Goal: Task Accomplishment & Management: Complete application form

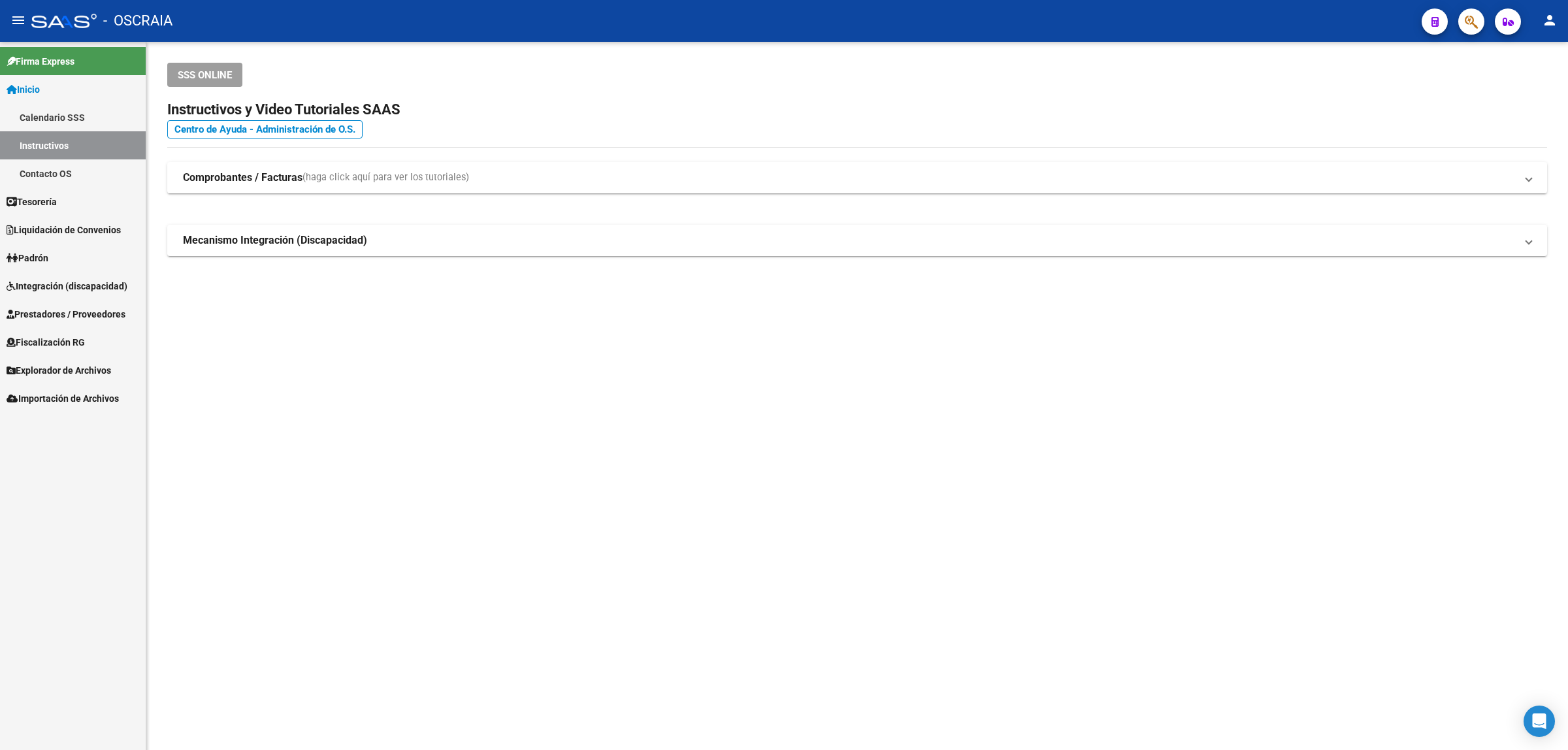
click at [79, 304] on link "Prestadores / Proveedores" at bounding box center [72, 314] width 146 height 28
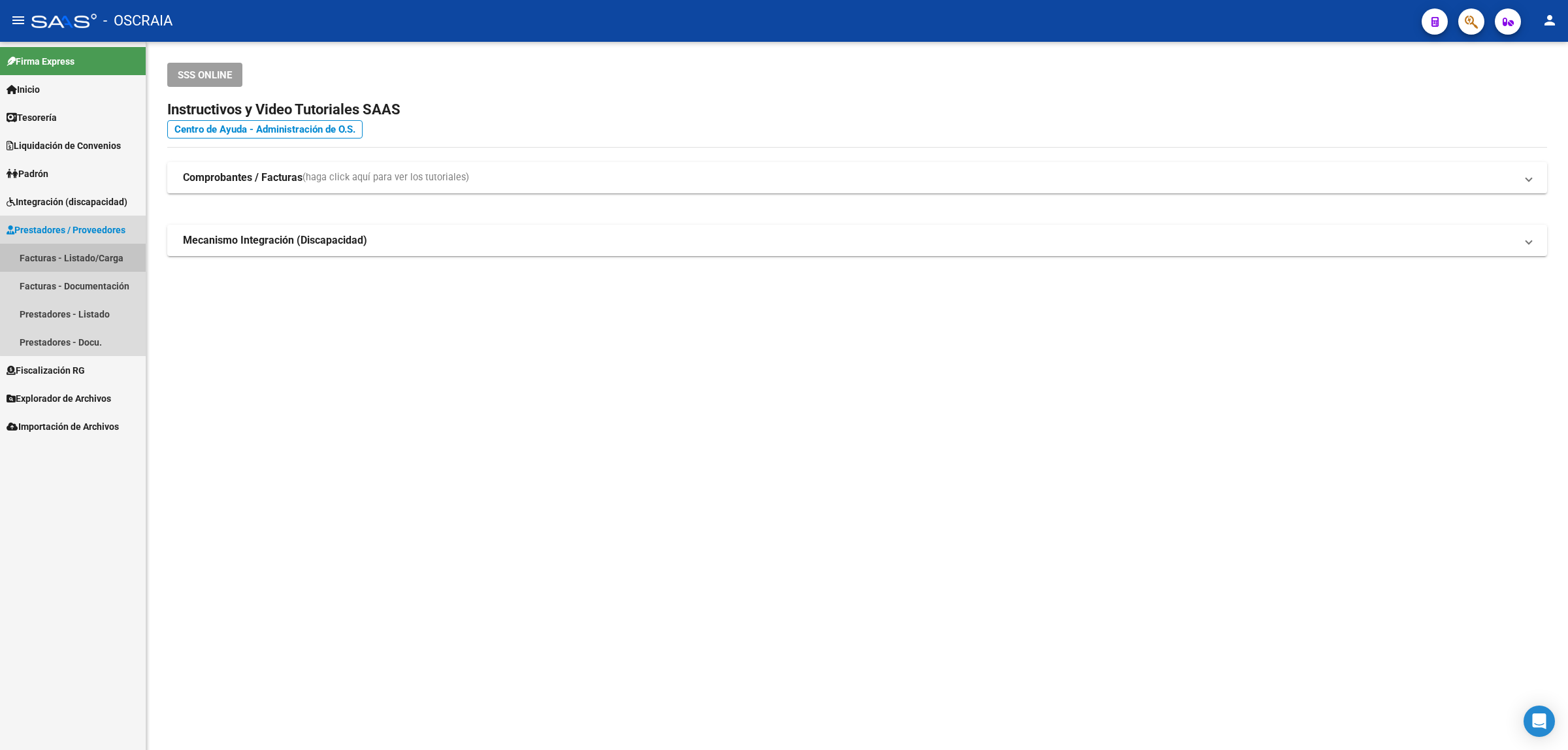
click at [99, 264] on link "Facturas - Listado/Carga" at bounding box center [72, 258] width 146 height 28
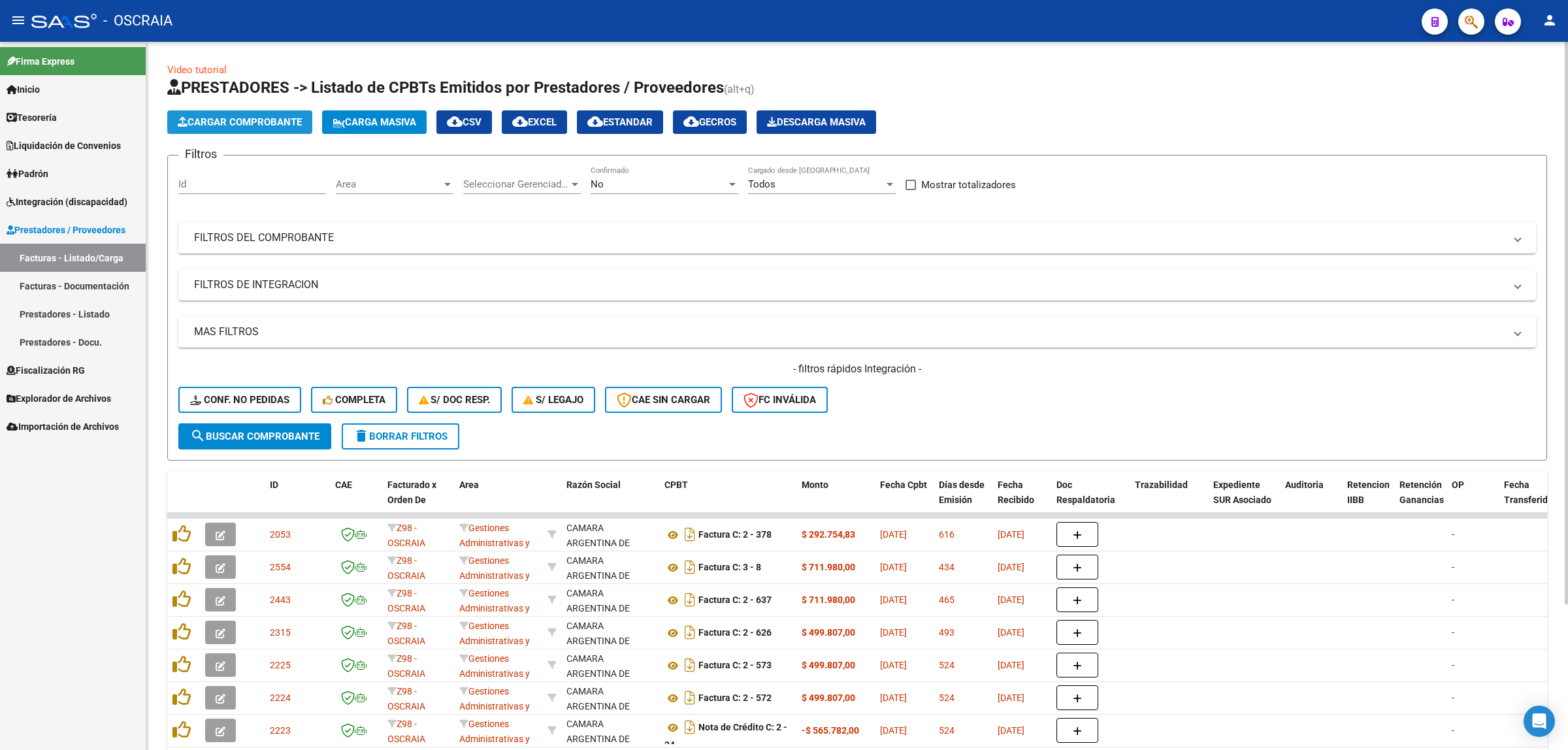
click at [237, 128] on button "Cargar Comprobante" at bounding box center [240, 122] width 145 height 24
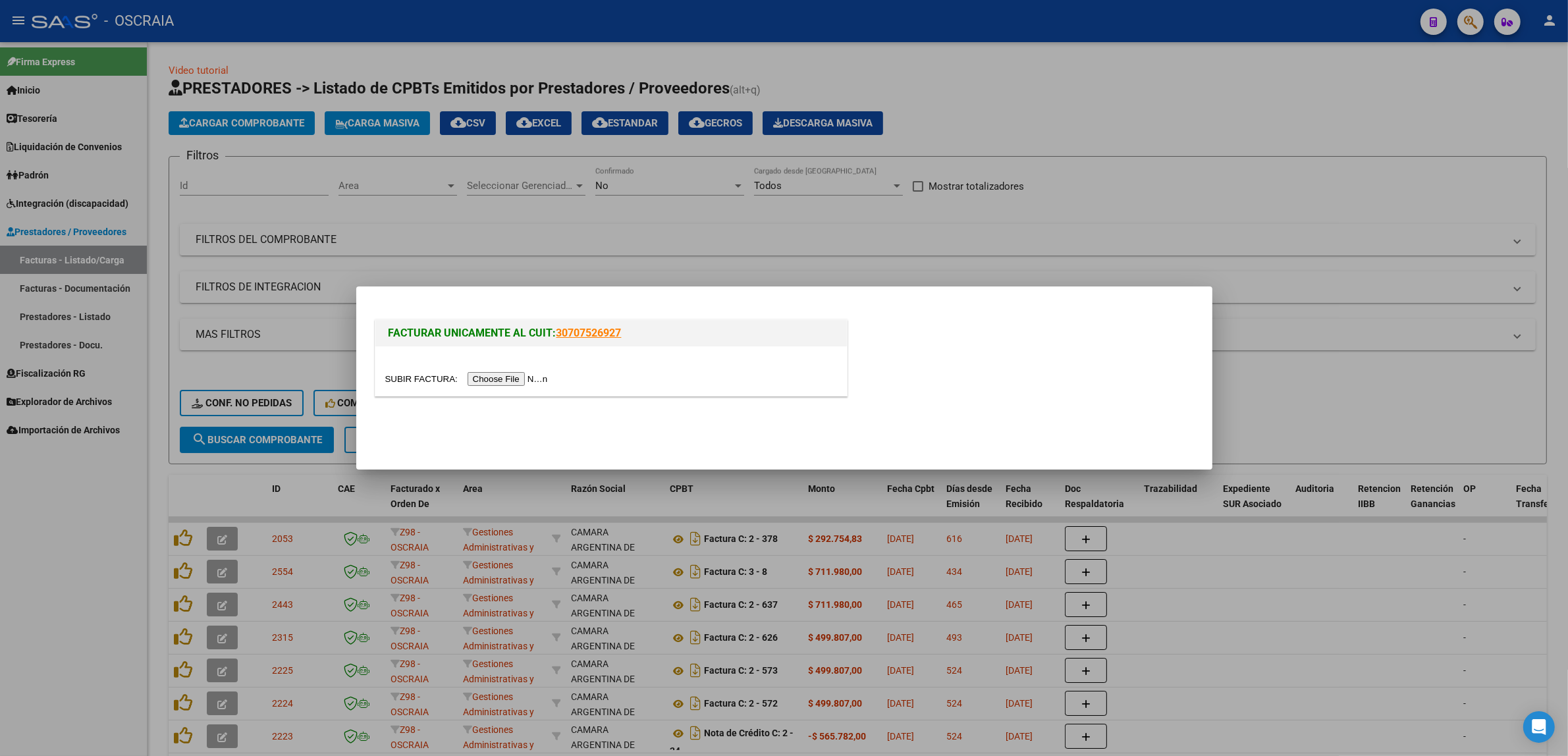
click at [537, 376] on input "file" at bounding box center [468, 379] width 166 height 14
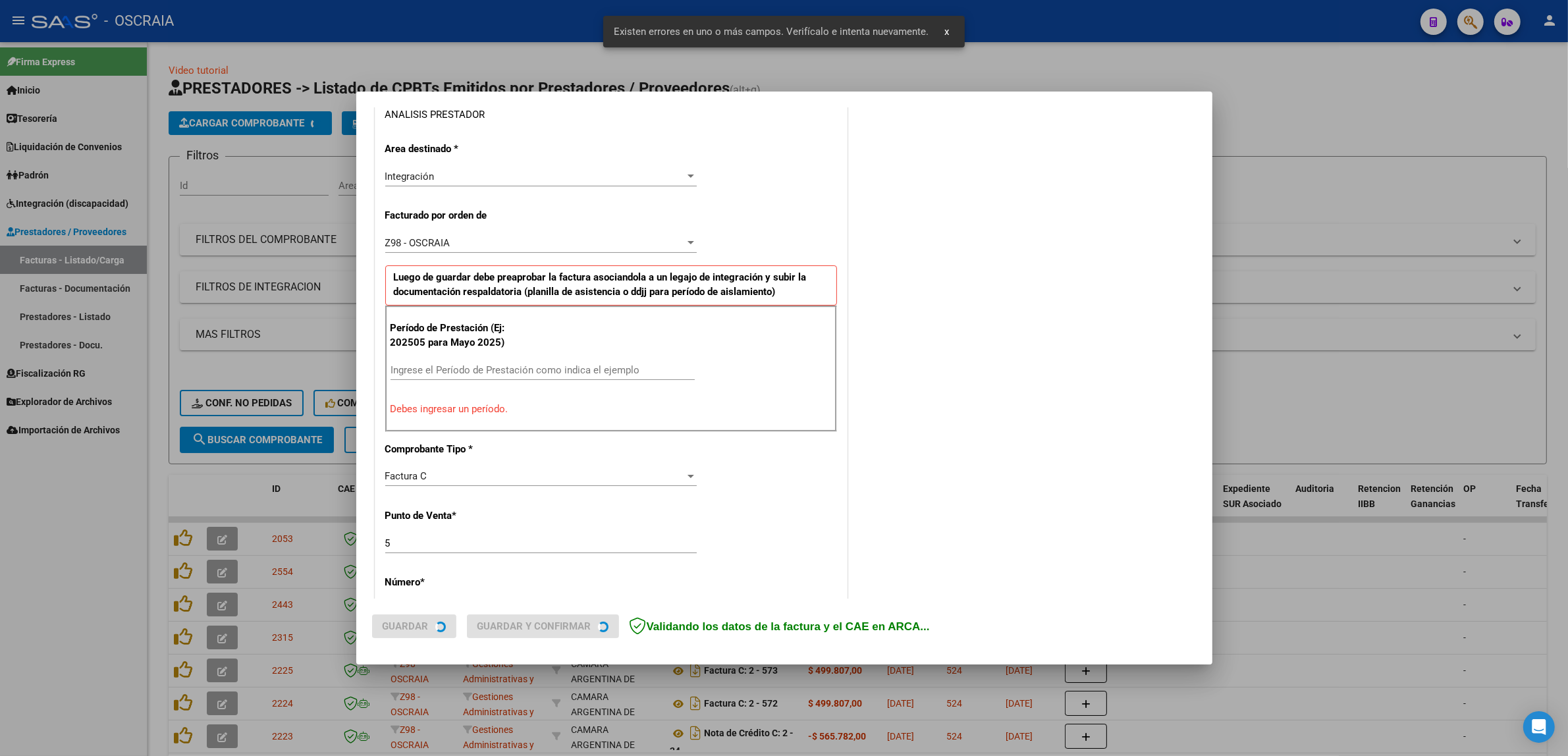
scroll to position [256, 0]
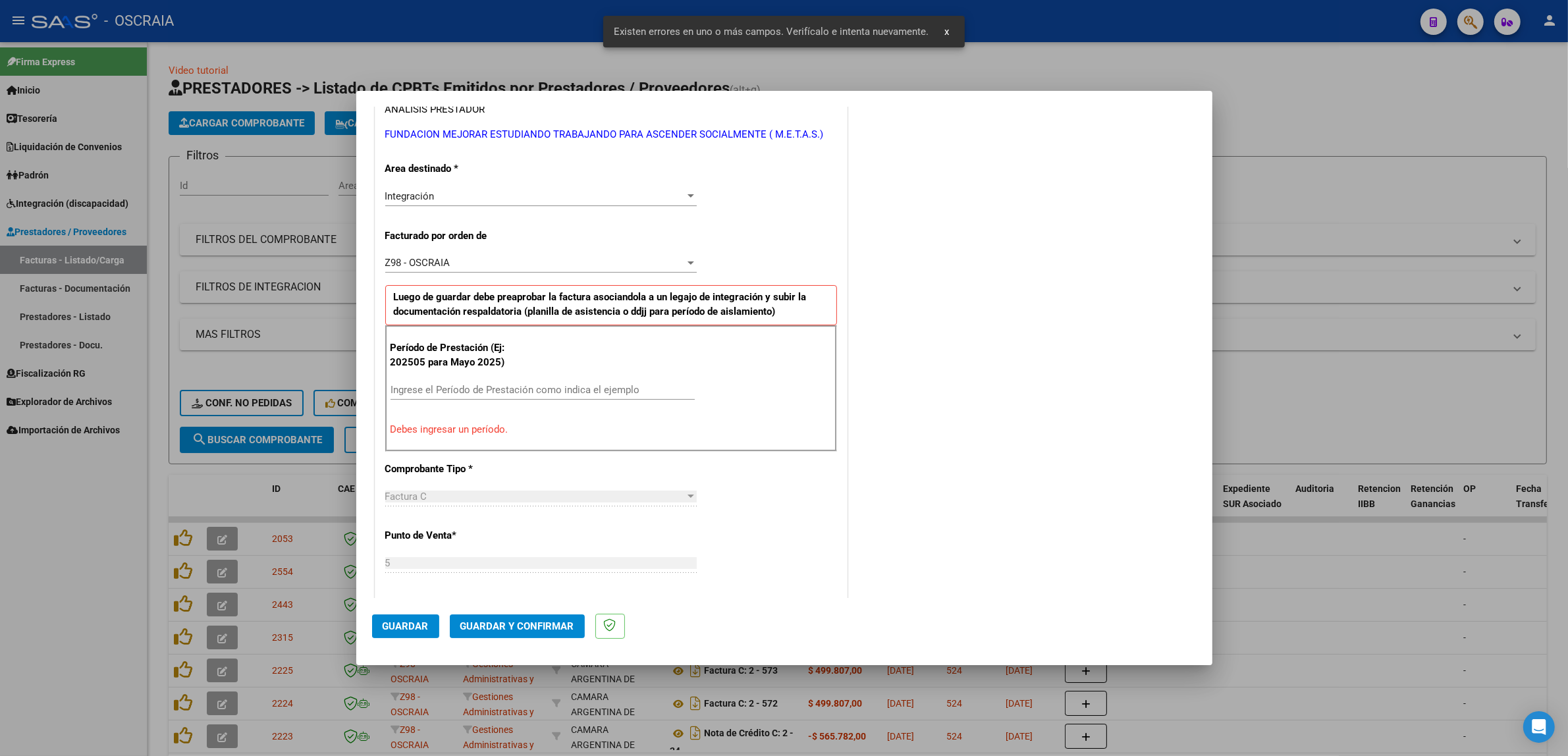
click at [462, 399] on div "Ingrese el Período de Prestación como indica el ejemplo" at bounding box center [542, 389] width 304 height 20
click at [463, 395] on input "Ingrese el Período de Prestación como indica el ejemplo" at bounding box center [542, 389] width 304 height 11
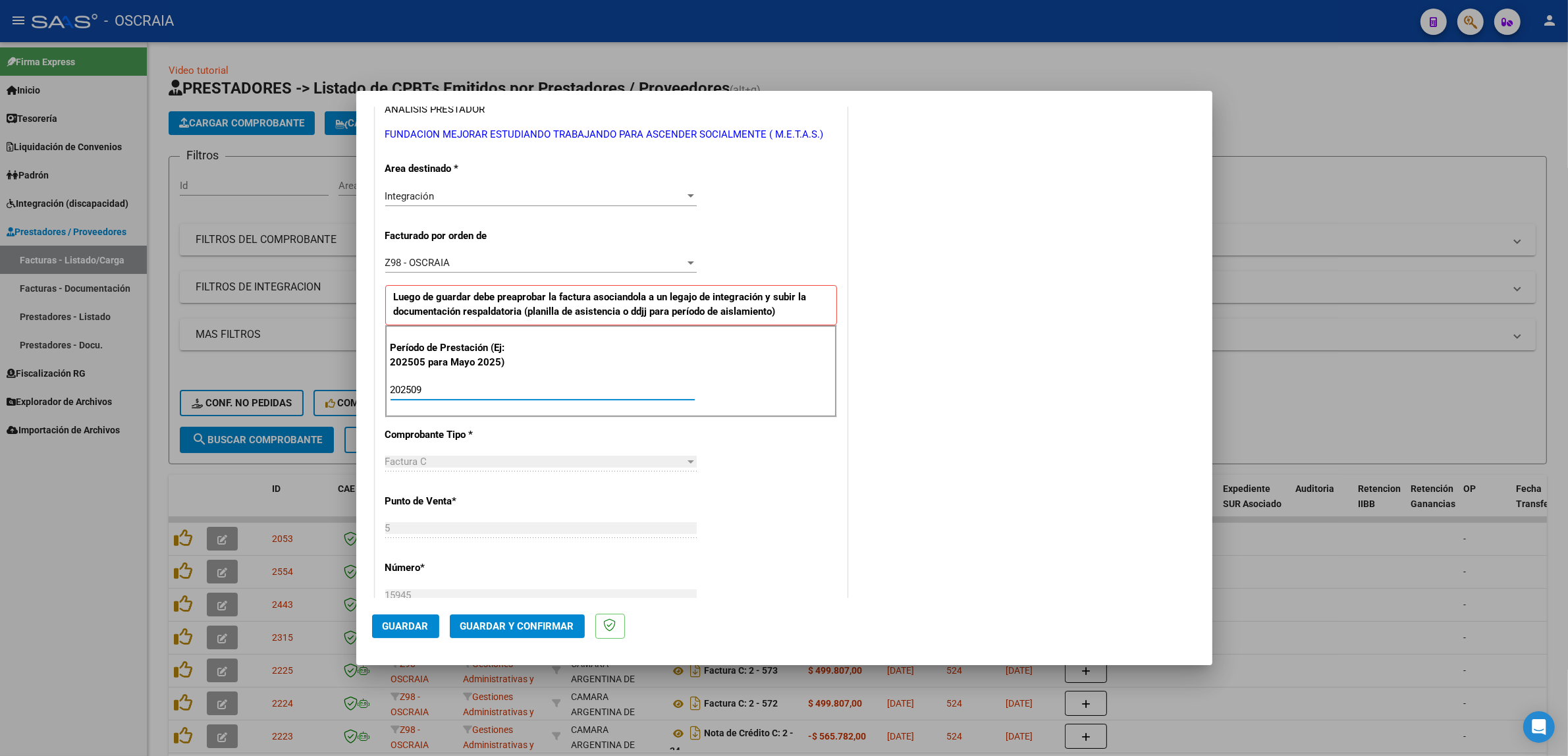
scroll to position [811, 0]
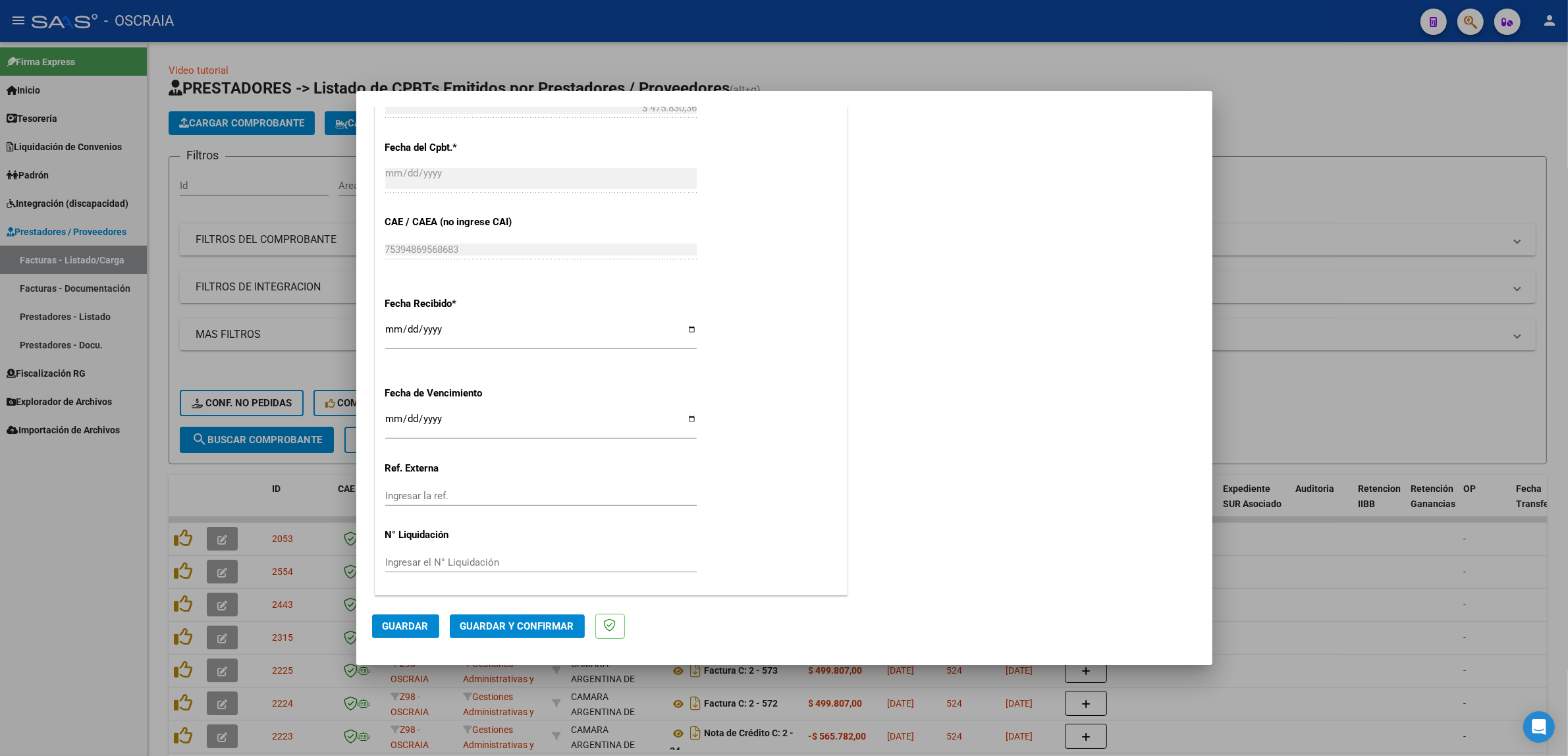
type input "202509"
click at [402, 619] on button "Guardar" at bounding box center [406, 626] width 67 height 24
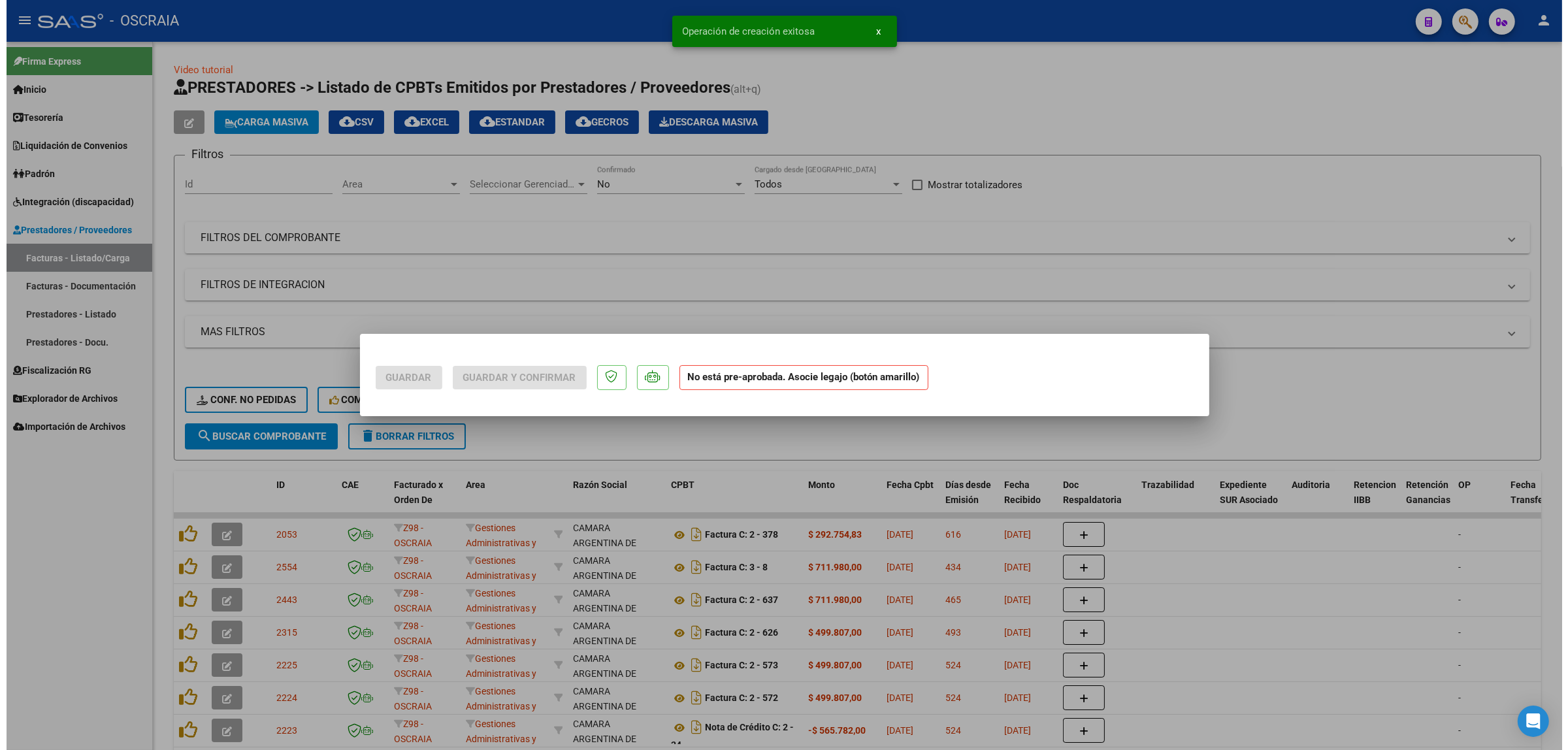
scroll to position [0, 0]
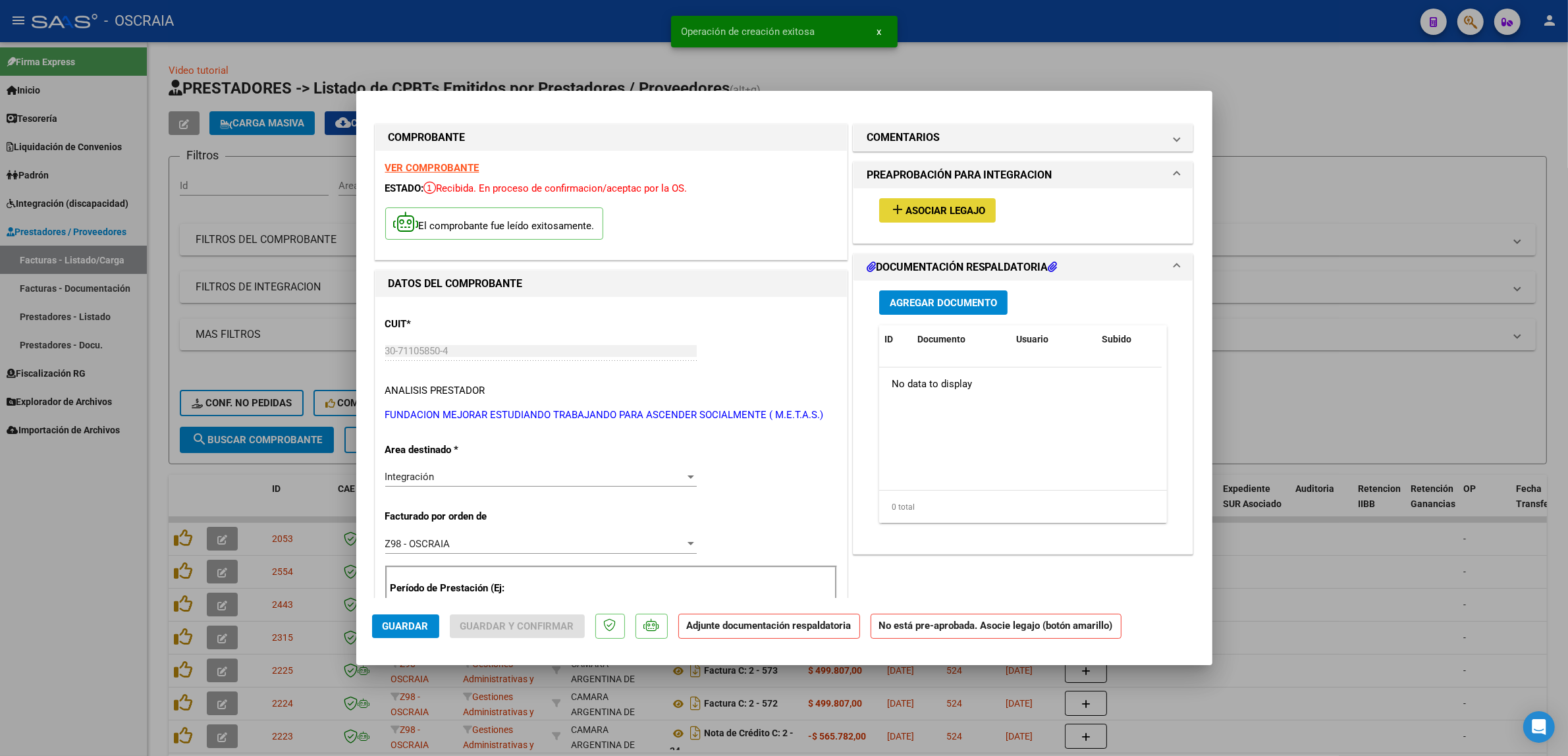
click at [905, 209] on span "Asociar Legajo" at bounding box center [945, 211] width 80 height 11
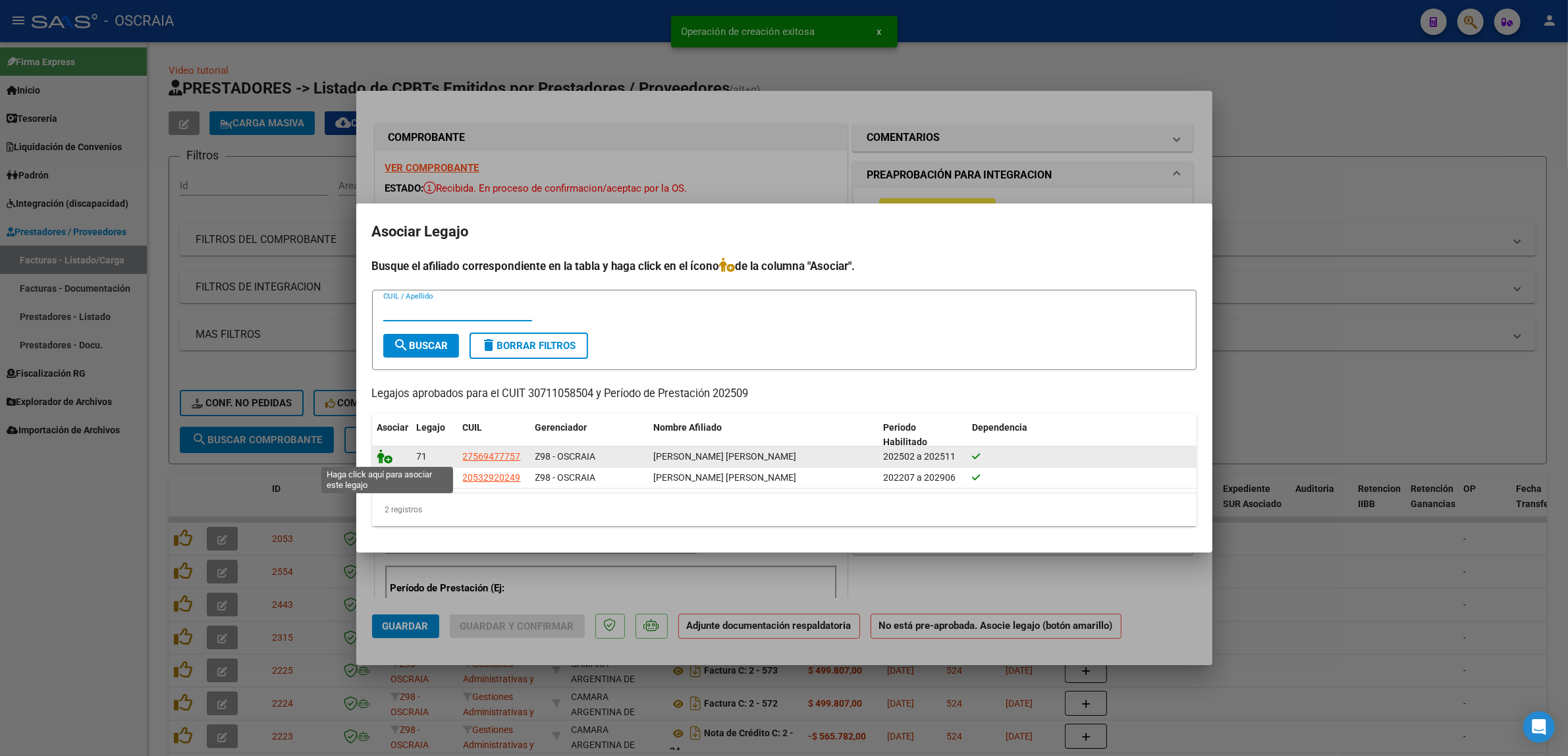
click at [387, 451] on icon at bounding box center [385, 457] width 16 height 15
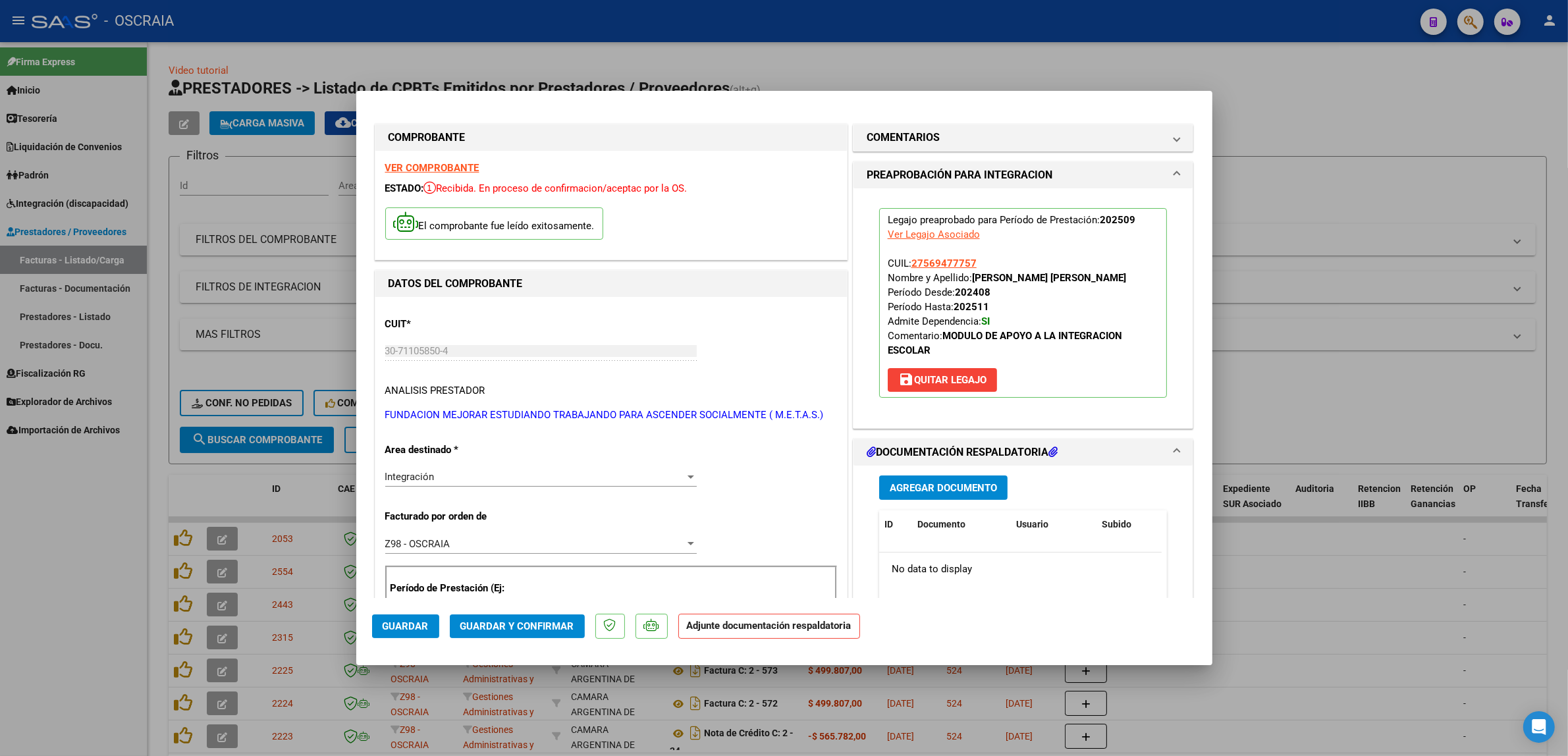
click at [907, 480] on button "Agregar Documento" at bounding box center [943, 488] width 129 height 25
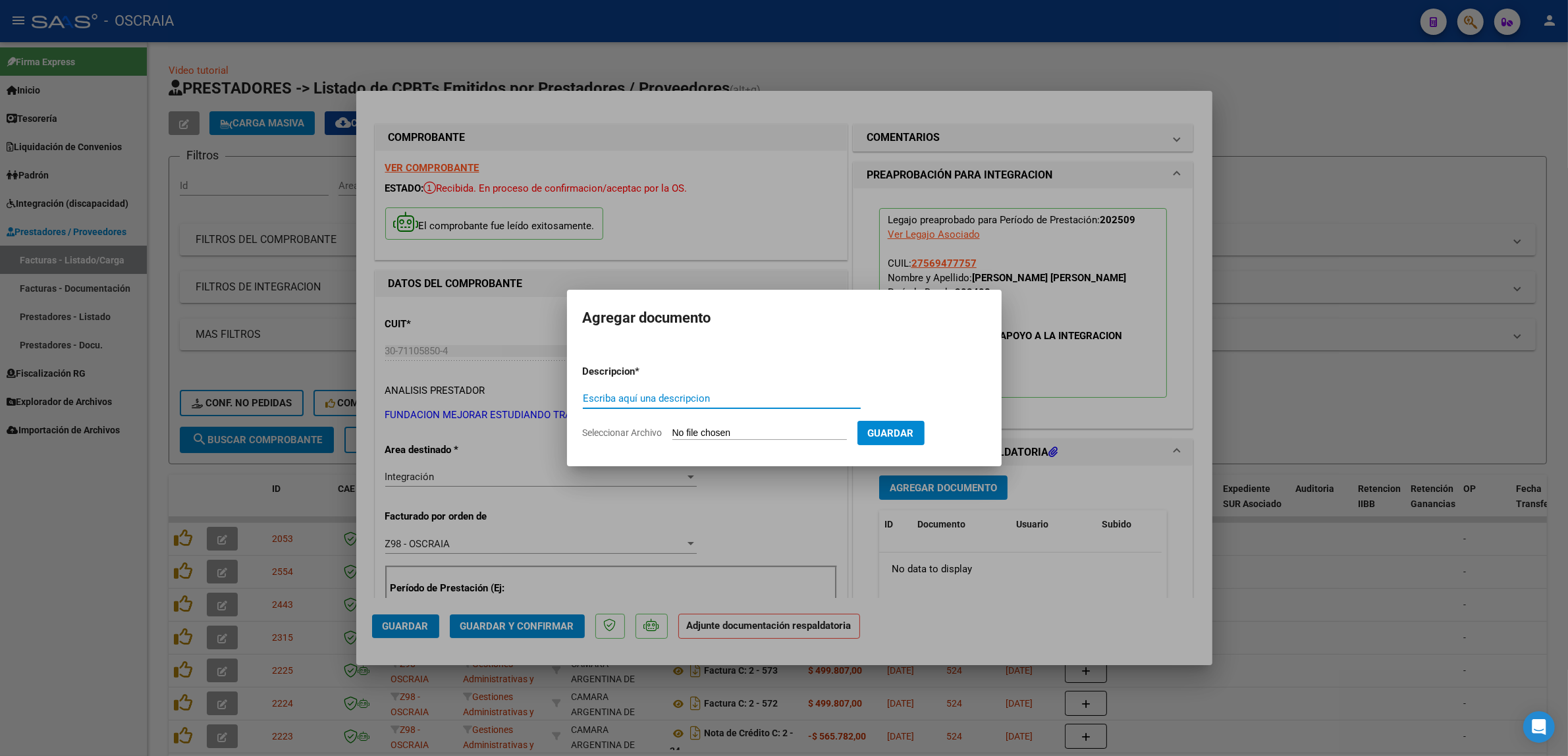
click at [649, 394] on input "Escriba aquí una descripcion" at bounding box center [722, 398] width 278 height 11
type input "PLANILLA DE ASISTENCIA"
click at [672, 427] on input "Seleccionar Archivo" at bounding box center [759, 433] width 175 height 12
type input "C:\fakepath\09-2025 FUNDACION METAS FC15945 MODULO DE APOYO A LA INTEGRACION ES…"
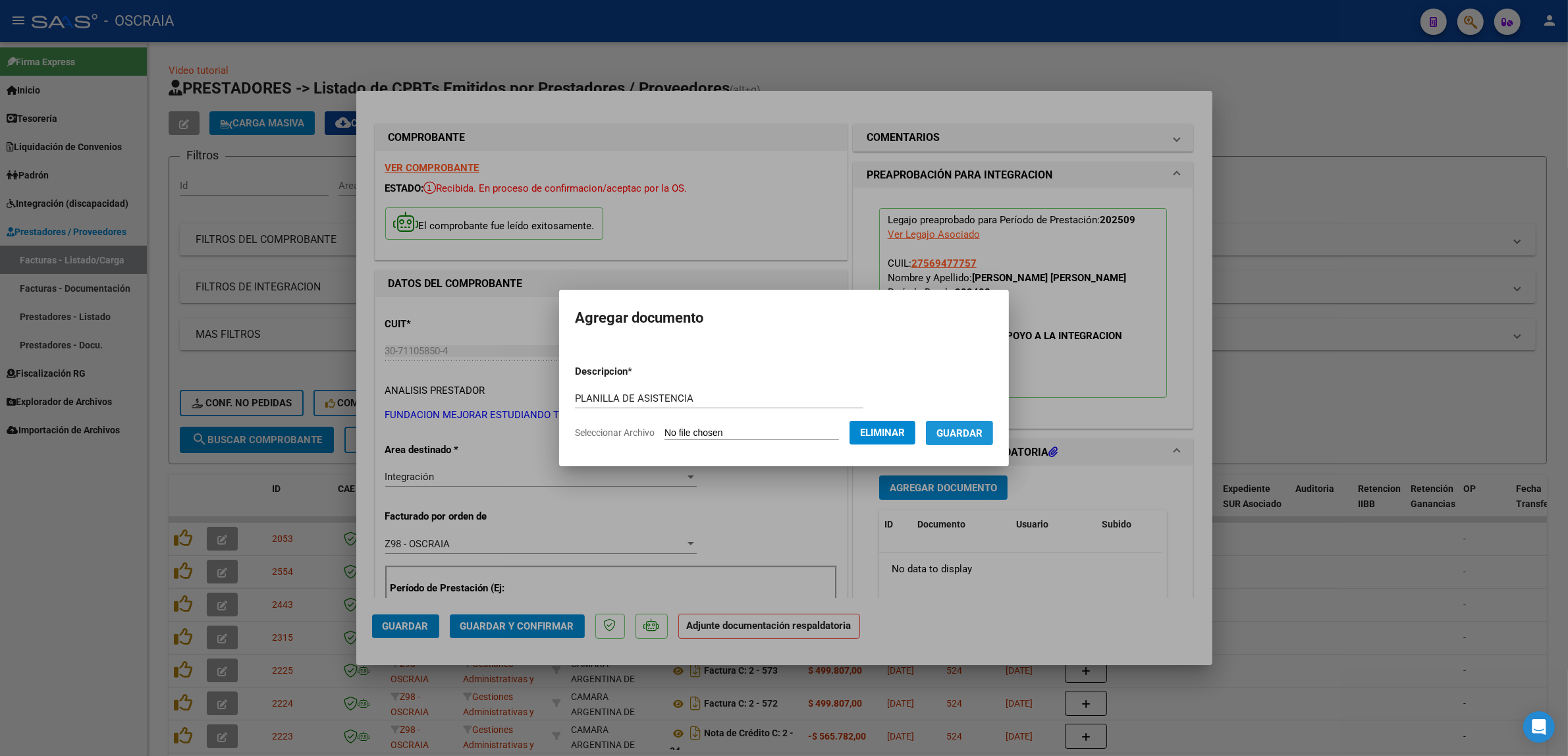
click at [992, 442] on button "Guardar" at bounding box center [959, 433] width 67 height 25
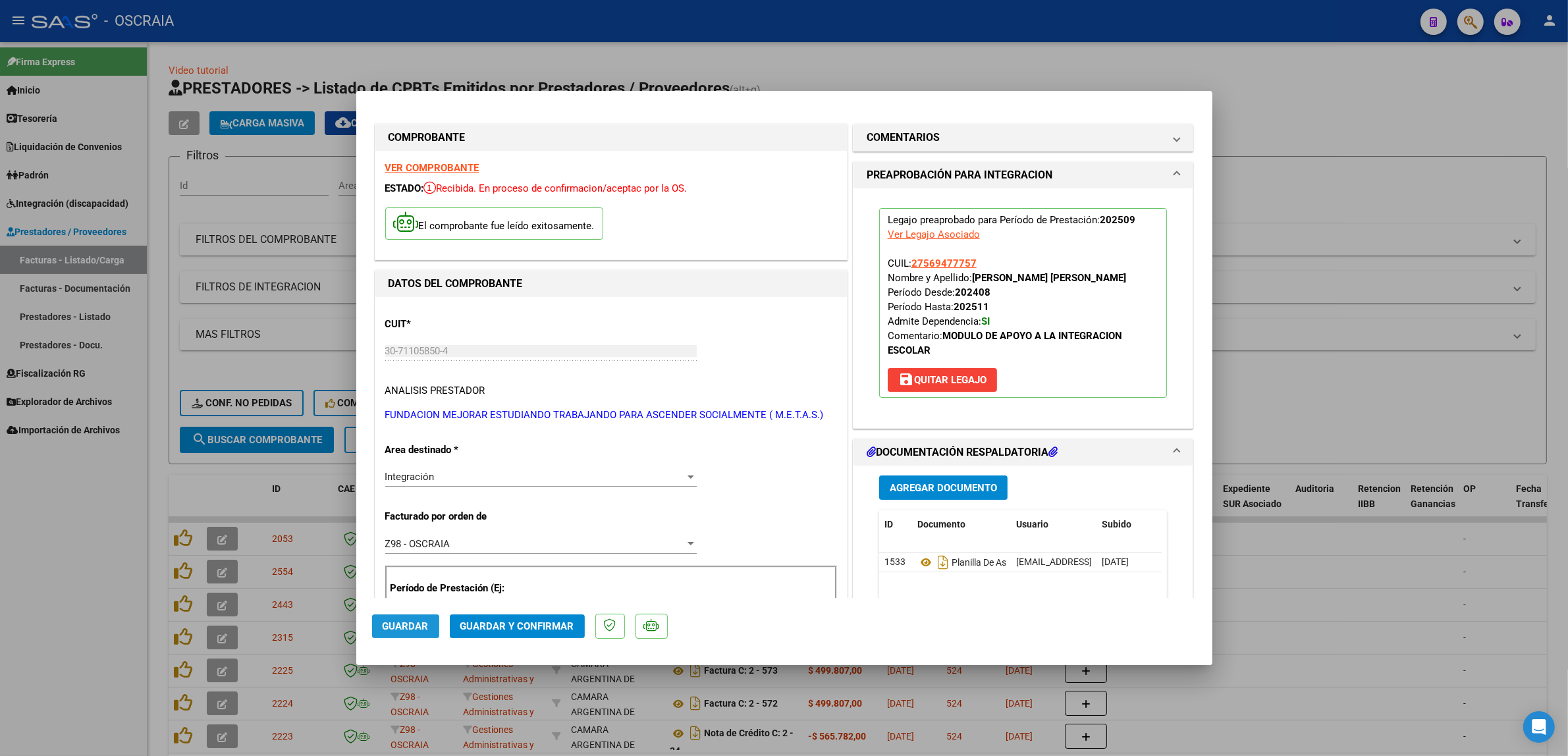
click at [423, 627] on span "Guardar" at bounding box center [406, 626] width 46 height 11
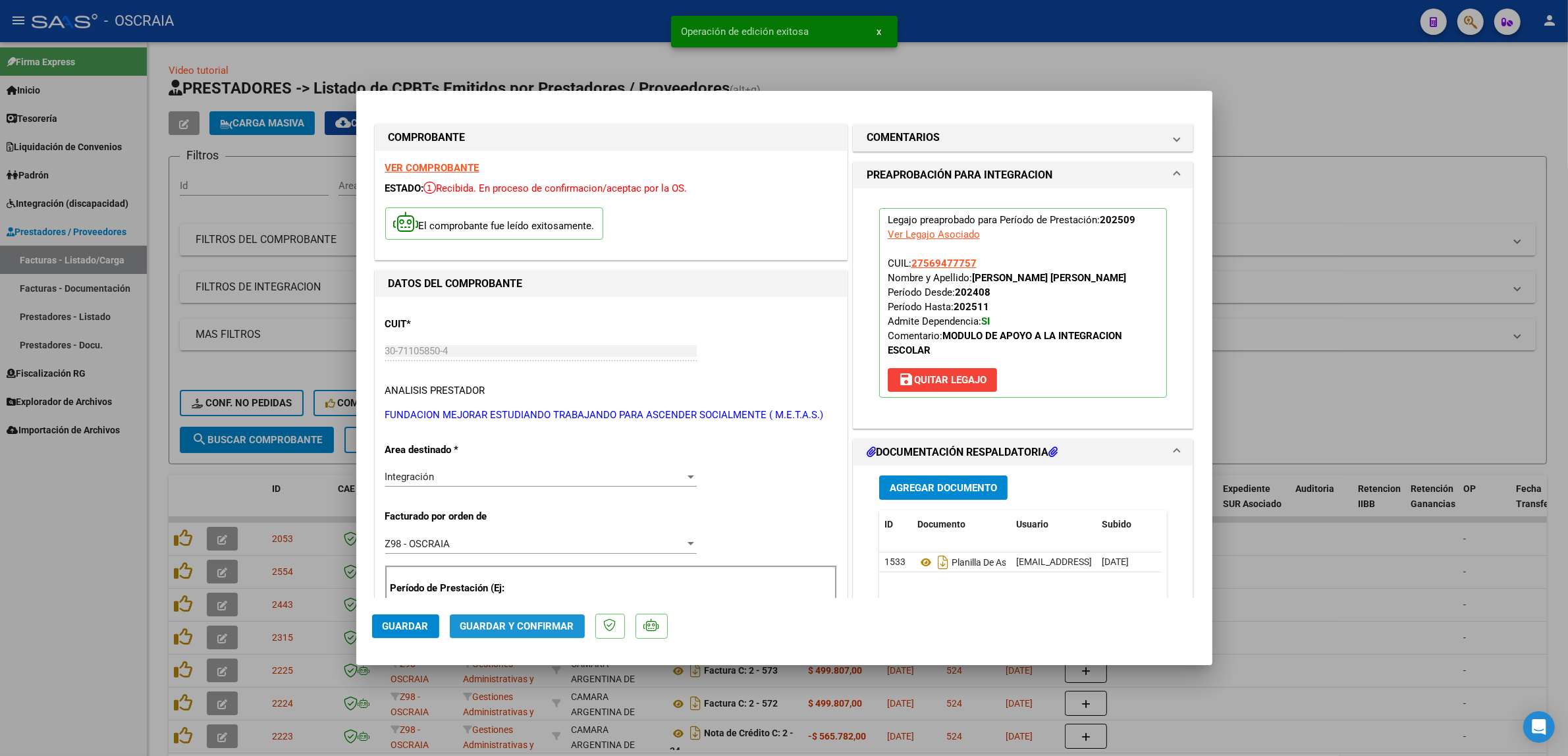
click at [523, 631] on span "Guardar y Confirmar" at bounding box center [517, 626] width 114 height 11
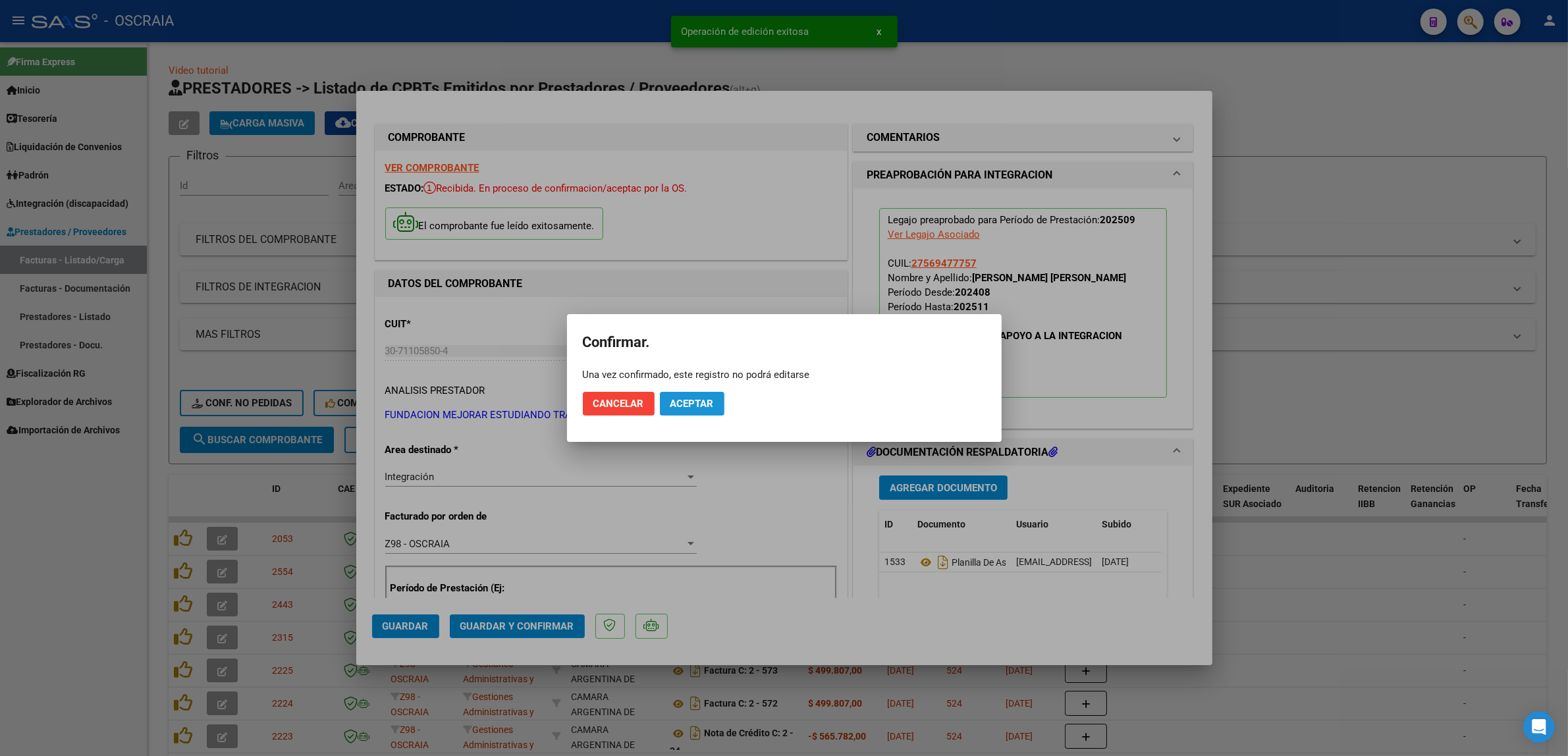
click at [684, 396] on button "Aceptar" at bounding box center [692, 403] width 65 height 24
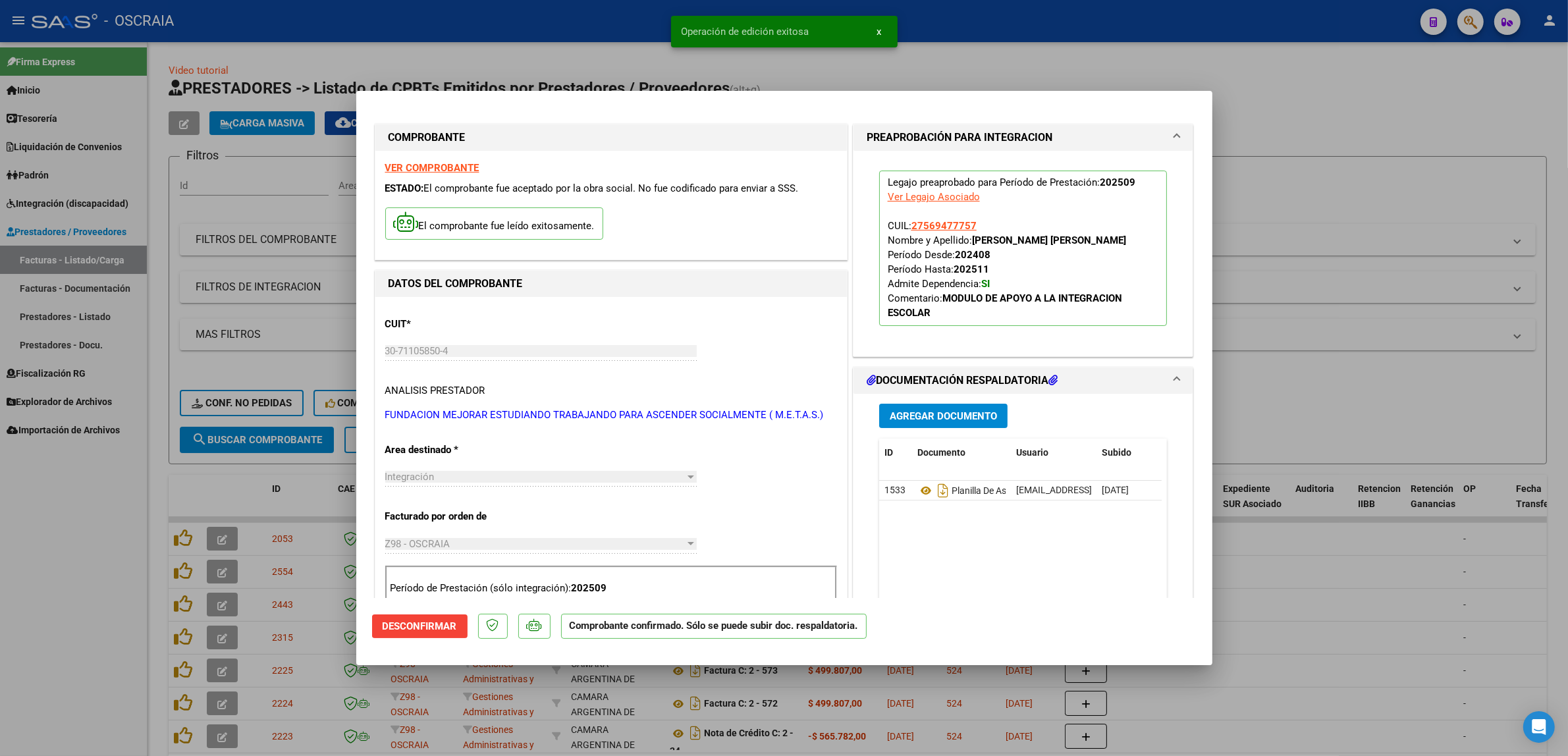
click at [435, 59] on div at bounding box center [784, 378] width 1568 height 756
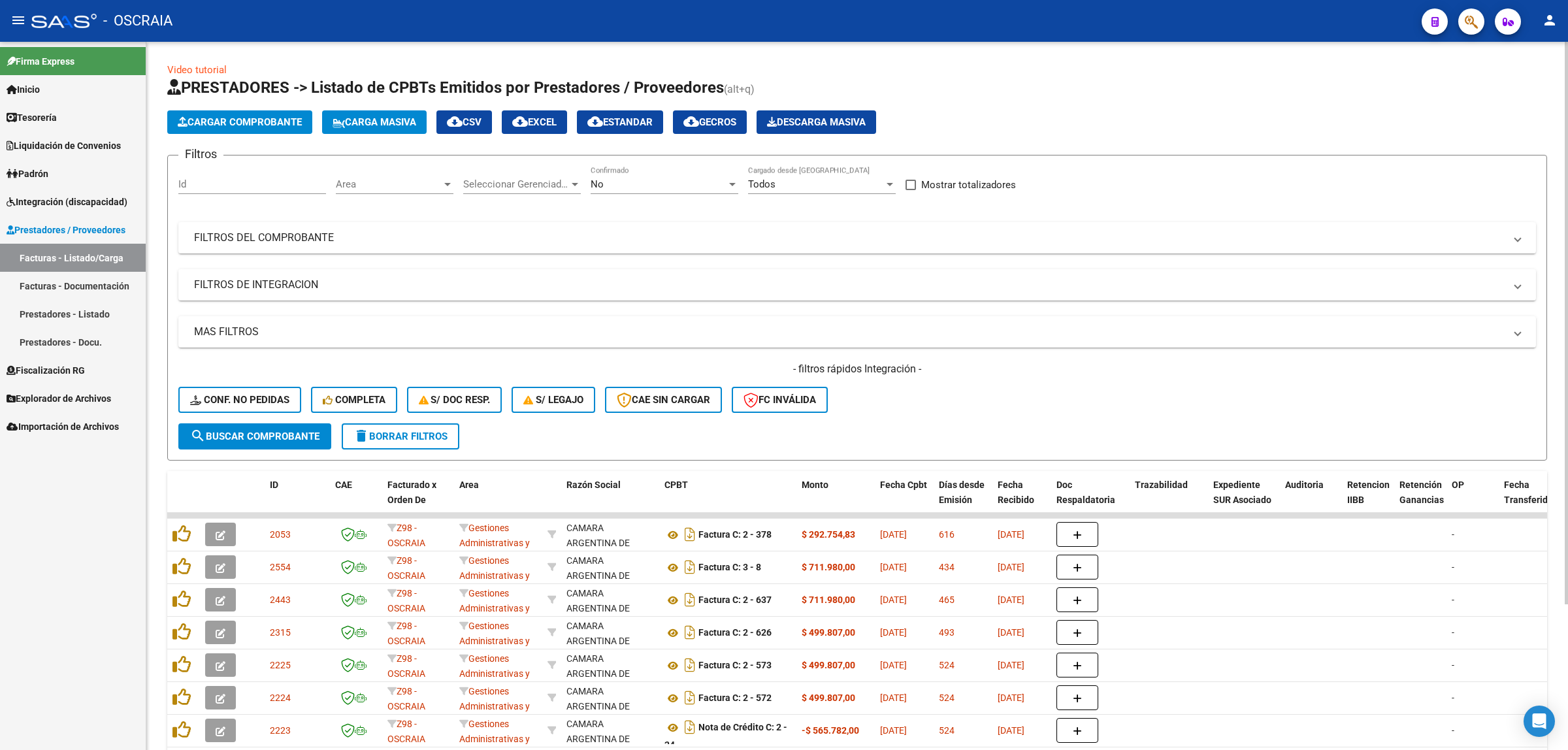
click at [238, 394] on span "Conf. no pedidas" at bounding box center [240, 399] width 99 height 11
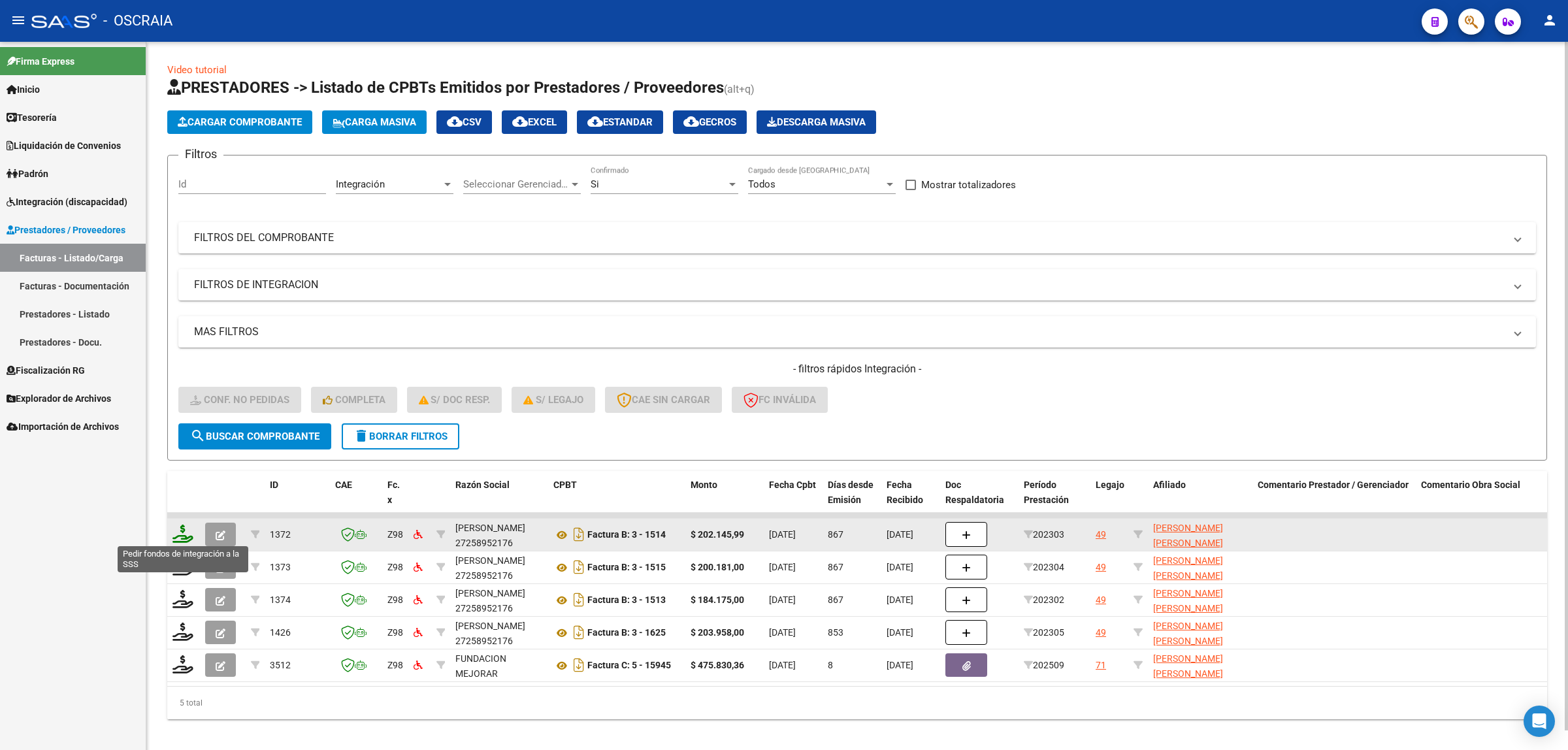
click at [190, 525] on icon at bounding box center [183, 534] width 21 height 18
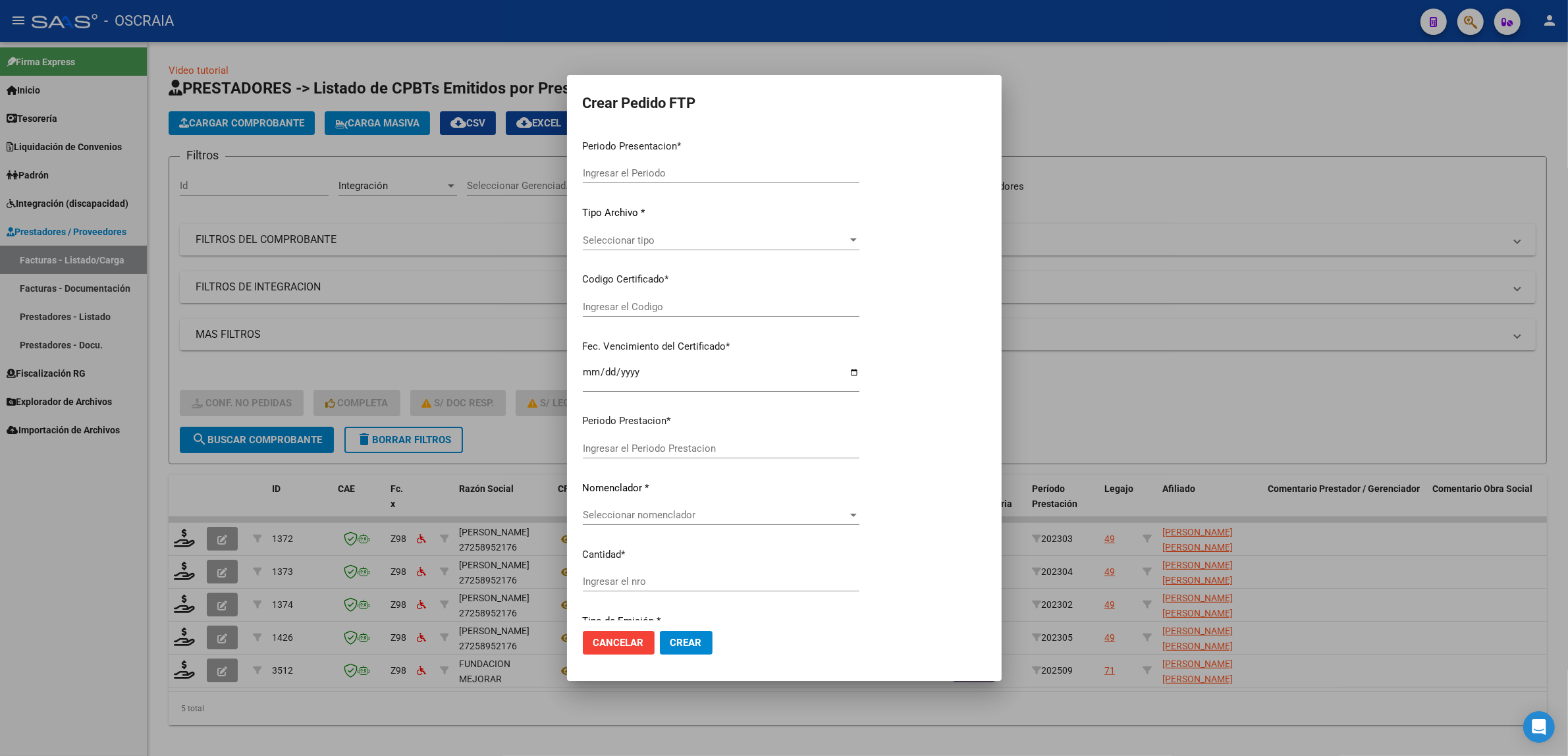
type input "202509"
type input "202303"
type input "$ 202.145,99"
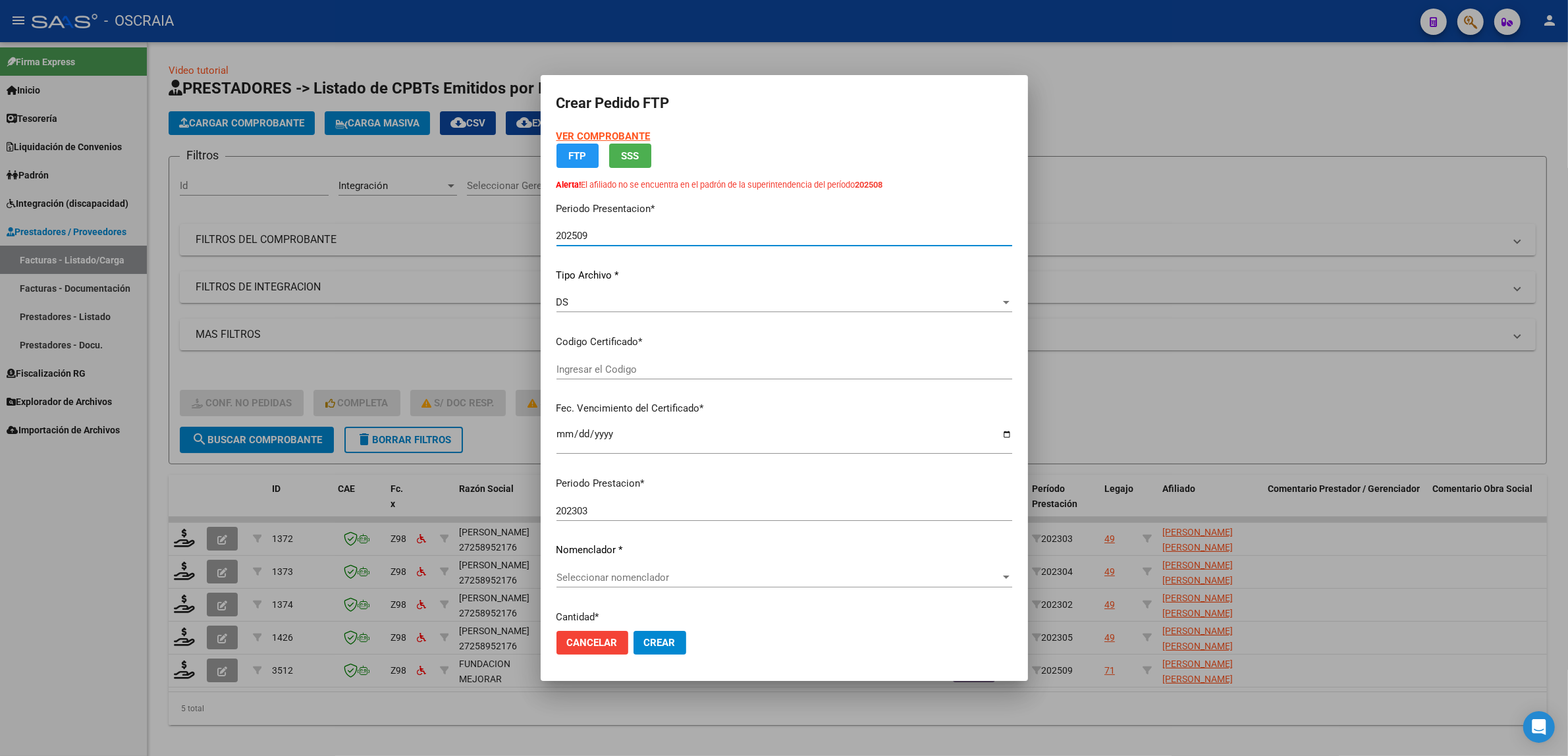
click at [192, 524] on div at bounding box center [784, 378] width 1568 height 756
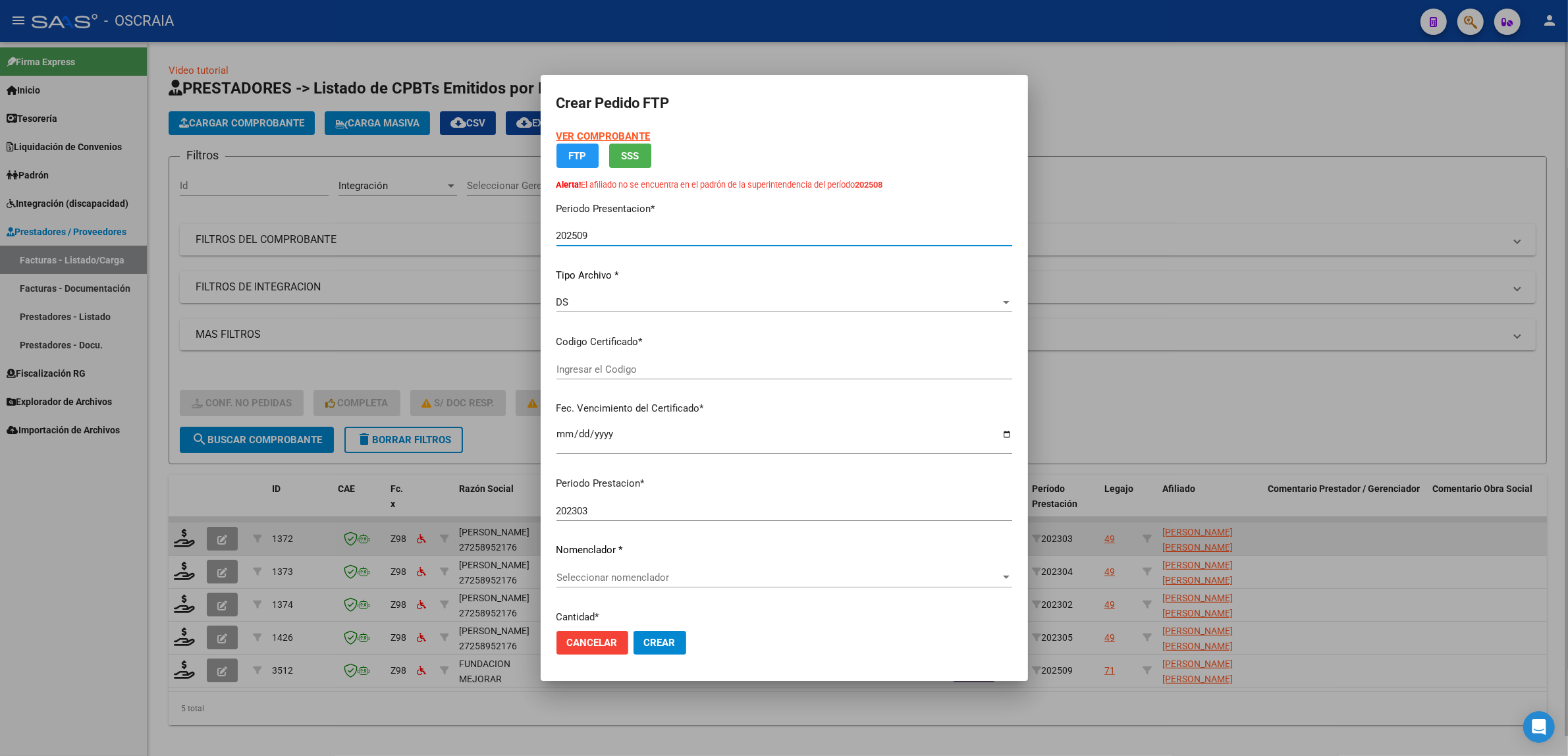
click at [192, 524] on datatable-body-cell at bounding box center [185, 539] width 33 height 32
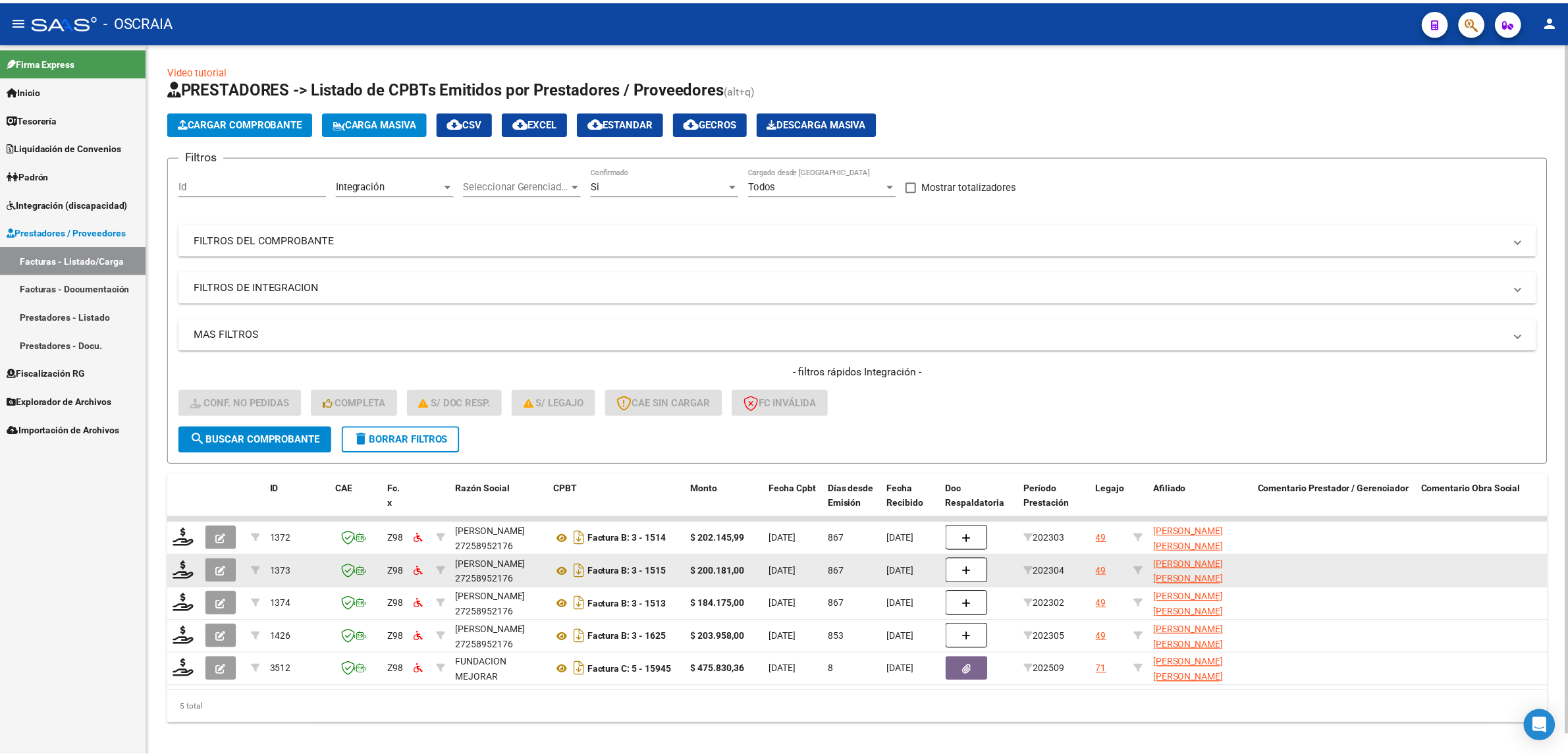
scroll to position [21, 0]
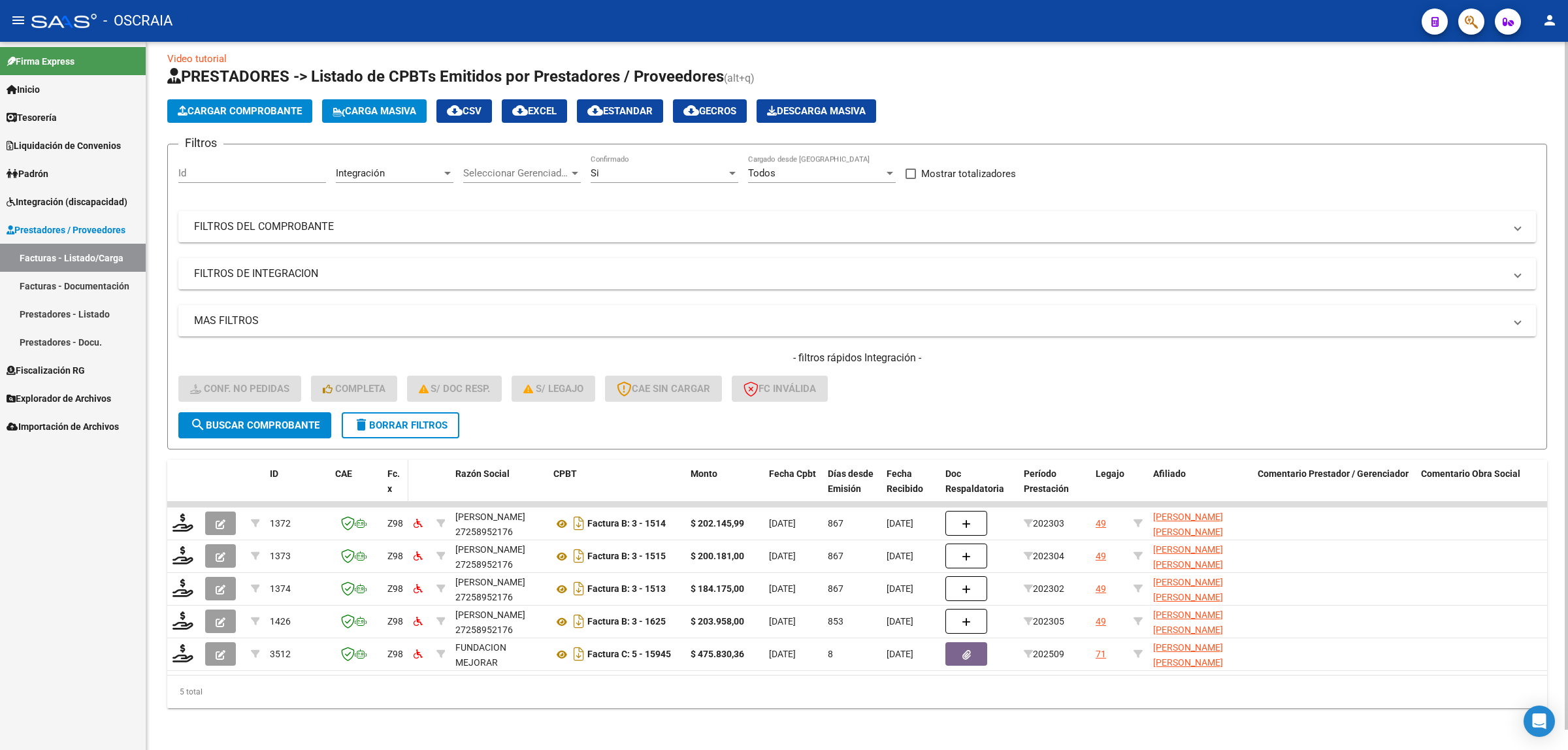
click at [390, 473] on span "Fc. x" at bounding box center [393, 481] width 12 height 25
click at [403, 478] on span at bounding box center [405, 488] width 6 height 58
click at [399, 485] on span at bounding box center [396, 489] width 8 height 9
click at [1043, 467] on div "Período Prestación" at bounding box center [1054, 481] width 61 height 30
click at [1014, 469] on span at bounding box center [1015, 488] width 6 height 58
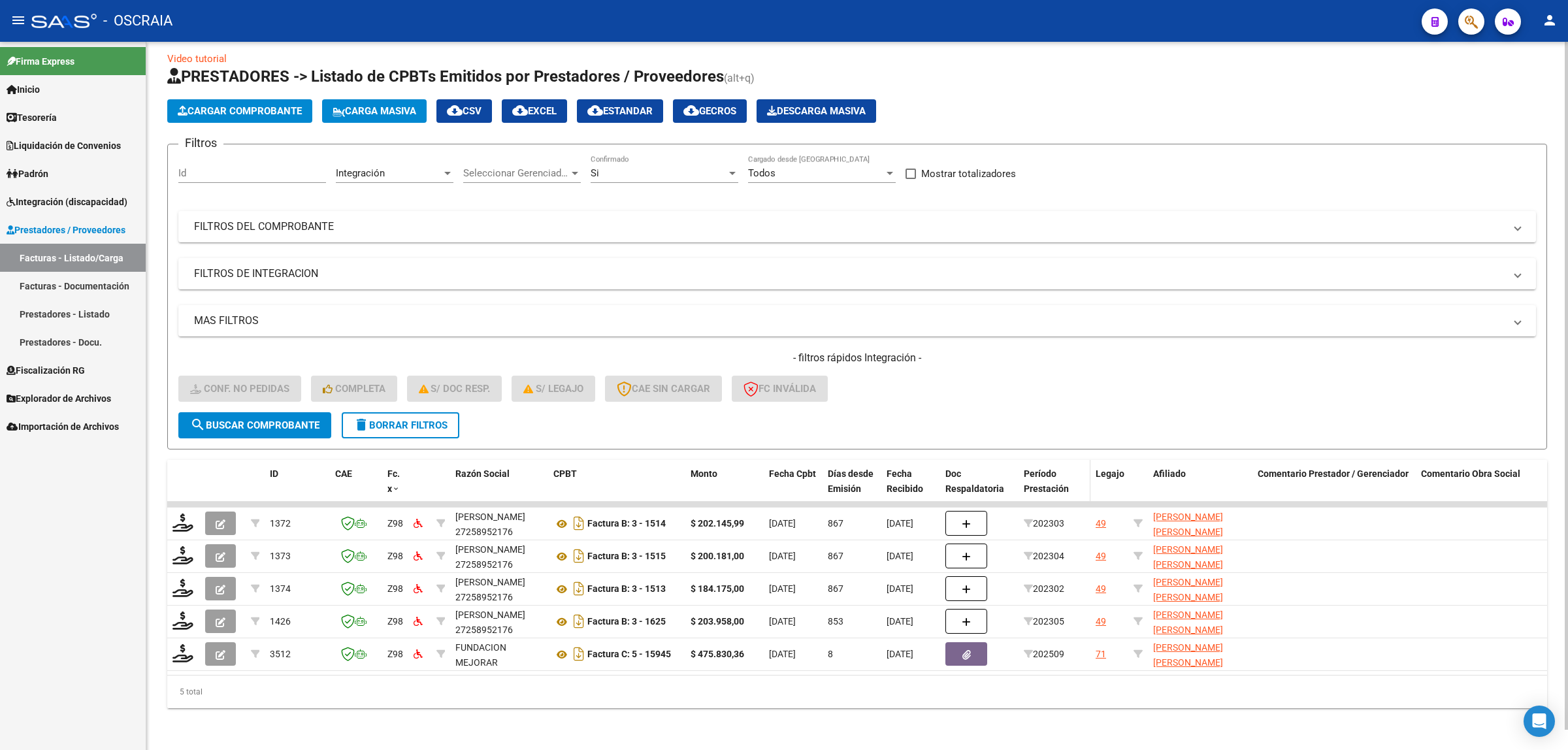
click at [1042, 469] on span "Período Prestación" at bounding box center [1046, 481] width 45 height 25
click at [1055, 469] on div "Período Prestación" at bounding box center [1054, 481] width 61 height 30
click at [1069, 485] on span at bounding box center [1073, 489] width 8 height 9
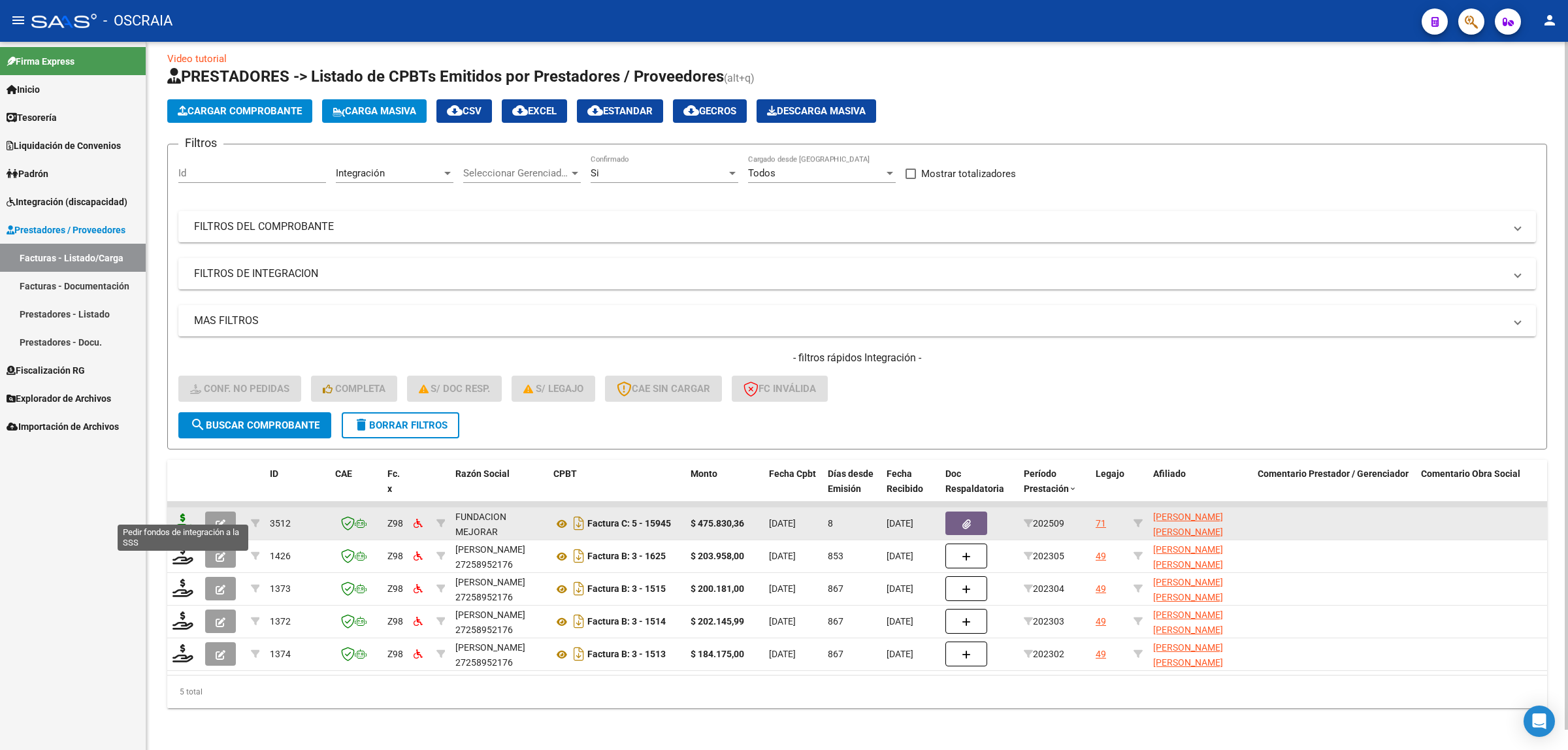
click at [189, 513] on icon at bounding box center [183, 522] width 21 height 18
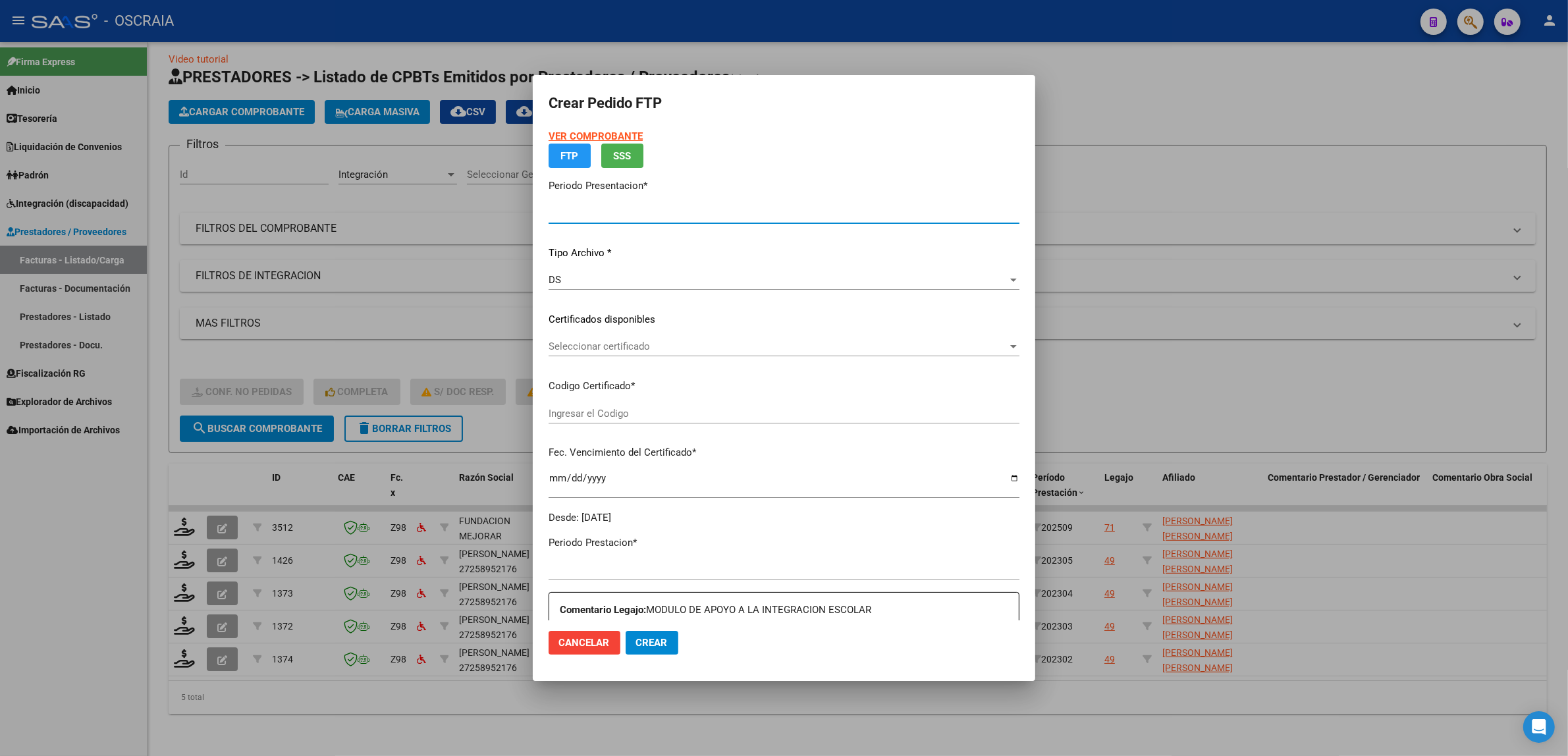
type input "202509"
type input "$ 475.830,36"
type input "ARG01000569477752022111620231116BS313"
type input "2025-11-16"
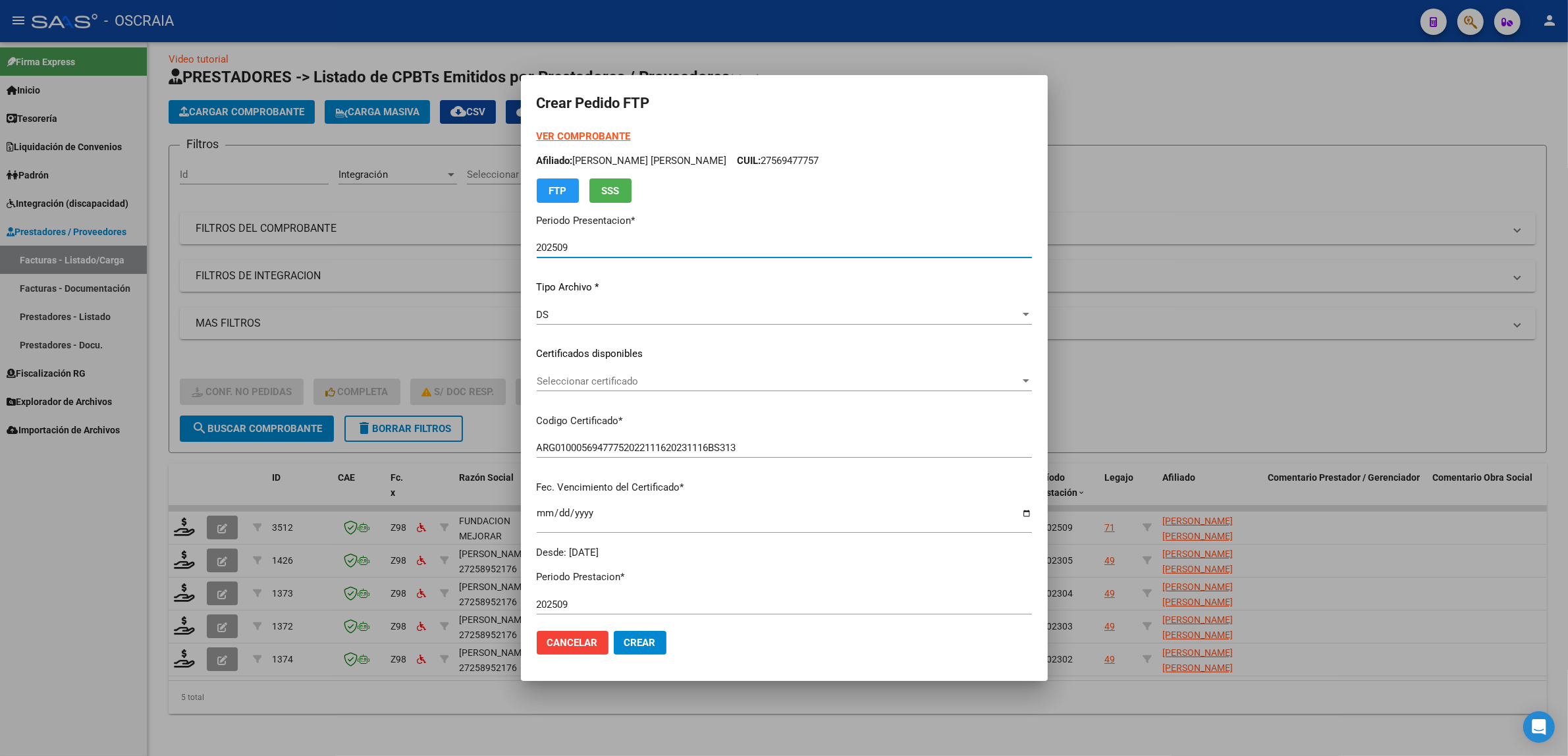
click at [647, 382] on span "Seleccionar certificado" at bounding box center [779, 381] width 484 height 11
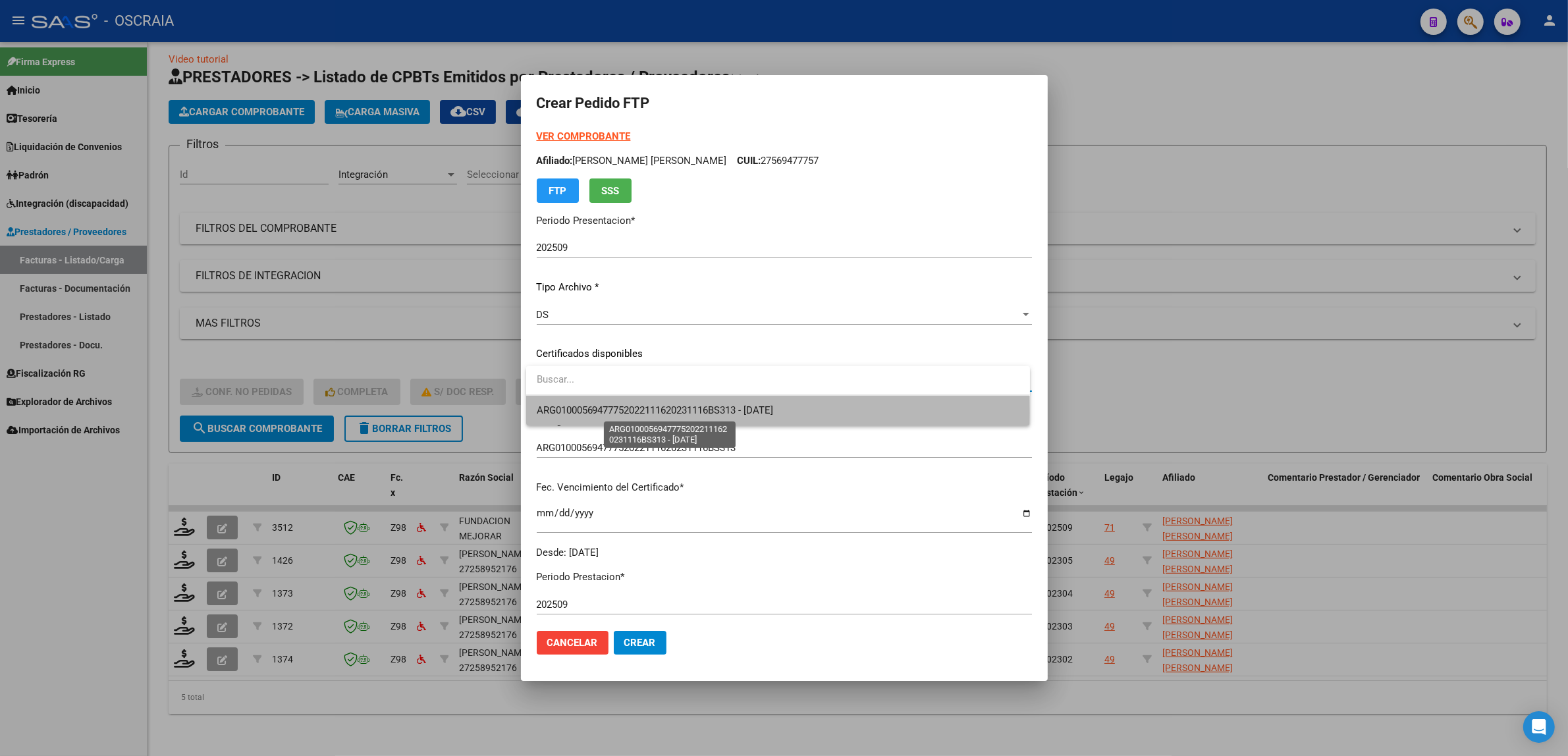
click at [640, 413] on span "ARG01000569477752022111620231116BS313 - 2025-11-16" at bounding box center [655, 410] width 237 height 11
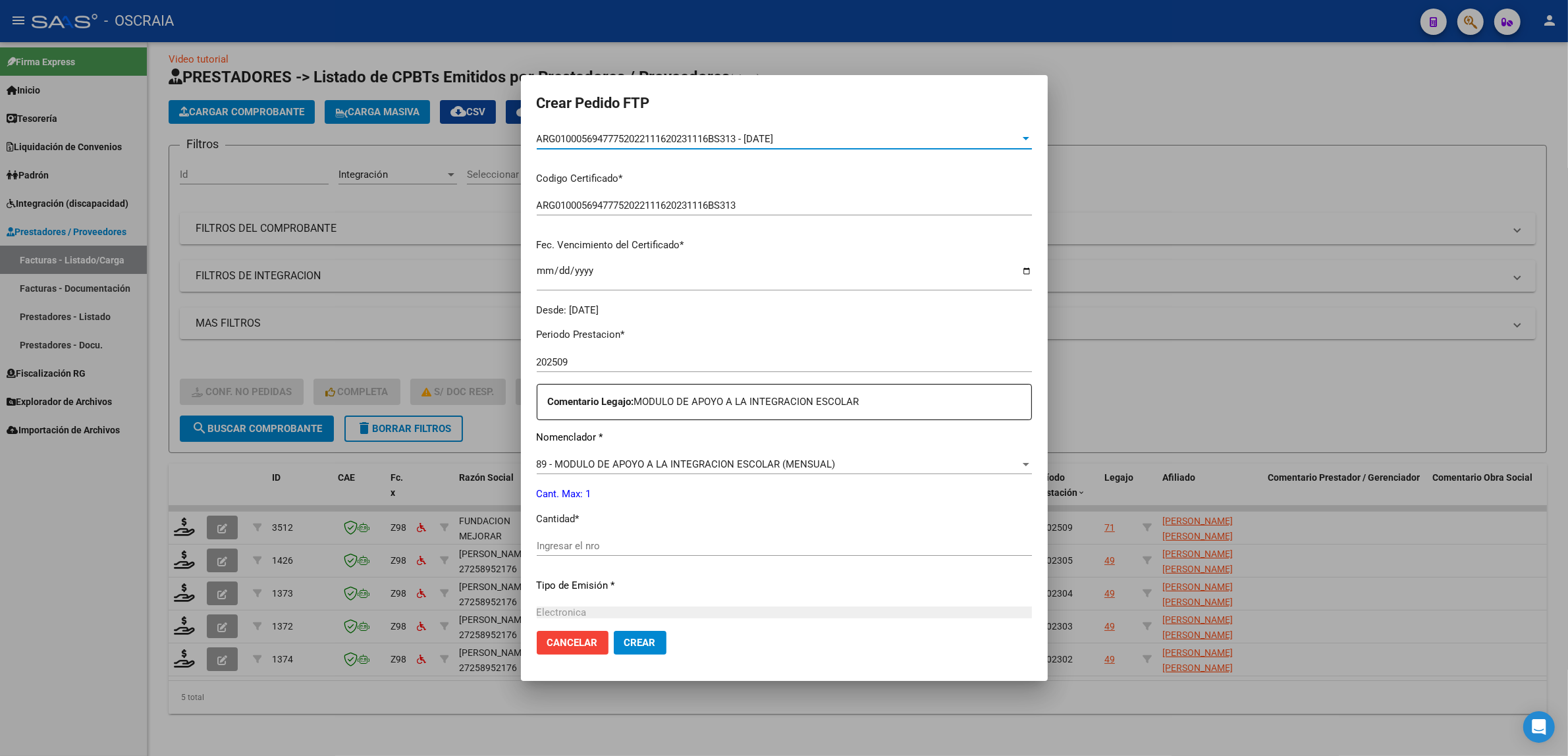
scroll to position [389, 0]
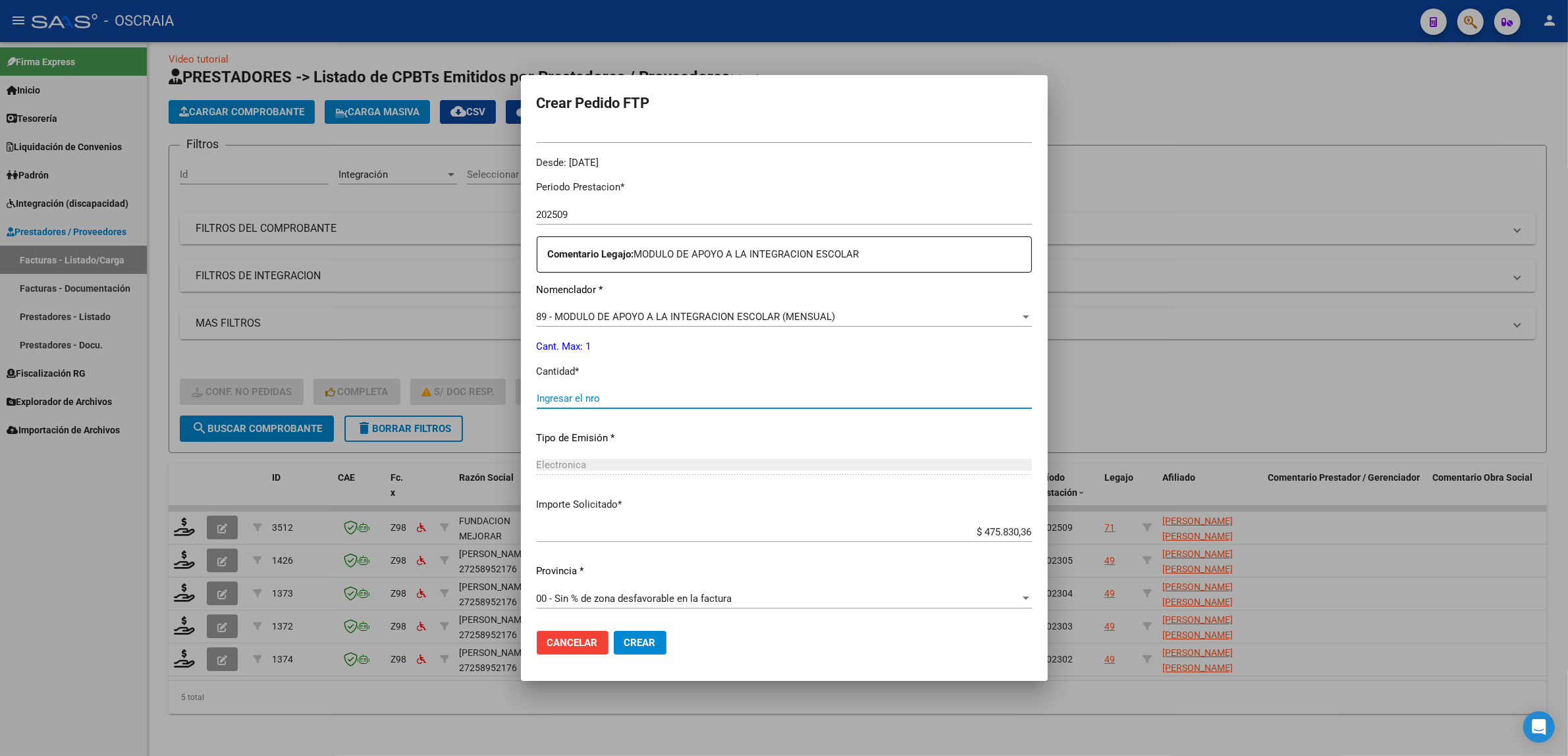
click at [656, 403] on input "Ingresar el nro" at bounding box center [785, 398] width 495 height 11
type input "1"
click at [645, 640] on span "Crear" at bounding box center [640, 643] width 32 height 11
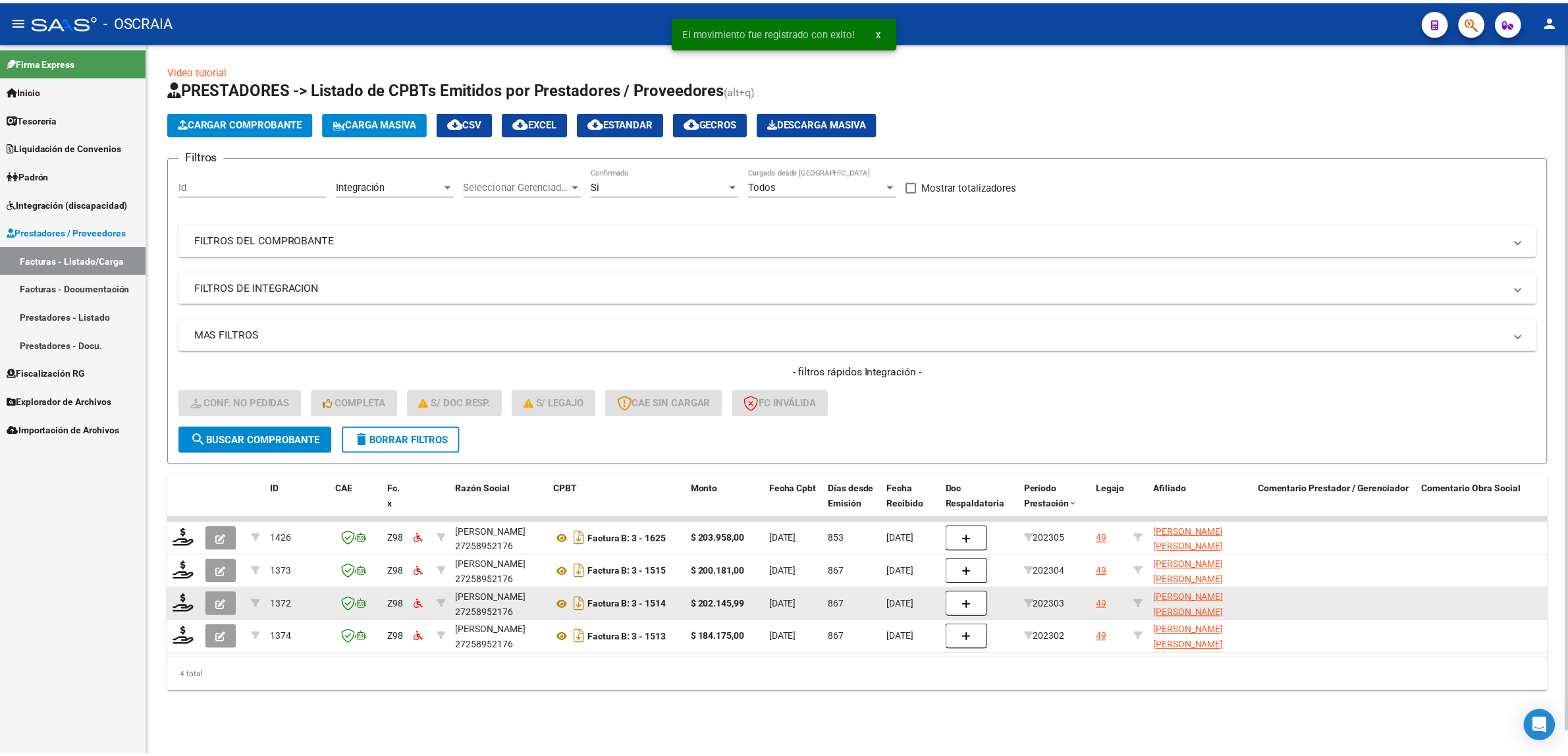
scroll to position [0, 0]
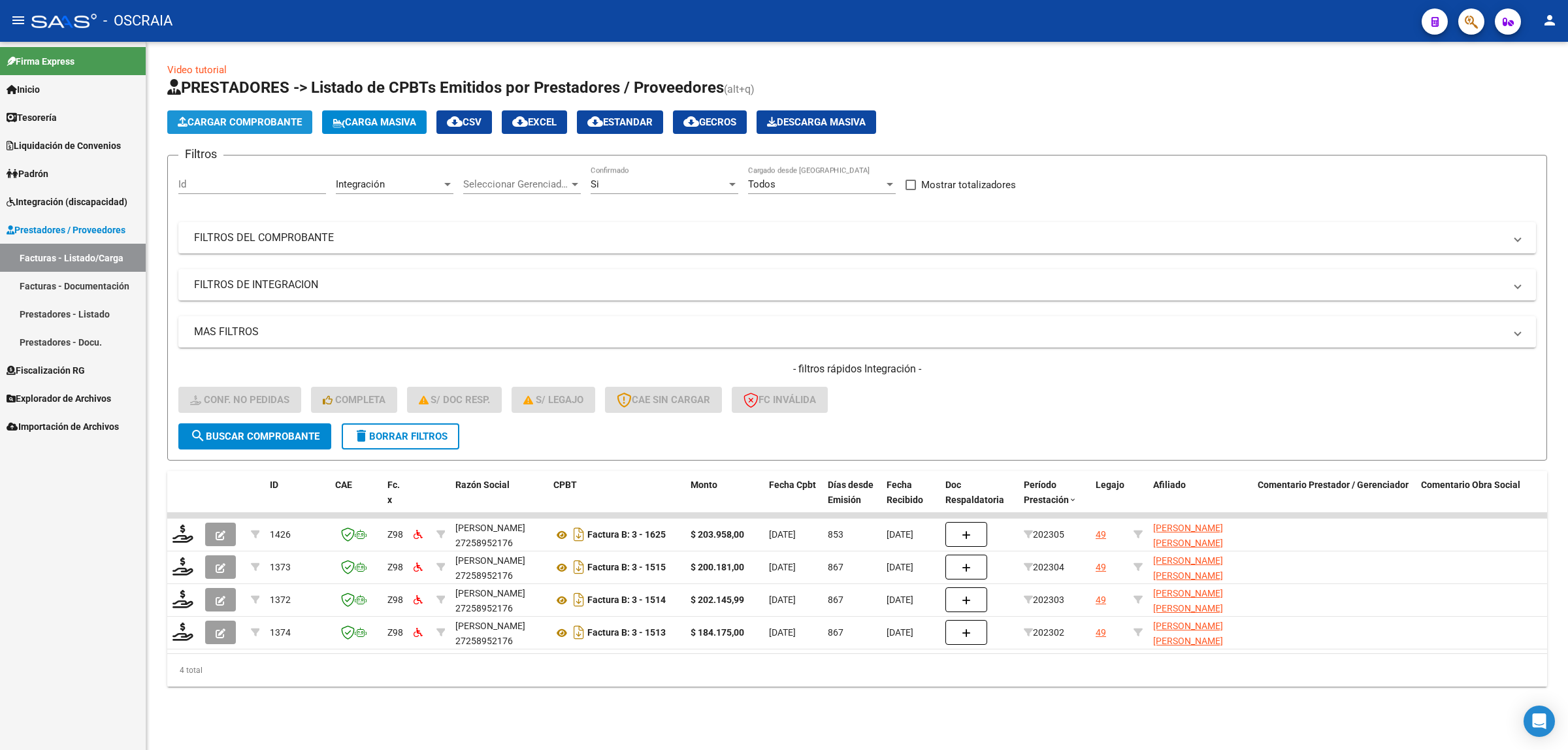
click at [259, 116] on span "Cargar Comprobante" at bounding box center [239, 122] width 124 height 11
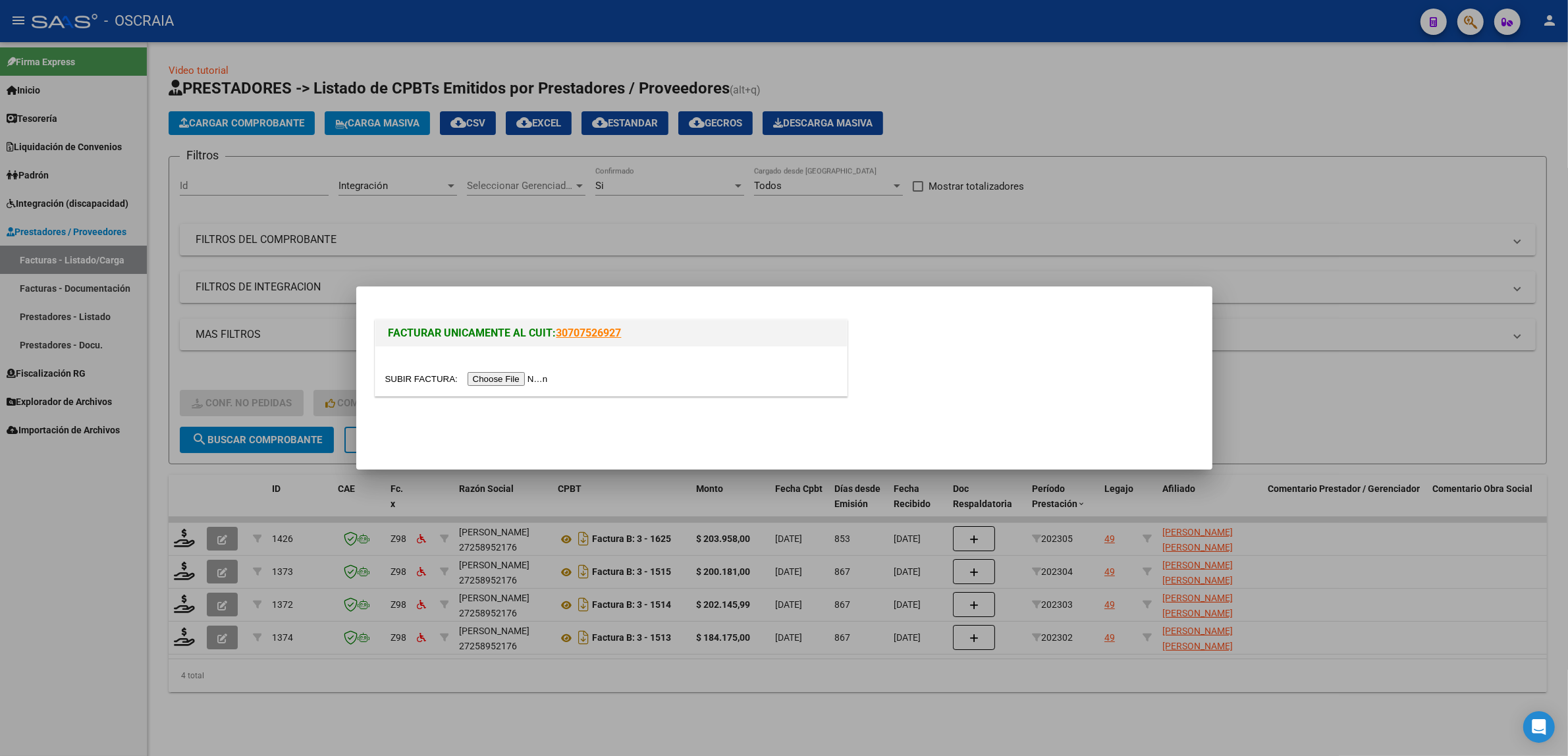
click at [497, 386] on div at bounding box center [611, 371] width 472 height 49
click at [487, 379] on input "file" at bounding box center [468, 379] width 166 height 14
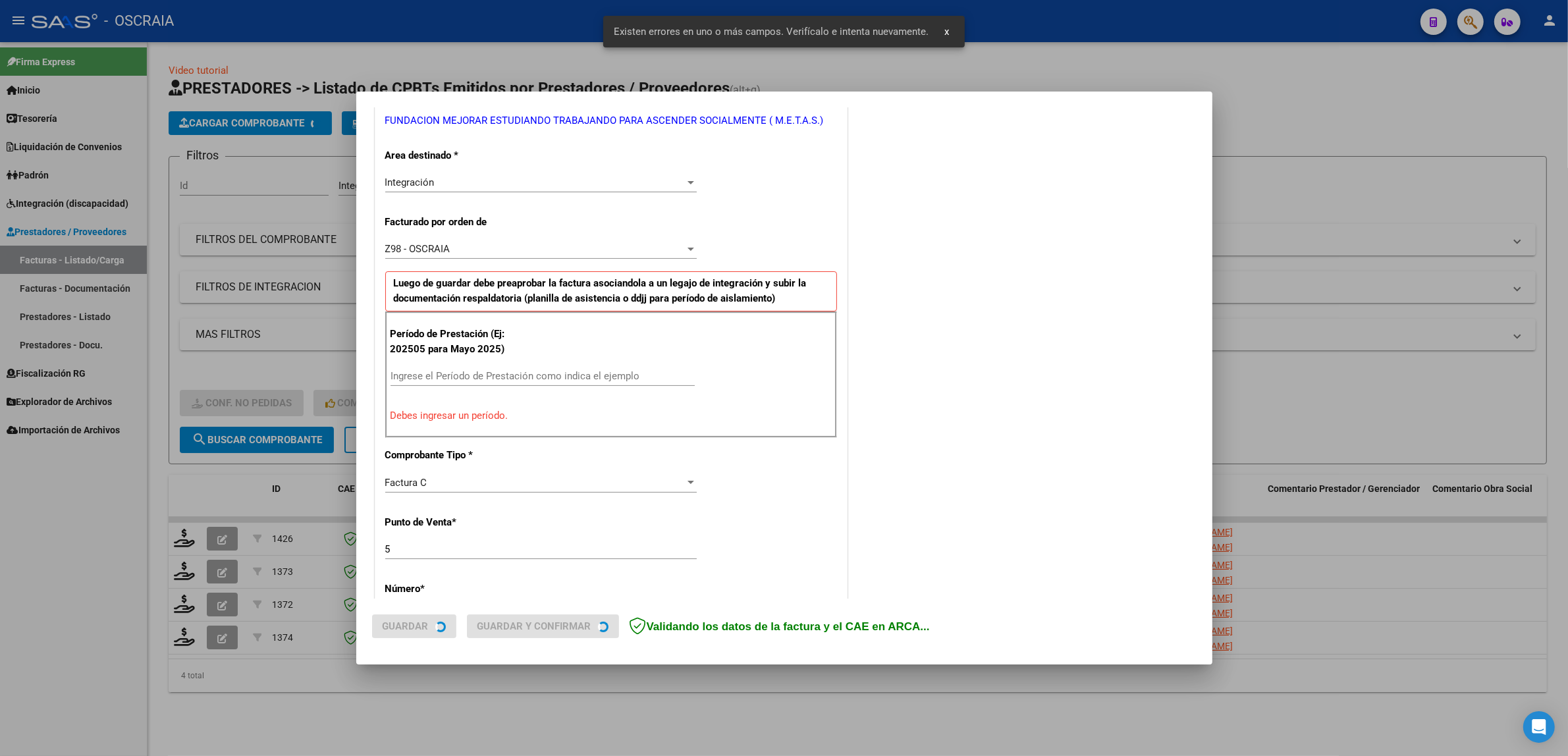
scroll to position [280, 0]
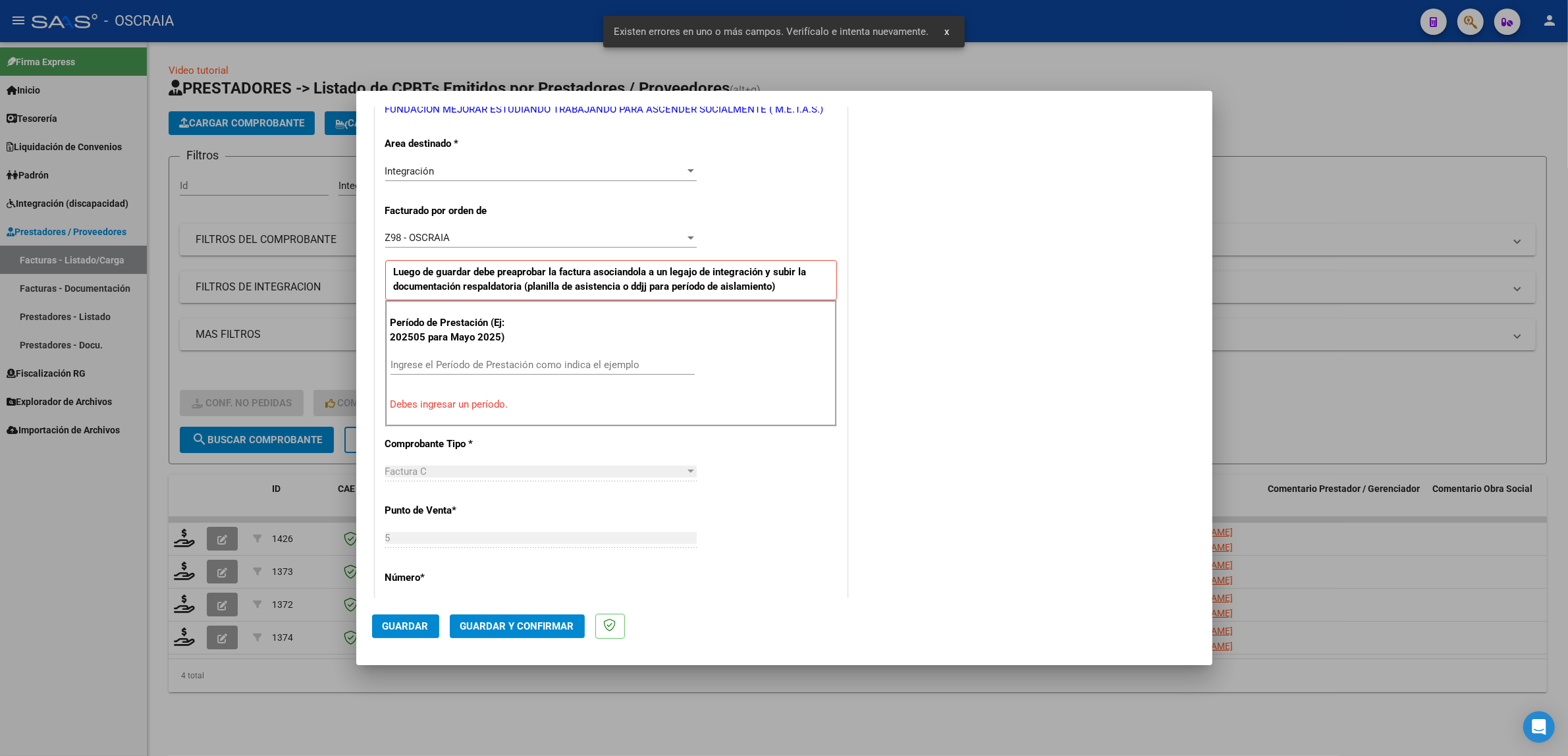
click at [541, 366] on input "Ingrese el Período de Prestación como indica el ejemplo" at bounding box center [542, 365] width 304 height 11
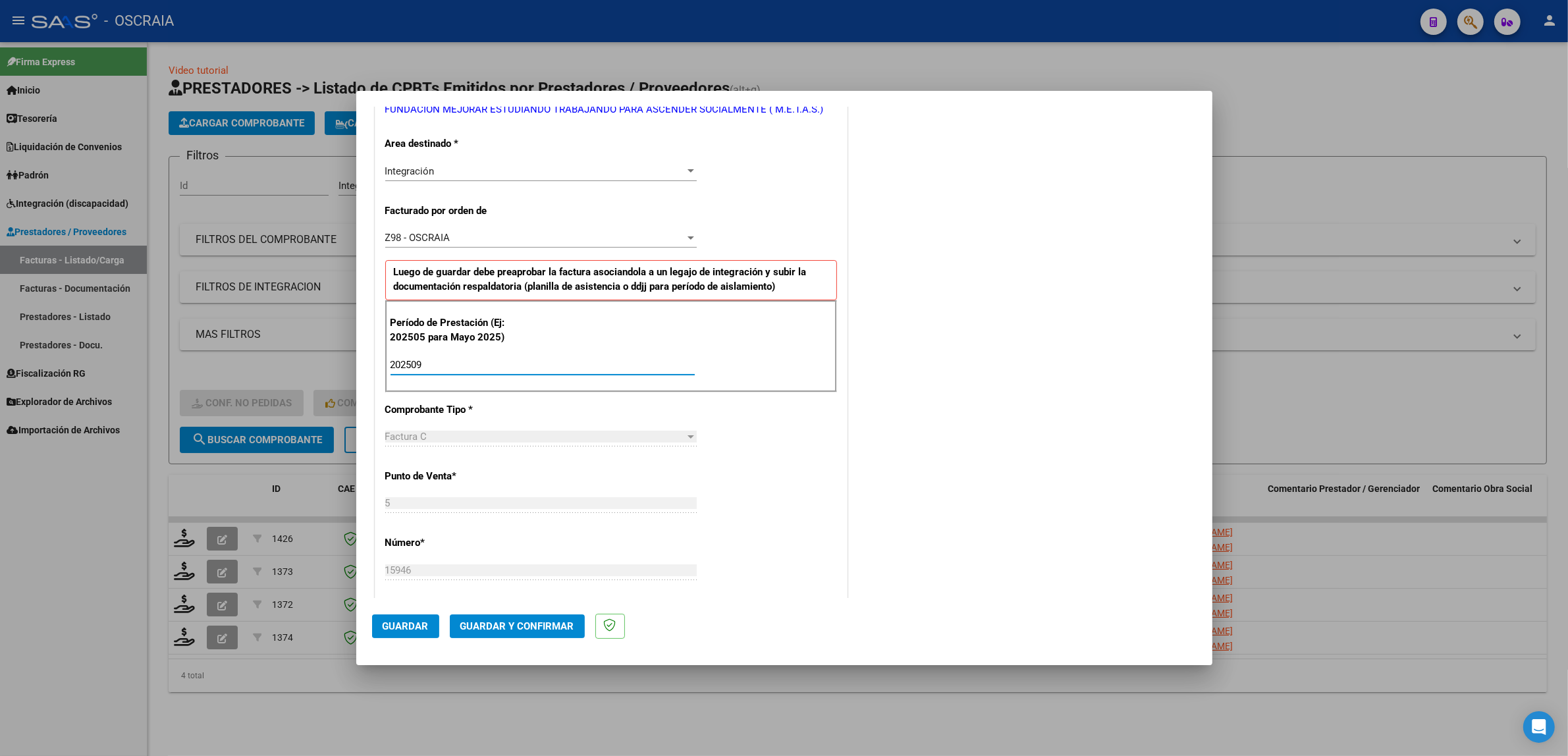
type input "202509"
click at [413, 640] on mat-dialog-actions "Guardar Guardar y Confirmar" at bounding box center [785, 623] width 825 height 52
click at [413, 637] on button "Guardar" at bounding box center [406, 626] width 67 height 24
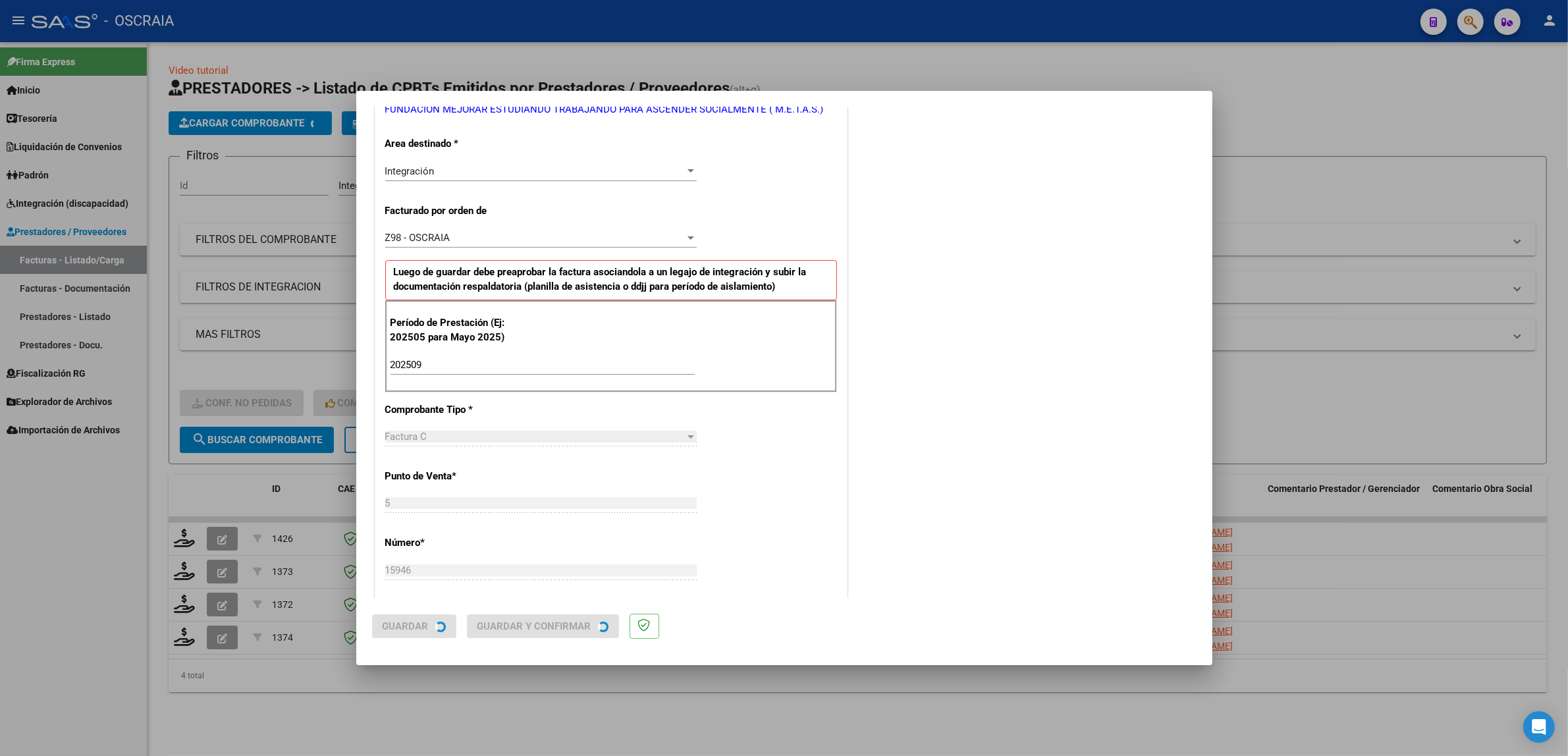
scroll to position [0, 0]
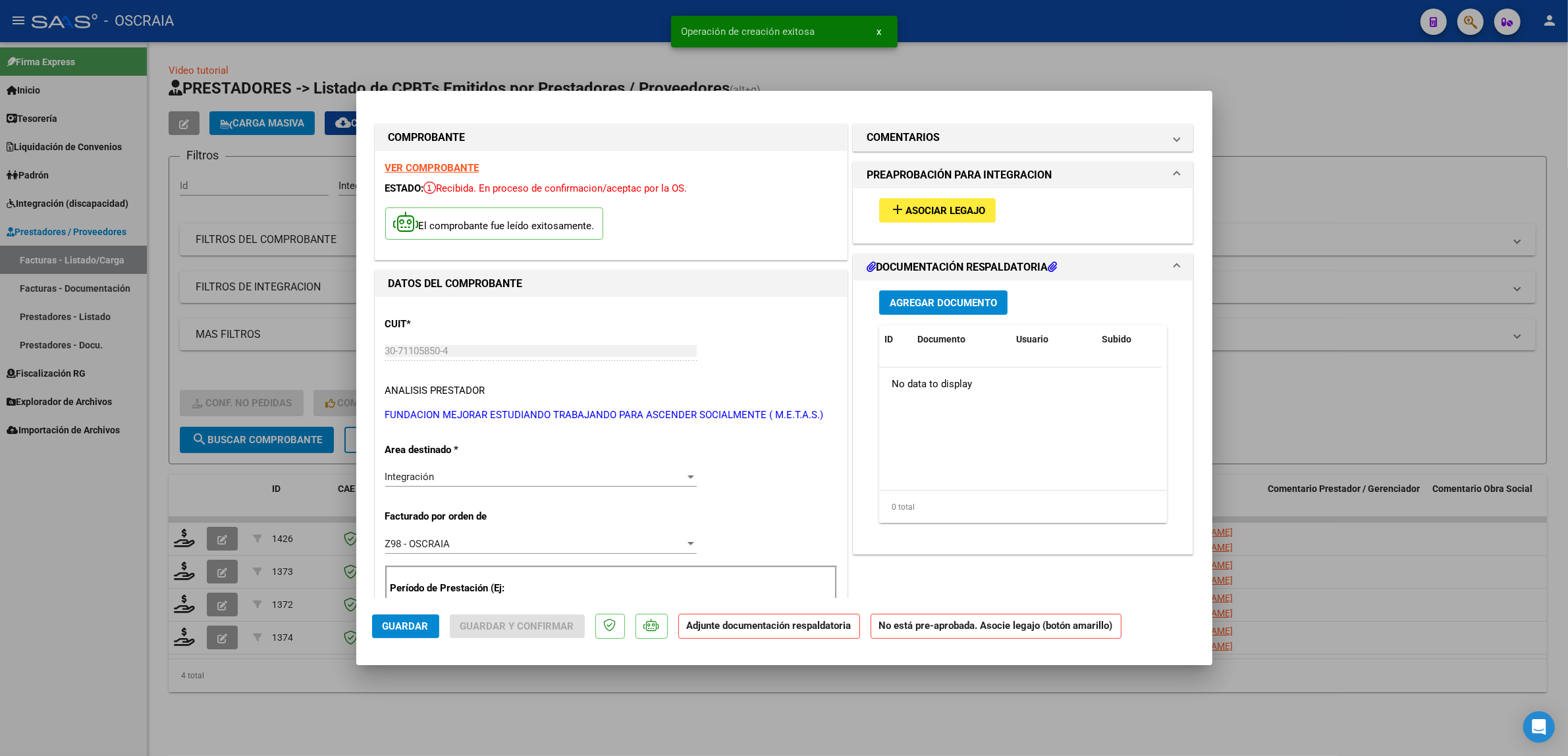
click at [929, 212] on span "Asociar Legajo" at bounding box center [945, 211] width 80 height 11
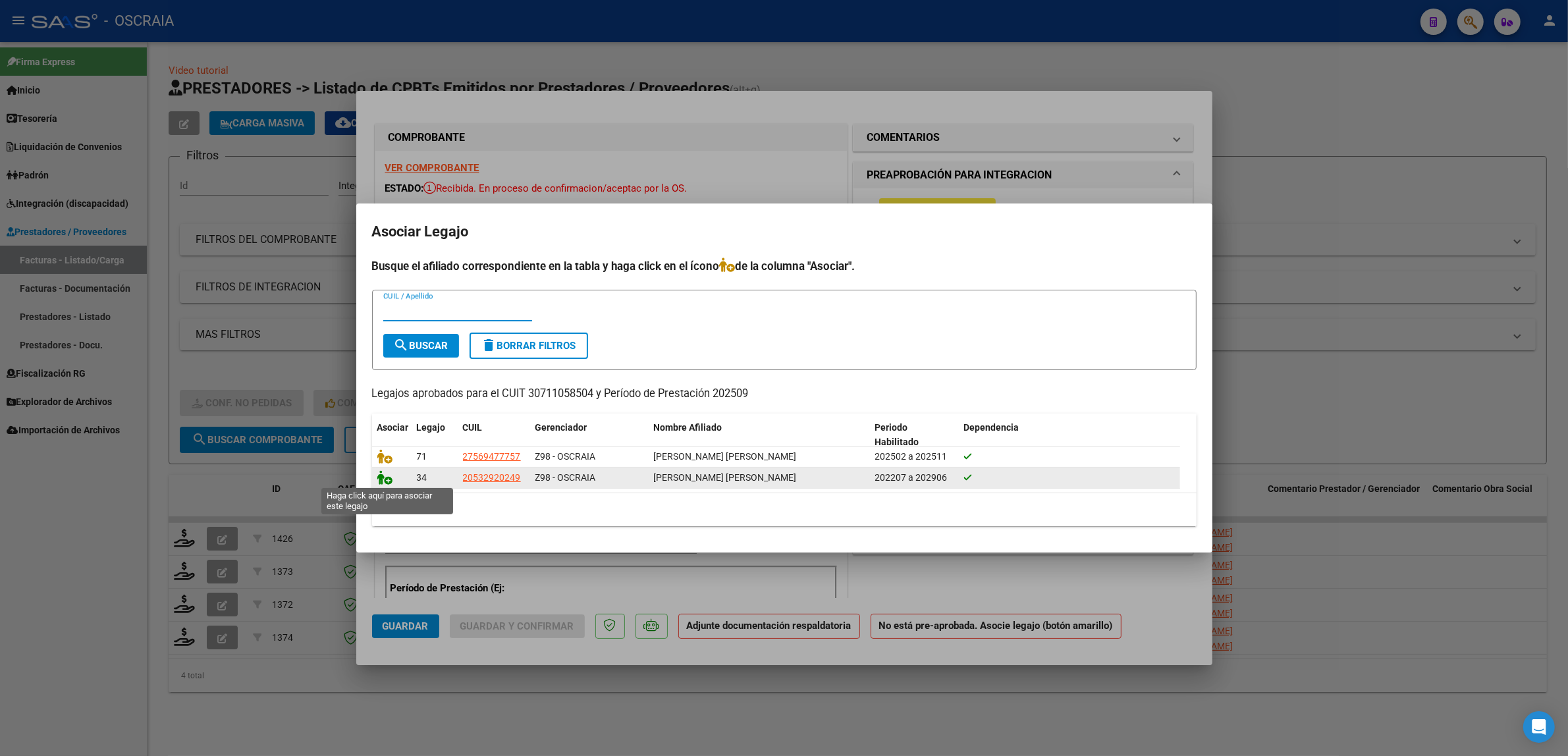
click at [386, 476] on icon at bounding box center [385, 477] width 16 height 15
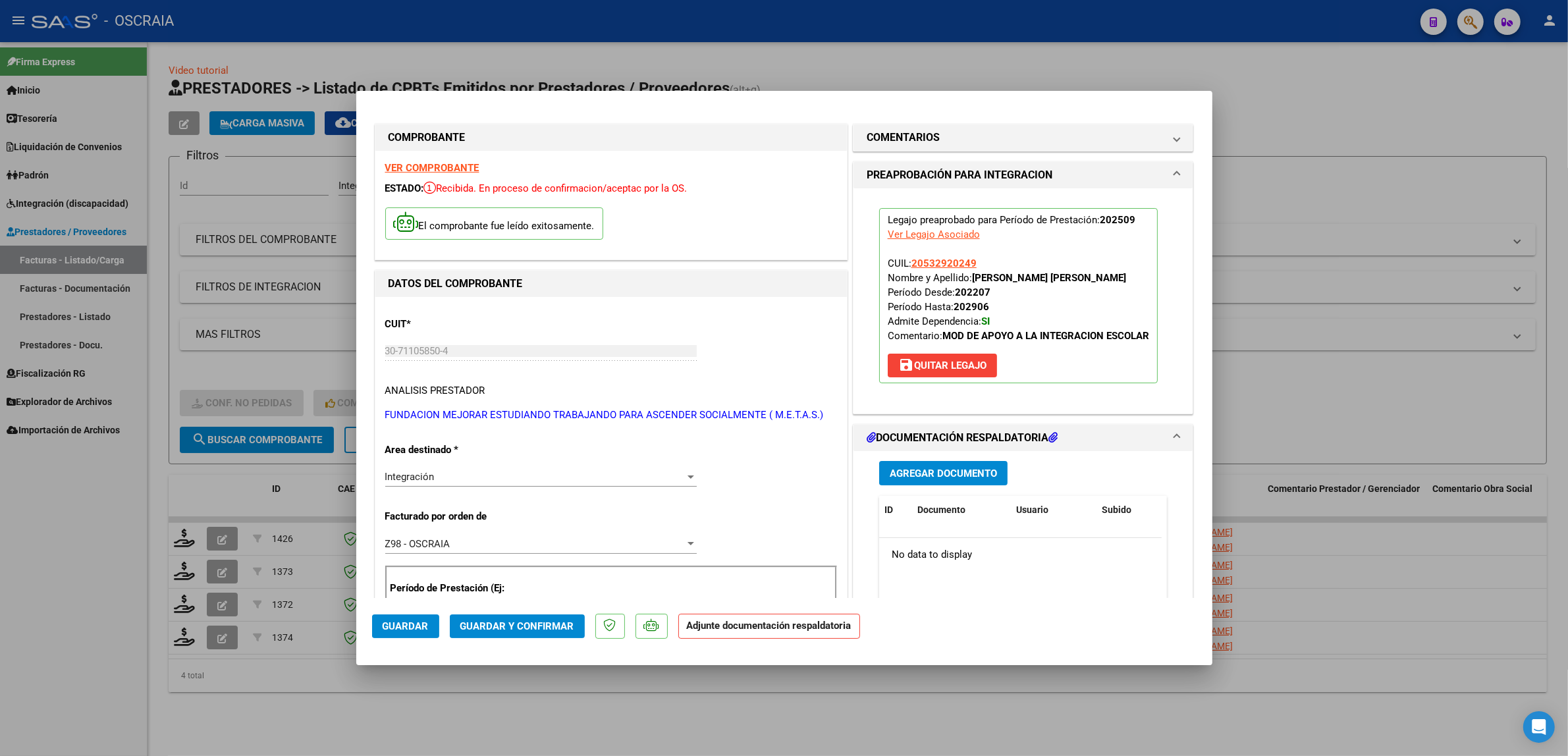
click at [932, 468] on span "Agregar Documento" at bounding box center [943, 473] width 107 height 11
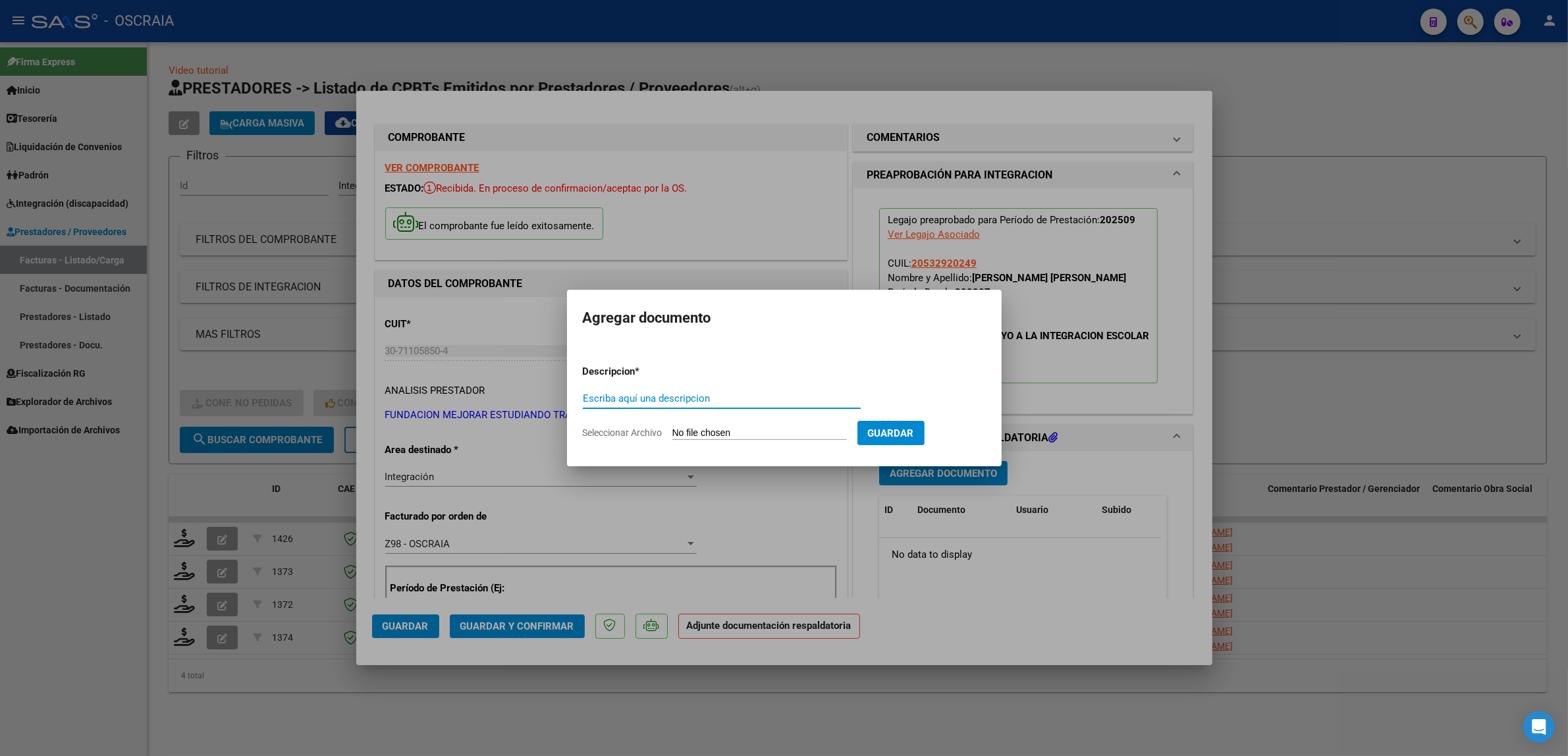
click at [717, 403] on input "Escriba aquí una descripcion" at bounding box center [722, 398] width 278 height 11
type input "PLANILLA DE ASISTENCIA"
click at [672, 427] on input "Seleccionar Archivo" at bounding box center [759, 433] width 175 height 12
type input "C:\fakepath\09-2025 FUNDACION METAS FC15946 MODULO DE APOYO A LA INTEGRACION ES…"
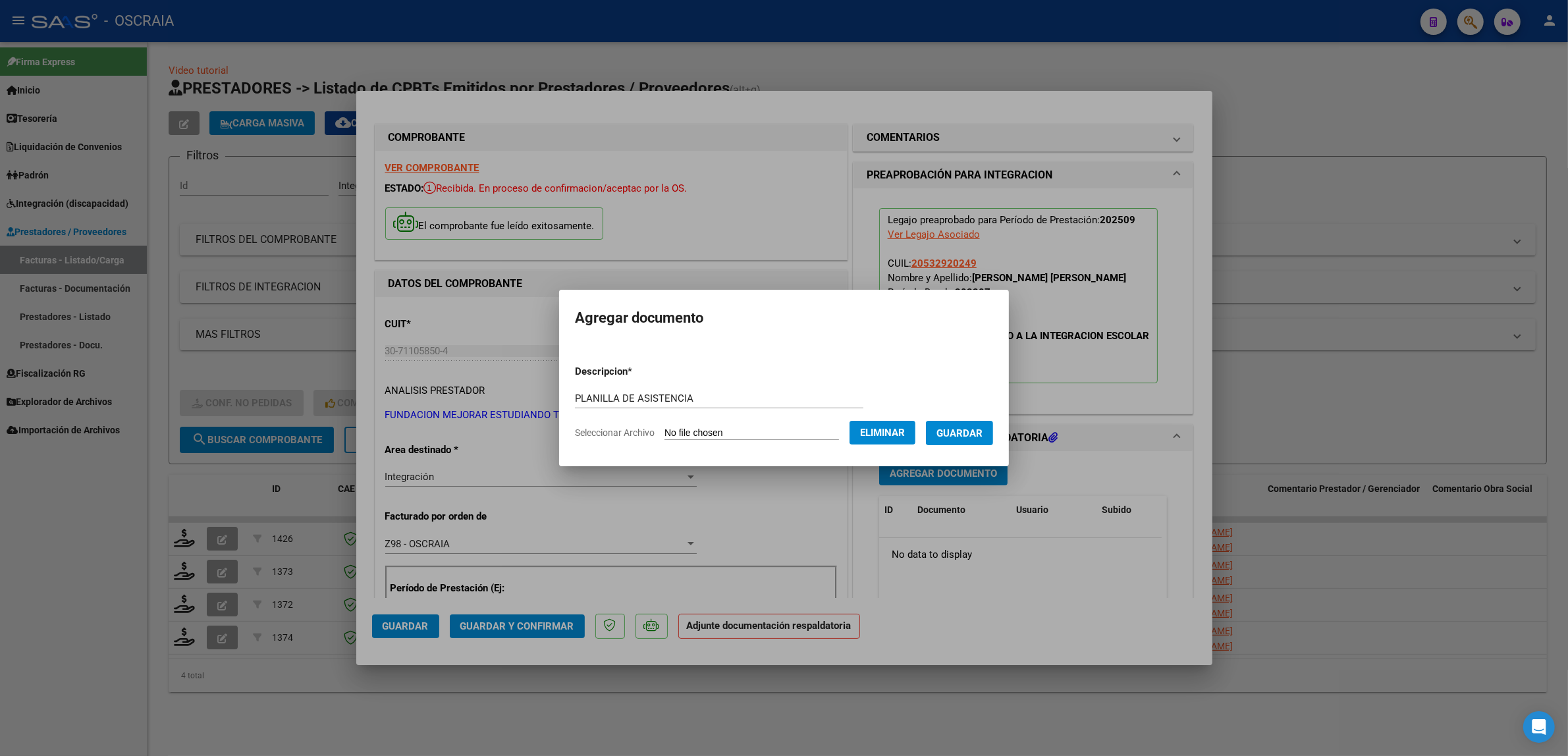
click at [963, 427] on span "Guardar" at bounding box center [959, 433] width 46 height 11
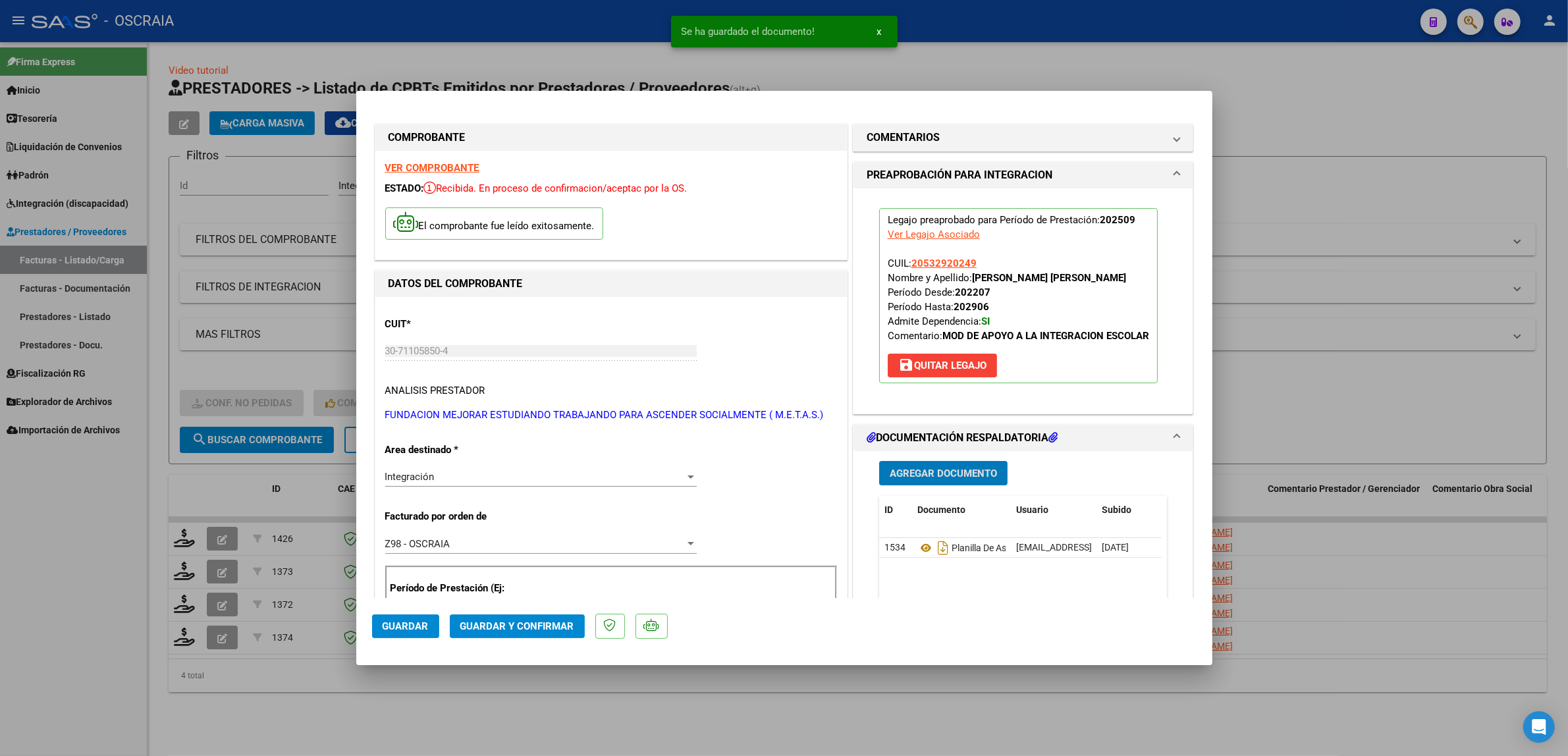
click at [468, 633] on button "Guardar y Confirmar" at bounding box center [517, 626] width 135 height 24
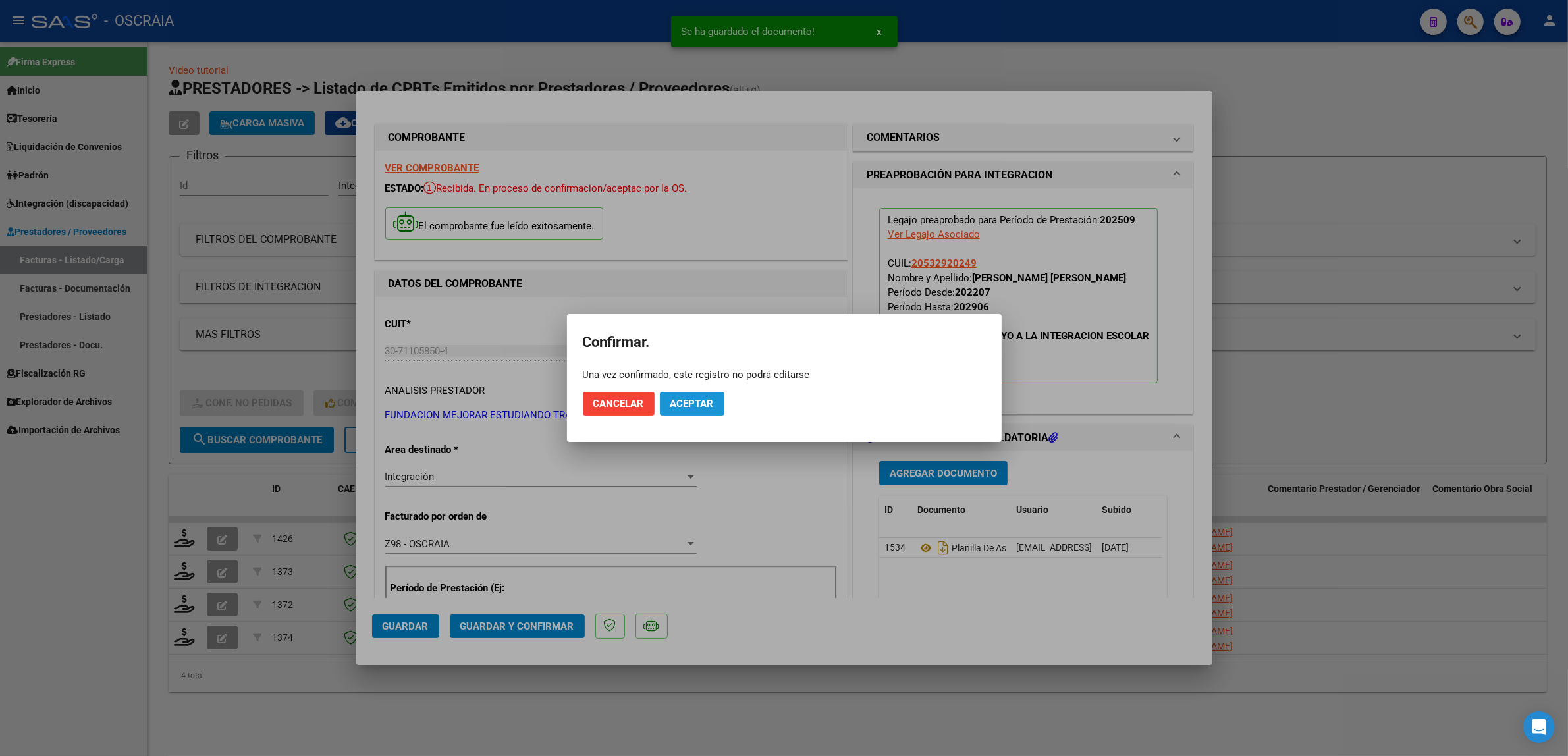
click at [680, 396] on button "Aceptar" at bounding box center [692, 403] width 65 height 24
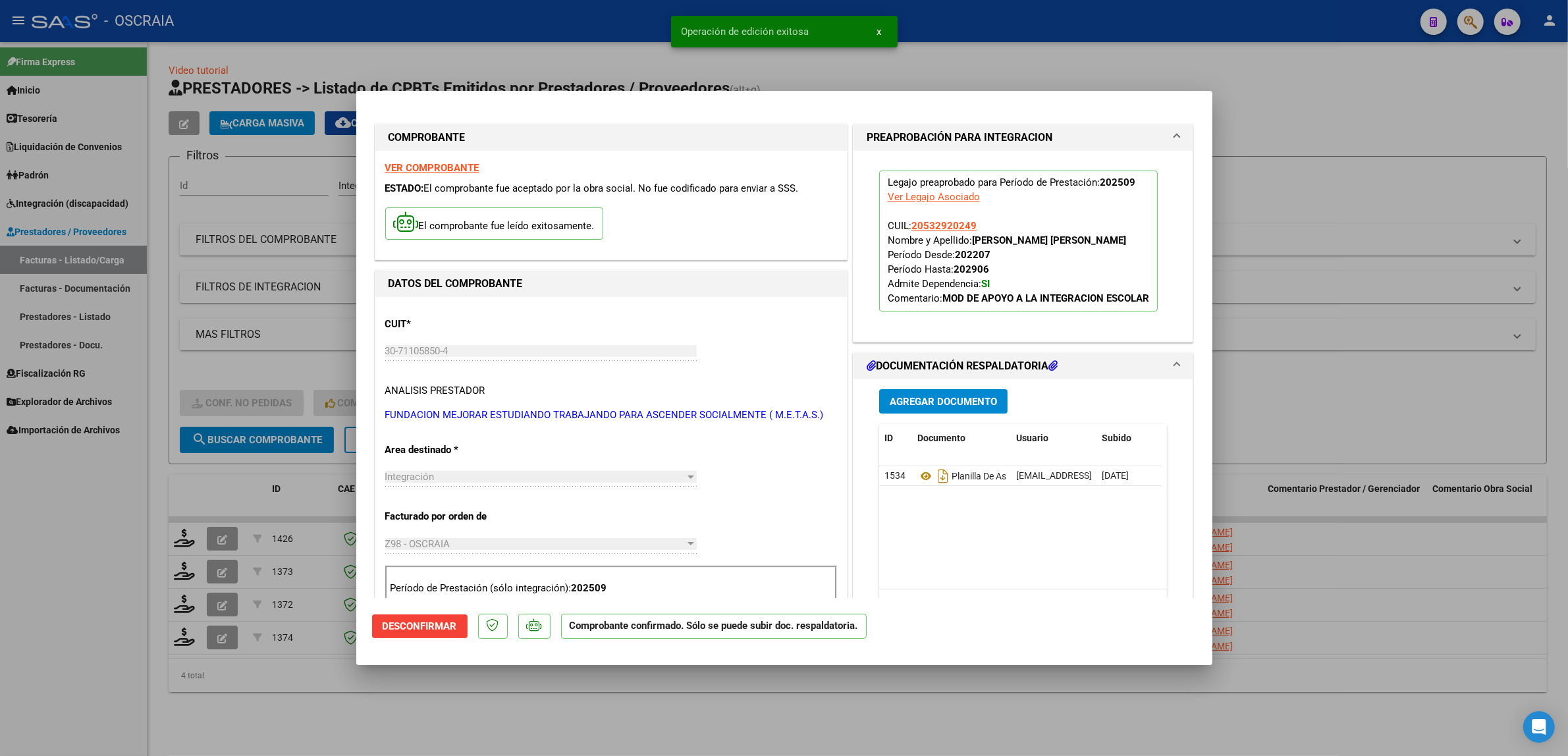
click at [317, 393] on div at bounding box center [784, 378] width 1568 height 756
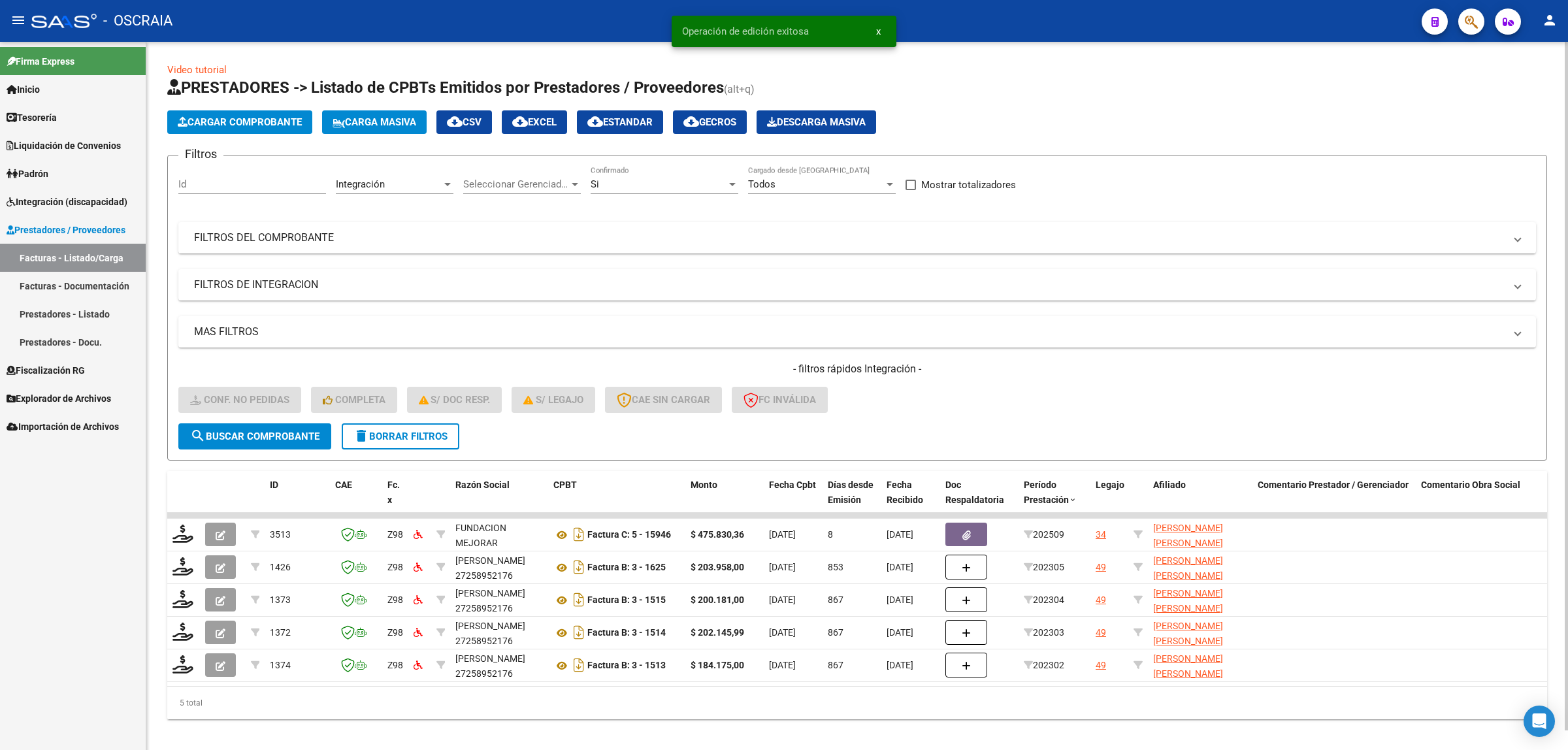
click at [317, 362] on h4 "- filtros rápidos Integración -" at bounding box center [856, 369] width 1357 height 15
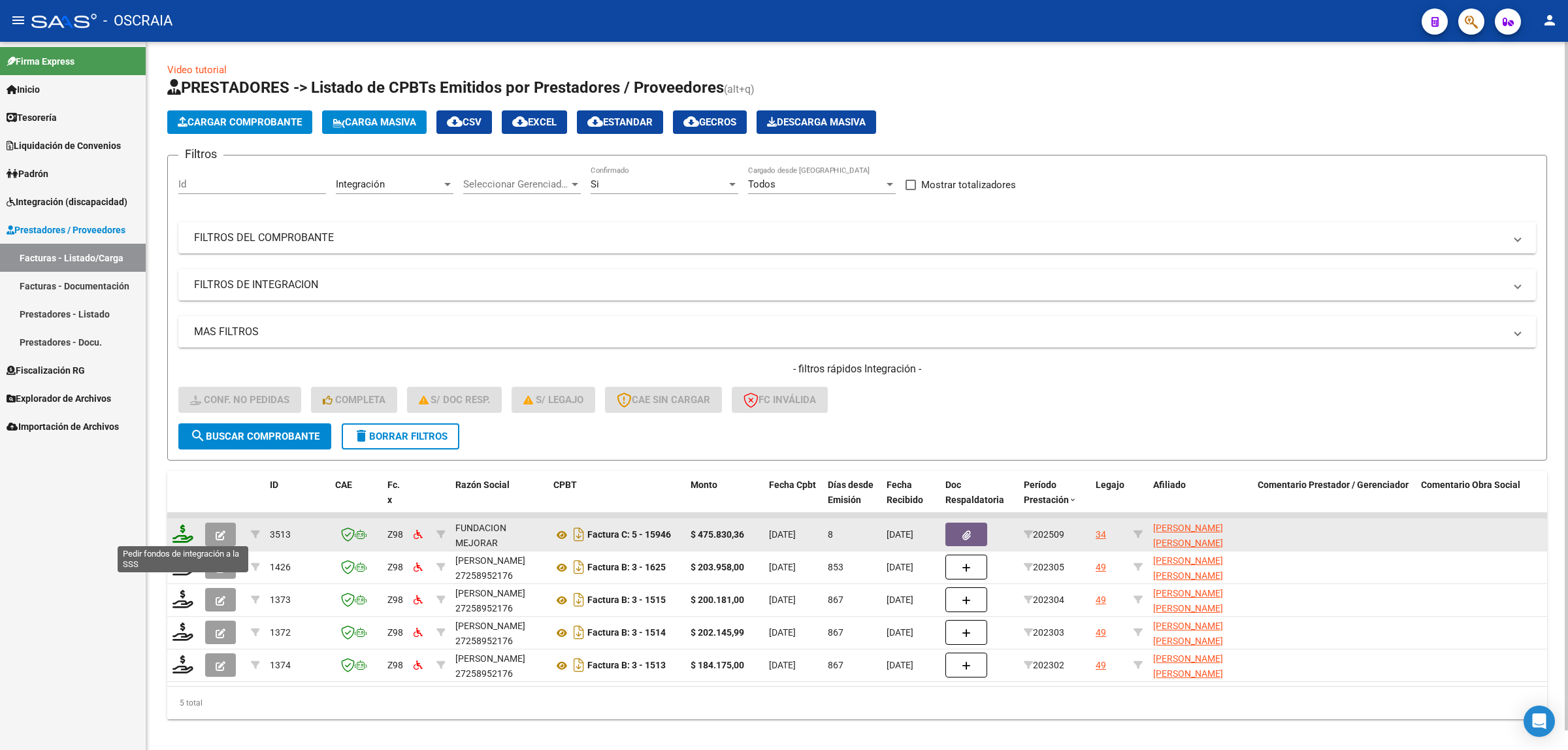
click at [188, 533] on icon at bounding box center [183, 534] width 21 height 18
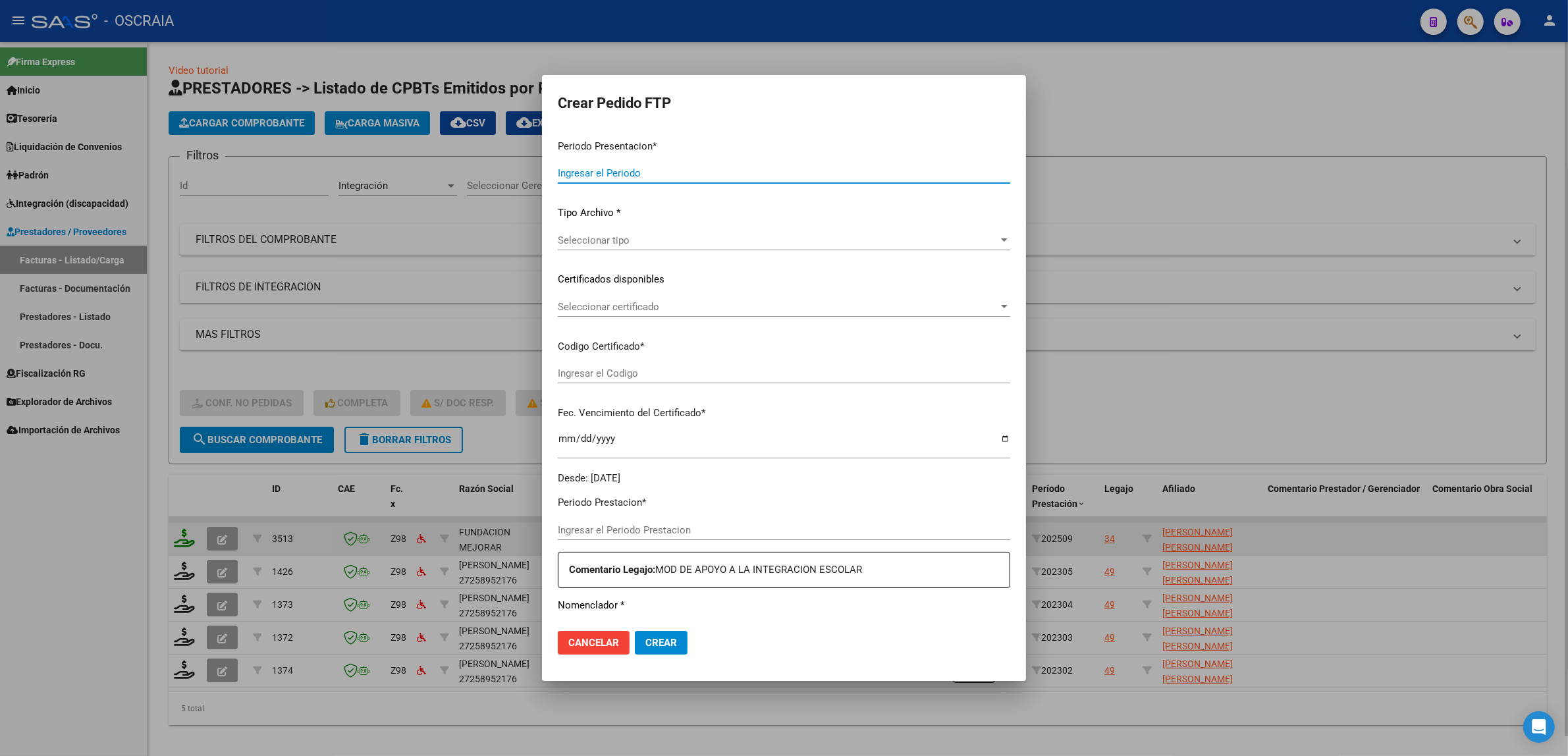
type input "202509"
type input "$ 475.830,36"
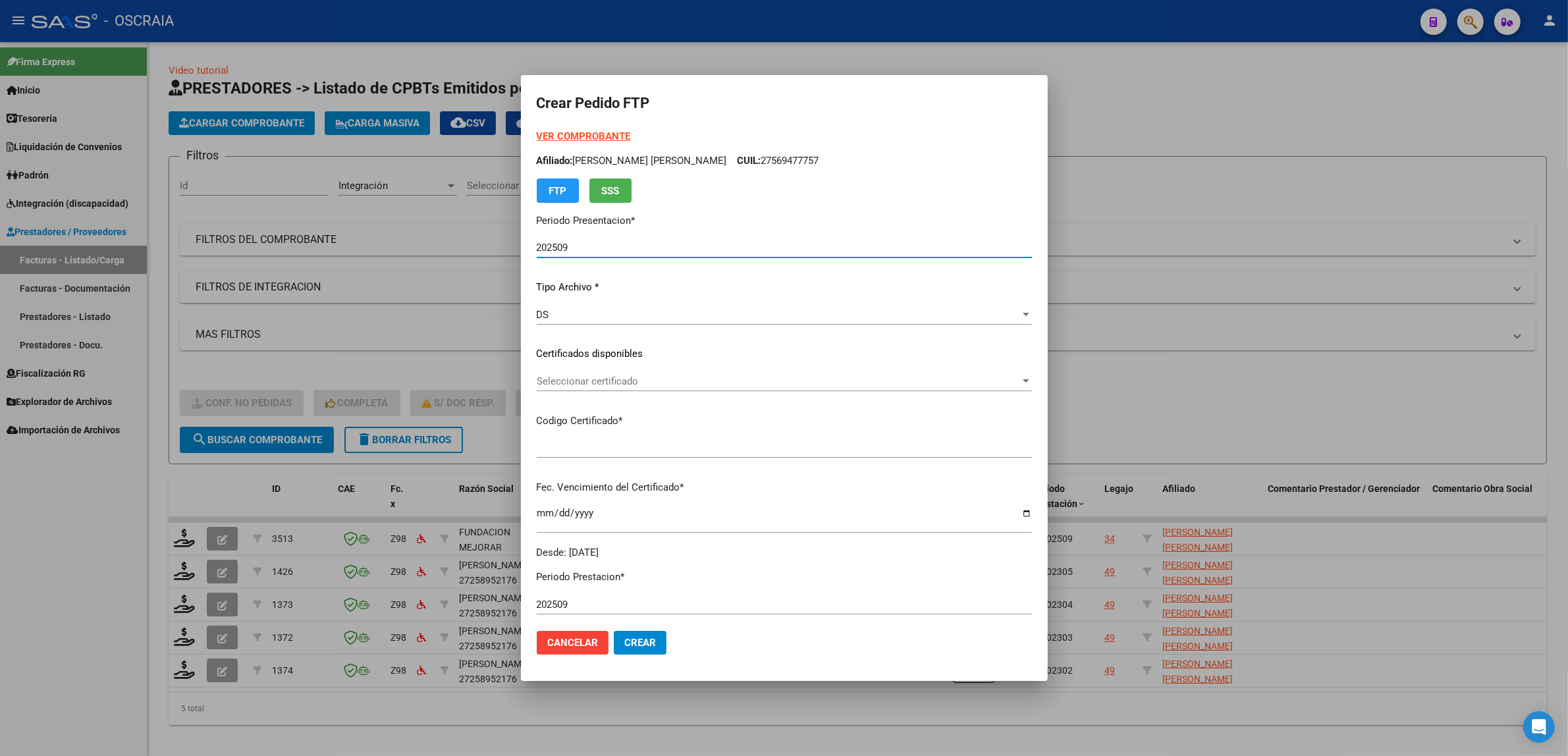
type input "ARG02000532920242019062820290628BS309"
type input "2029-06-28"
click at [627, 390] on div "Seleccionar certificado Seleccionar certificado" at bounding box center [785, 387] width 495 height 32
click at [627, 386] on span "Seleccionar certificado" at bounding box center [779, 381] width 484 height 11
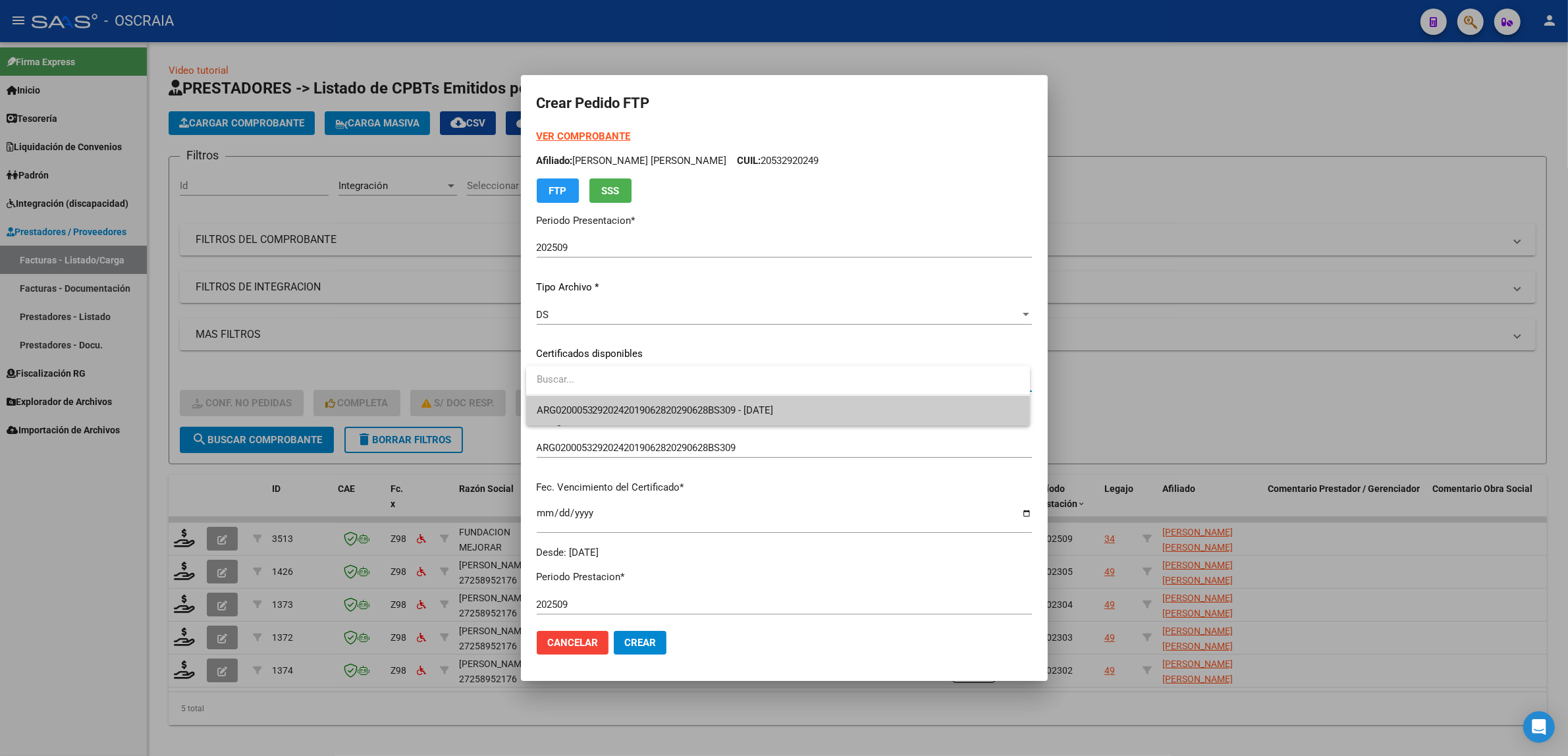
click at [636, 403] on span "ARG02000532920242019062820290628BS309 - 2029-06-28" at bounding box center [778, 411] width 483 height 30
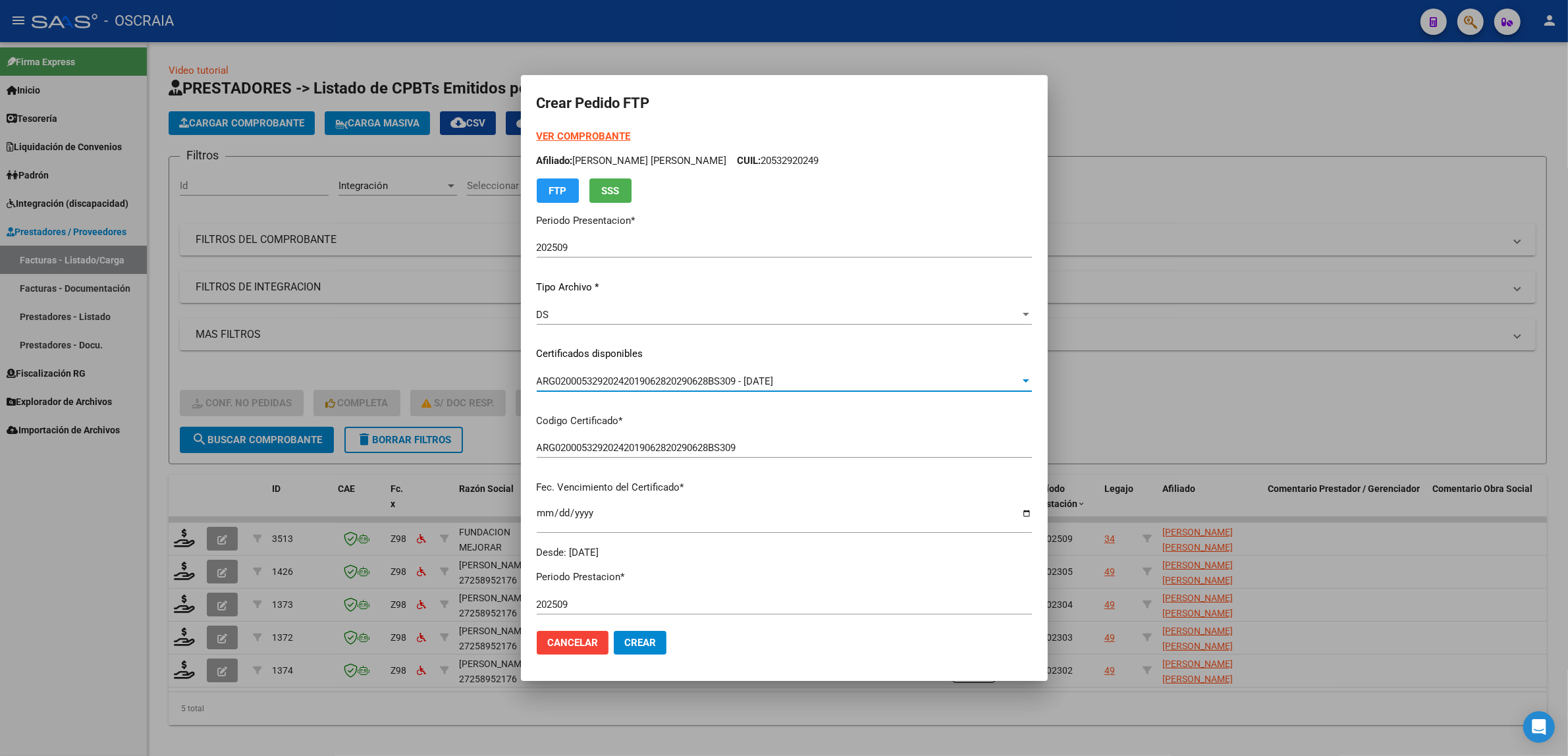
scroll to position [389, 0]
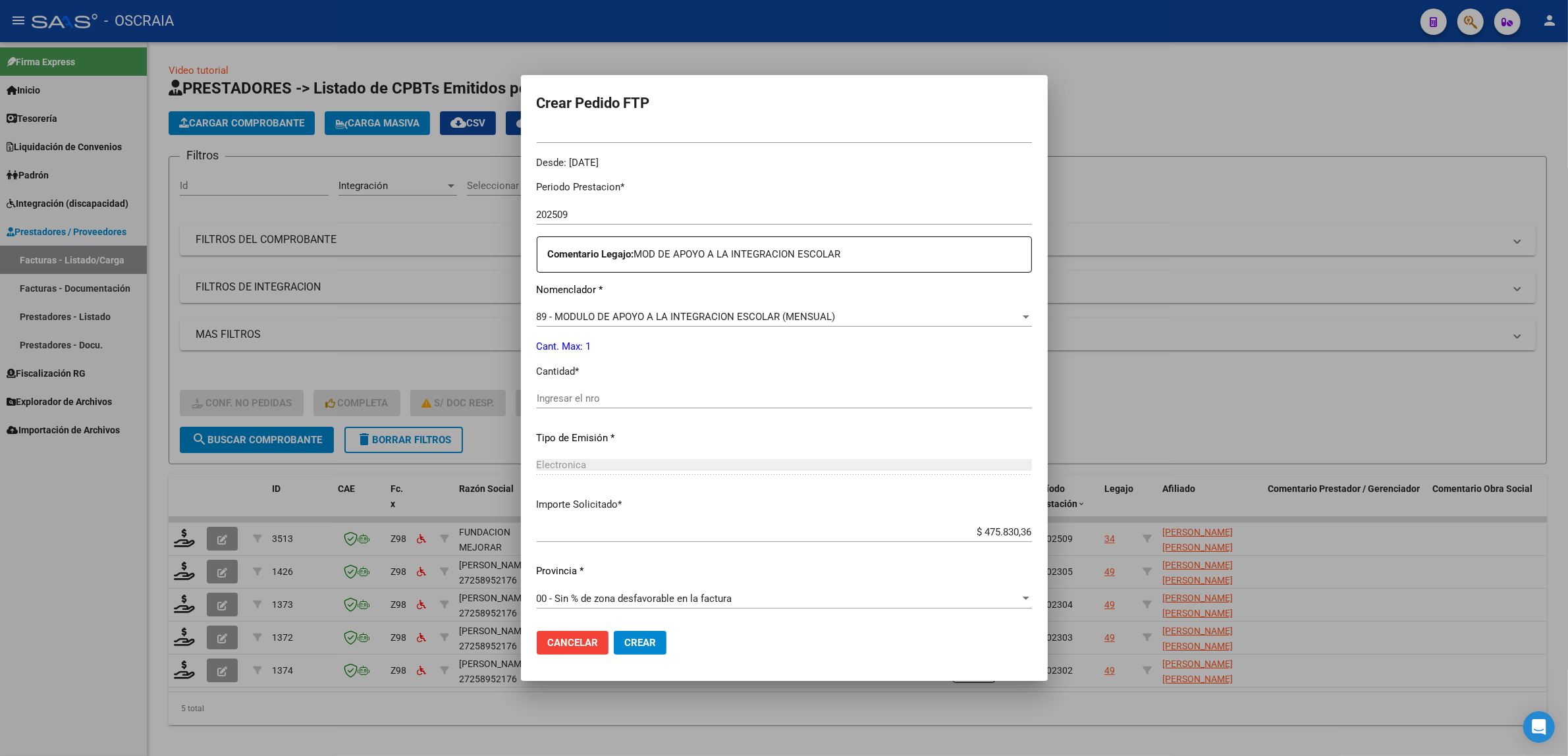
click at [659, 406] on div "Ingresar el nro" at bounding box center [785, 398] width 495 height 20
type input "1"
click at [681, 488] on div "Periodo Prestacion * 202509 Ingresar el Periodo Prestacion Comentario Legajo: M…" at bounding box center [785, 395] width 495 height 451
click at [649, 644] on span "Crear" at bounding box center [640, 643] width 32 height 11
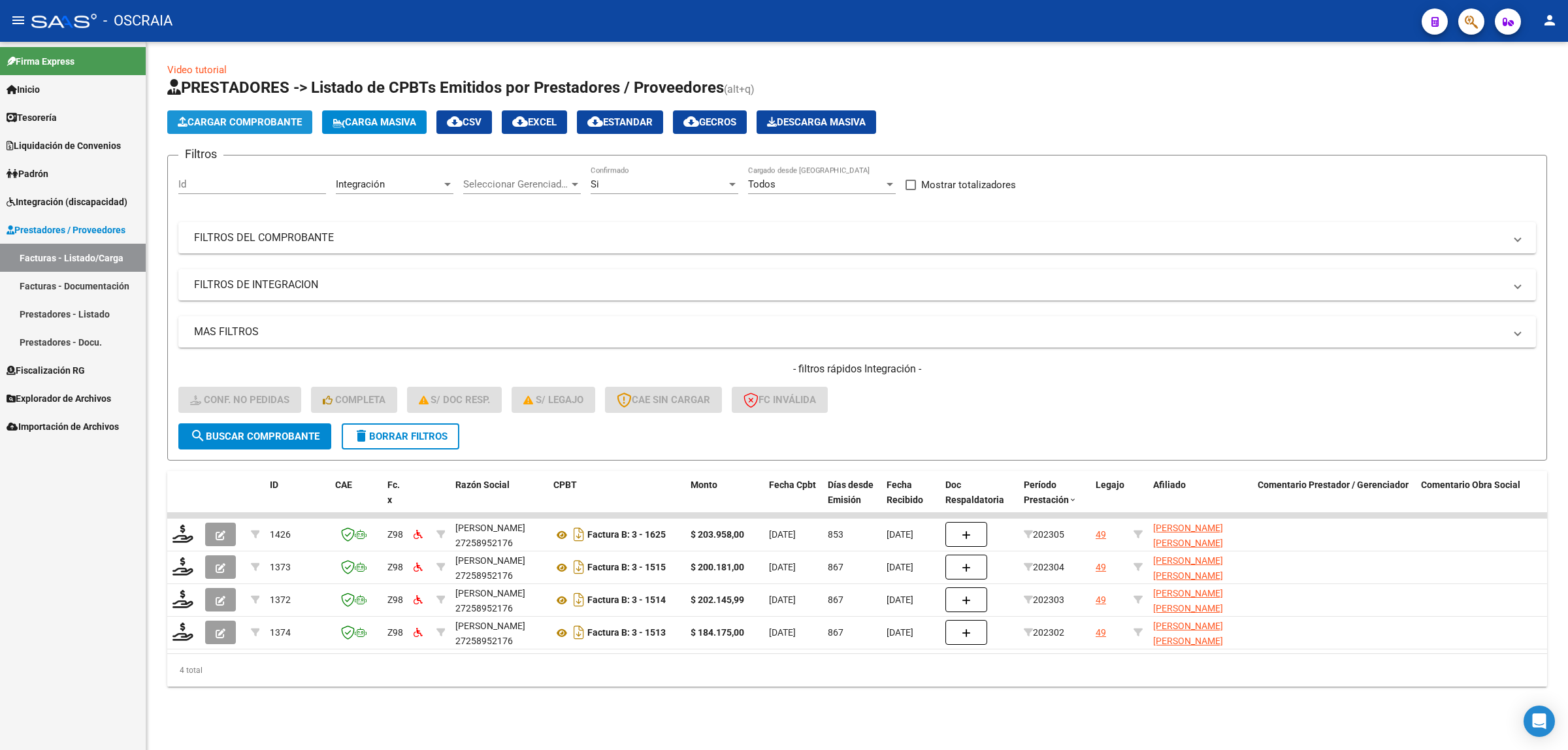
click at [257, 123] on span "Cargar Comprobante" at bounding box center [239, 122] width 124 height 11
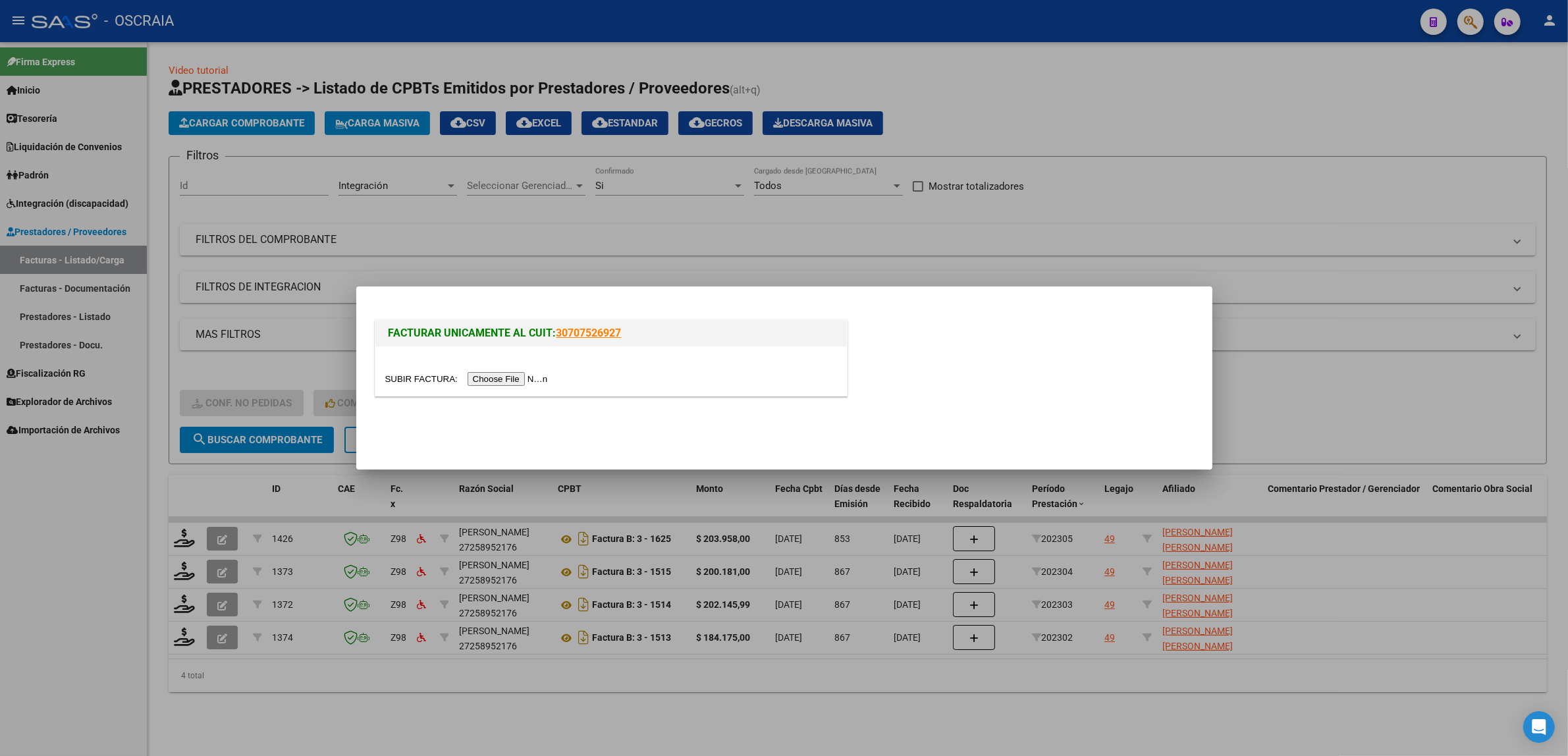
click at [512, 386] on div at bounding box center [611, 379] width 452 height 15
click at [510, 380] on input "file" at bounding box center [468, 379] width 166 height 14
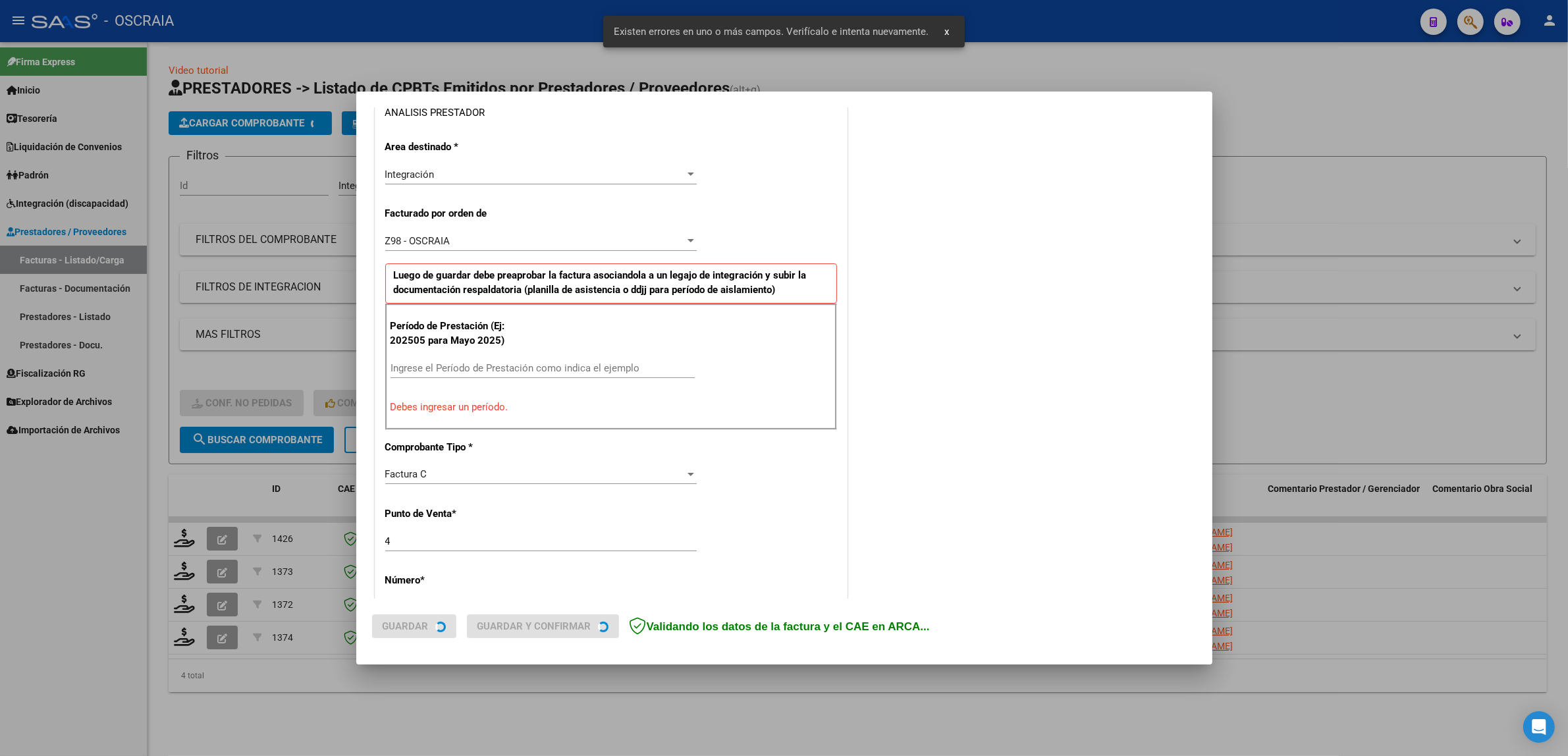
scroll to position [256, 0]
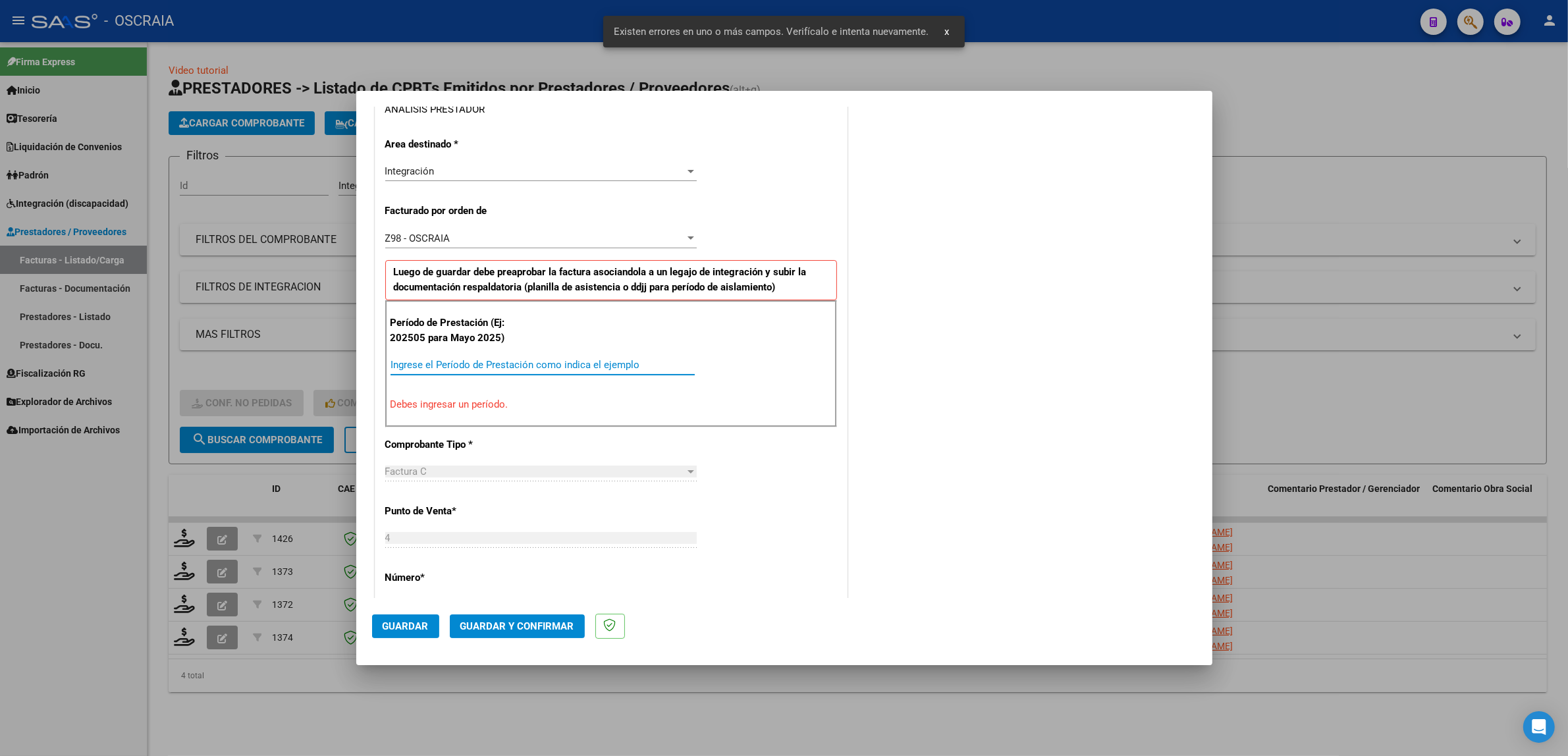
click at [457, 370] on input "Ingrese el Período de Prestación como indica el ejemplo" at bounding box center [542, 365] width 304 height 11
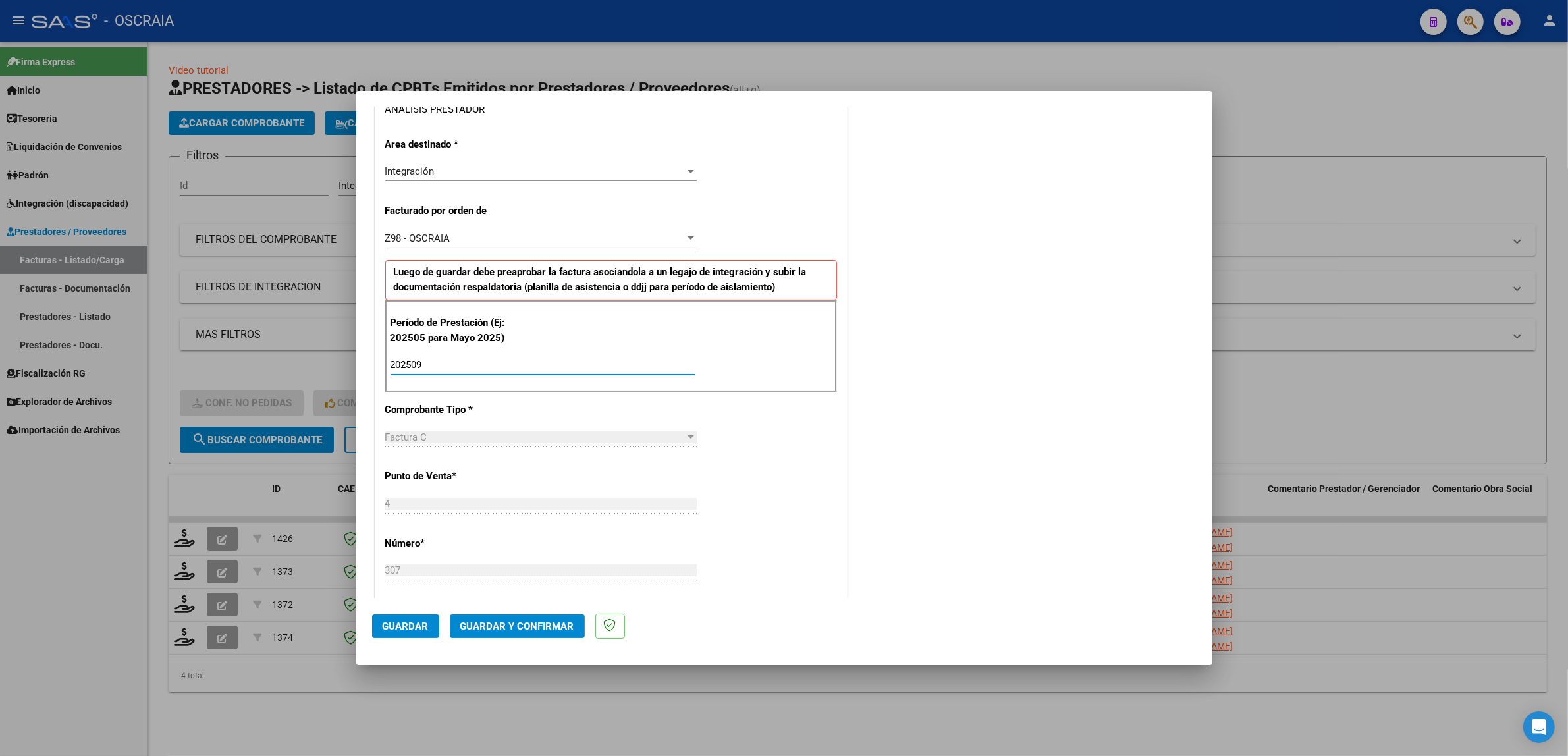
type input "202509"
click at [413, 627] on span "Guardar" at bounding box center [406, 626] width 46 height 11
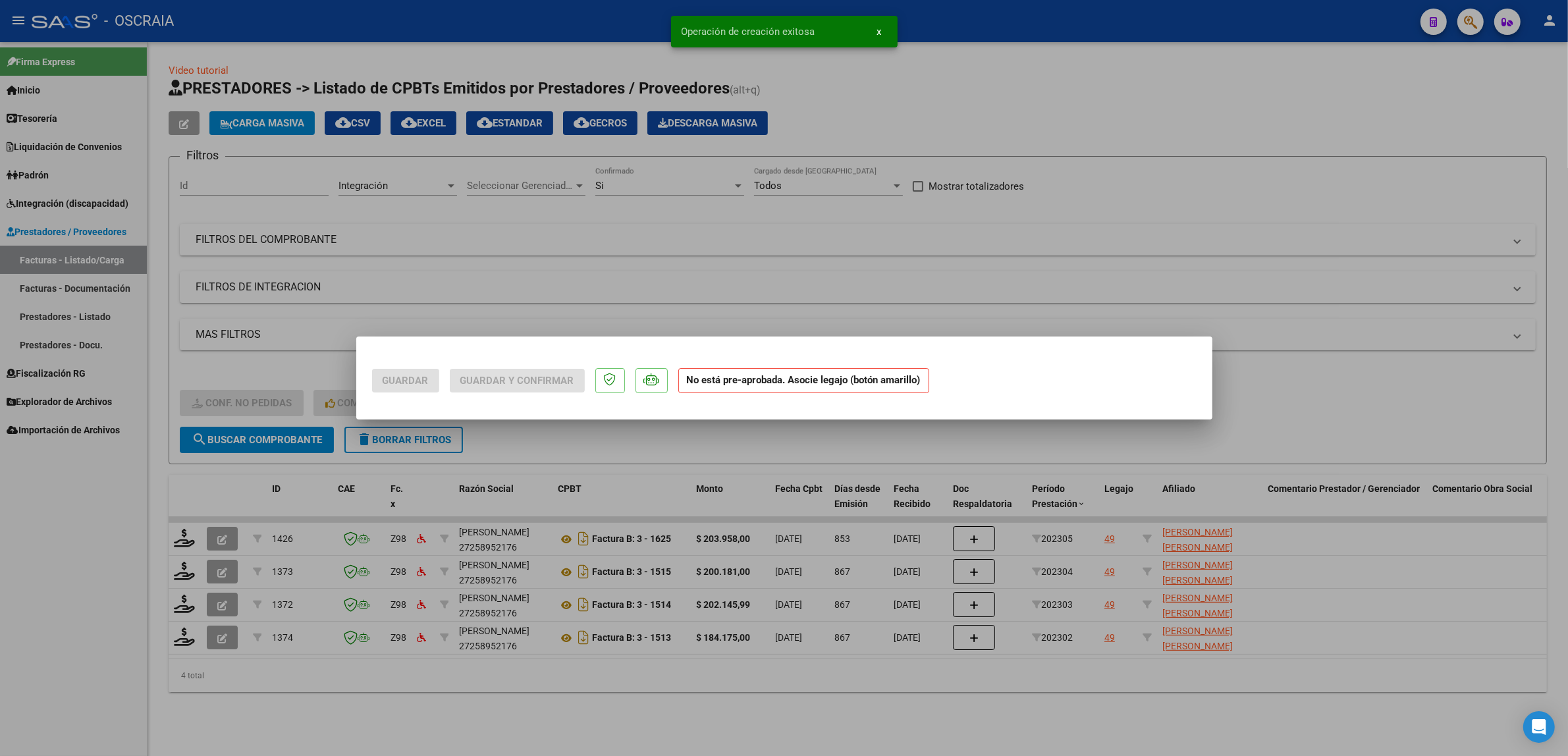
scroll to position [0, 0]
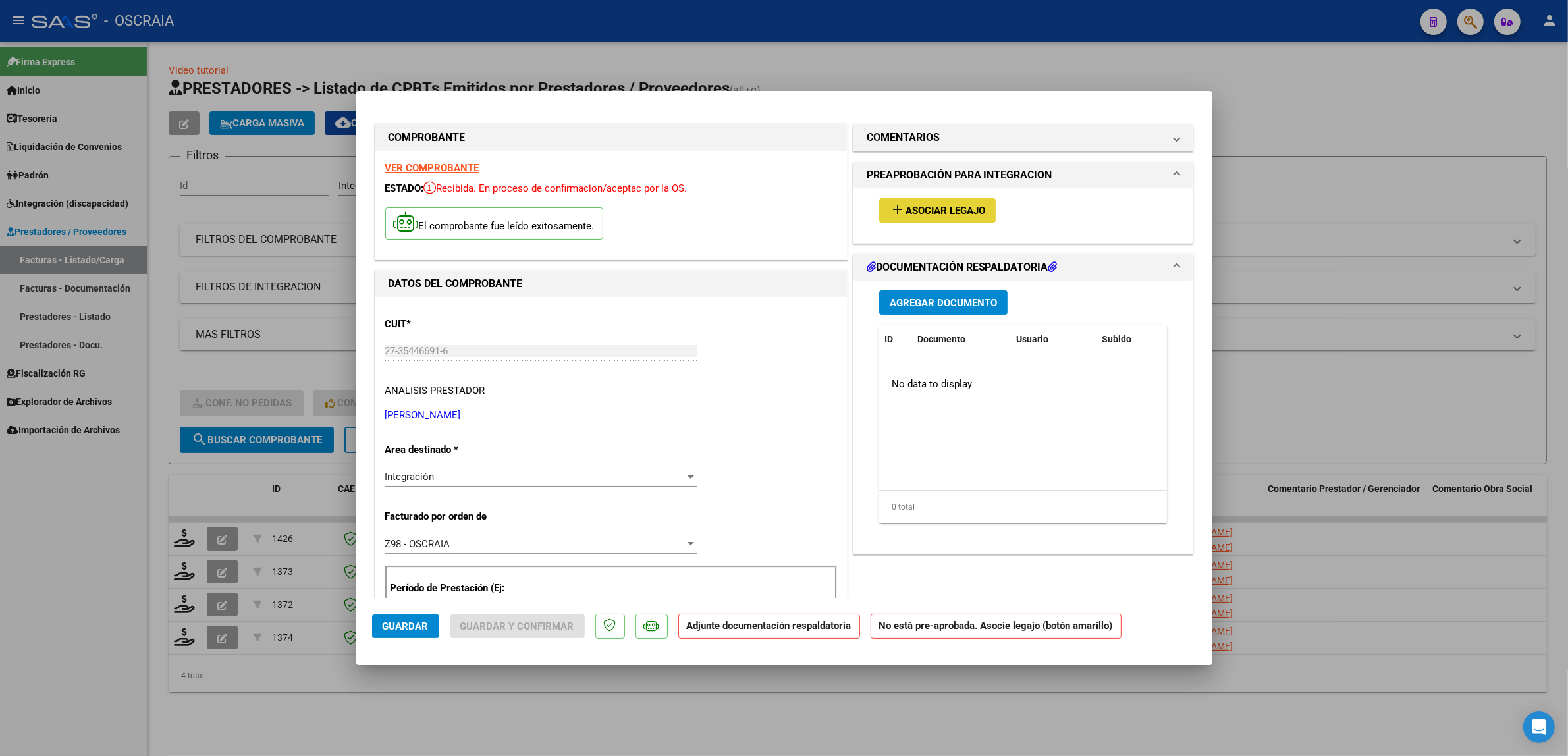
click at [909, 219] on button "add Asociar Legajo" at bounding box center [937, 211] width 116 height 25
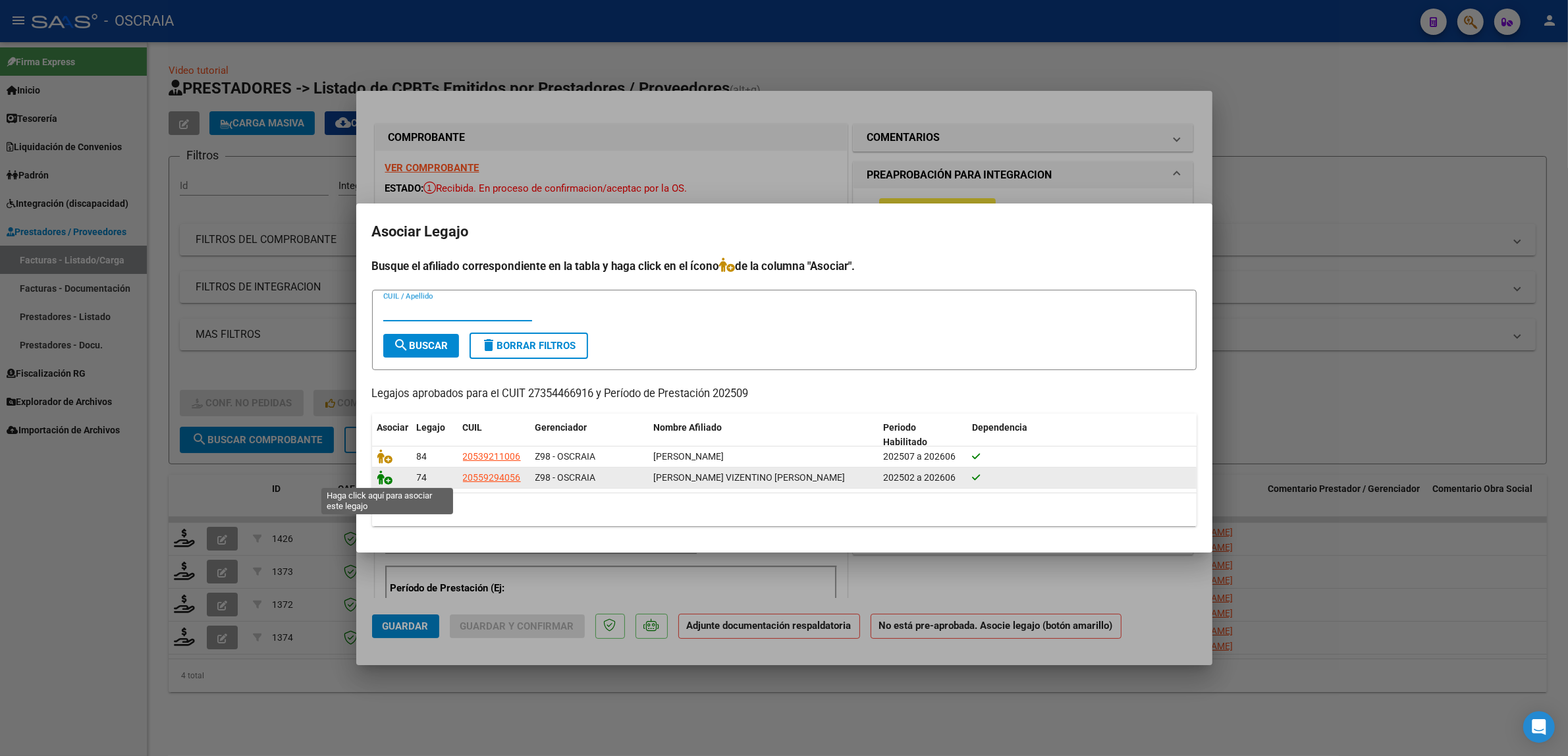
click at [389, 479] on icon at bounding box center [385, 477] width 16 height 15
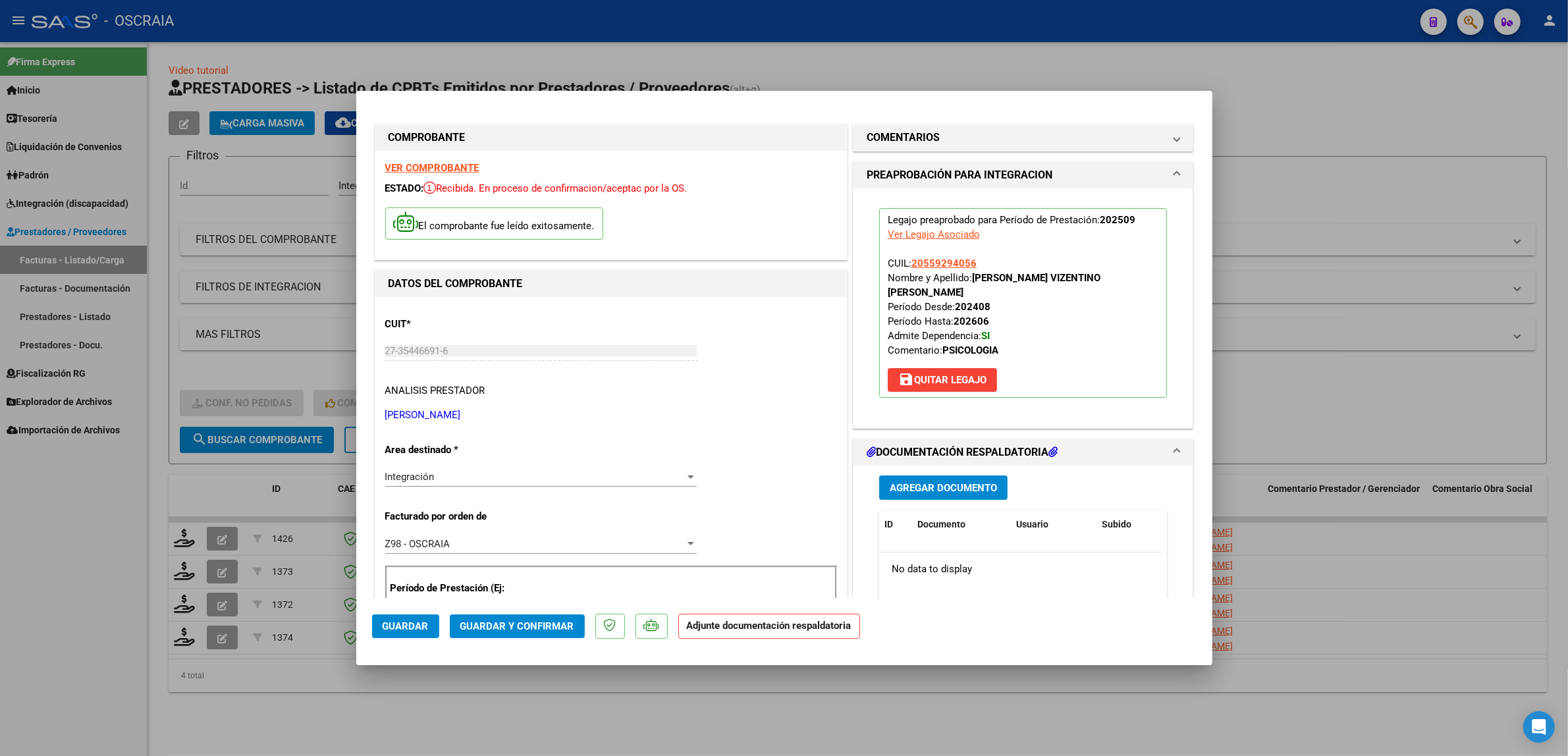
click at [927, 482] on span "Agregar Documento" at bounding box center [943, 488] width 107 height 11
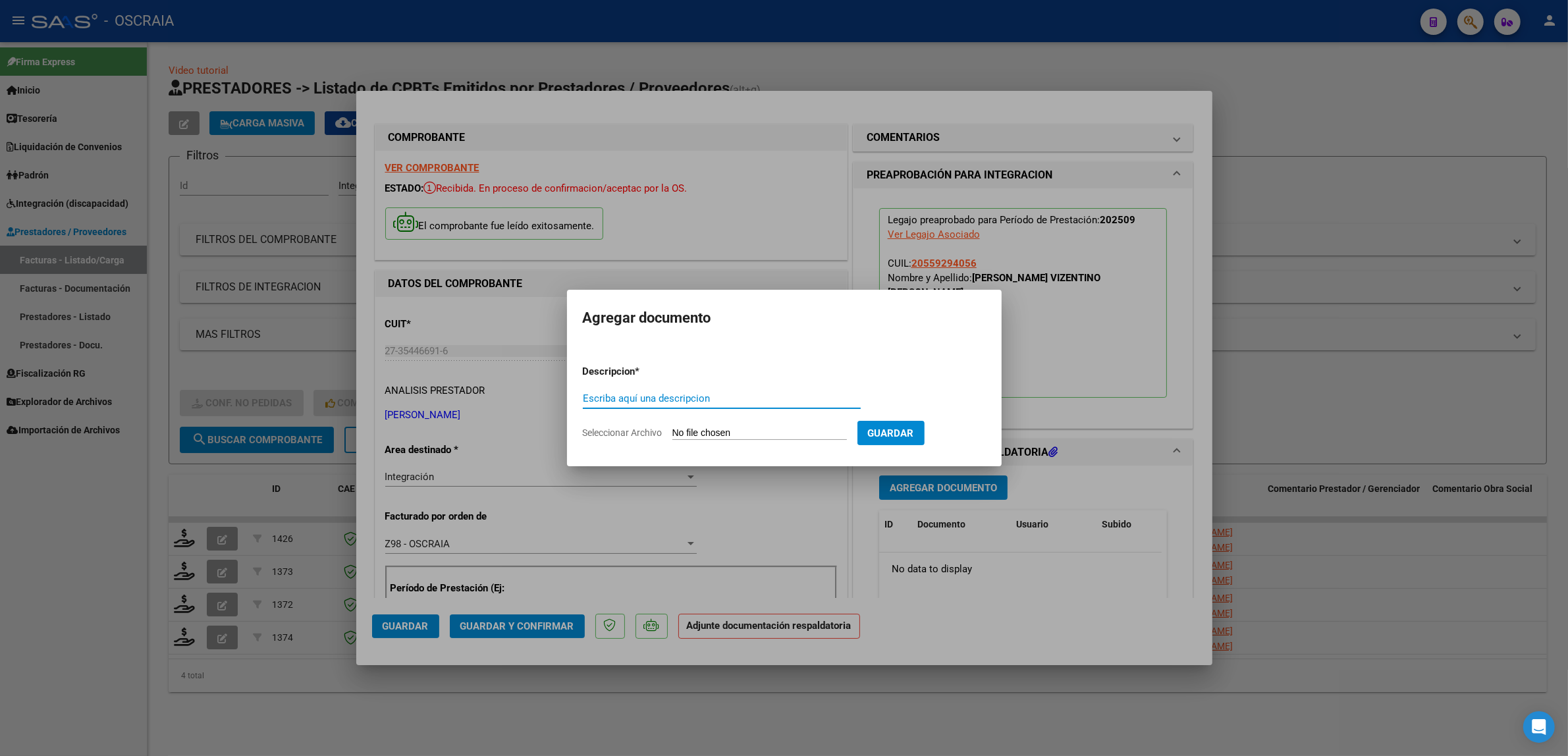
click at [718, 393] on input "Escriba aquí una descripcion" at bounding box center [722, 398] width 278 height 11
type input "PLANILLA DE ASISTENCIA"
click at [672, 427] on input "Seleccionar Archivo" at bounding box center [759, 433] width 175 height 12
type input "C:\fakepath\09-2025 PERG SAYANA LUDMILA FC307 PSICOLOGIA OJEDA VIZENTINO PLANIL…"
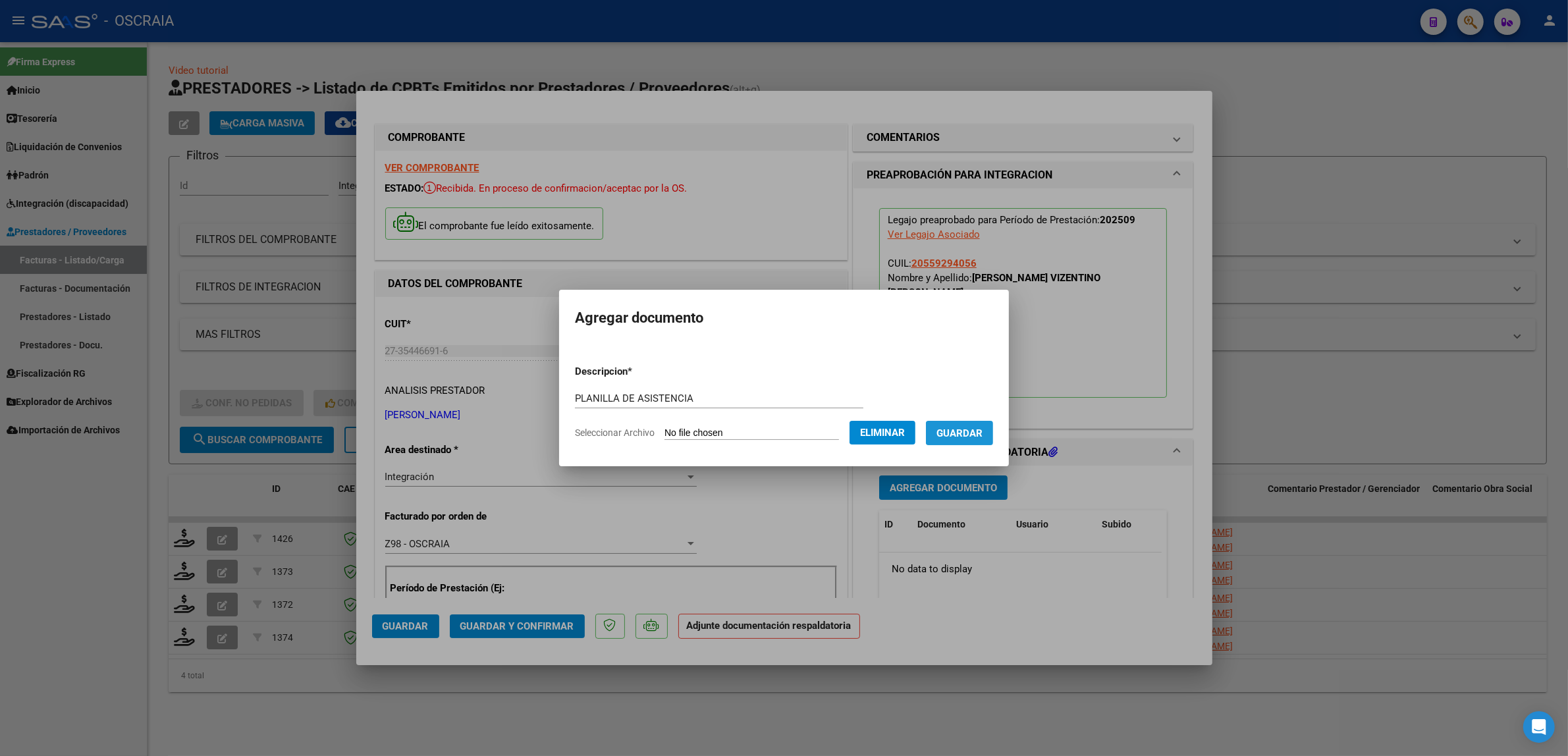
click at [969, 439] on button "Guardar" at bounding box center [959, 433] width 67 height 25
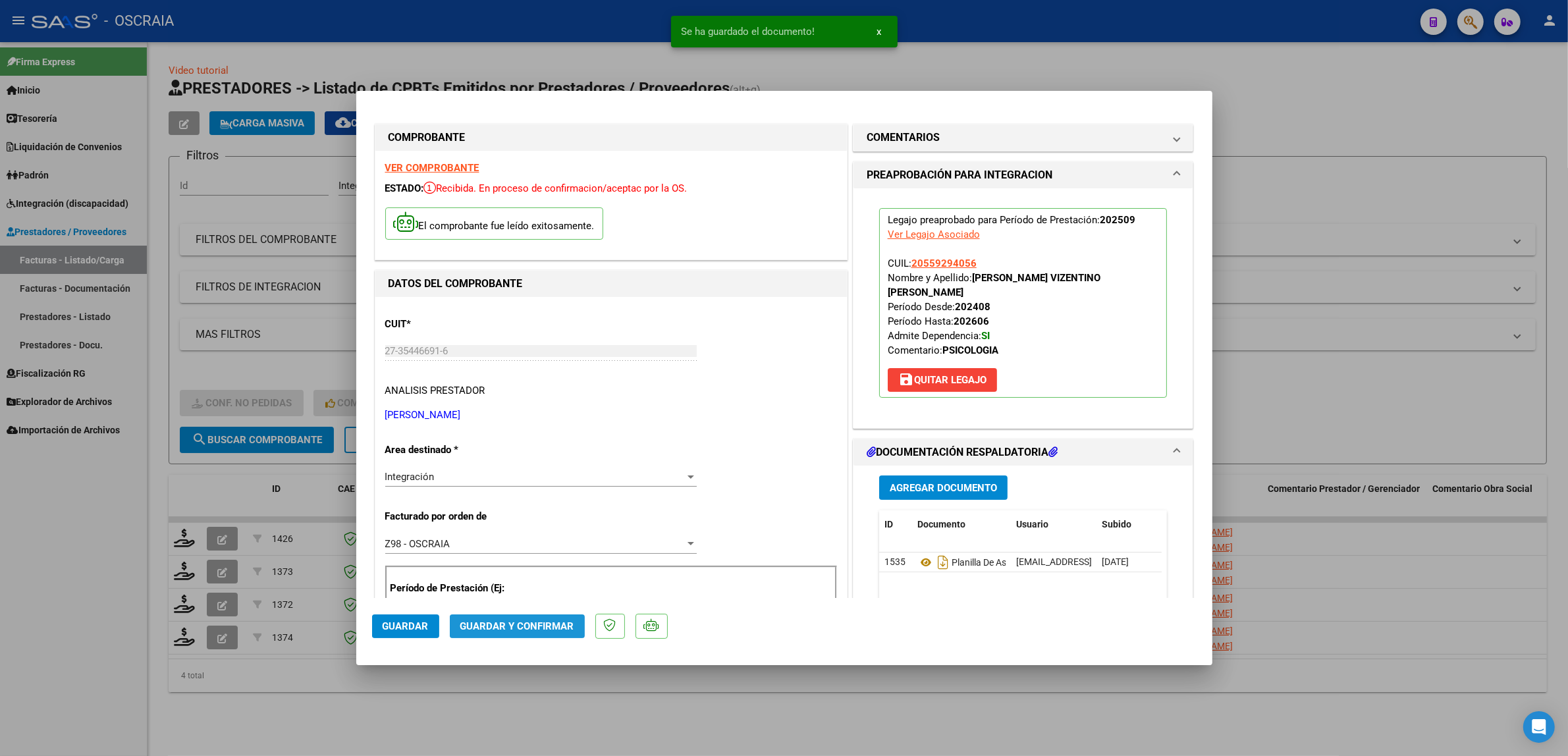
click at [547, 623] on span "Guardar y Confirmar" at bounding box center [517, 626] width 114 height 11
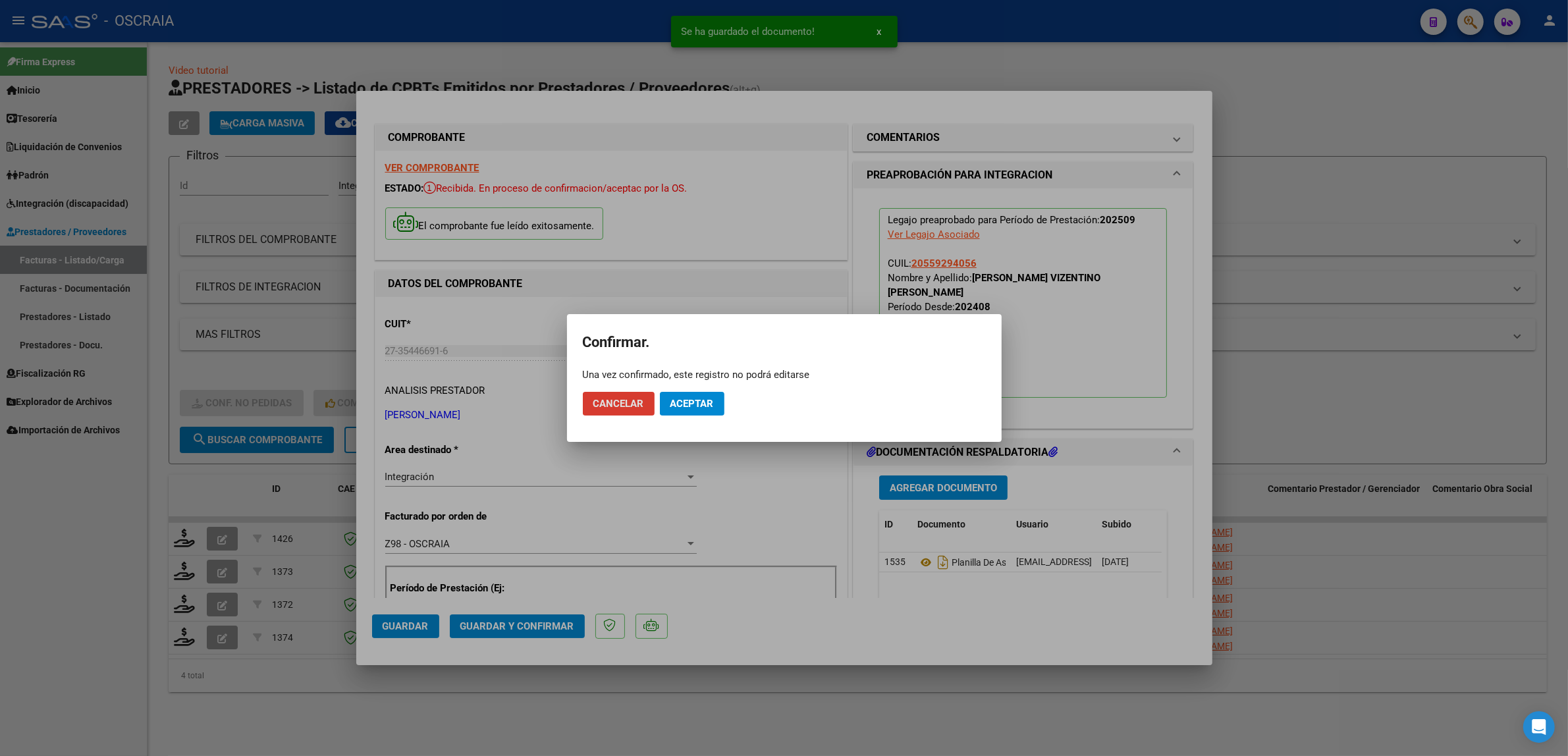
click at [683, 400] on span "Aceptar" at bounding box center [692, 403] width 43 height 11
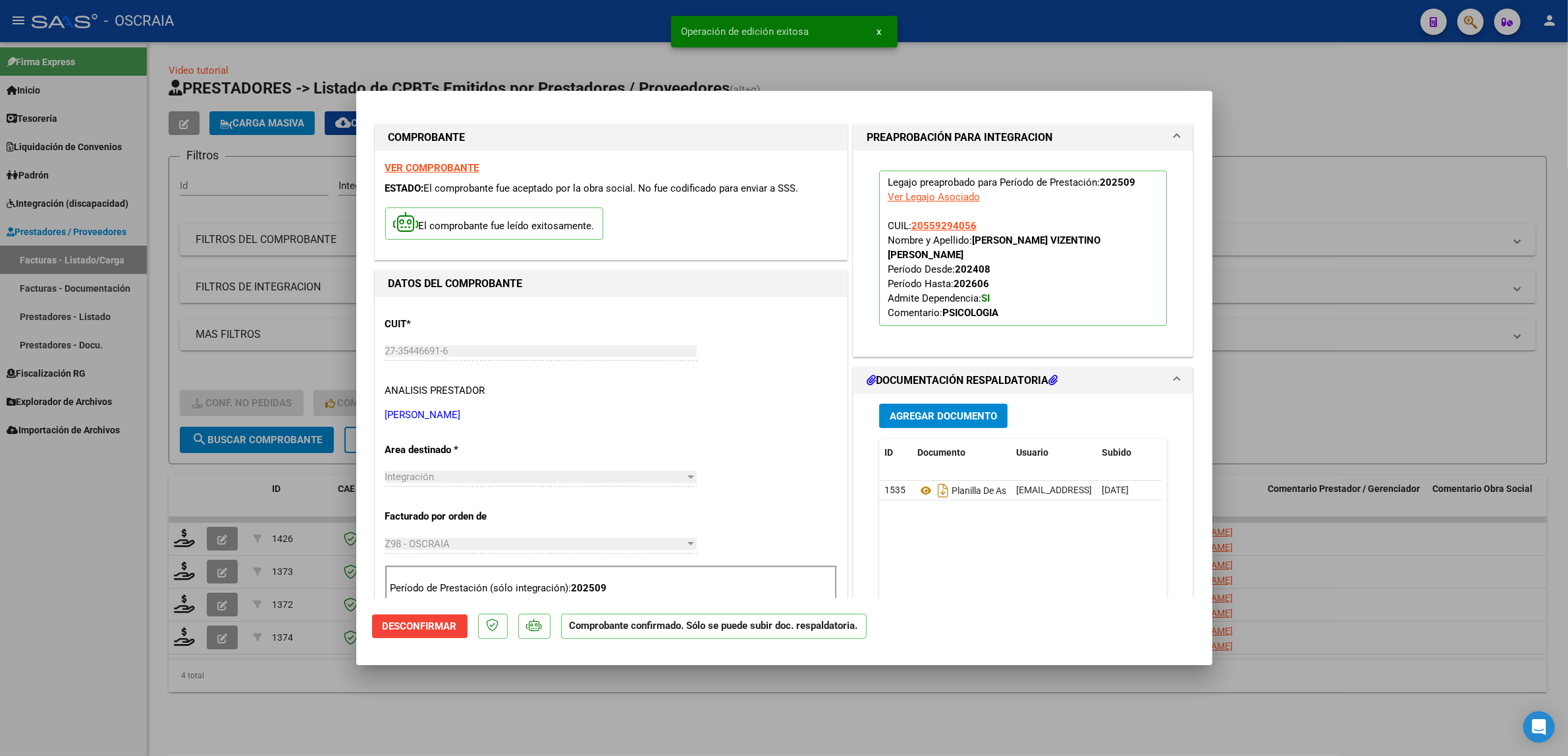
click at [341, 358] on div at bounding box center [784, 378] width 1568 height 756
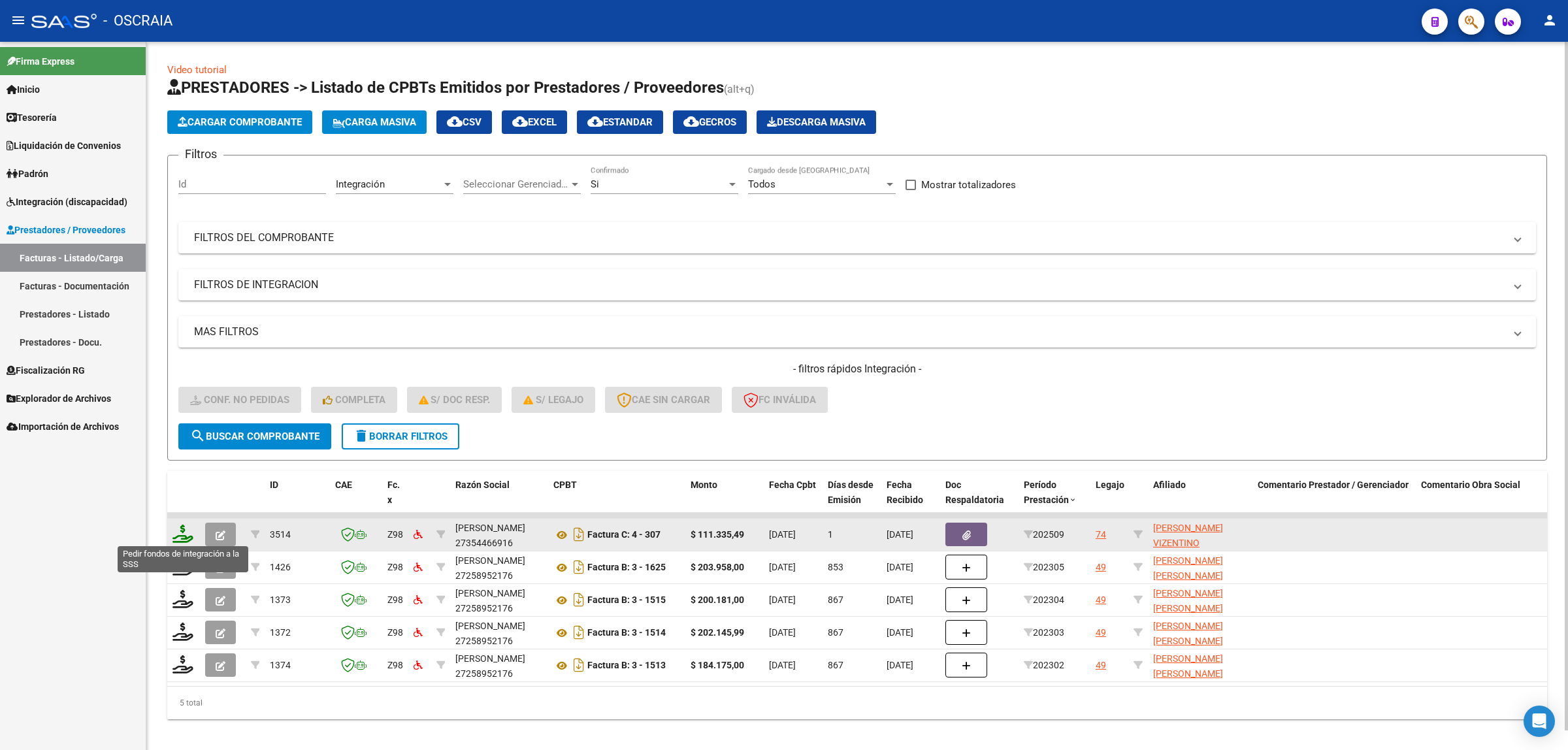
click at [180, 530] on icon at bounding box center [183, 534] width 21 height 18
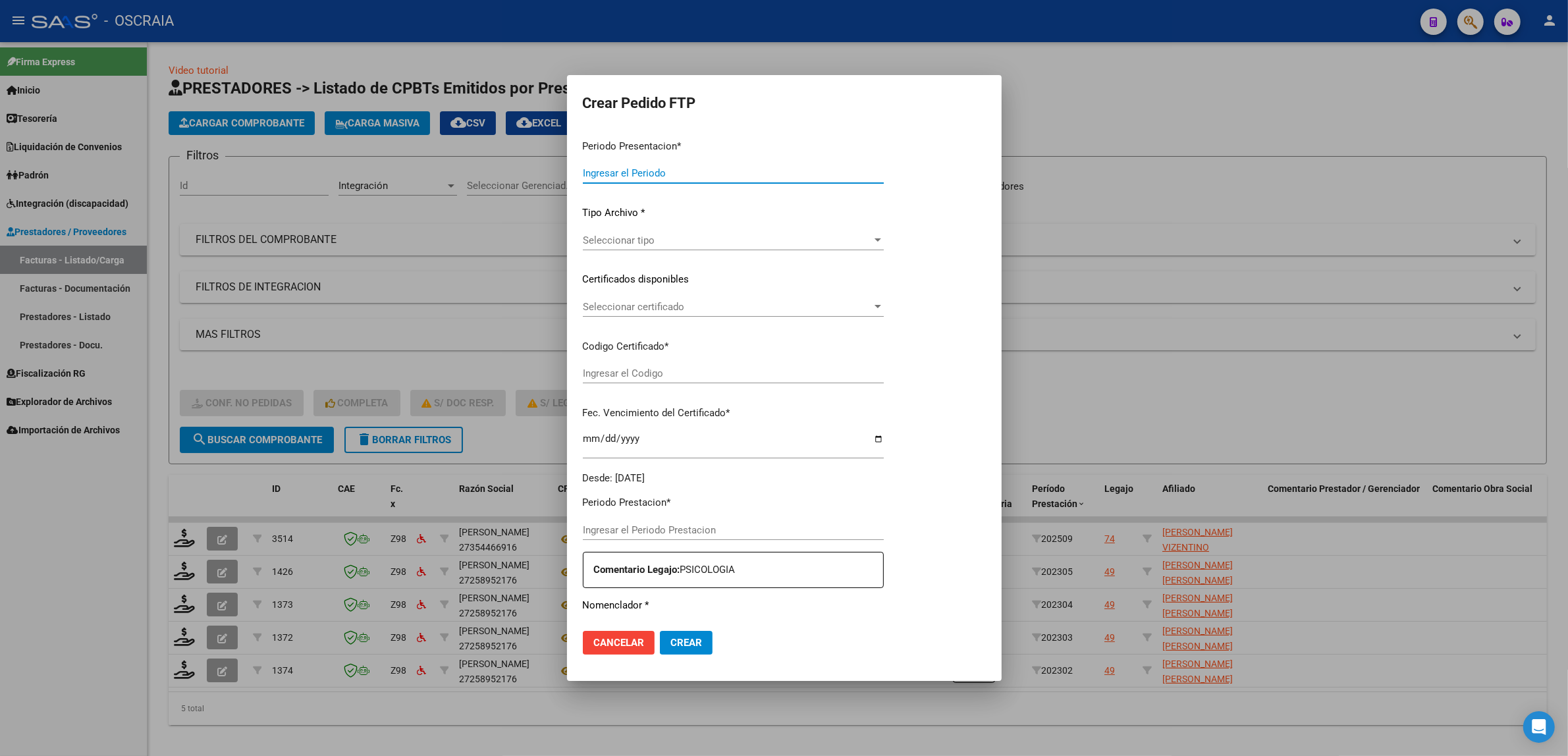
type input "202509"
type input "$ 111.335,49"
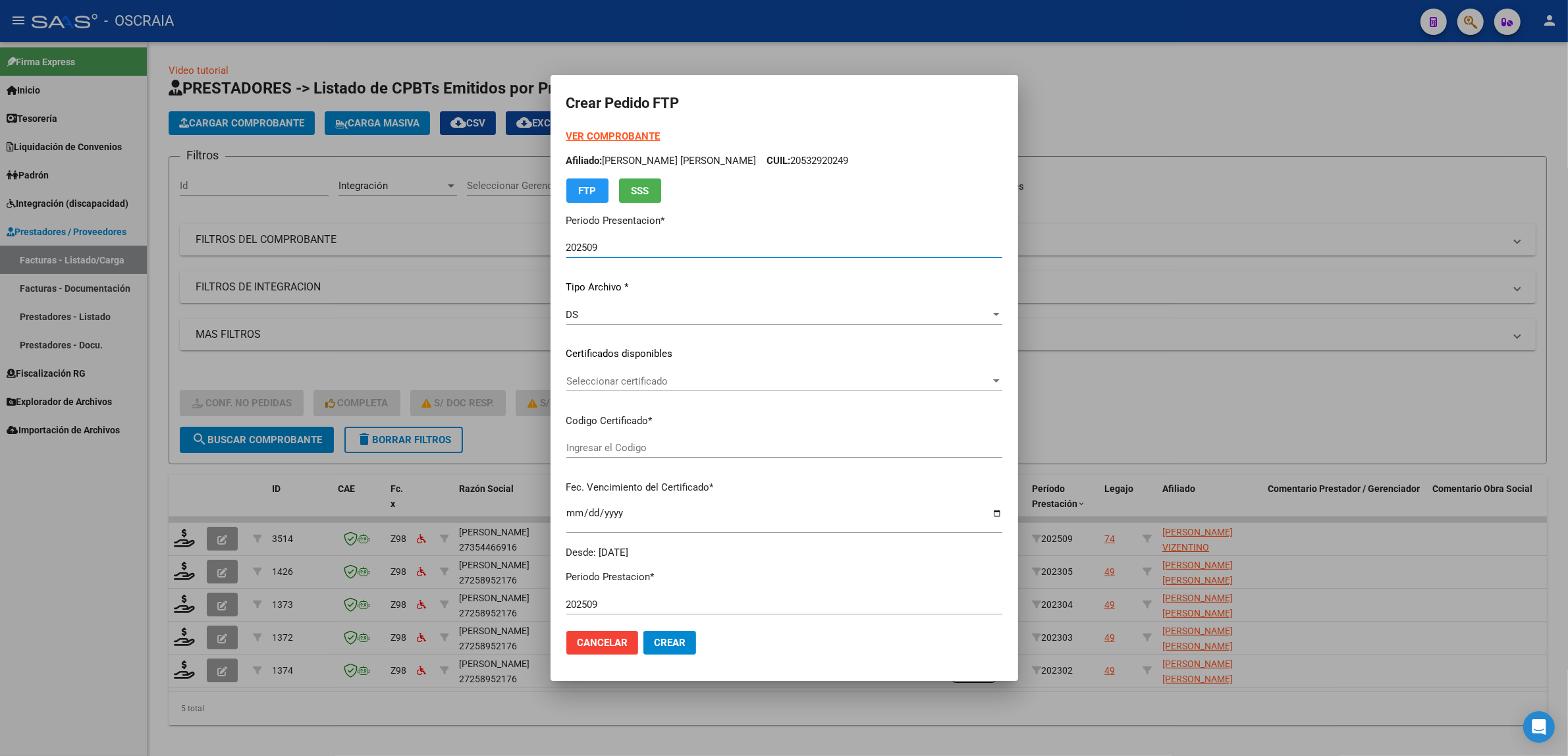
type input "ARG02000559294052023061620260616SFE195"
type input "2026-06-30"
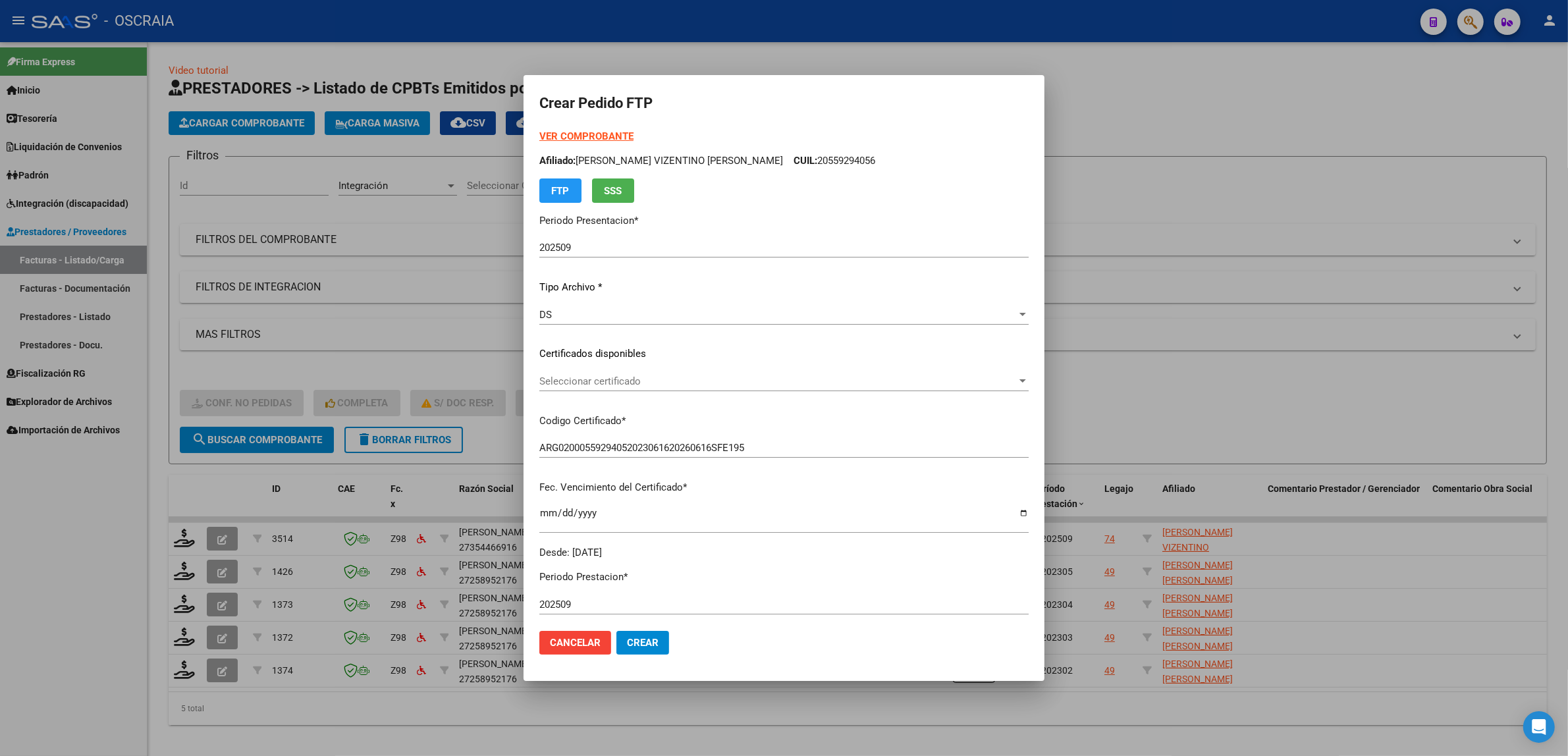
click at [629, 400] on div "Seleccionar certificado Seleccionar certificado" at bounding box center [784, 387] width 490 height 32
click at [627, 390] on div "Seleccionar certificado Seleccionar certificado" at bounding box center [784, 387] width 490 height 32
click at [634, 380] on span "Seleccionar certificado" at bounding box center [778, 381] width 477 height 11
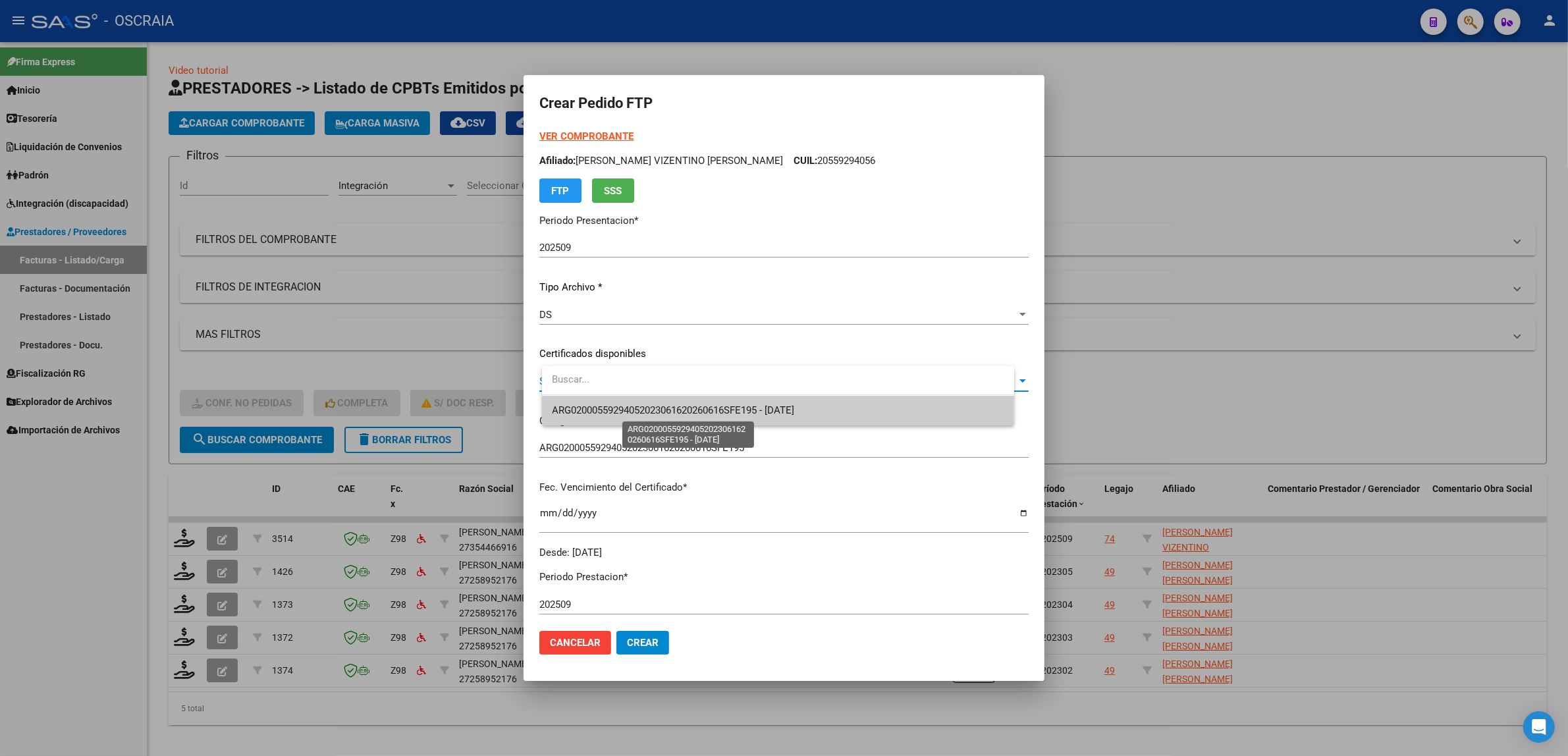
click at [674, 413] on span "ARG02000559294052023061620260616SFE195 - 2026-06-30" at bounding box center [674, 410] width 243 height 11
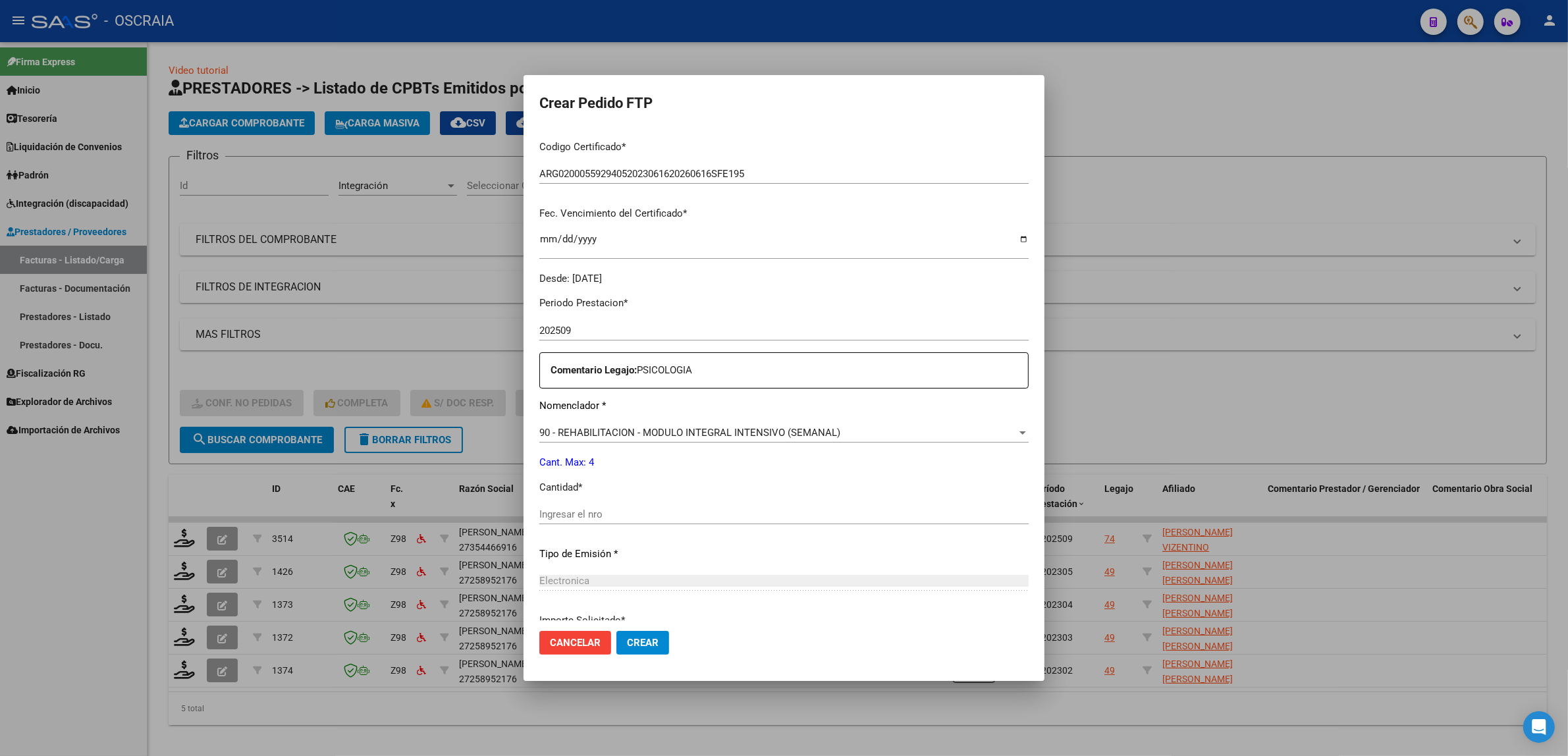
scroll to position [389, 0]
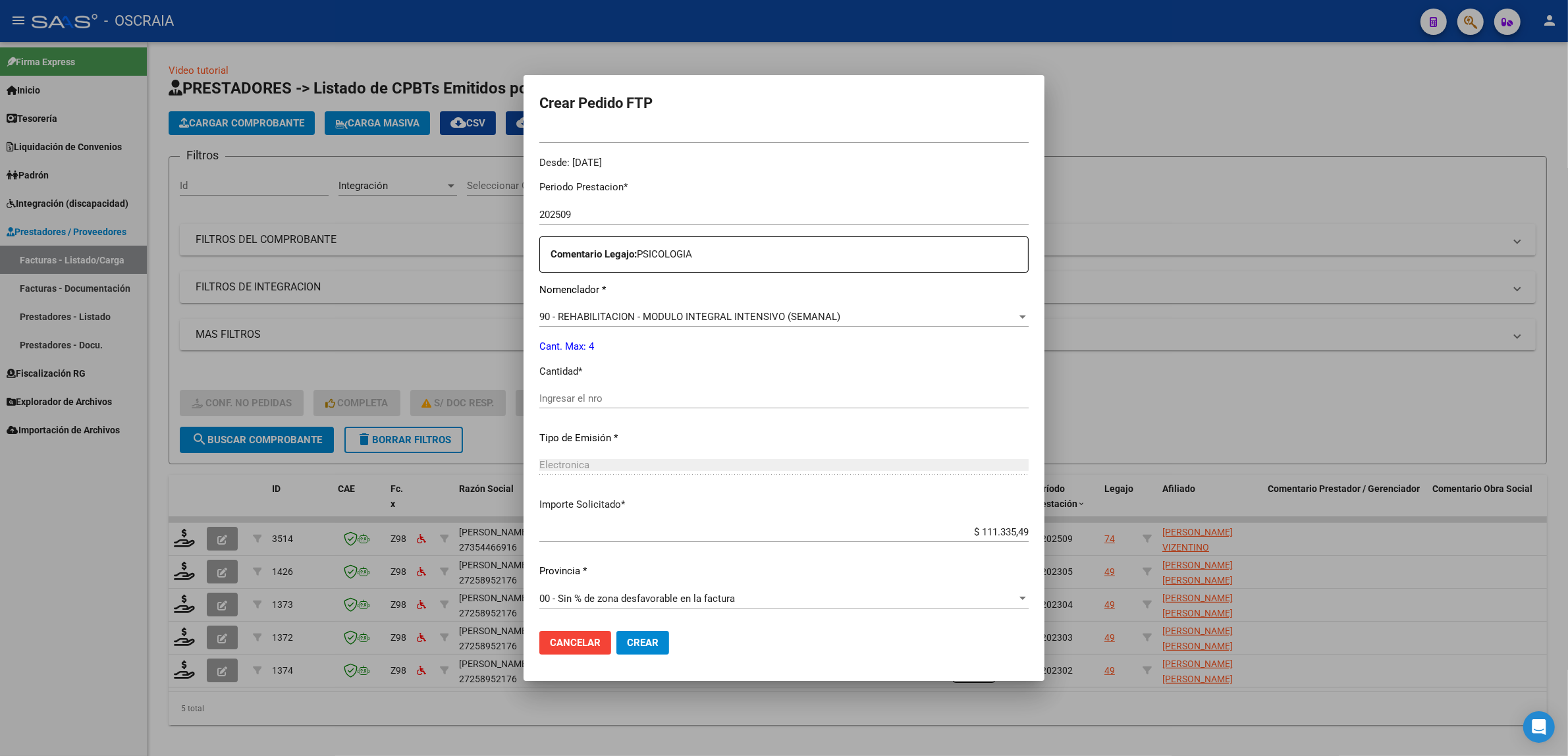
click at [643, 405] on div "Ingresar el nro" at bounding box center [784, 398] width 490 height 20
type input "4"
click at [654, 448] on div "Periodo Prestacion * 202509 Ingresar el Periodo Prestacion Comentario Legajo: P…" at bounding box center [784, 395] width 490 height 451
click at [659, 646] on span "Crear" at bounding box center [643, 643] width 32 height 11
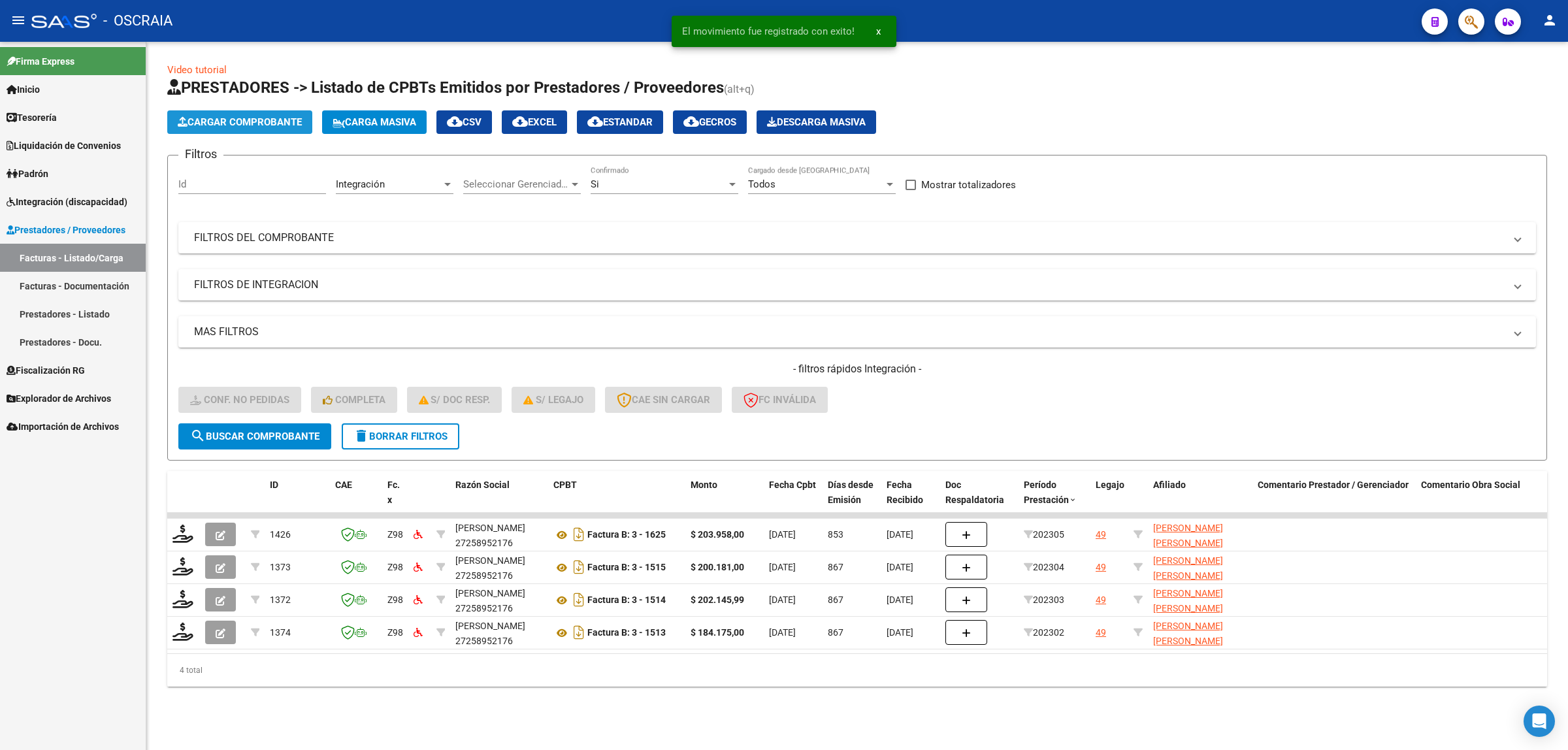
click at [268, 131] on button "Cargar Comprobante" at bounding box center [240, 122] width 145 height 24
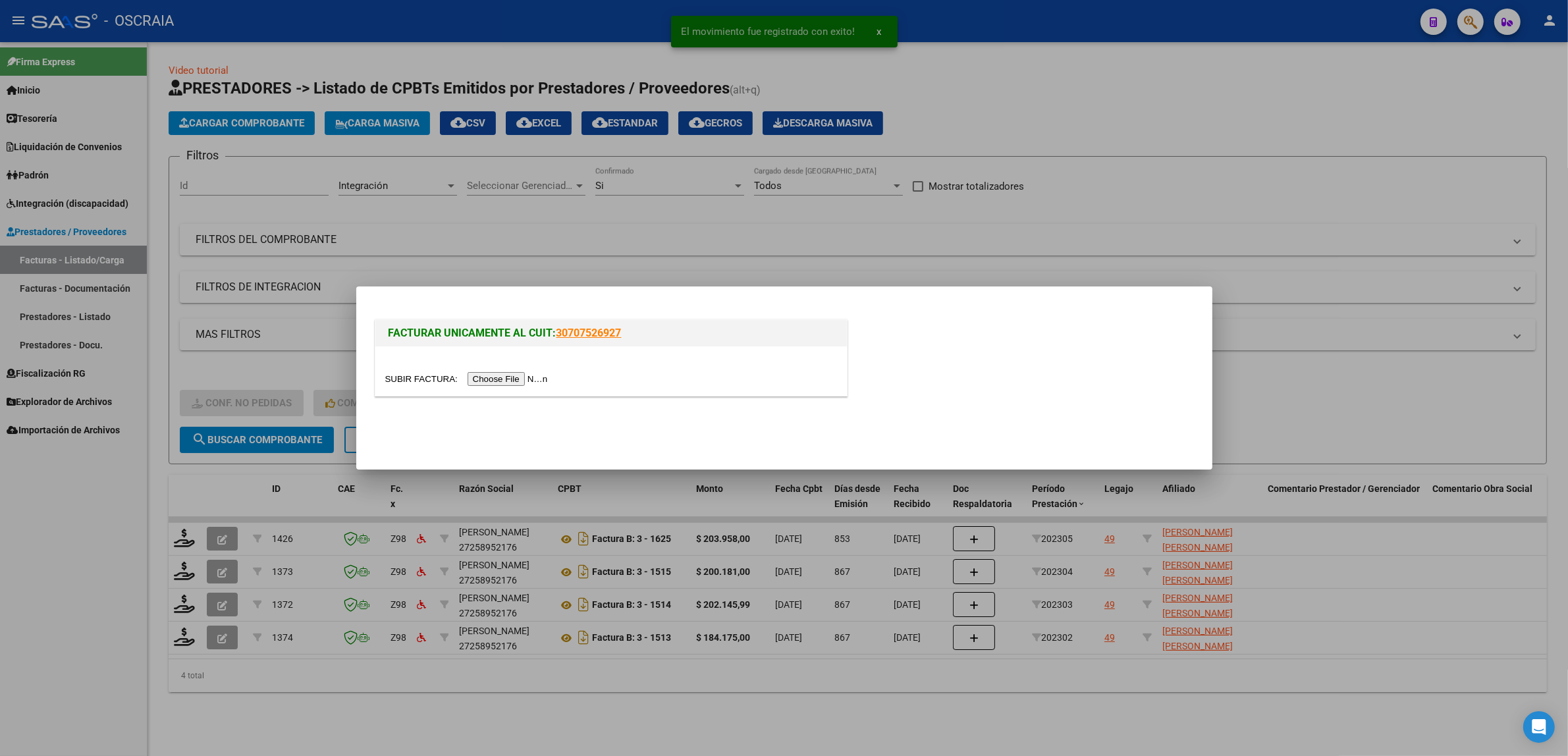
click at [477, 386] on div at bounding box center [611, 379] width 452 height 15
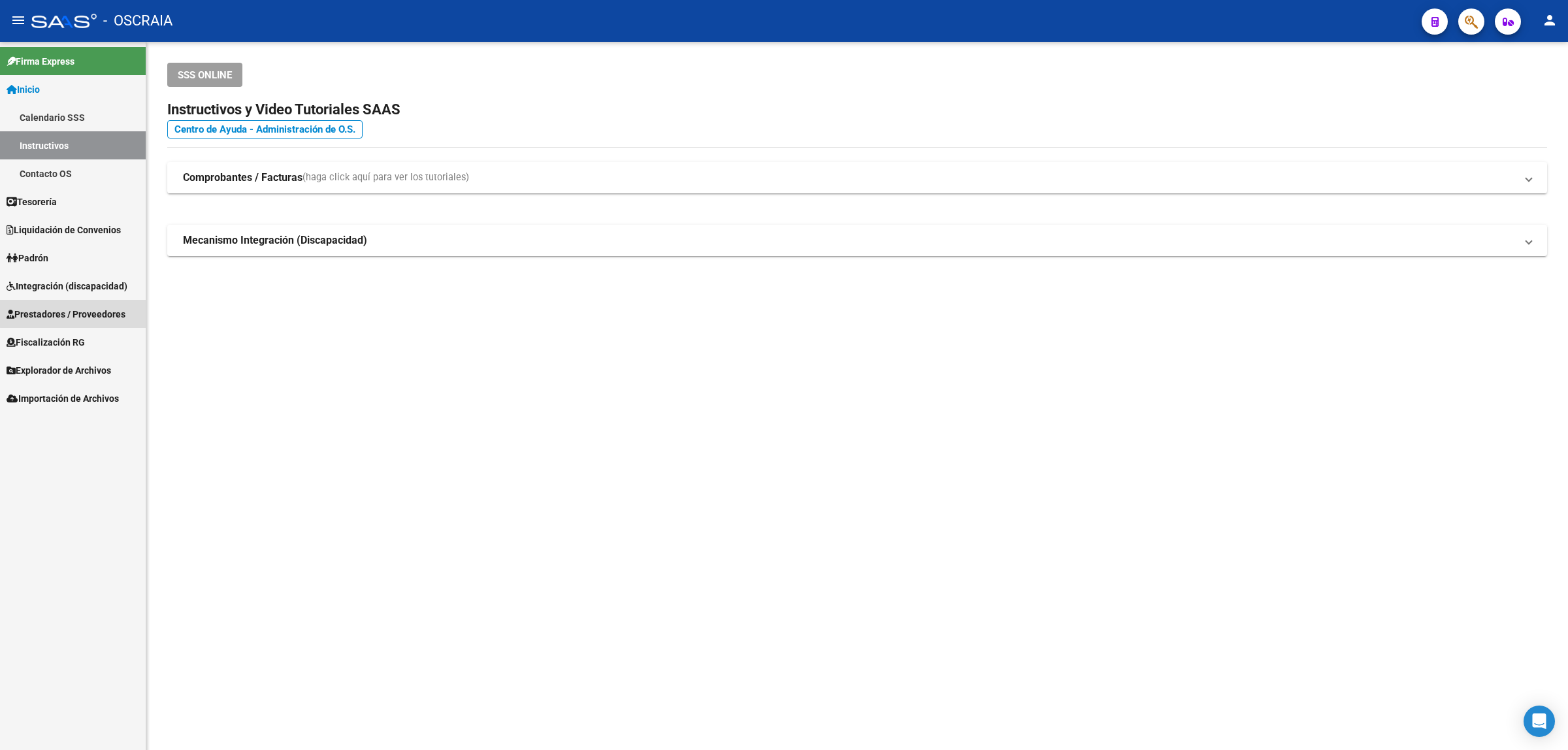
click at [77, 305] on link "Prestadores / Proveedores" at bounding box center [72, 314] width 146 height 28
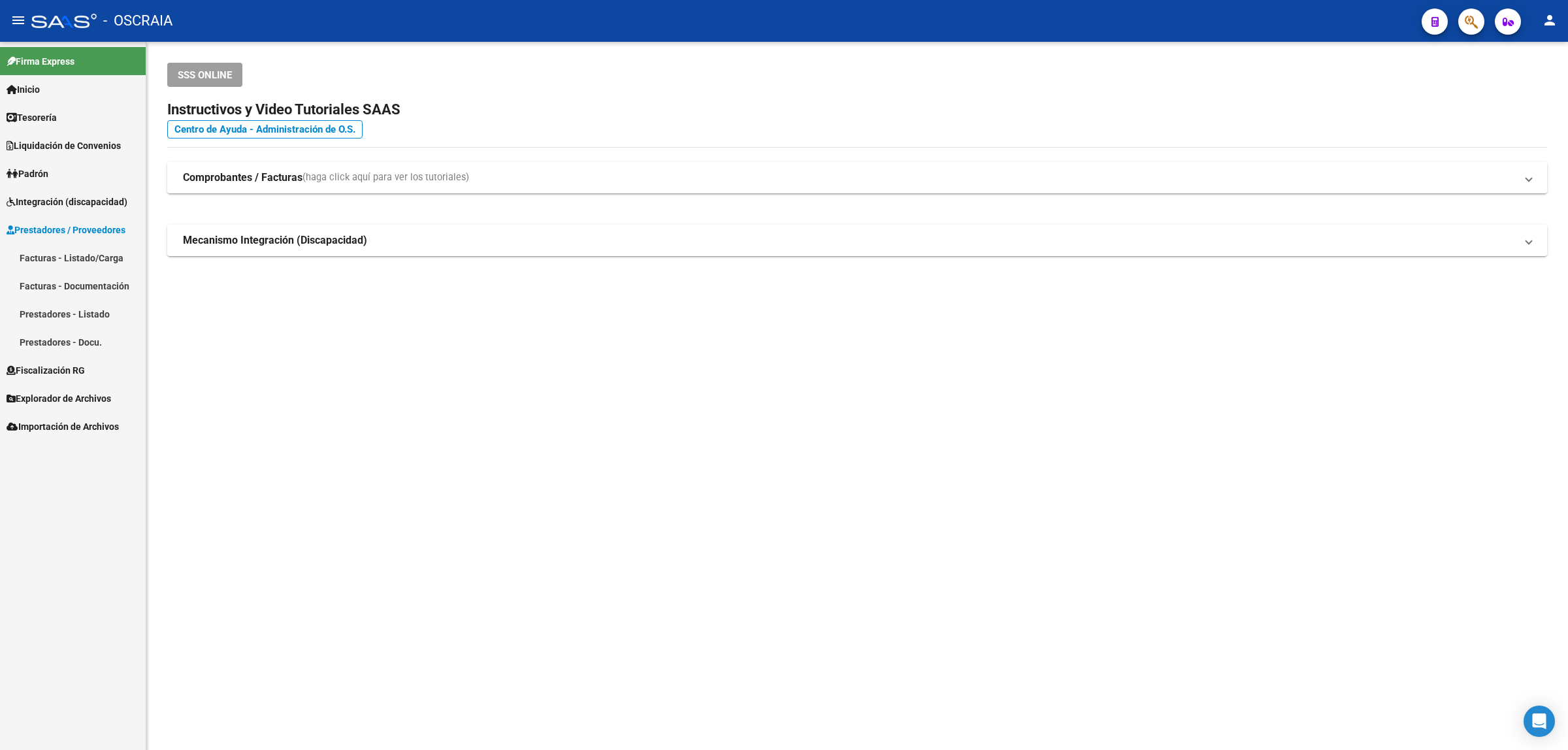
click at [94, 263] on link "Facturas - Listado/Carga" at bounding box center [72, 258] width 146 height 28
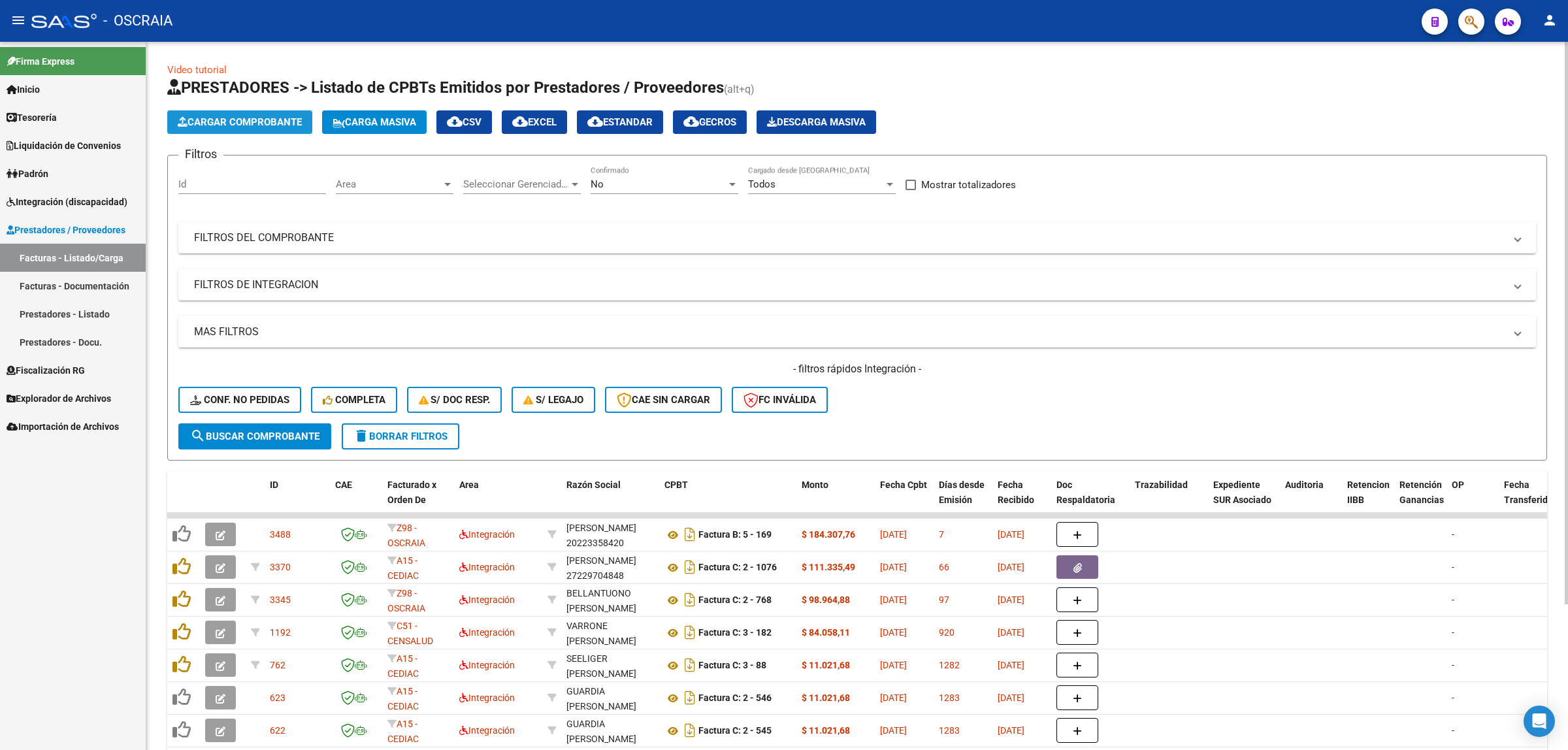
click at [191, 123] on span "Cargar Comprobante" at bounding box center [239, 122] width 124 height 11
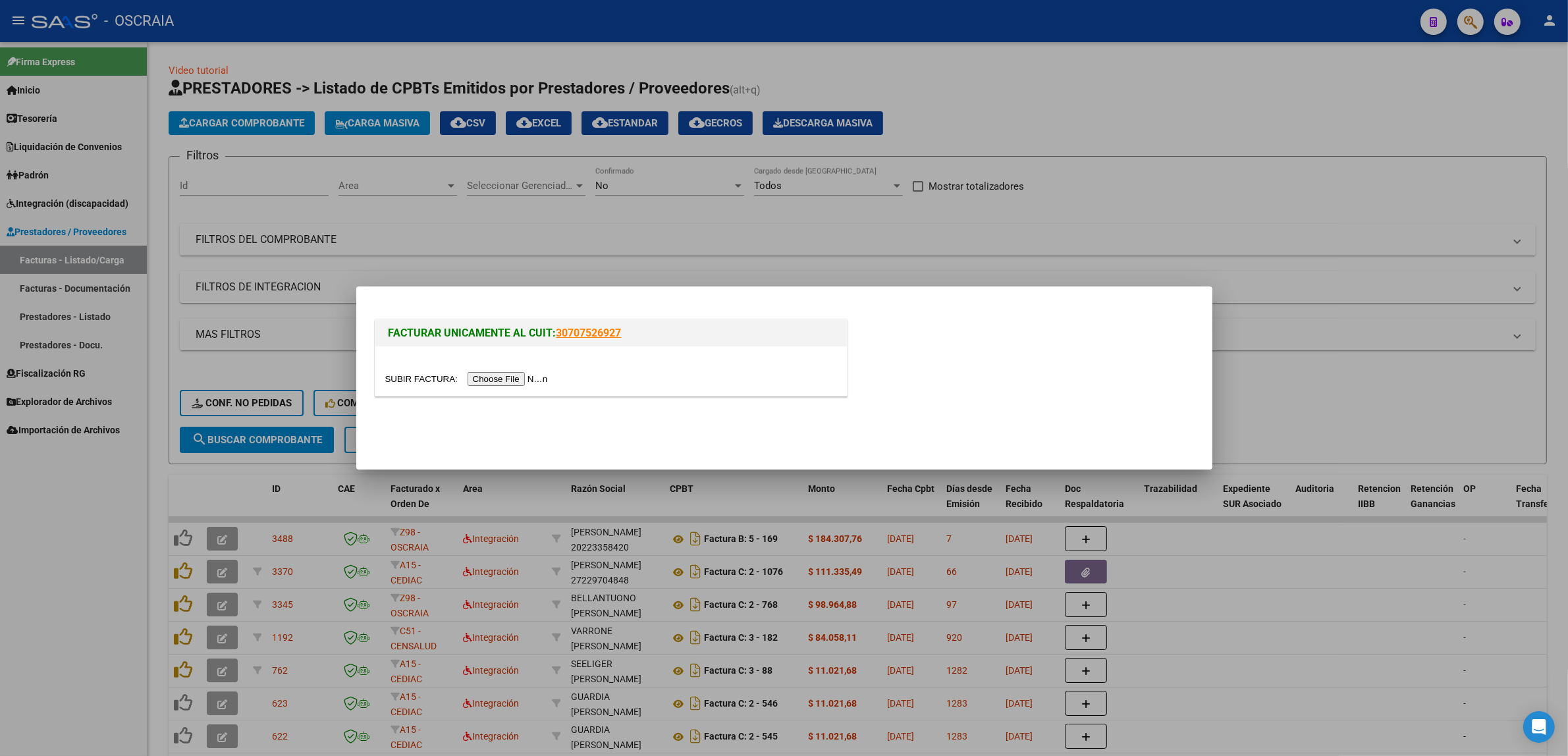
click at [513, 380] on input "file" at bounding box center [468, 379] width 166 height 14
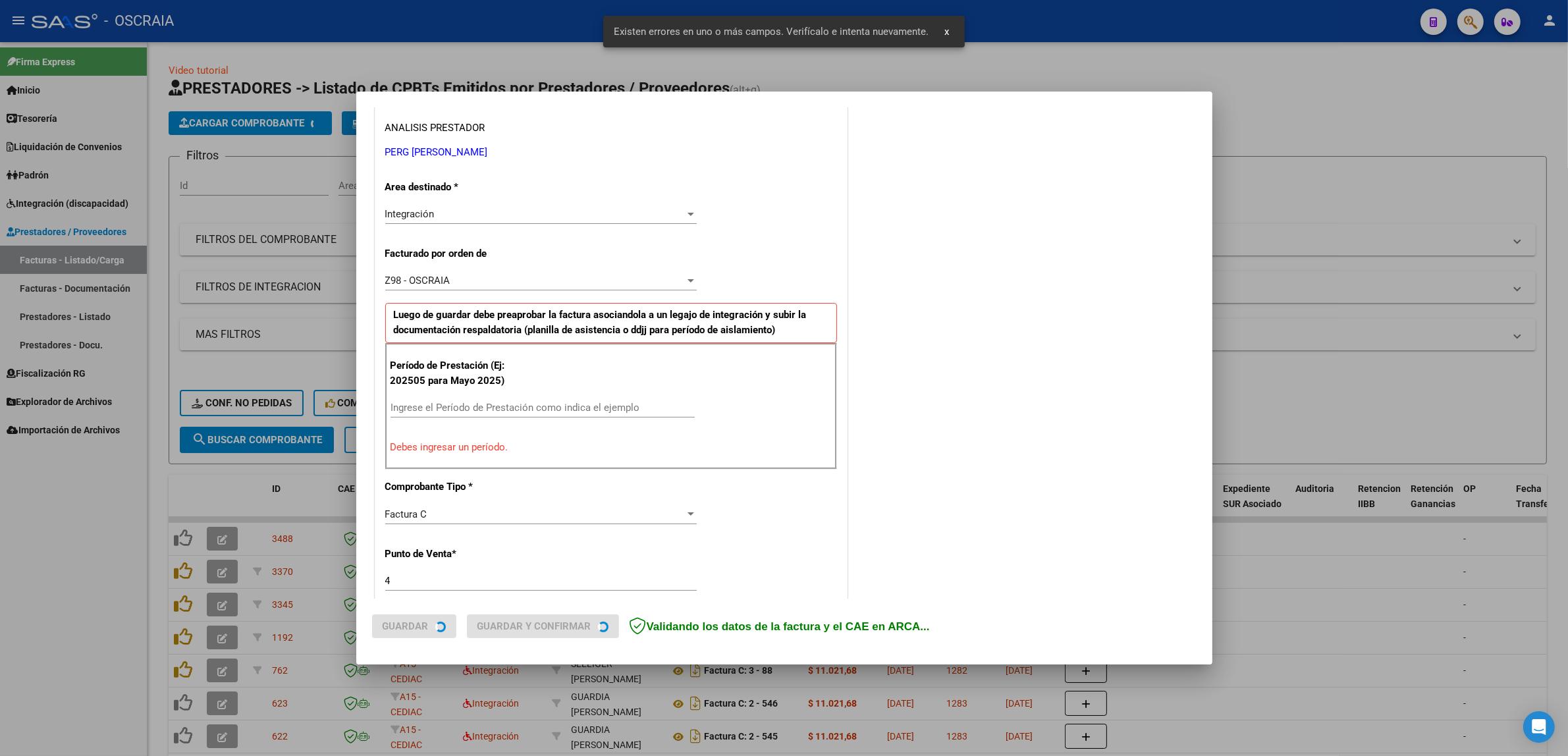
scroll to position [256, 0]
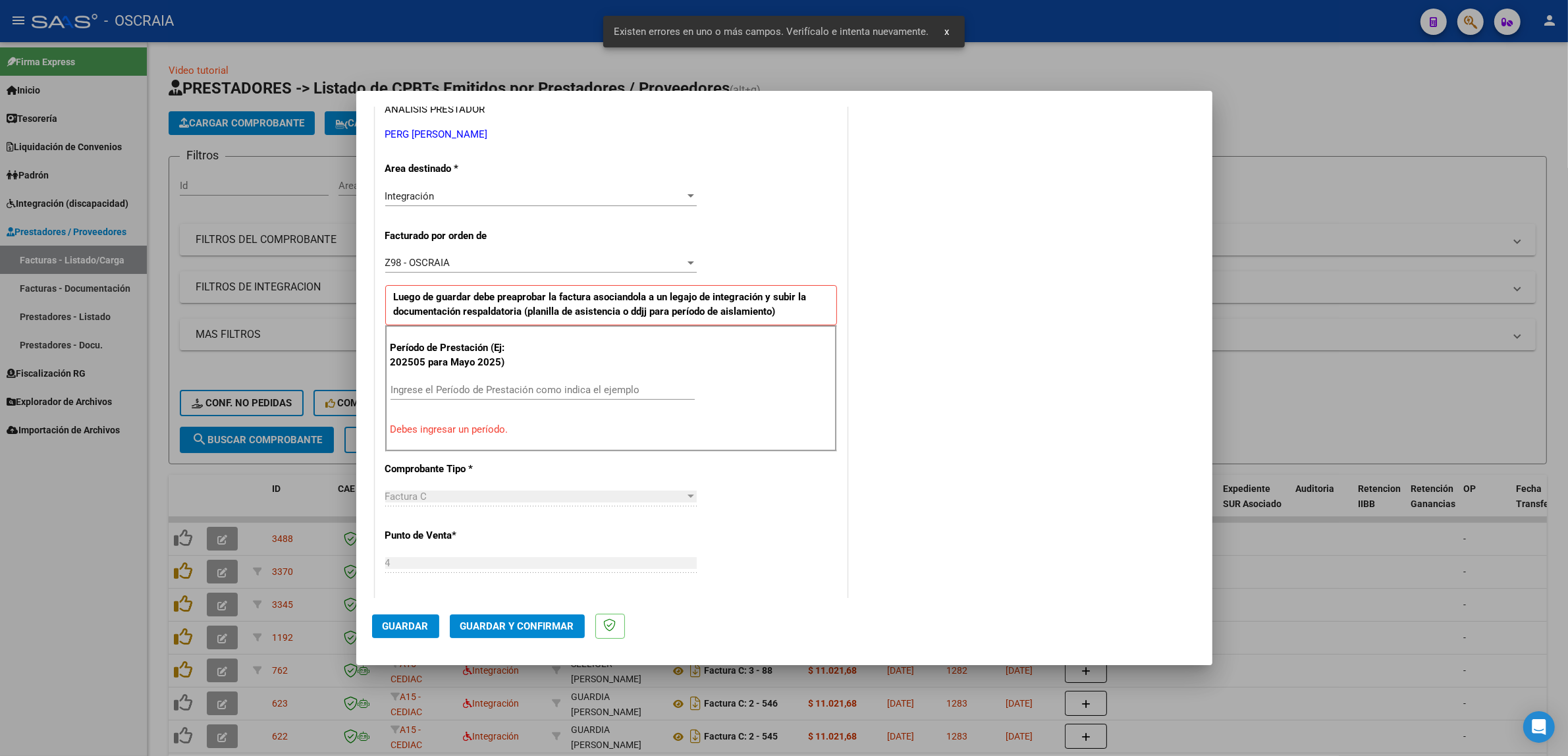
click at [587, 392] on input "Ingrese el Período de Prestación como indica el ejemplo" at bounding box center [542, 389] width 304 height 11
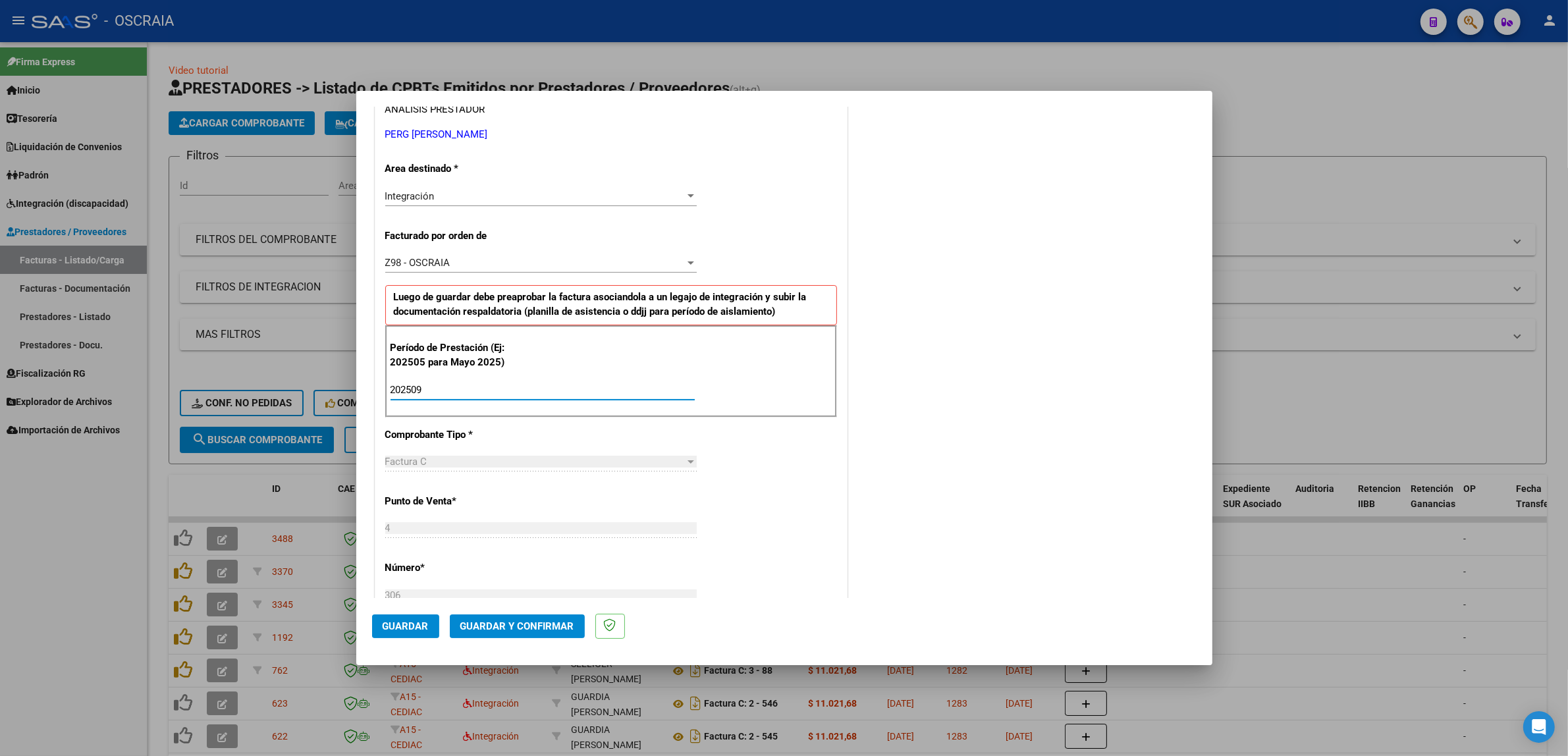
type input "202509"
click at [380, 626] on button "Guardar" at bounding box center [406, 626] width 67 height 24
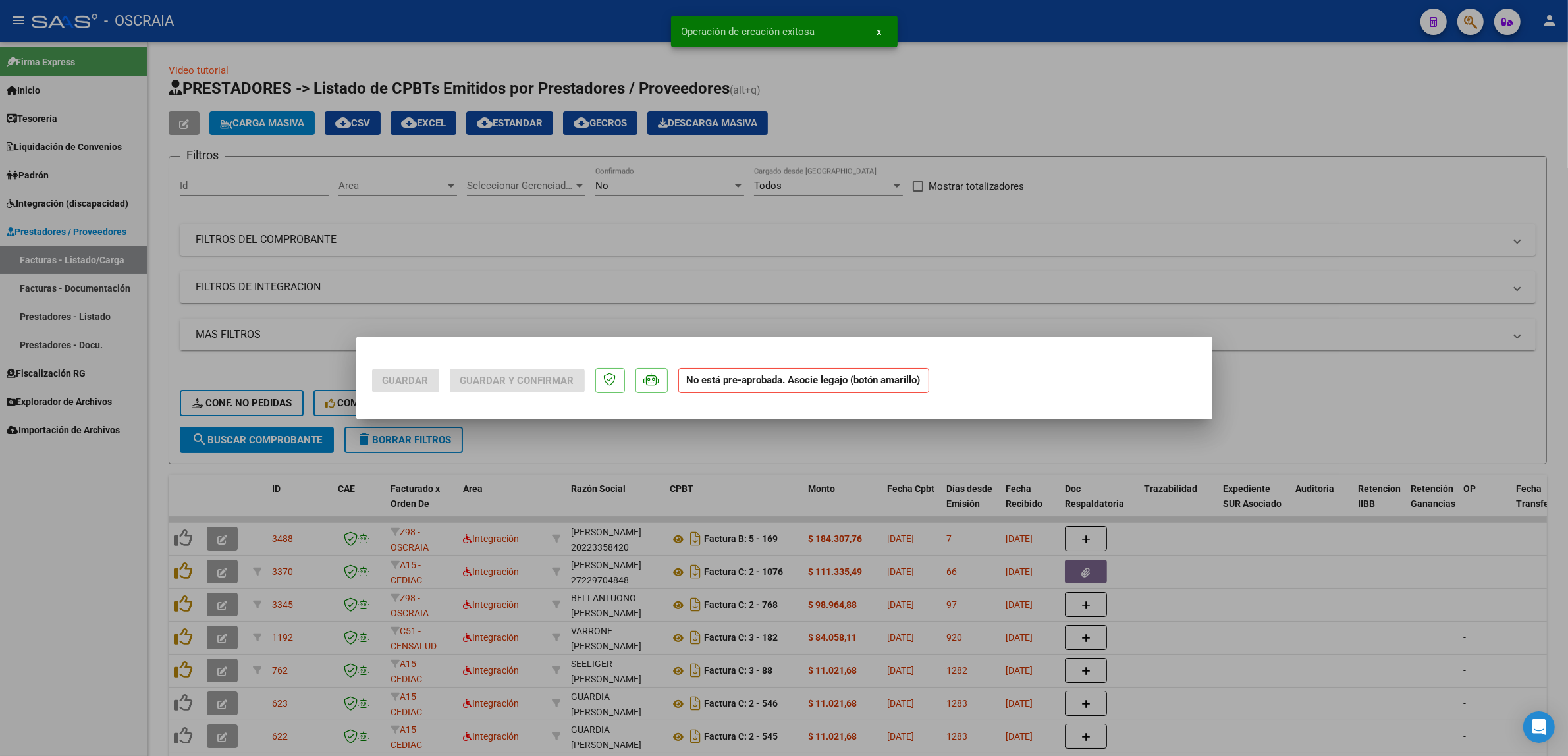
scroll to position [0, 0]
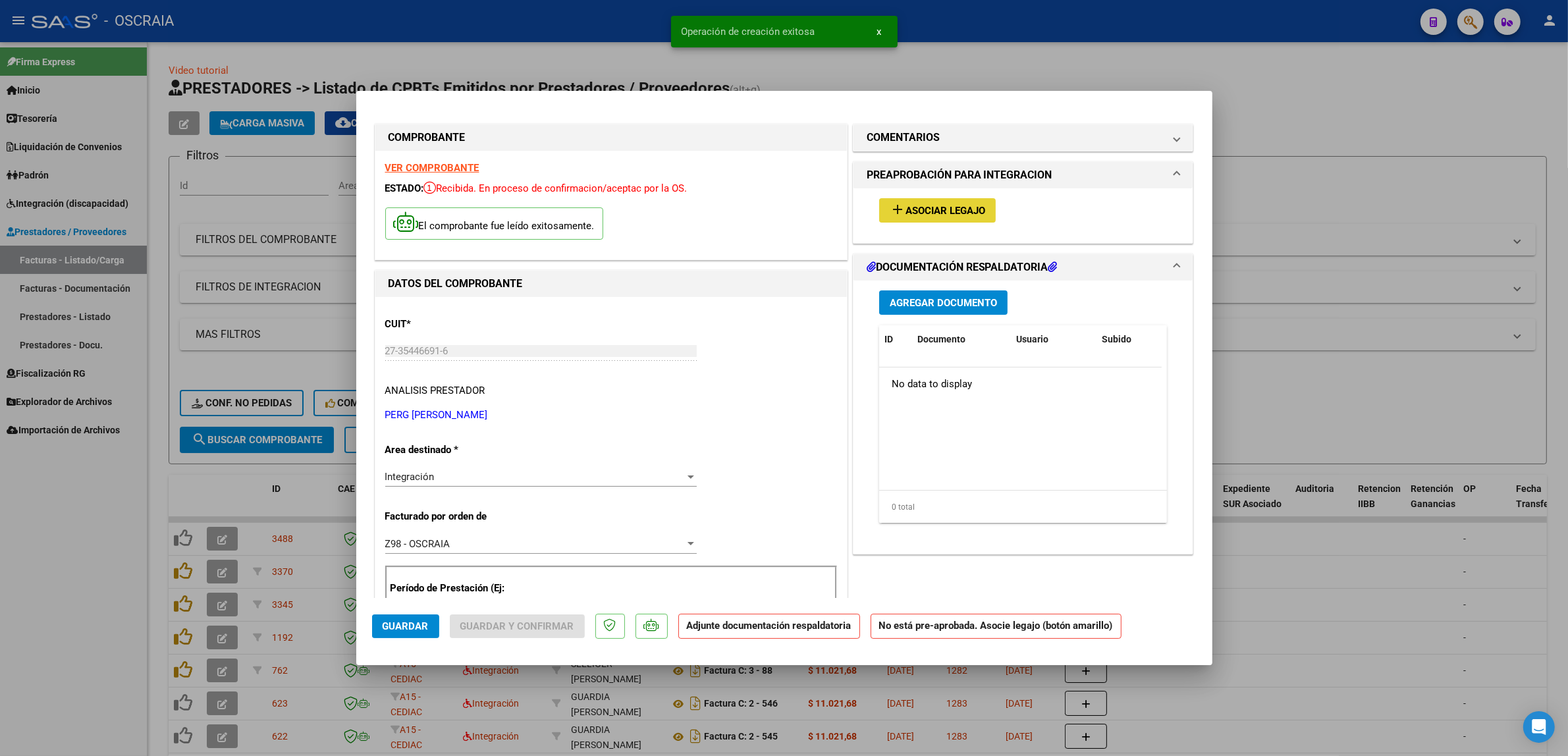
click at [969, 205] on span "Asociar Legajo" at bounding box center [945, 211] width 80 height 11
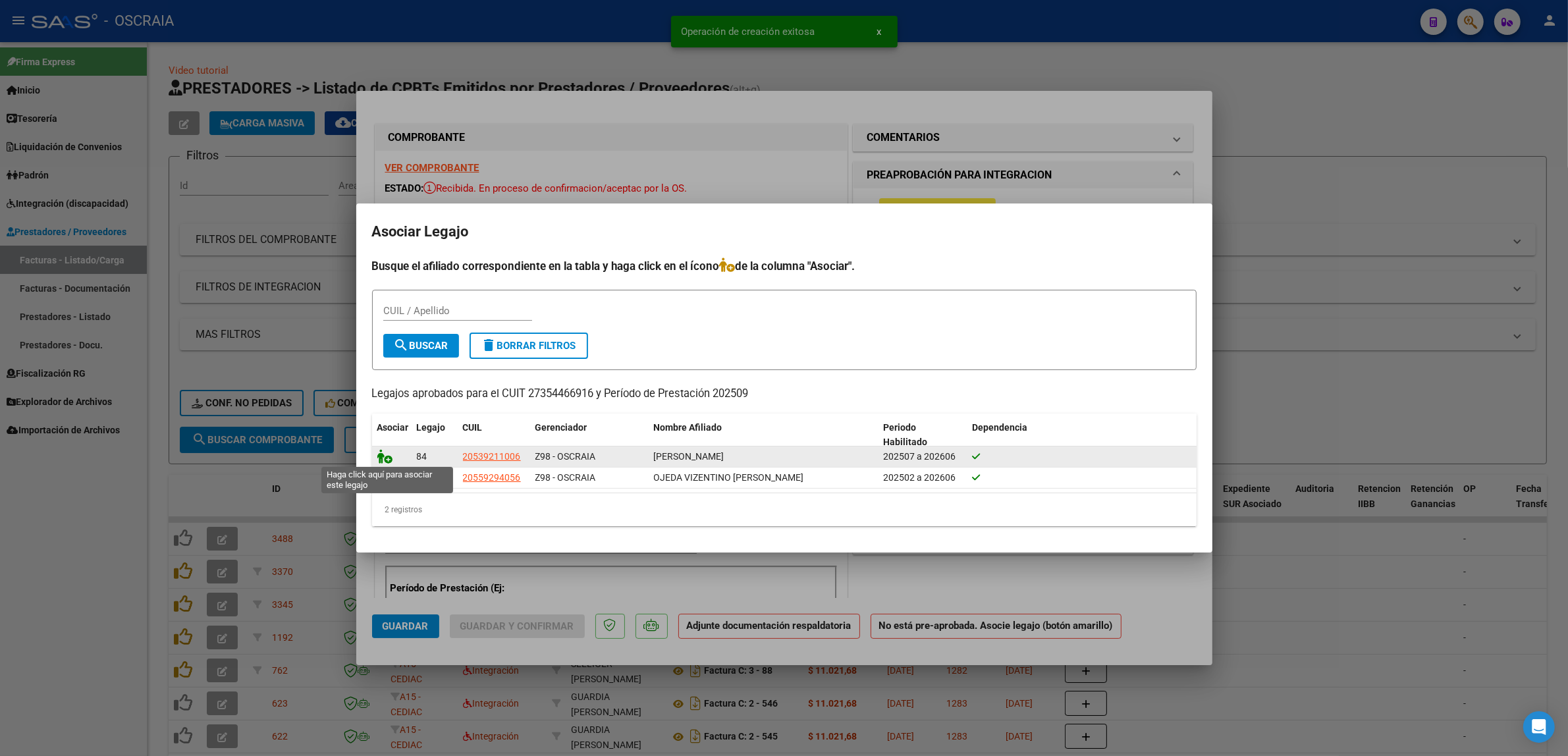
click at [381, 458] on icon at bounding box center [385, 457] width 16 height 15
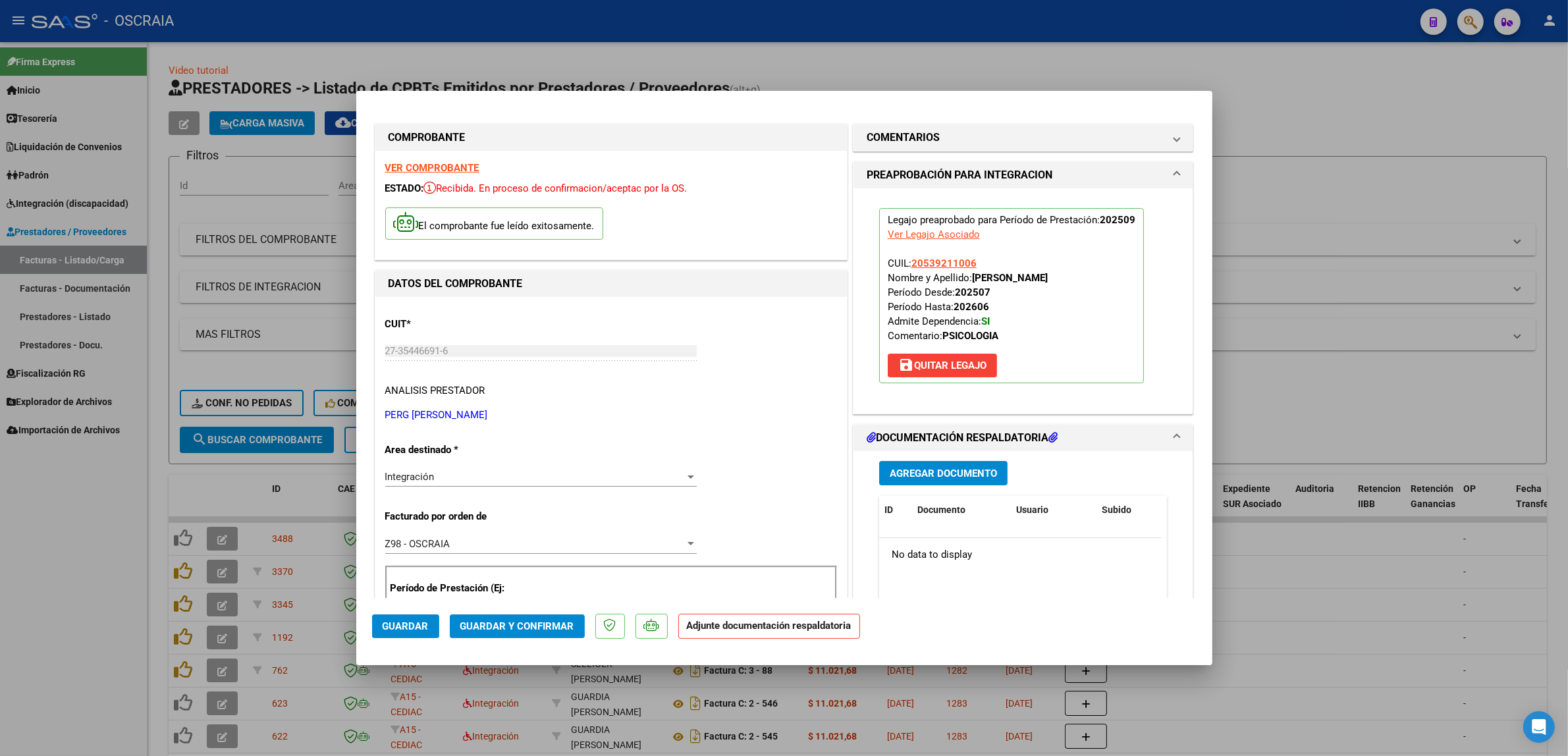
click at [932, 482] on button "Agregar Documento" at bounding box center [943, 473] width 129 height 25
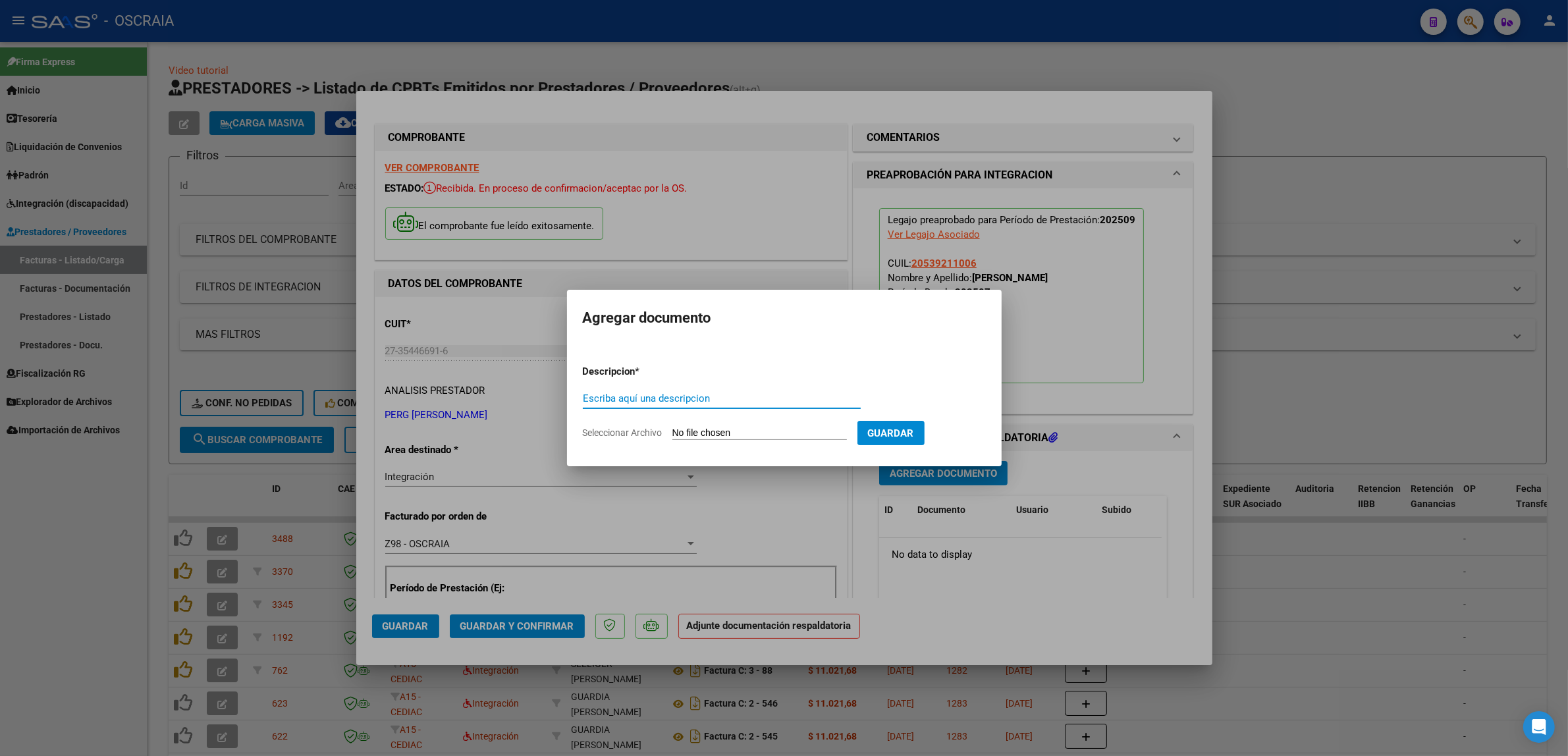
click at [722, 393] on input "Escriba aquí una descripcion" at bounding box center [722, 398] width 278 height 11
type input "PLANILLA DE ASISTENCIA"
click at [672, 427] on input "Seleccionar Archivo" at bounding box center [759, 433] width 175 height 12
type input "C:\fakepath\09-2025 PERG [PERSON_NAME] FC306 PSICOLOGIA [PERSON_NAME] DE ASISTE…"
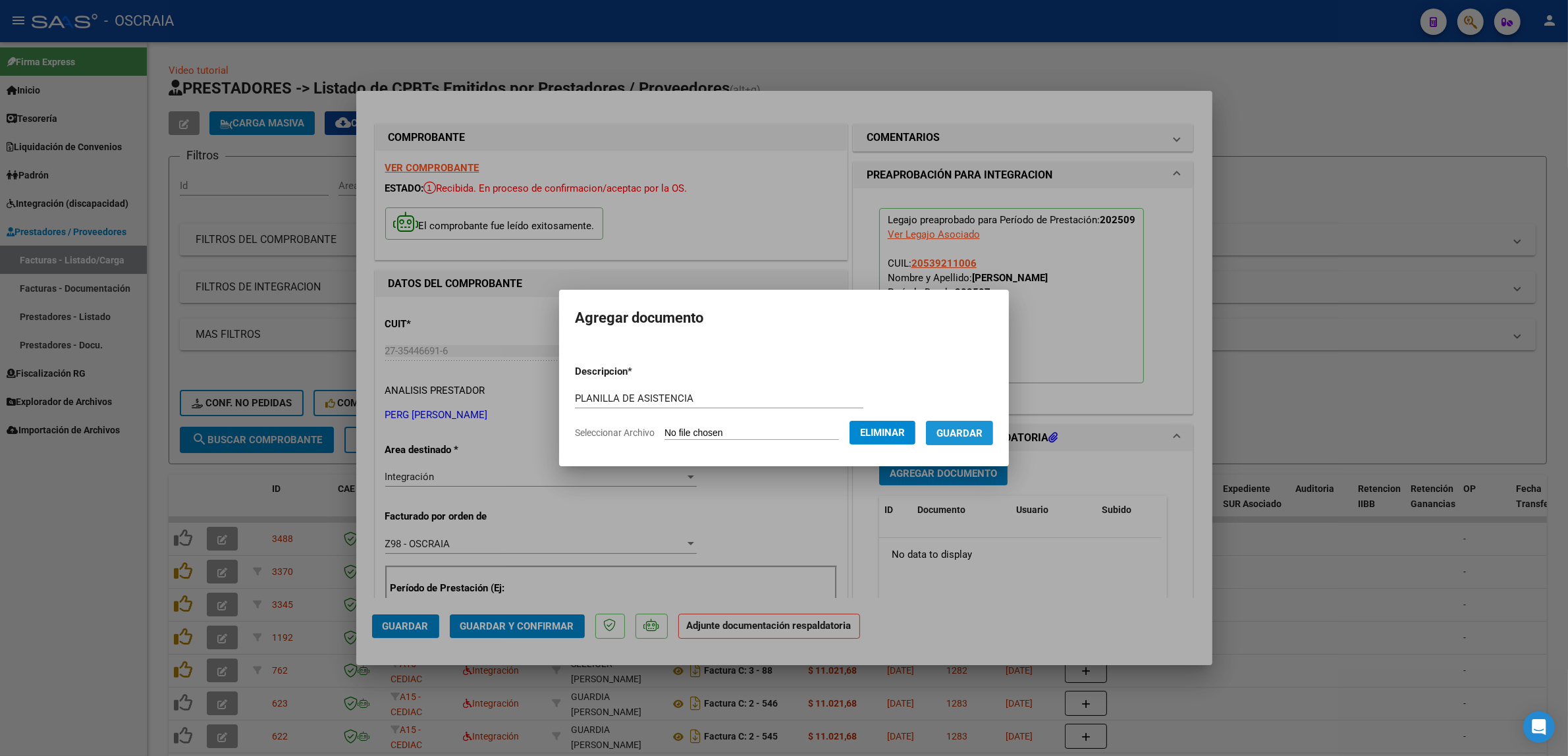
click at [962, 439] on button "Guardar" at bounding box center [959, 433] width 67 height 25
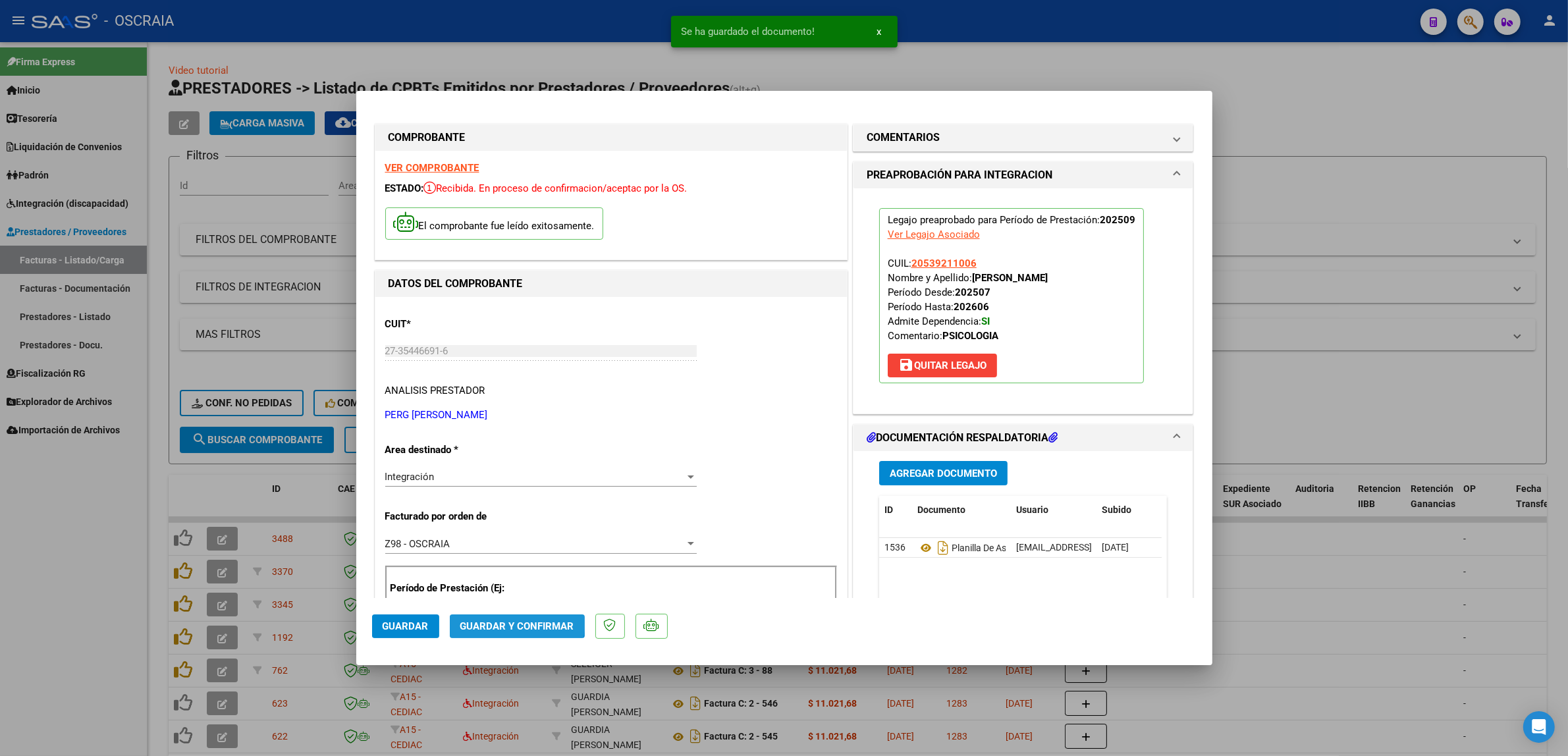
click at [515, 621] on span "Guardar y Confirmar" at bounding box center [517, 626] width 114 height 11
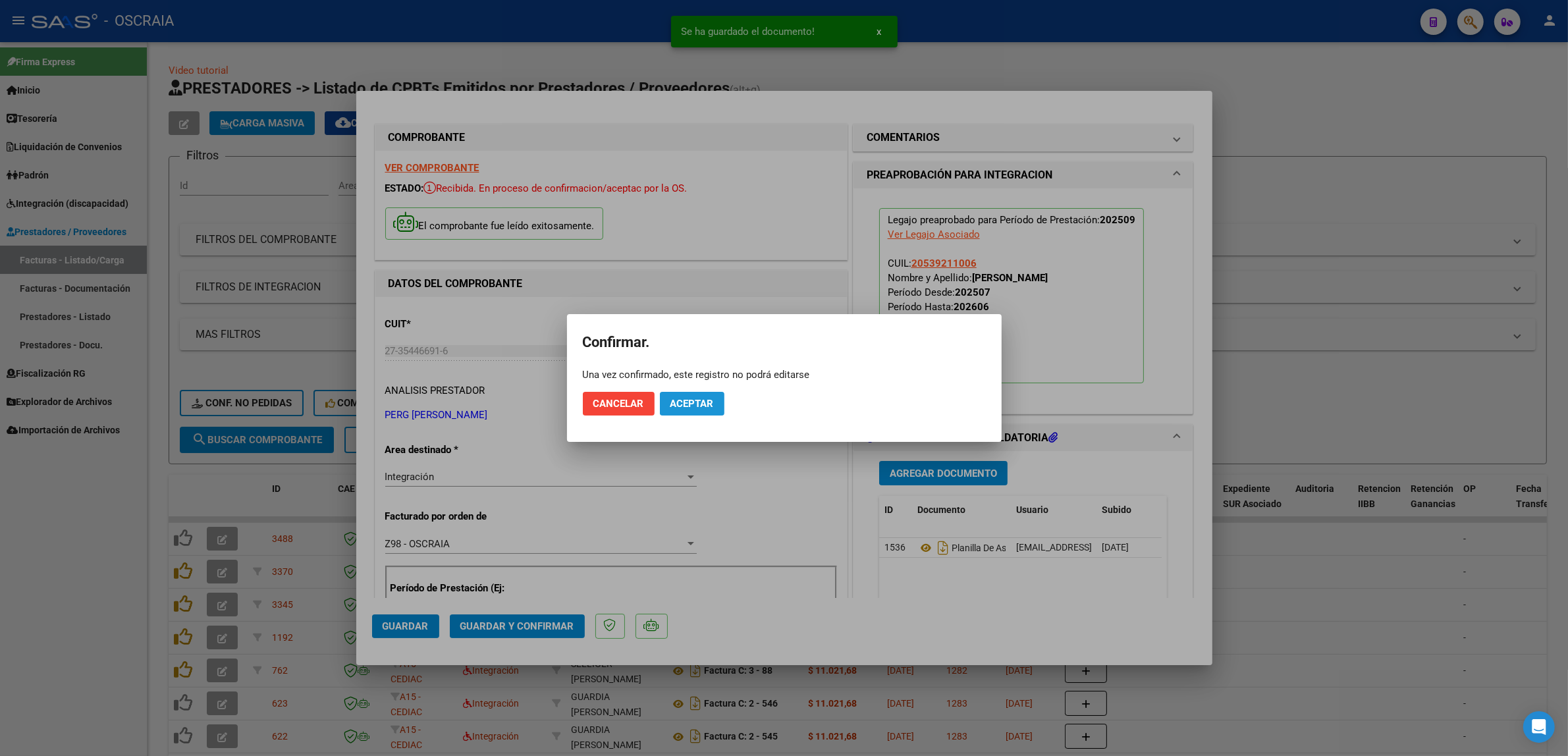
click at [691, 403] on span "Aceptar" at bounding box center [692, 403] width 43 height 11
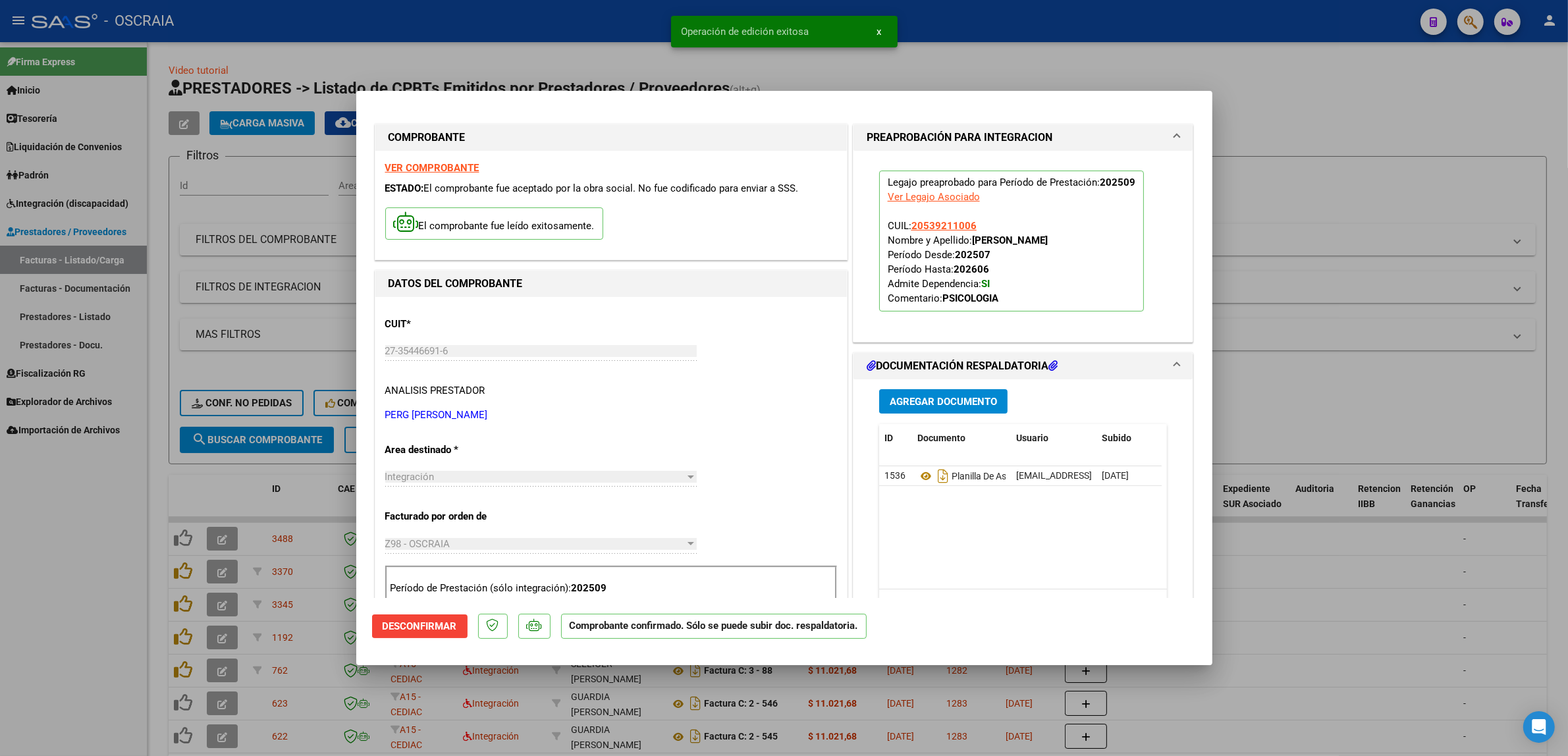
click at [268, 266] on div at bounding box center [784, 378] width 1568 height 756
click at [268, 266] on div "Filtros Id Area Area Seleccionar Gerenciador Seleccionar Gerenciador No Confirm…" at bounding box center [858, 297] width 1356 height 259
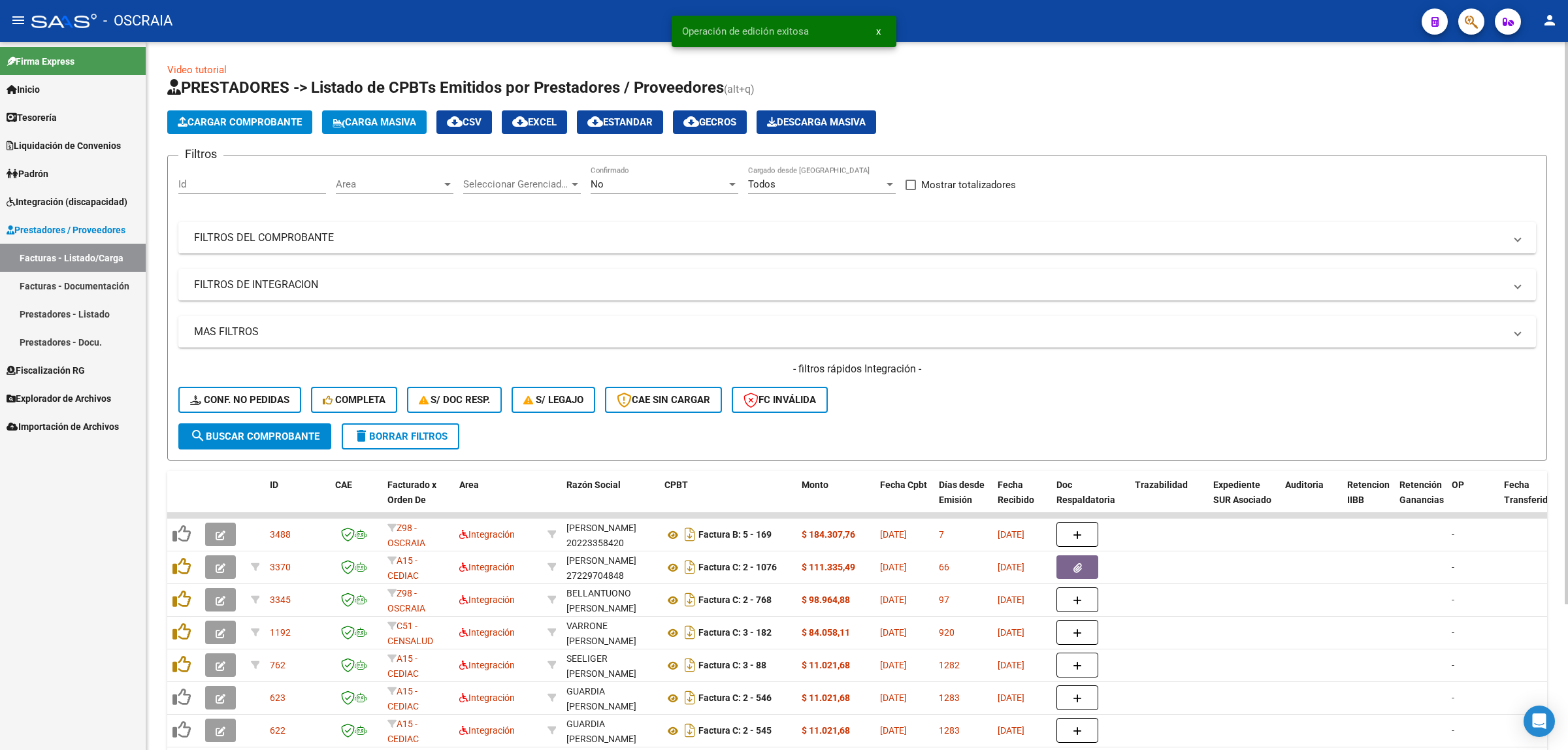
click at [386, 256] on div "Filtros Id Area Area Seleccionar Gerenciador Seleccionar Gerenciador No Confirm…" at bounding box center [856, 294] width 1357 height 257
click at [214, 390] on button "Conf. no pedidas" at bounding box center [239, 399] width 123 height 26
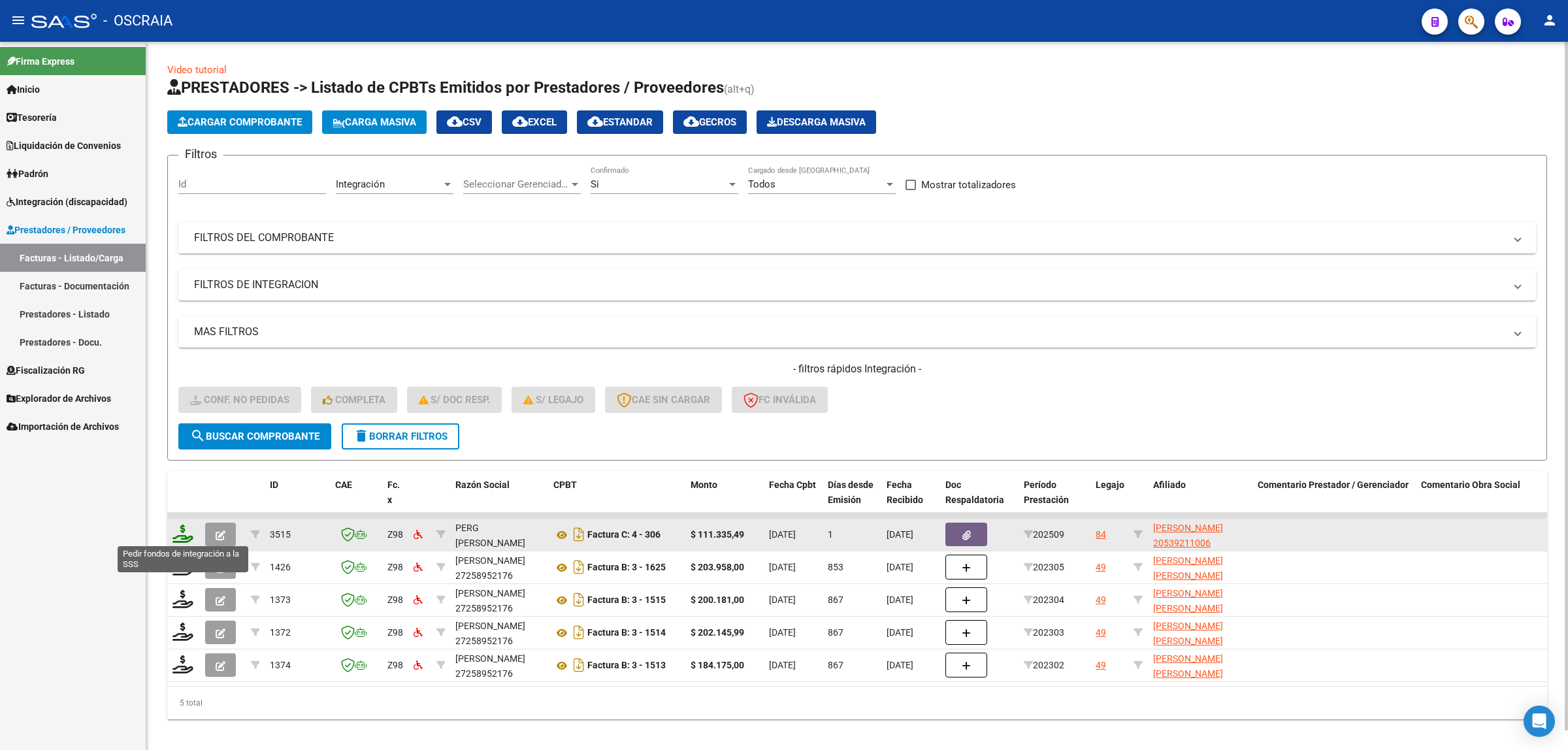
click at [184, 525] on icon at bounding box center [183, 534] width 21 height 18
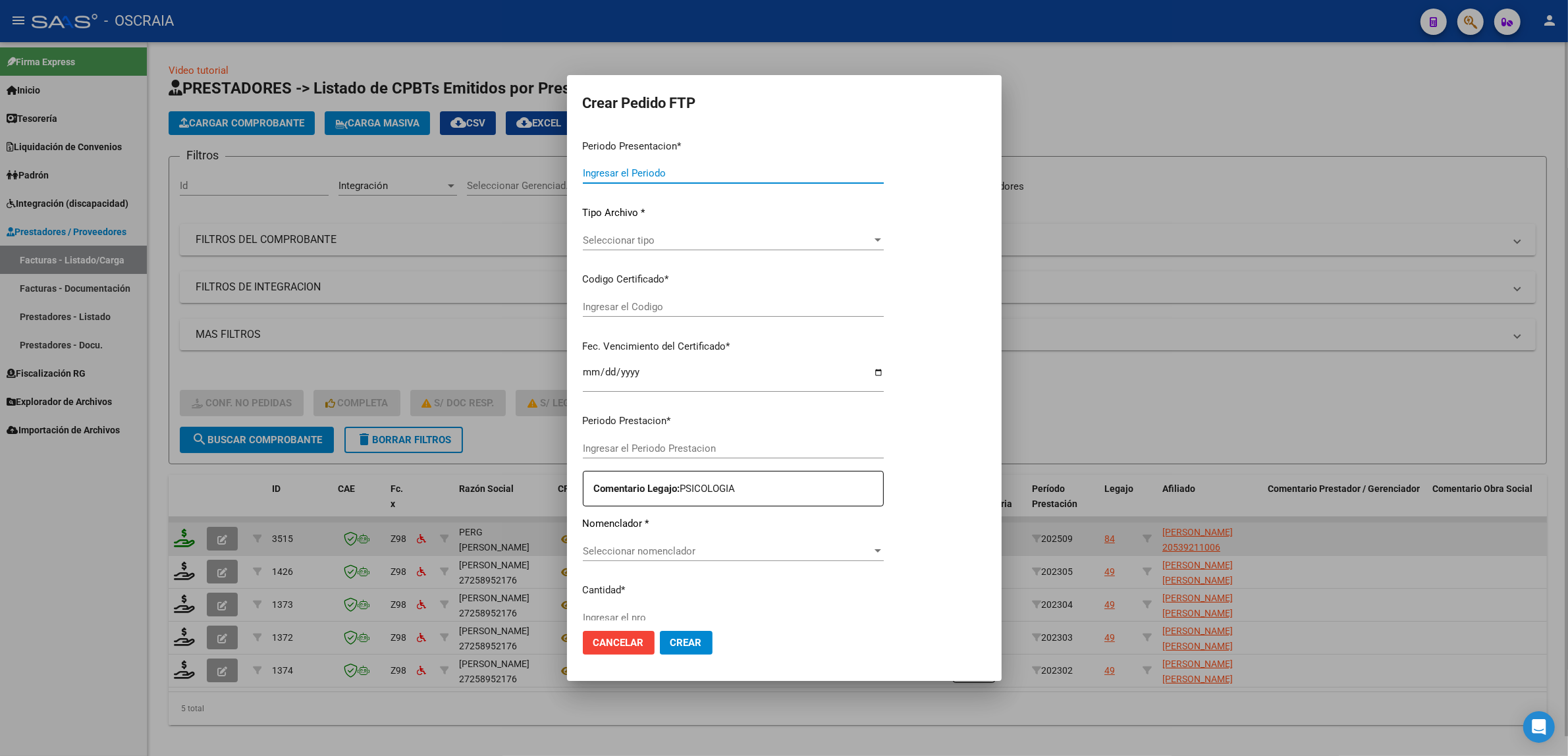
type input "202509"
type input "$ 111.335,49"
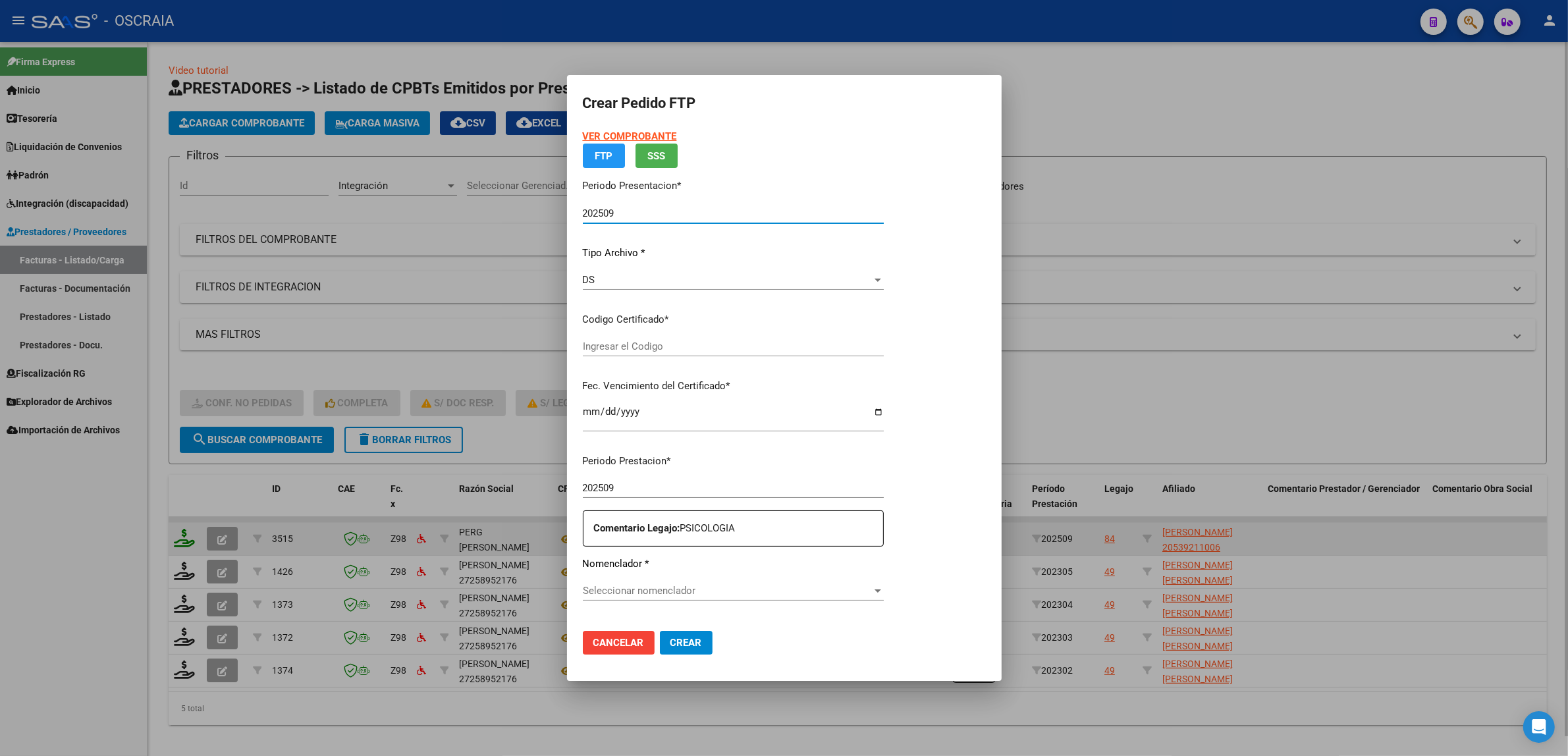
type input "ARG02000539211002025080620350806SAN195"
type input "[DATE]"
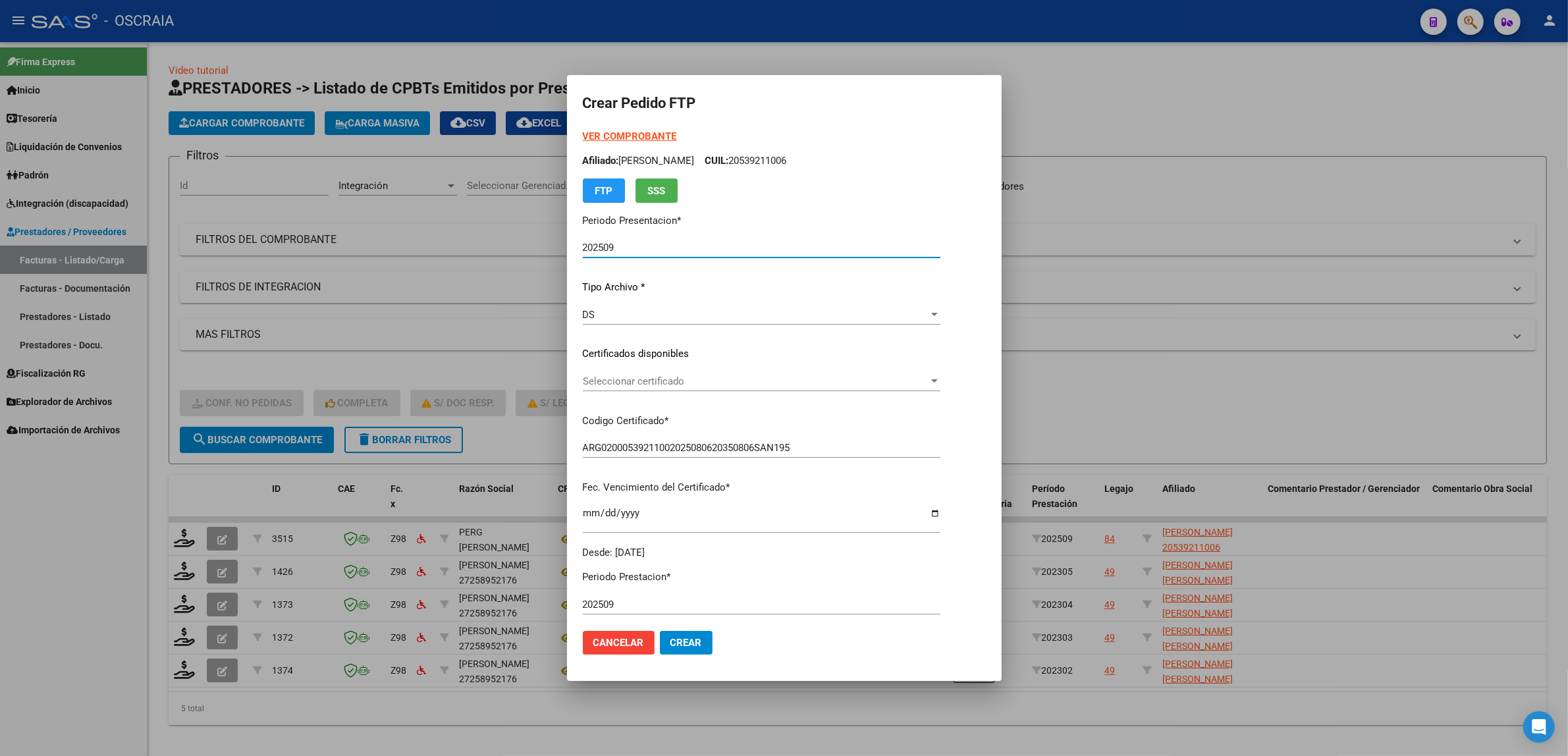
click at [621, 376] on span "Seleccionar certificado" at bounding box center [756, 381] width 346 height 11
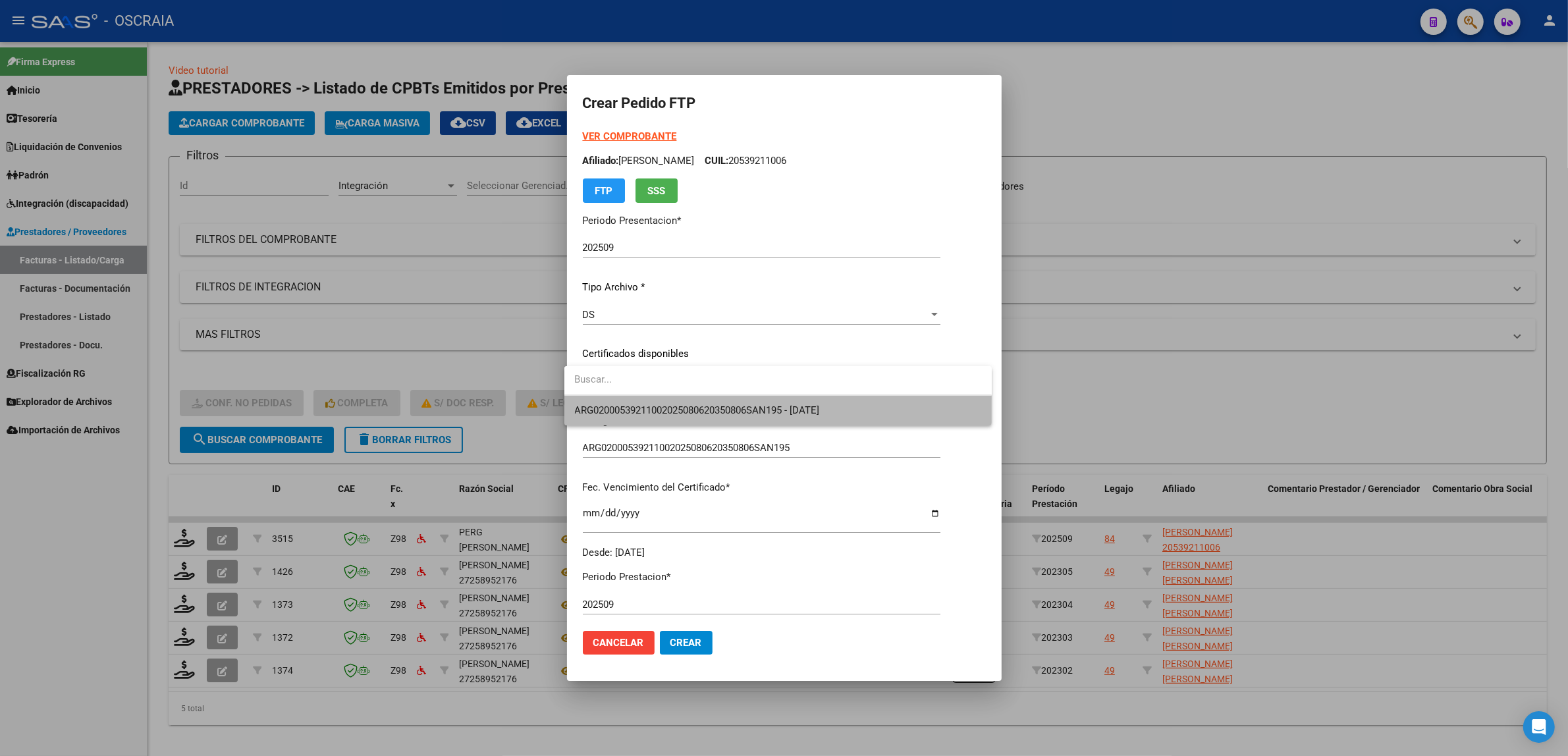
click at [654, 403] on span "ARG02000539211002025080620350806SAN195 - [DATE]" at bounding box center [778, 411] width 407 height 30
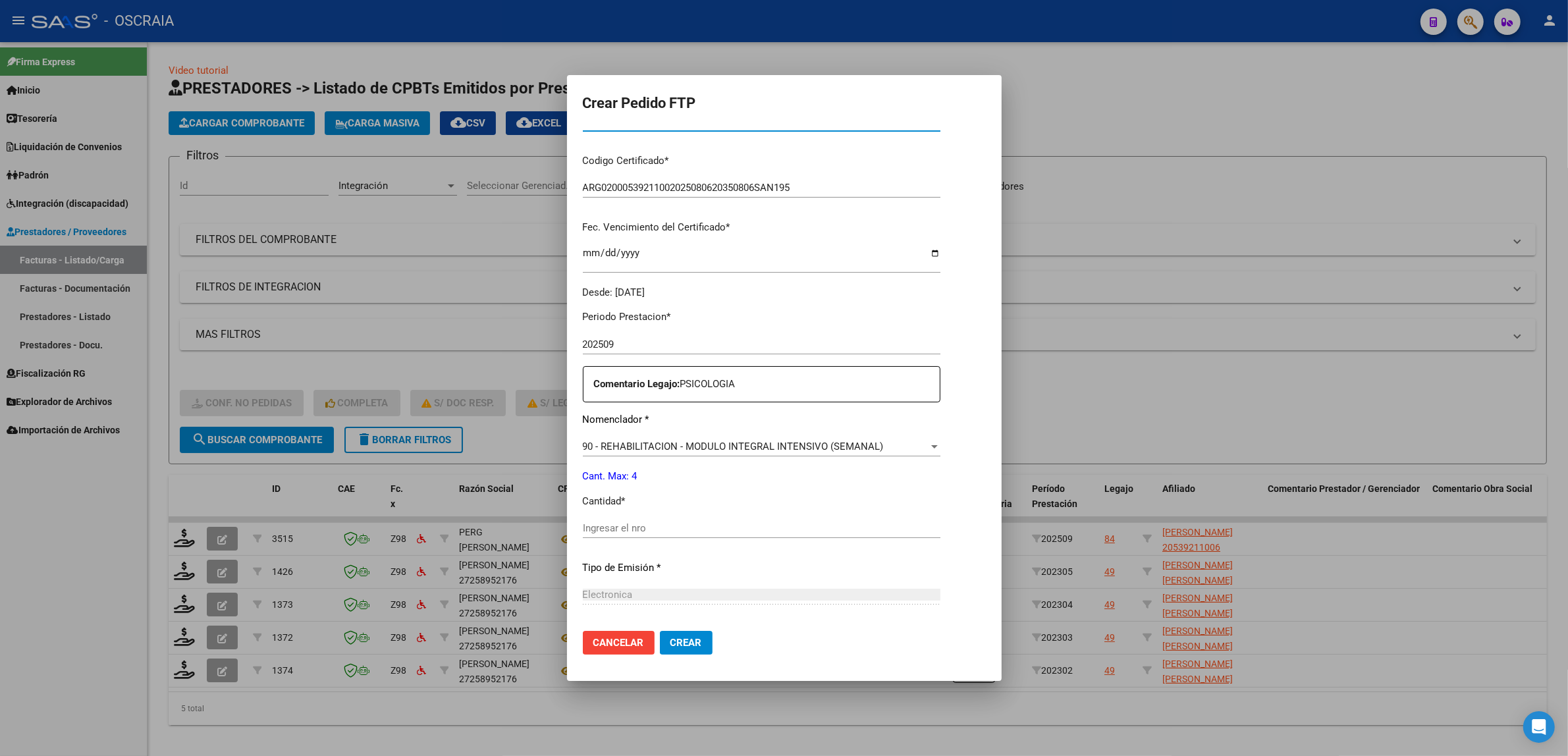
scroll to position [274, 0]
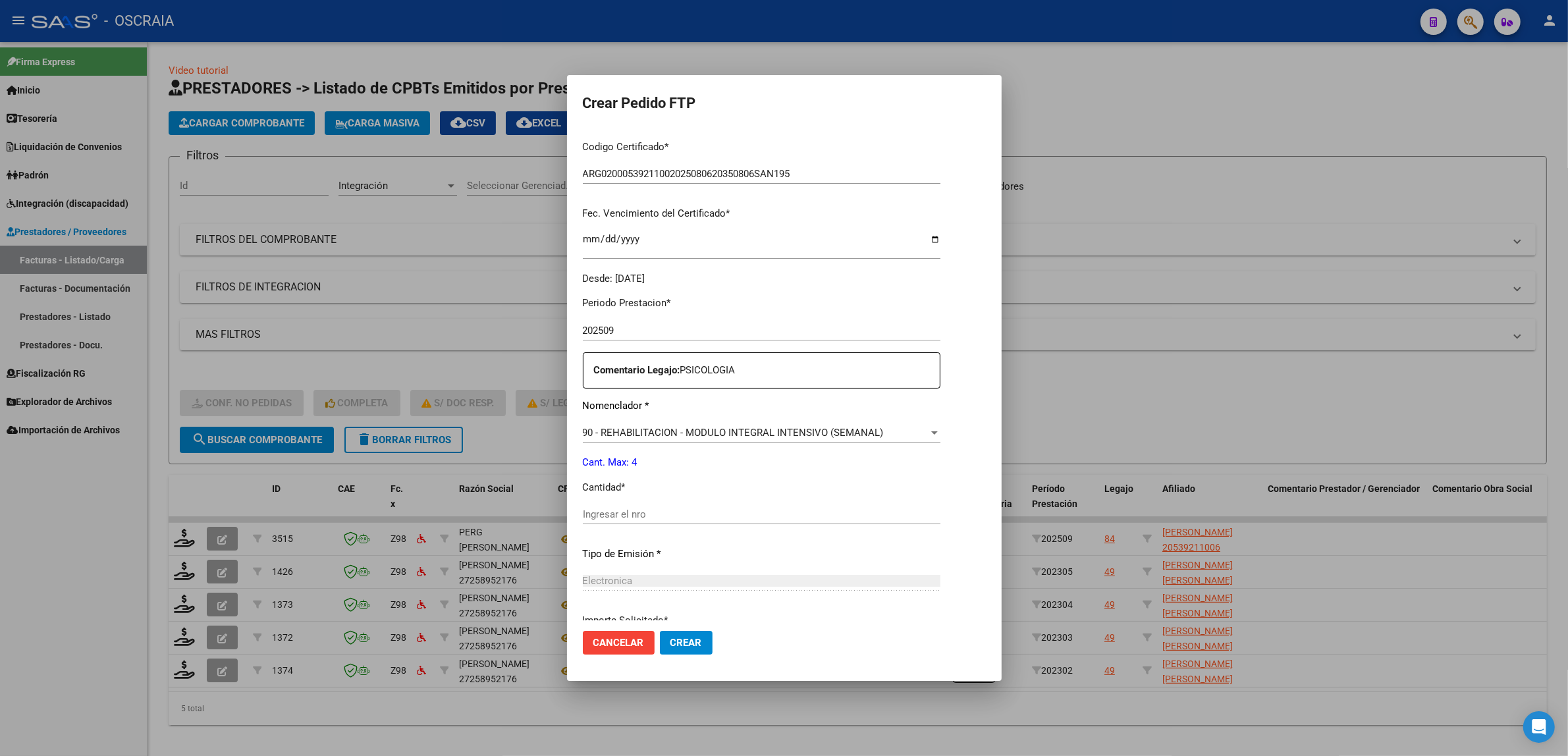
click at [696, 506] on div "Ingresar el nro" at bounding box center [762, 514] width 358 height 20
click at [695, 519] on input "Ingresar el nro" at bounding box center [762, 514] width 358 height 11
type input "4"
click at [745, 544] on div "Periodo Prestacion * 202509 Ingresar el Periodo Prestacion Comentario Legajo: P…" at bounding box center [762, 512] width 358 height 451
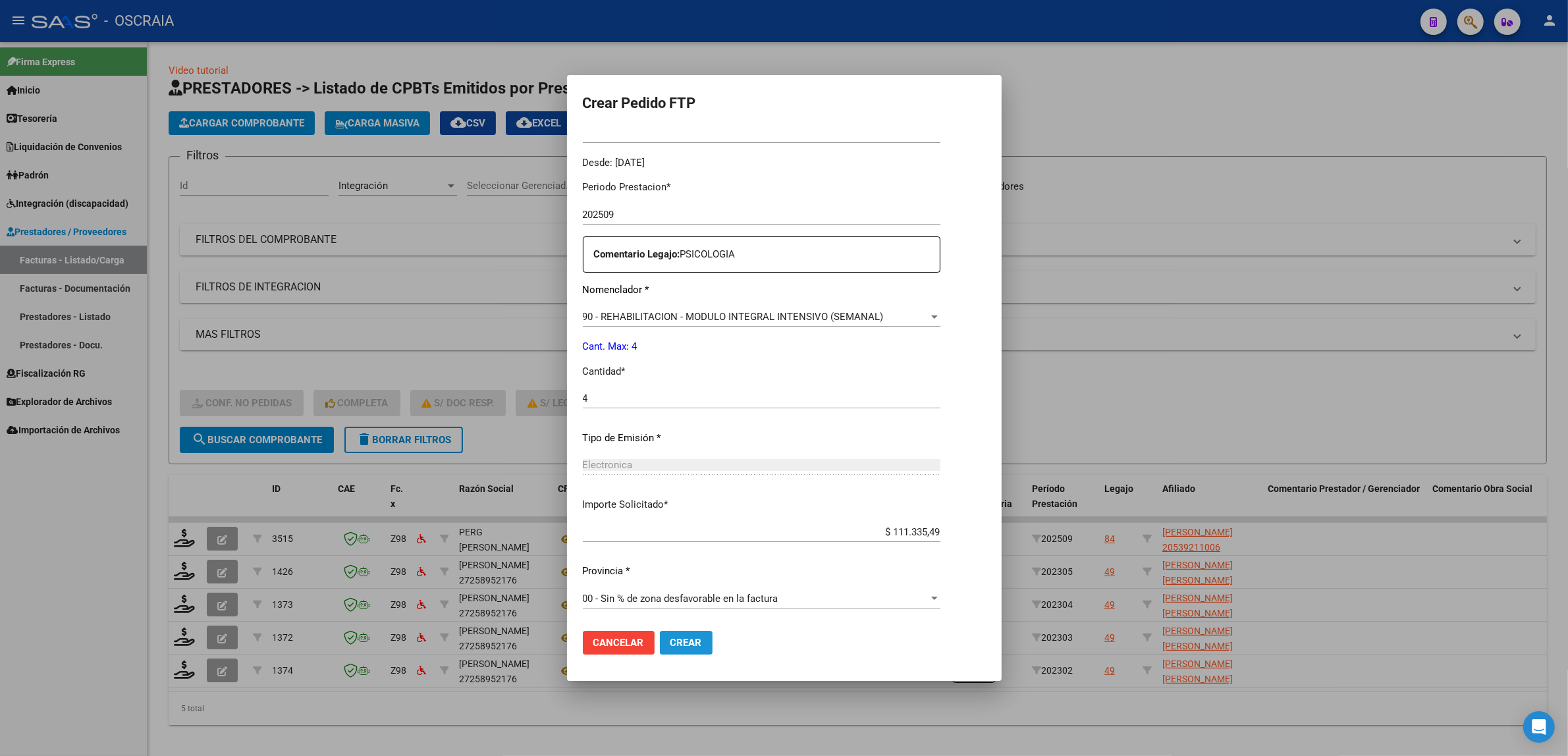
click at [688, 640] on span "Crear" at bounding box center [686, 643] width 32 height 11
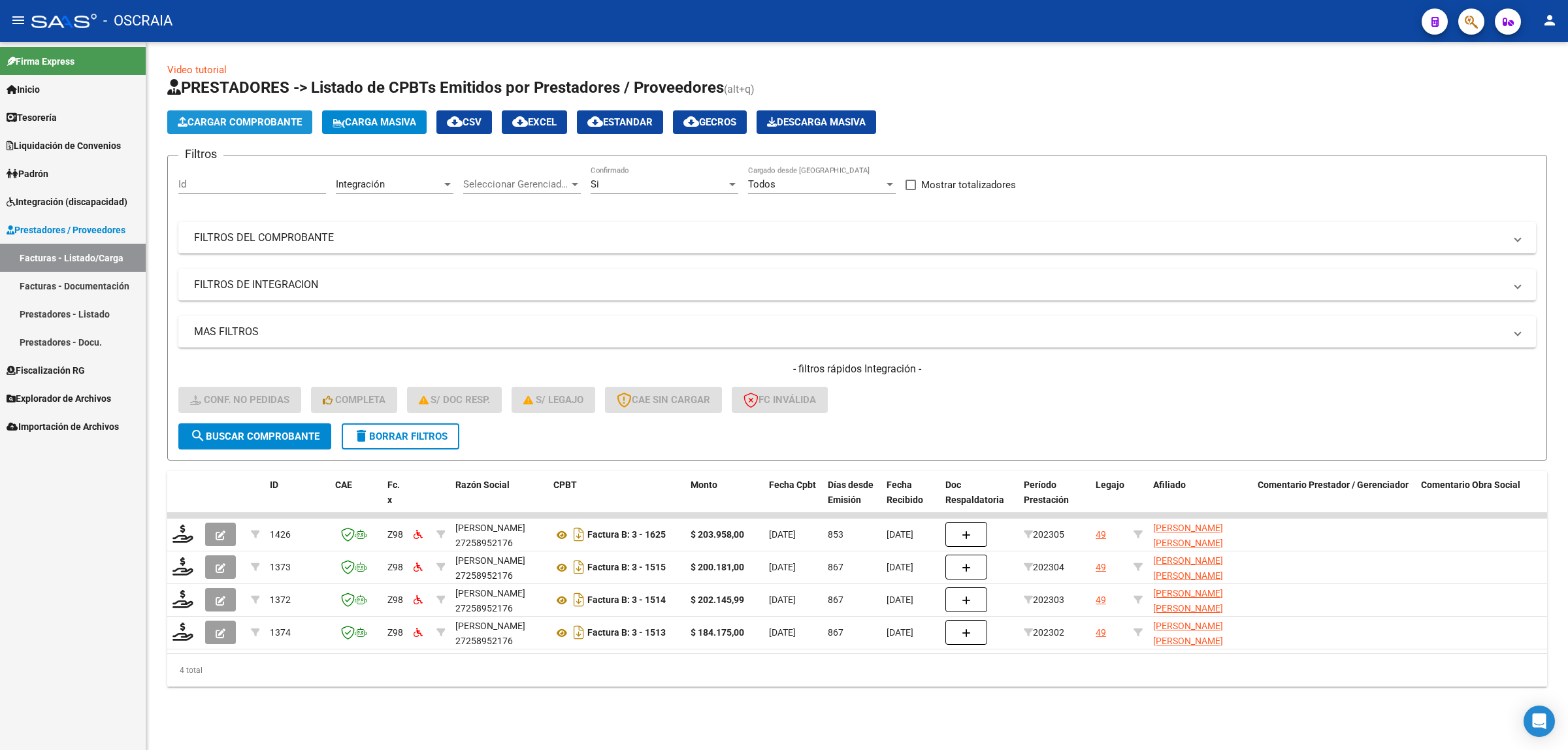
click at [246, 116] on span "Cargar Comprobante" at bounding box center [239, 122] width 124 height 11
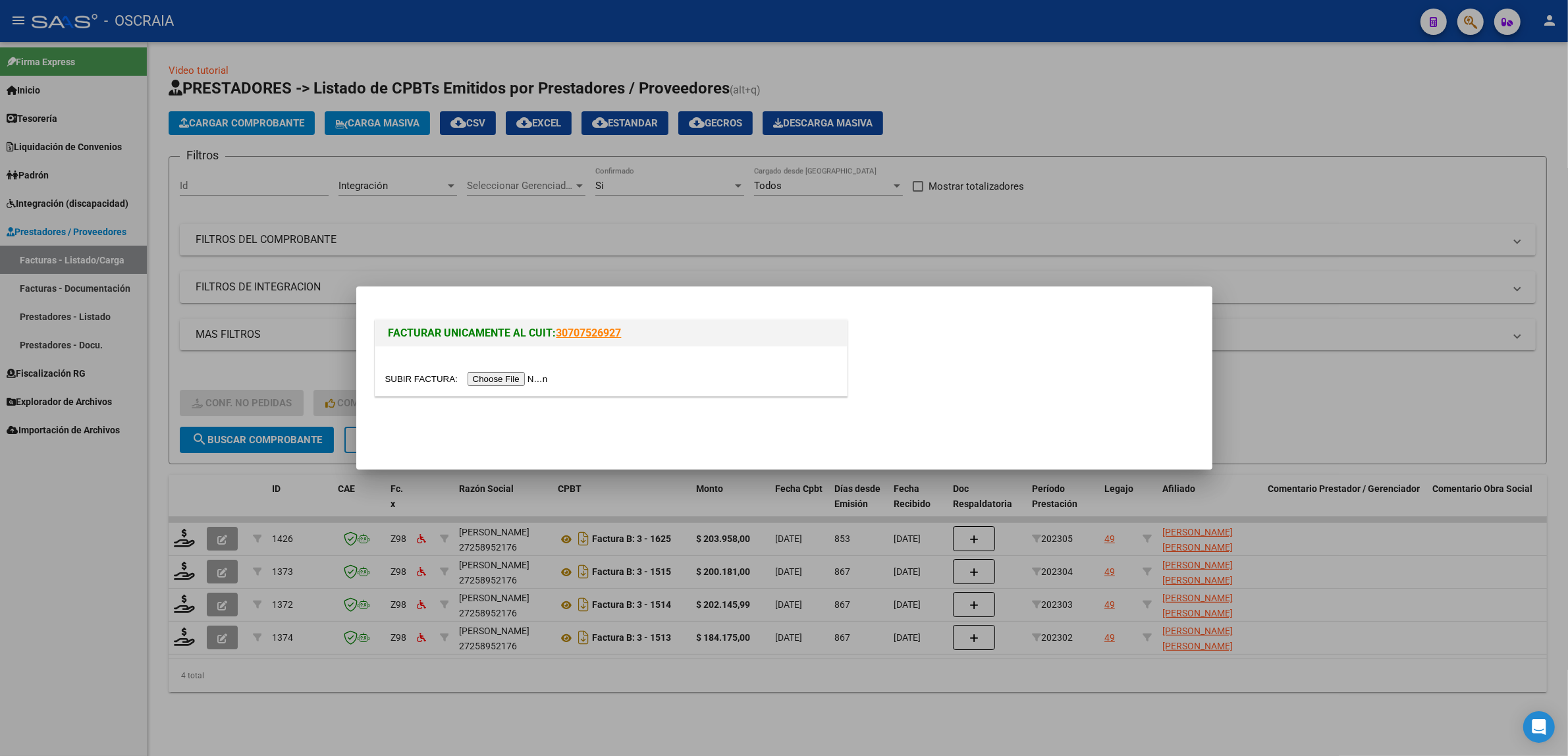
click at [495, 372] on input "file" at bounding box center [468, 379] width 166 height 14
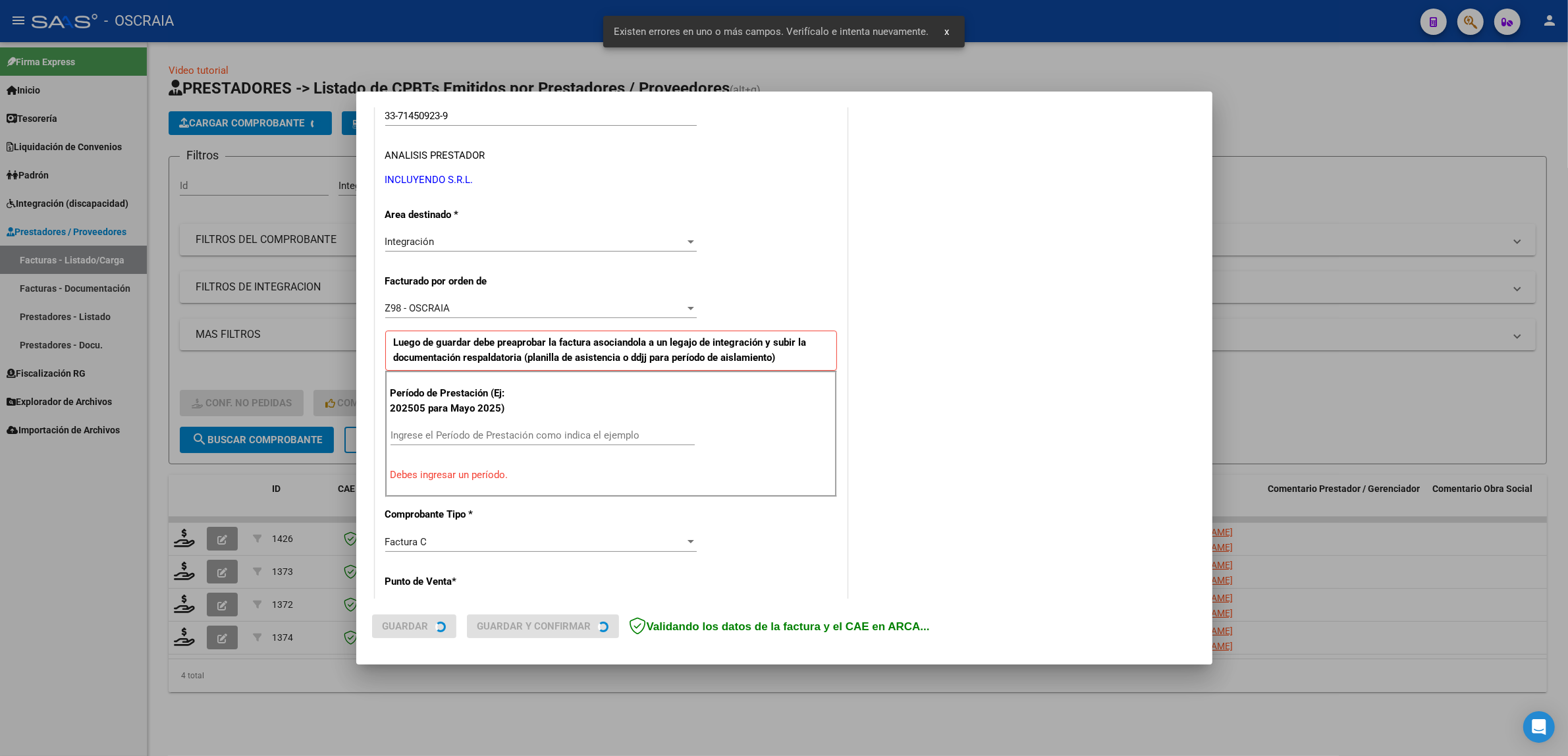
scroll to position [256, 0]
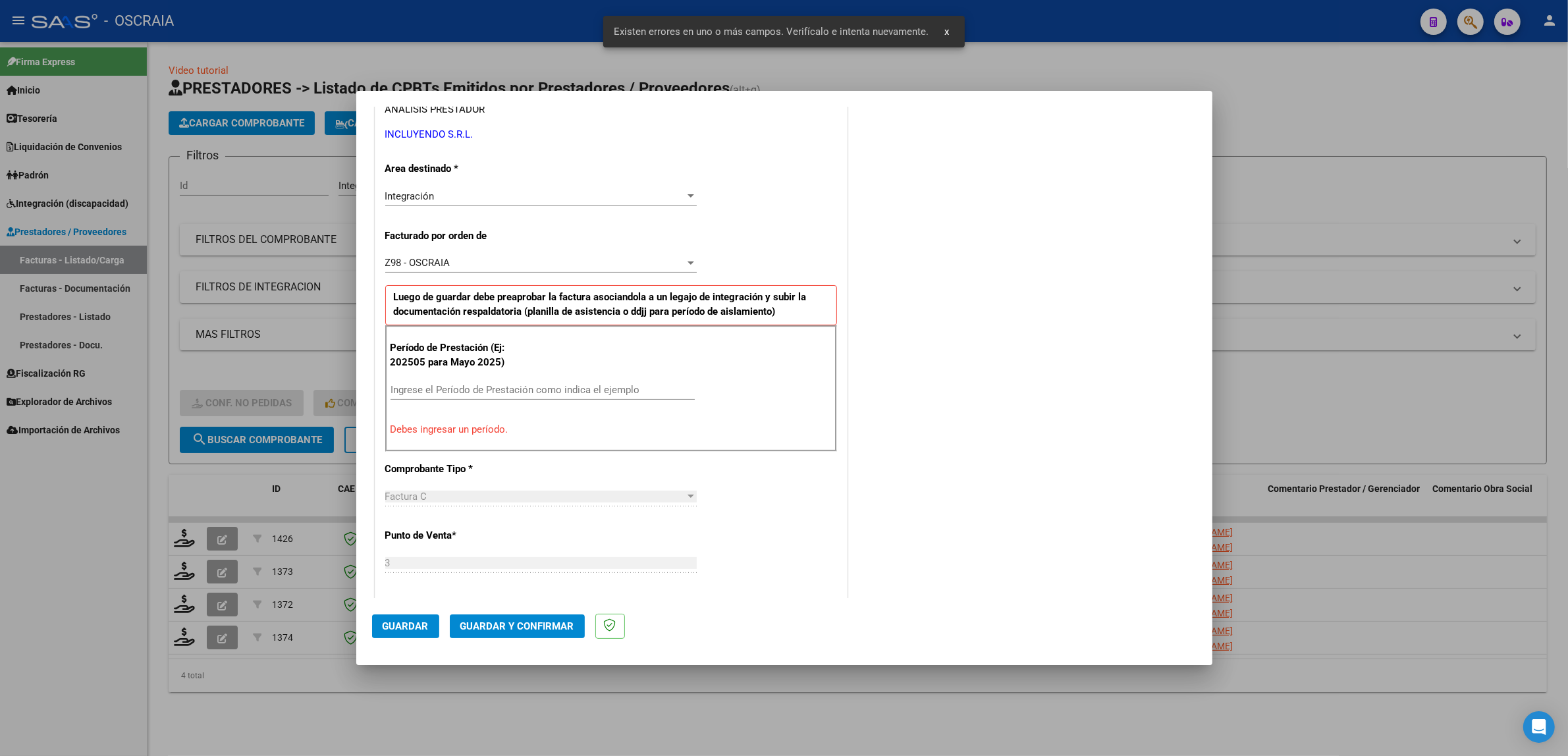
click at [472, 398] on div "Ingrese el Período de Prestación como indica el ejemplo" at bounding box center [542, 389] width 304 height 20
click at [468, 386] on input "Ingrese el Período de Prestación como indica el ejemplo" at bounding box center [542, 389] width 304 height 11
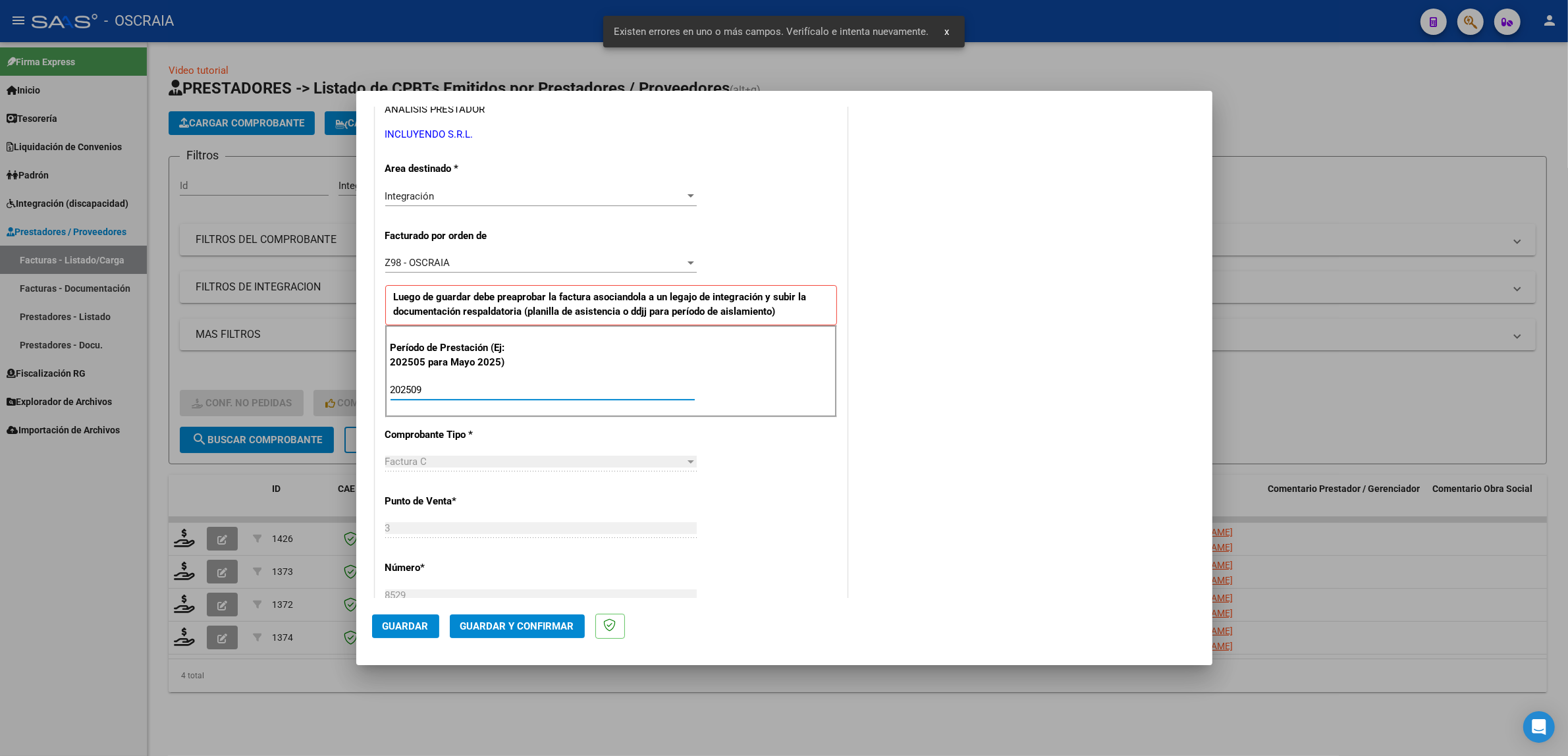
type input "202509"
click at [393, 637] on button "Guardar" at bounding box center [406, 626] width 67 height 24
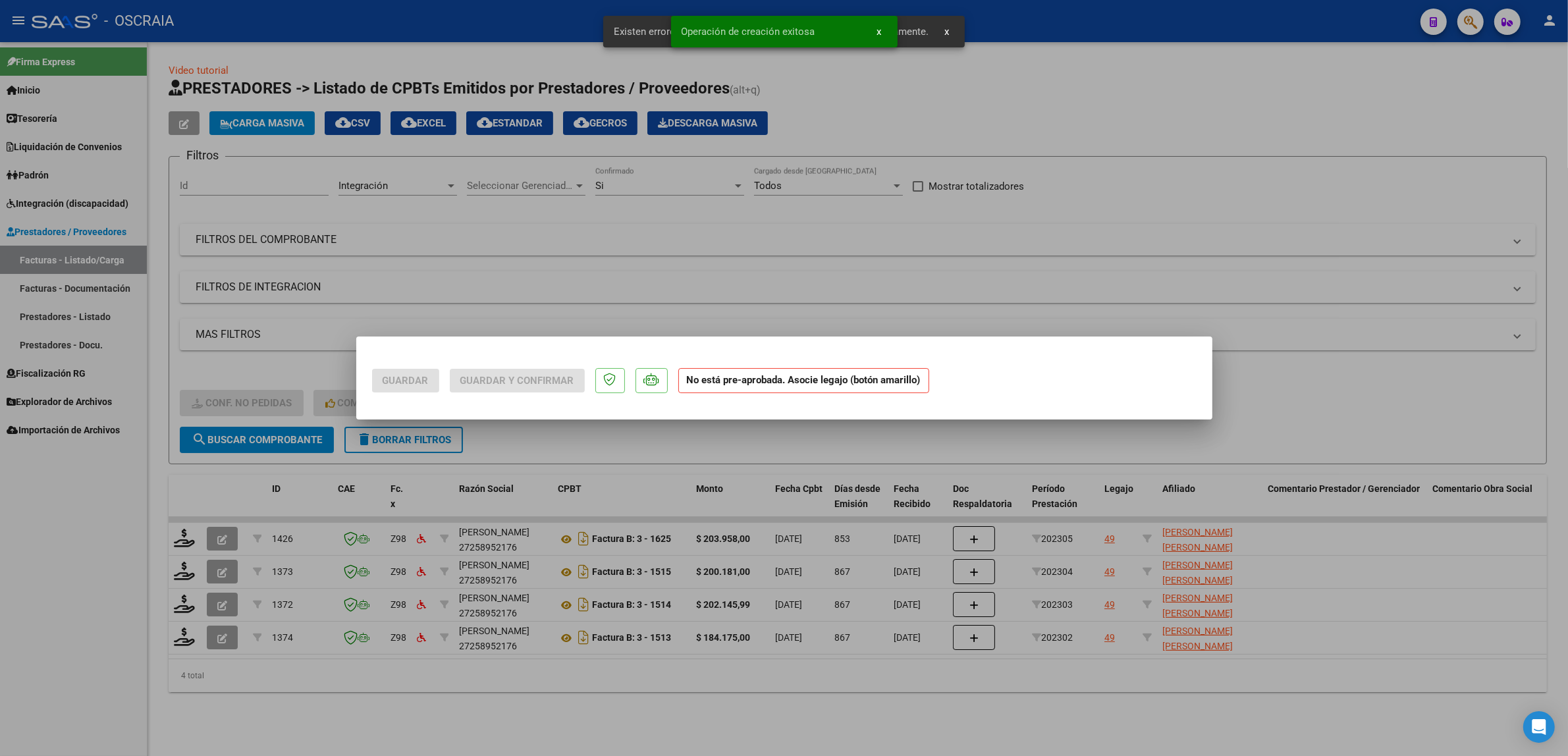
scroll to position [0, 0]
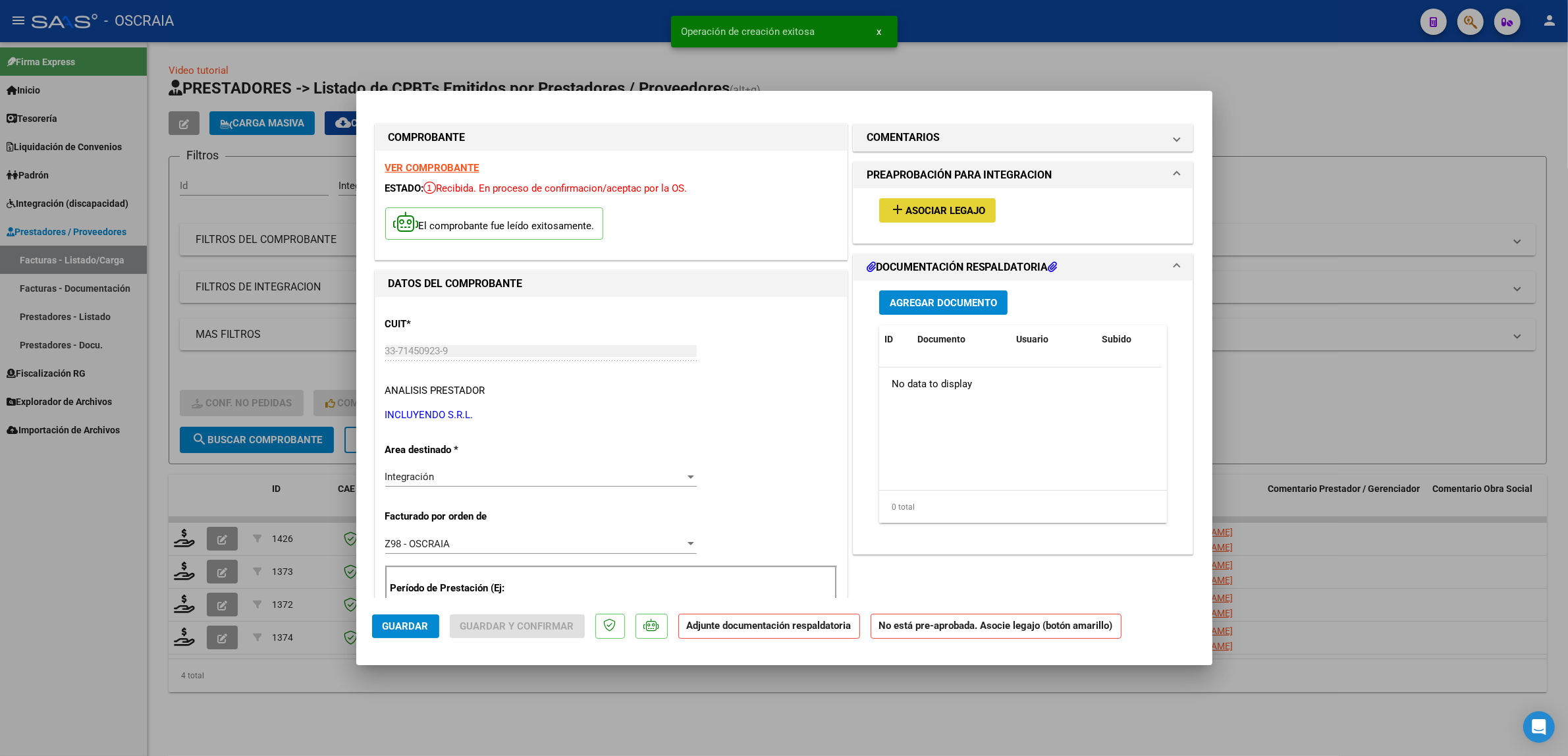
click at [950, 205] on span "Asociar Legajo" at bounding box center [945, 211] width 80 height 11
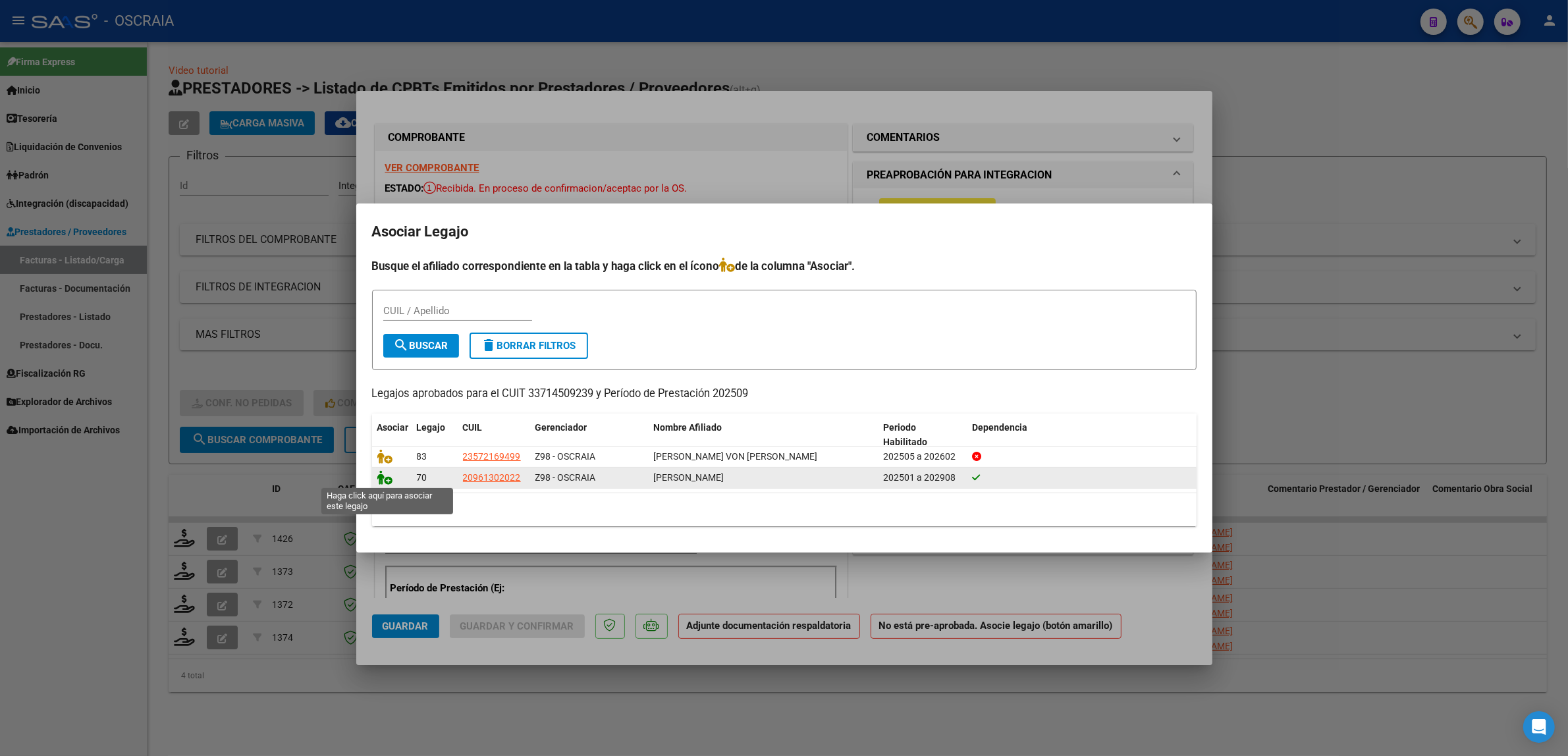
click at [379, 476] on icon at bounding box center [385, 477] width 16 height 15
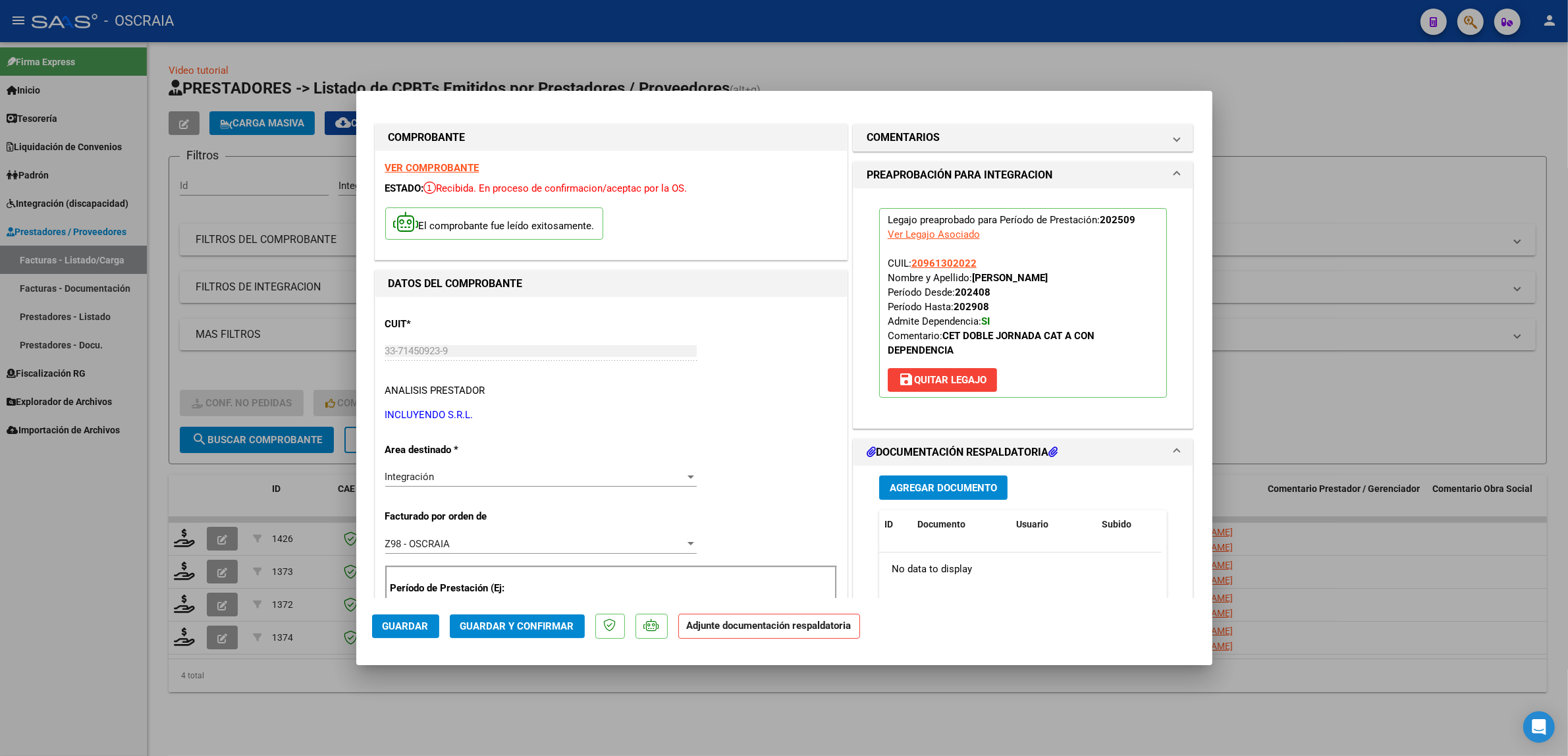
click at [899, 494] on span "Agregar Documento" at bounding box center [943, 488] width 107 height 11
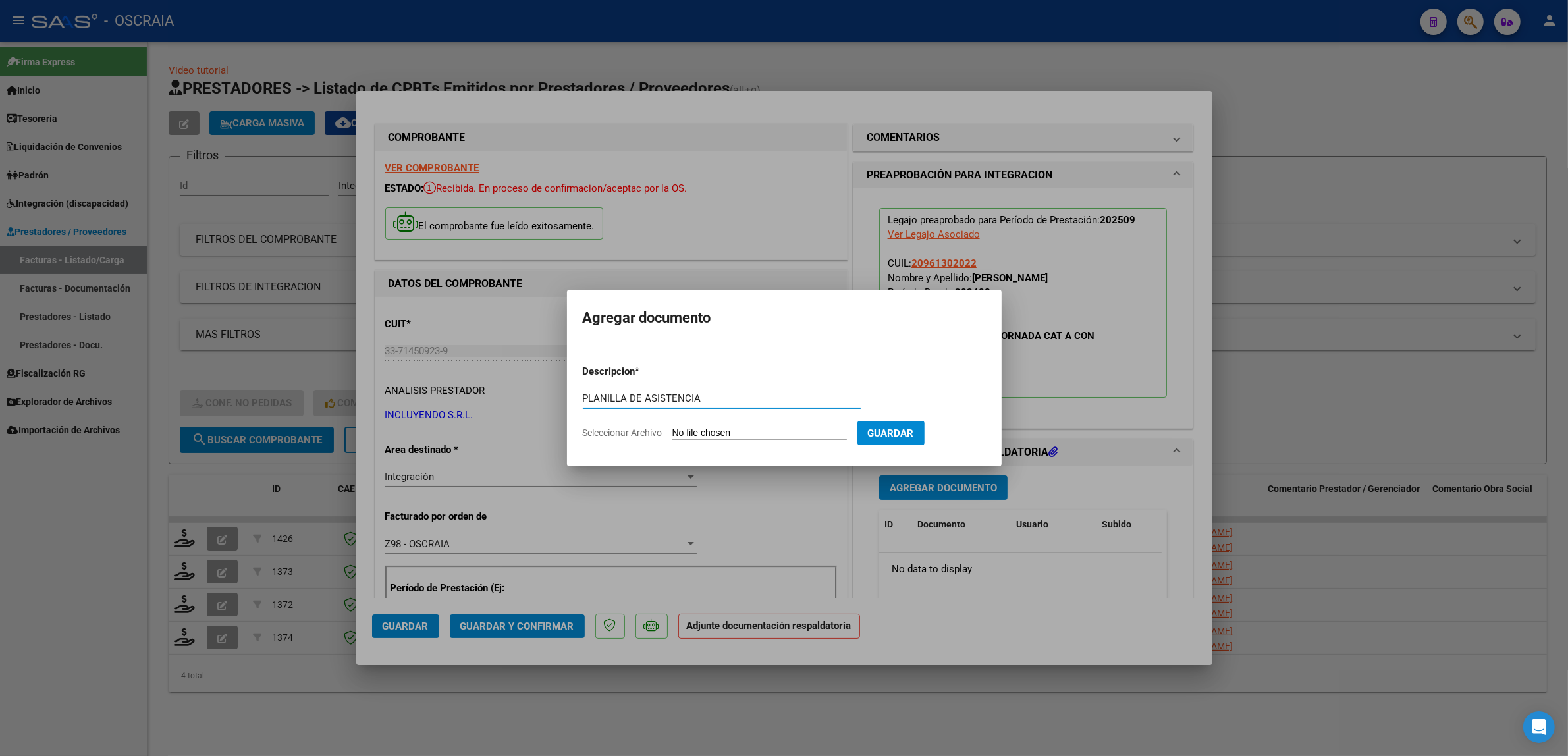
type input "PLANILLA DE ASISTENCIA"
click at [672, 427] on input "Seleccionar Archivo" at bounding box center [759, 433] width 175 height 12
type input "C:\fakepath\09-2025 INCLUYENDO SRL FC8529 MODULO CENTRO EDUCATIVO TERAPEUTICO J…"
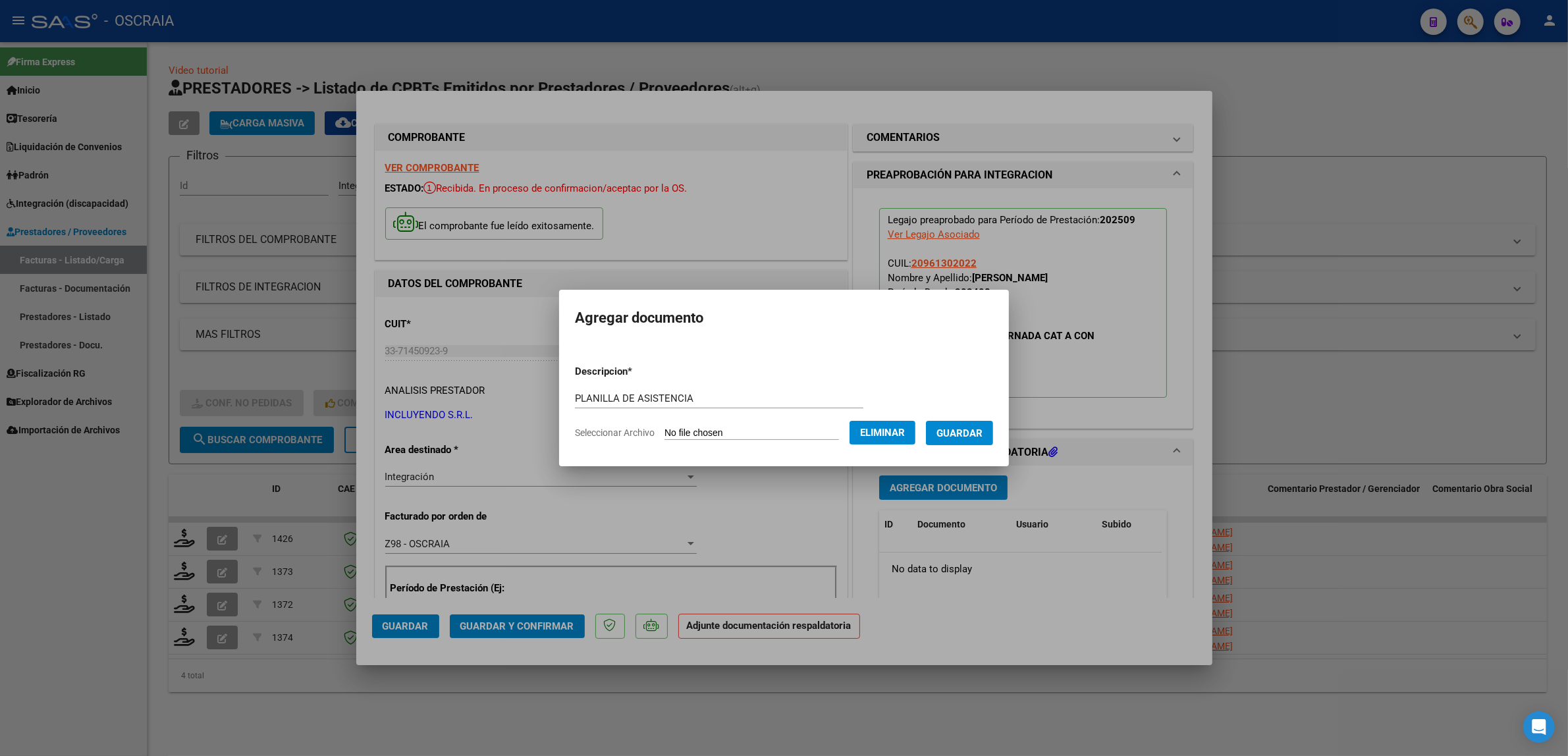
click at [967, 433] on span "Guardar" at bounding box center [959, 433] width 46 height 11
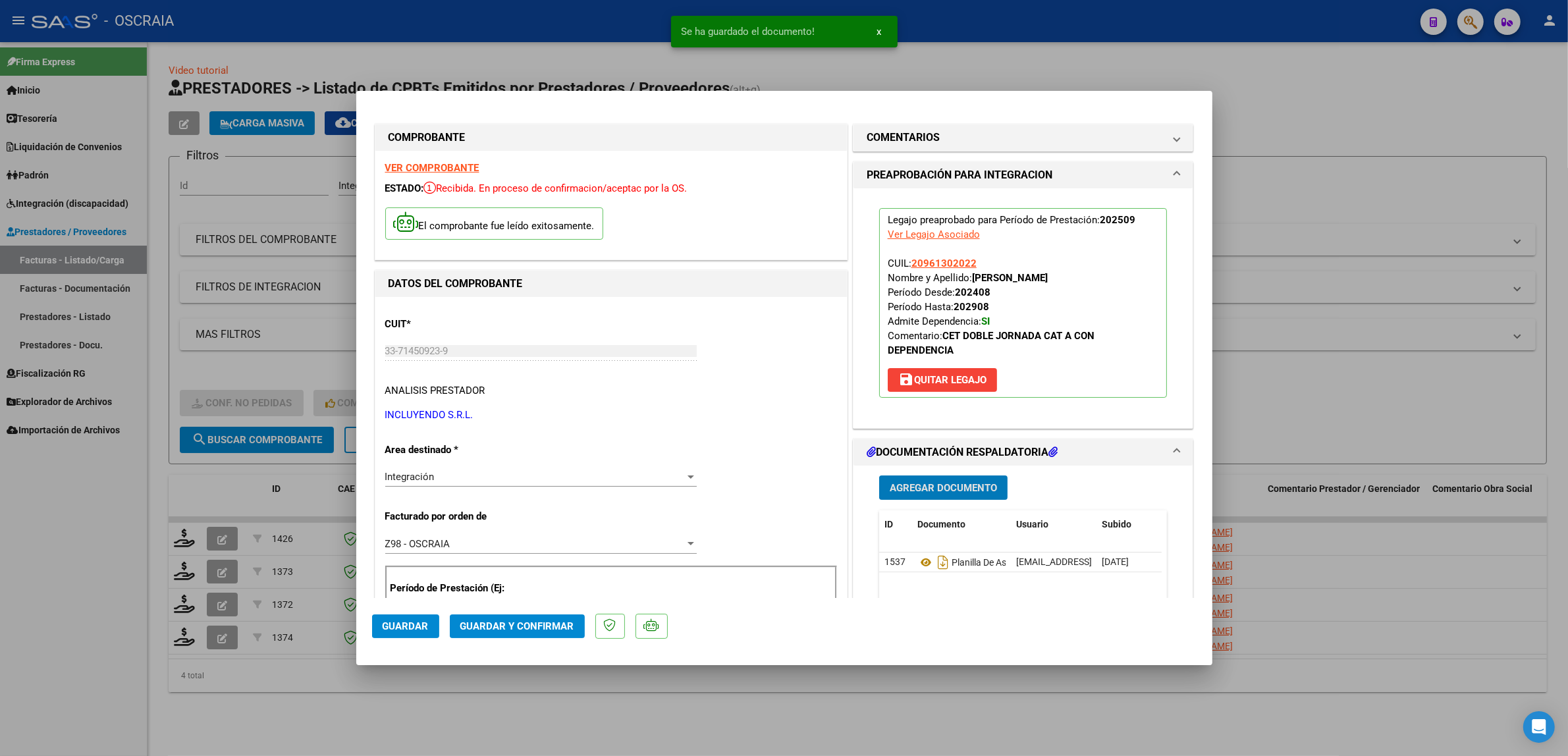
click at [476, 629] on span "Guardar y Confirmar" at bounding box center [517, 626] width 114 height 11
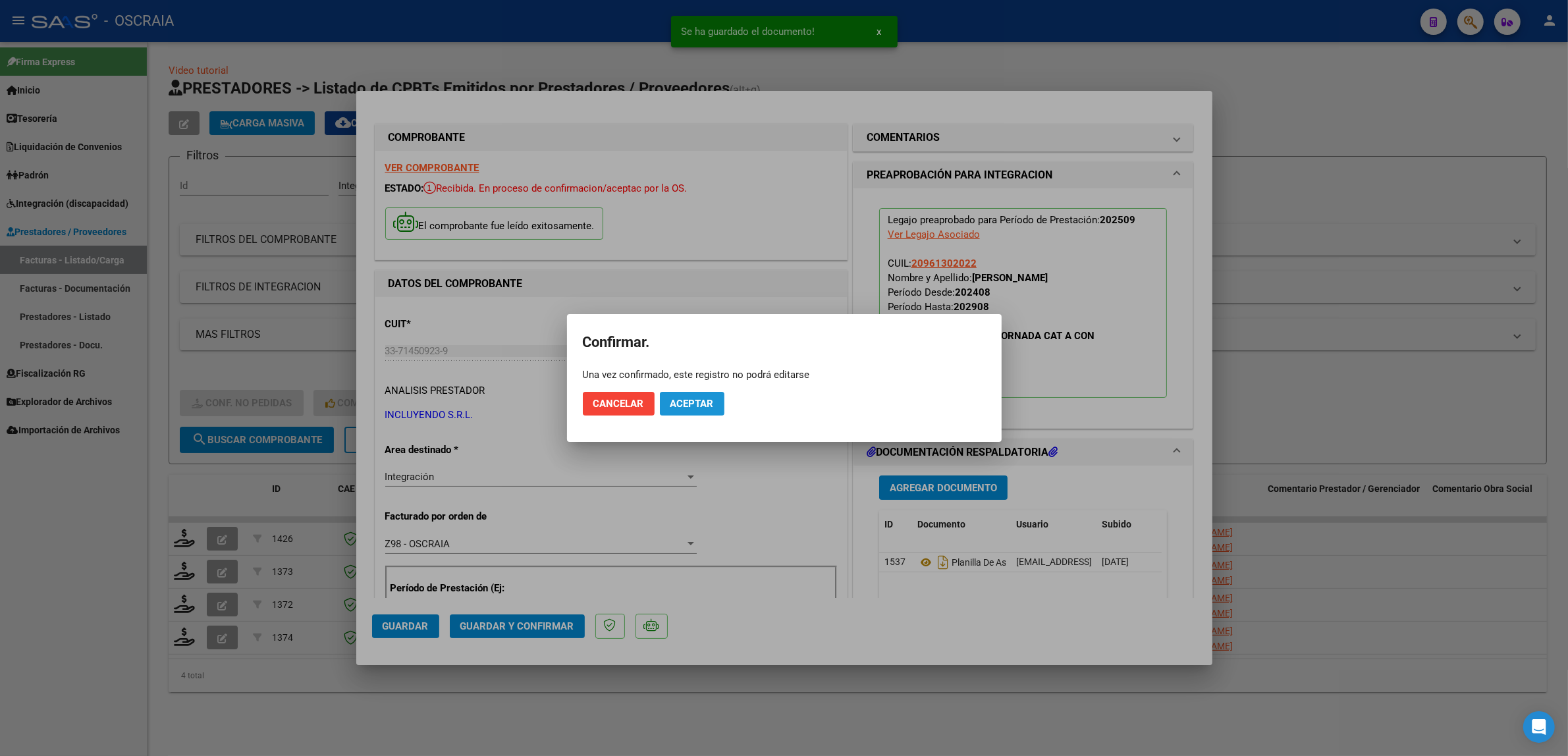
click at [665, 409] on button "Aceptar" at bounding box center [692, 403] width 65 height 24
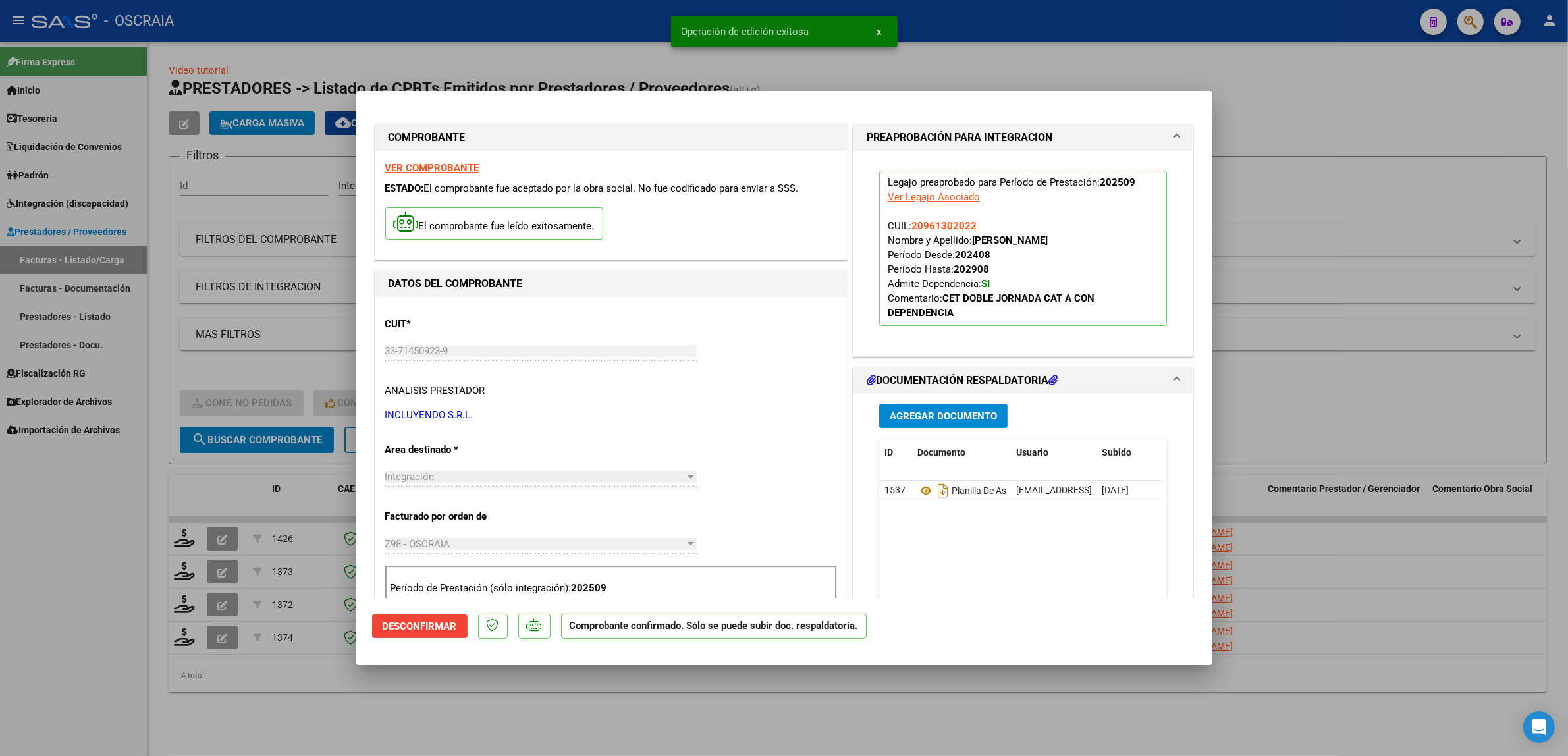
click at [221, 312] on div at bounding box center [784, 378] width 1568 height 756
type input "$ 0,00"
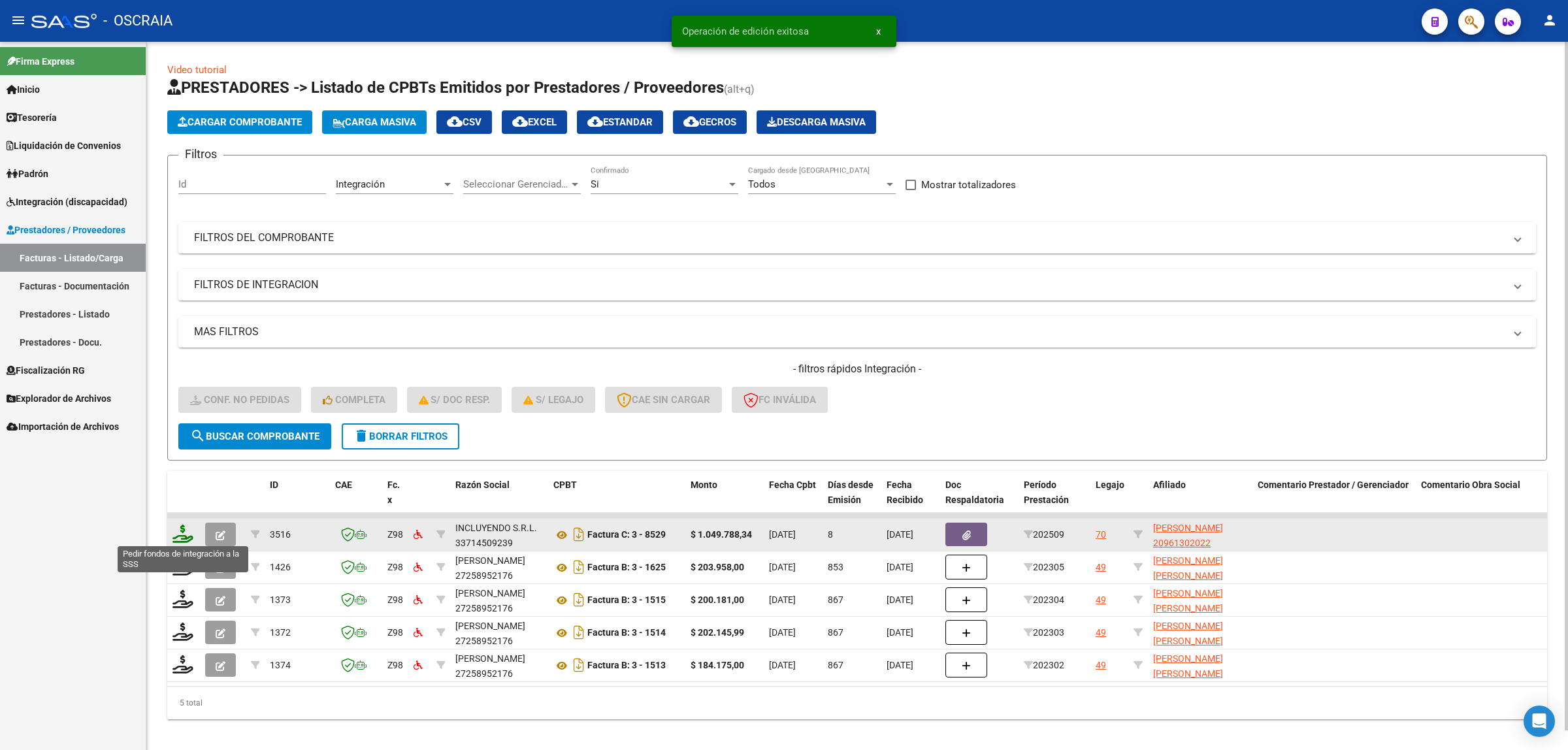
click at [188, 534] on icon at bounding box center [183, 534] width 21 height 18
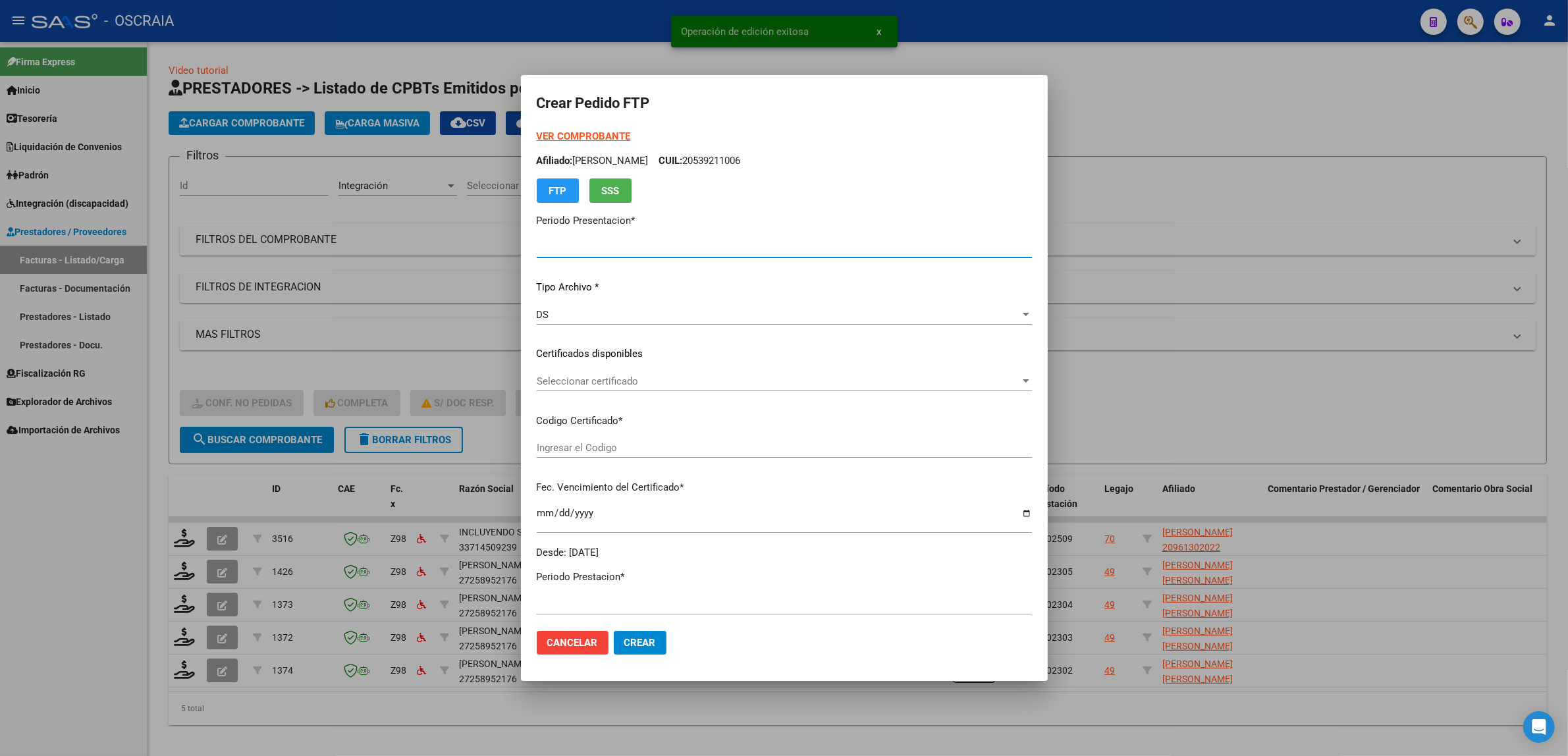
type input "202509"
type input "$ 1.049.788,34"
type input "VEN75000145590342021071420230714CBA536"
type input "[DATE]"
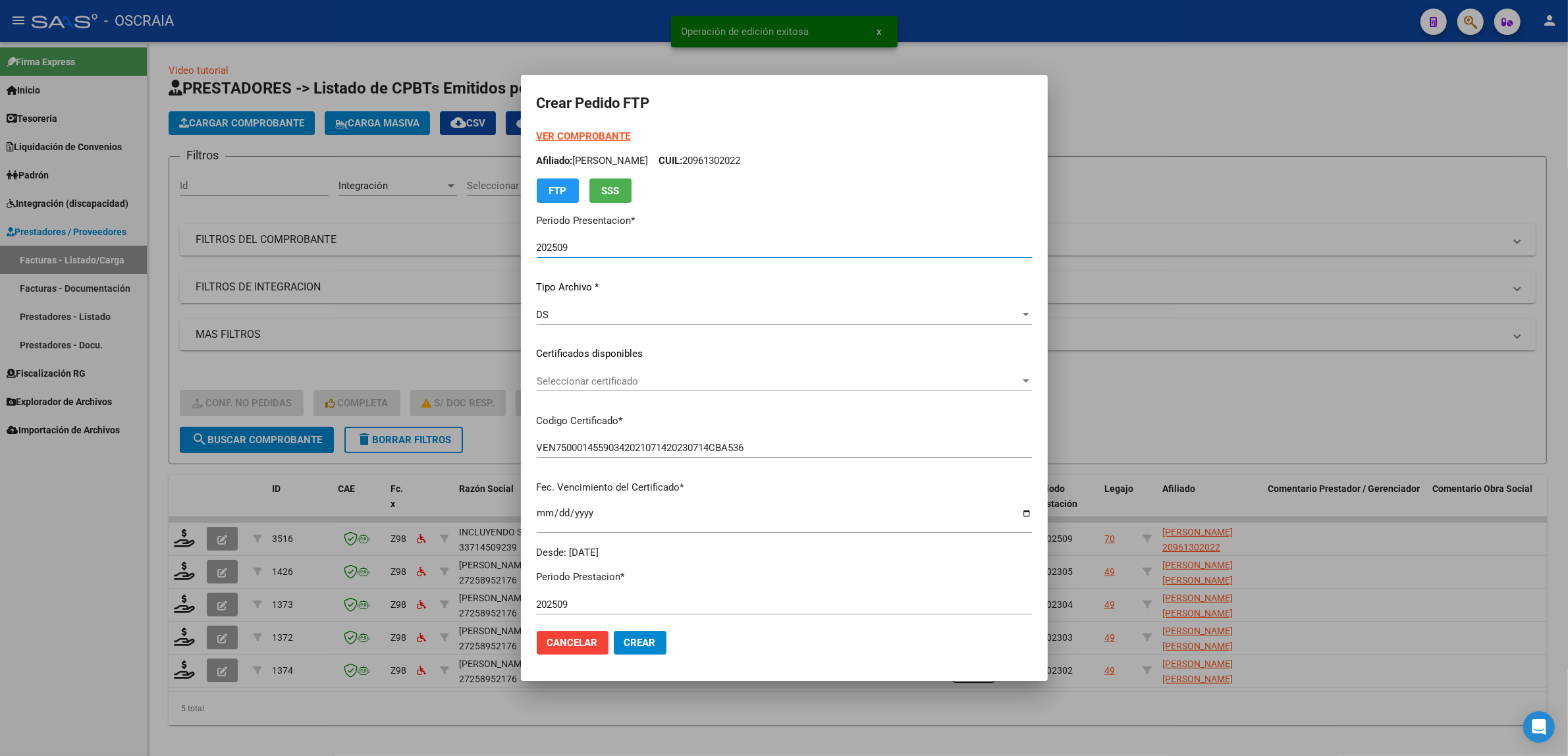
click at [670, 380] on span "Seleccionar certificado" at bounding box center [779, 381] width 484 height 11
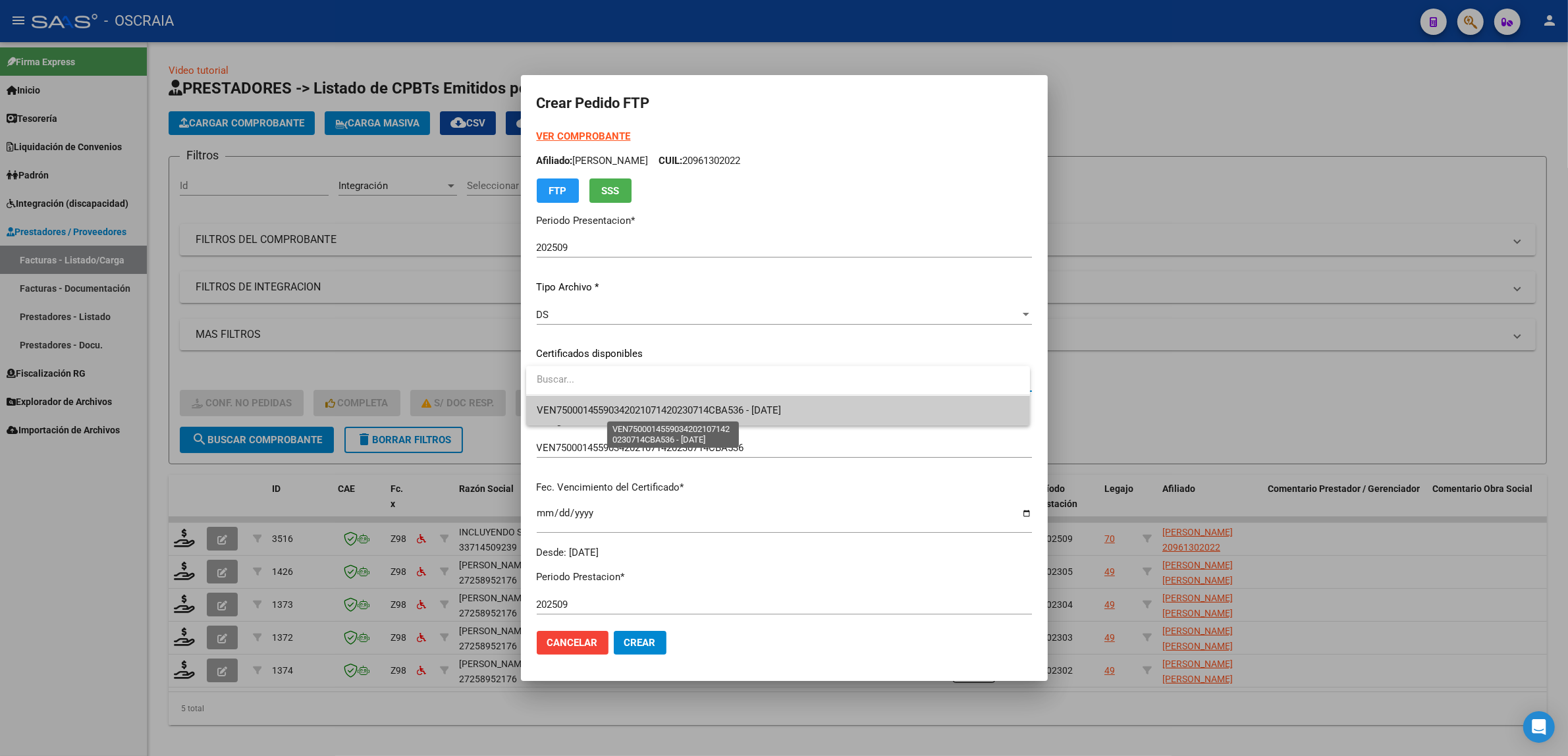
click at [658, 413] on span "VEN75000145590342021071420230714CBA536 - [DATE]" at bounding box center [659, 410] width 245 height 11
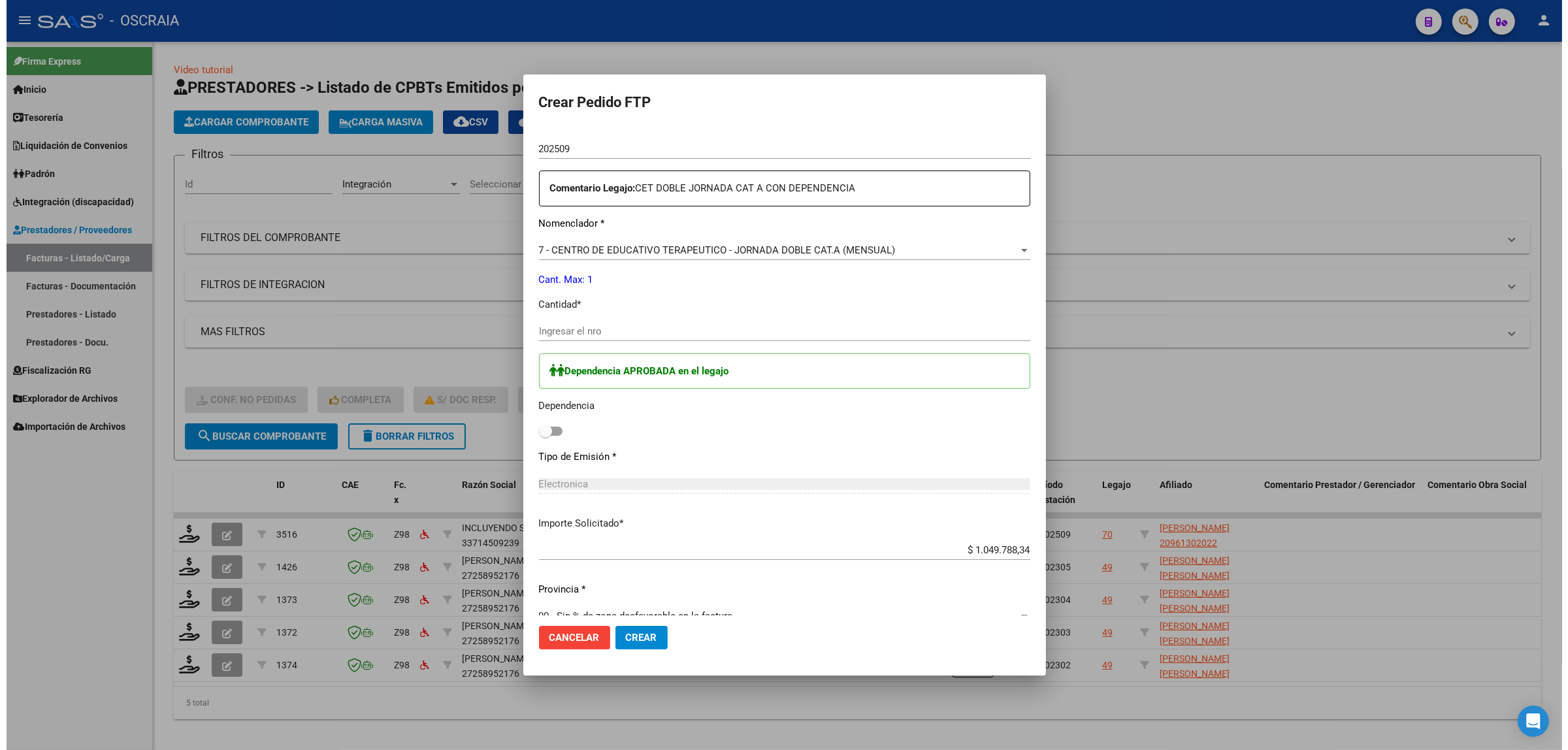
scroll to position [473, 0]
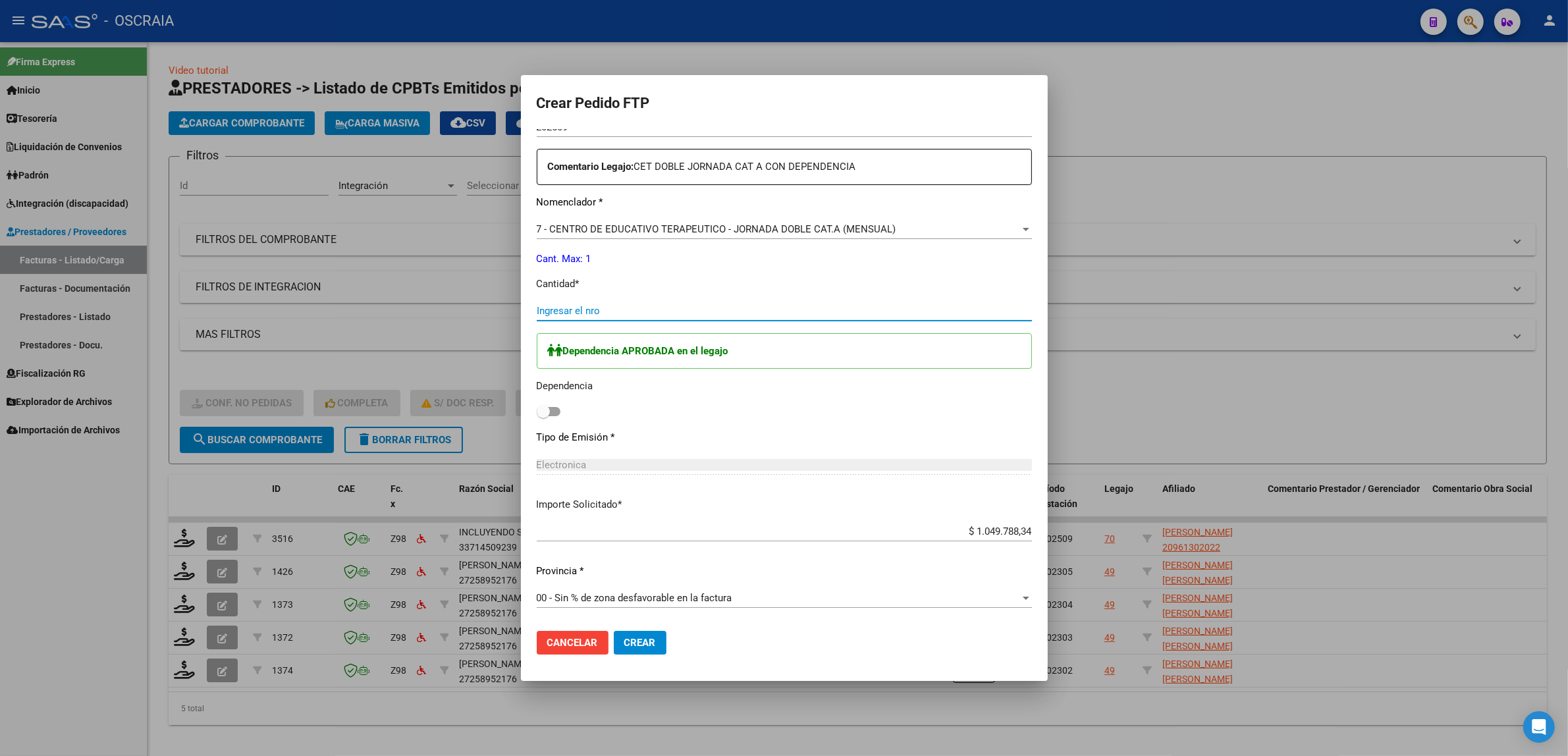
click at [597, 313] on input "Ingresar el nro" at bounding box center [785, 311] width 495 height 11
type input "1"
click at [557, 405] on label at bounding box center [549, 411] width 24 height 16
click at [544, 417] on input "checkbox" at bounding box center [543, 417] width 1 height 1
checkbox input "true"
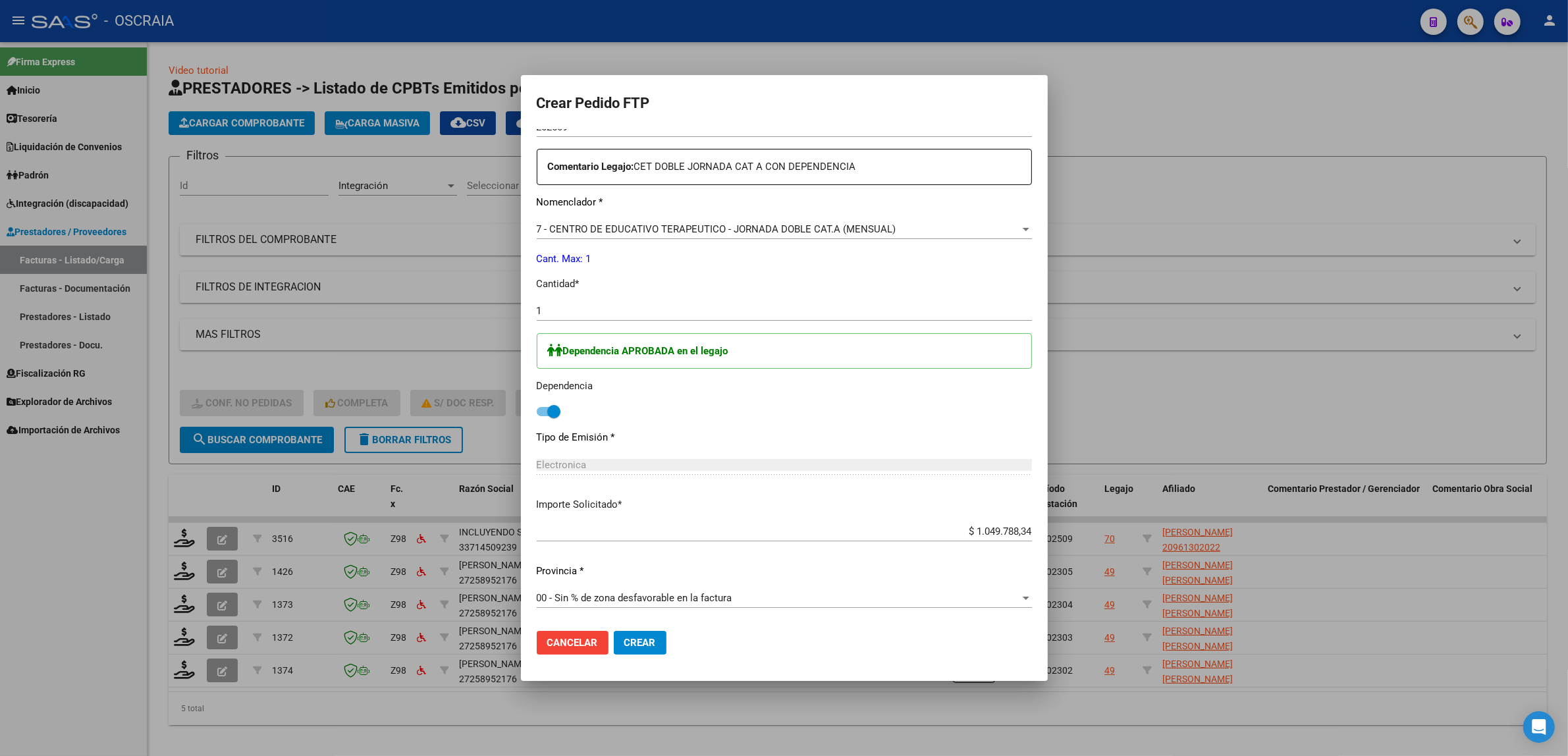
click at [611, 408] on div "Dependencia APROBADA en el legajo Dependencia" at bounding box center [785, 376] width 495 height 88
click at [643, 642] on span "Crear" at bounding box center [640, 643] width 32 height 11
